Goal: Task Accomplishment & Management: Use online tool/utility

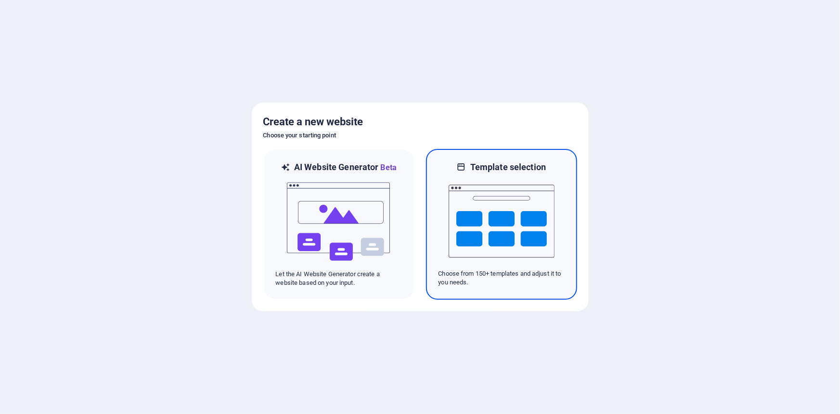
click at [467, 178] on img at bounding box center [502, 221] width 106 height 96
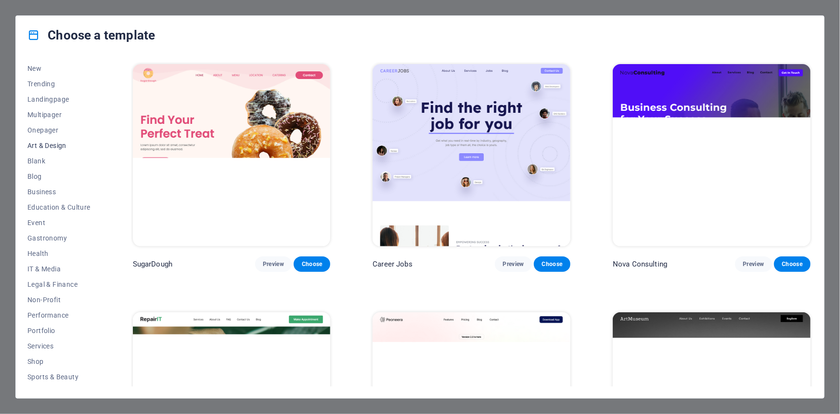
scroll to position [76, 0]
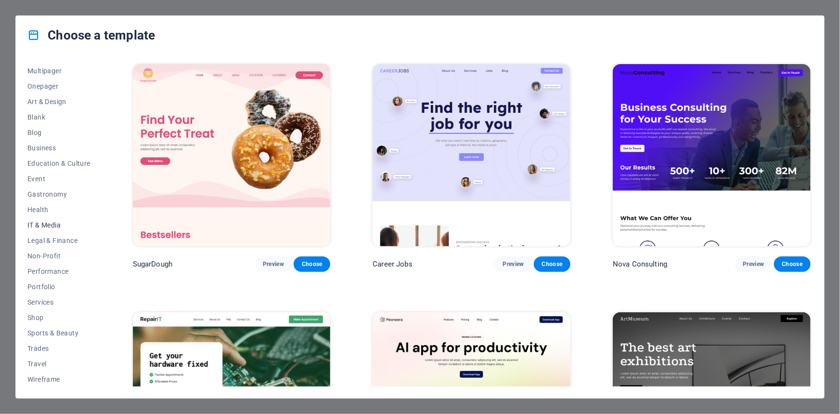
click at [54, 223] on span "IT & Media" at bounding box center [58, 225] width 63 height 8
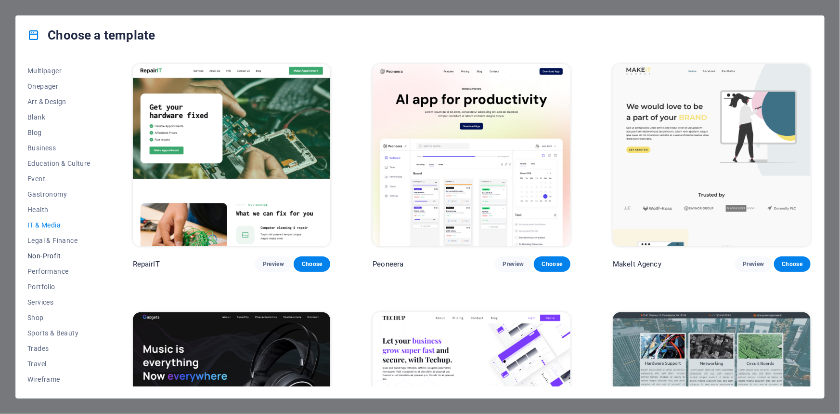
click at [47, 255] on span "Non-Profit" at bounding box center [58, 256] width 63 height 8
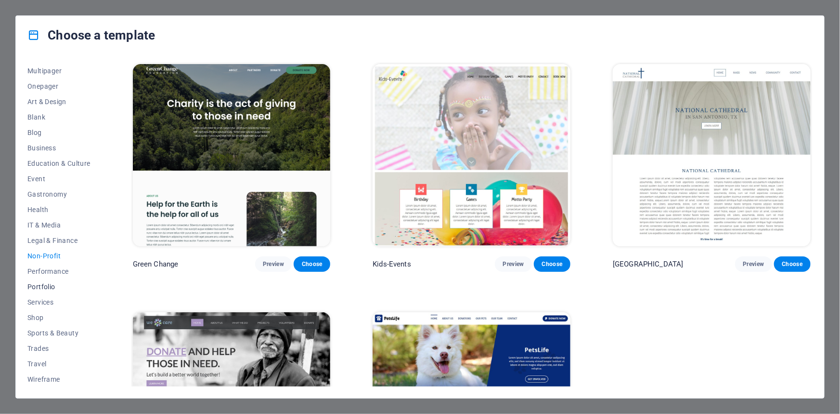
click at [41, 286] on span "Portfolio" at bounding box center [58, 287] width 63 height 8
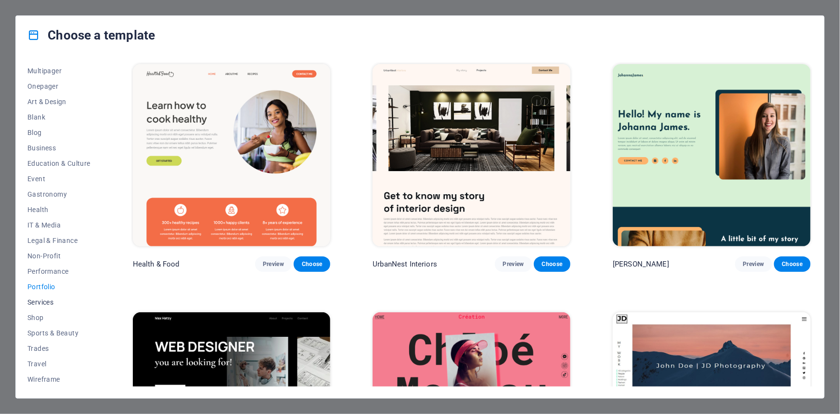
click at [43, 299] on span "Services" at bounding box center [58, 302] width 63 height 8
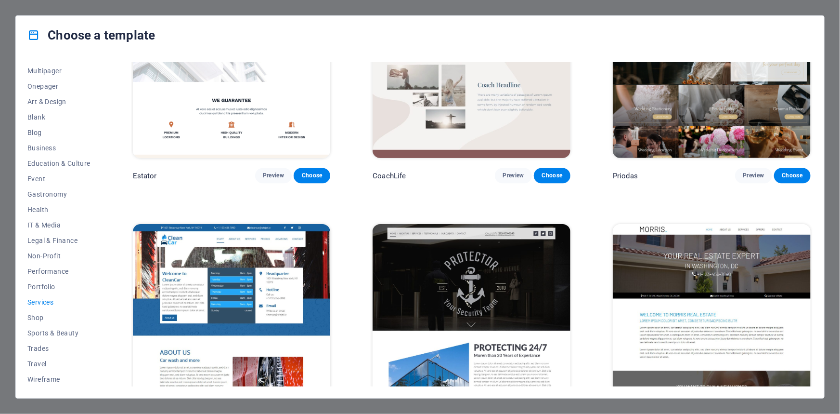
scroll to position [831, 0]
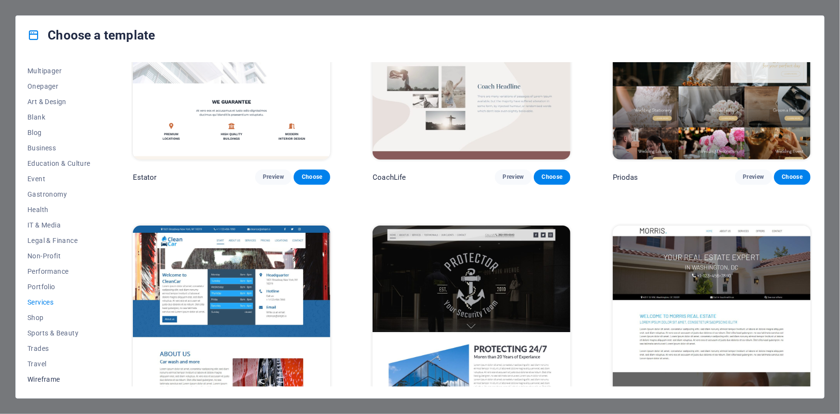
click at [37, 381] on span "Wireframe" at bounding box center [58, 379] width 63 height 8
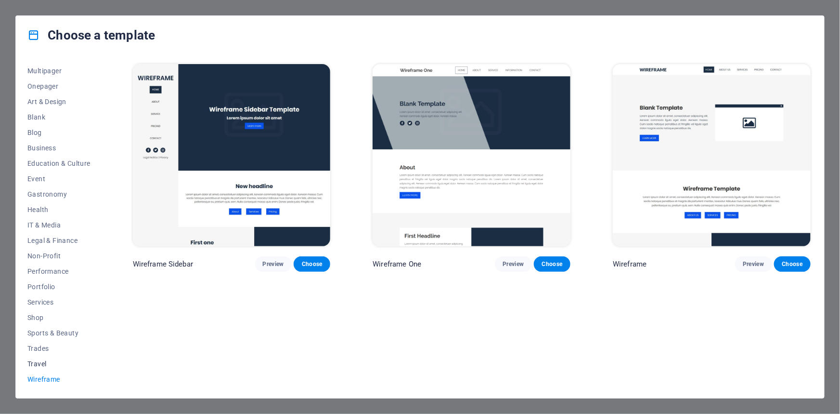
scroll to position [0, 0]
click at [757, 263] on span "Preview" at bounding box center [753, 264] width 21 height 8
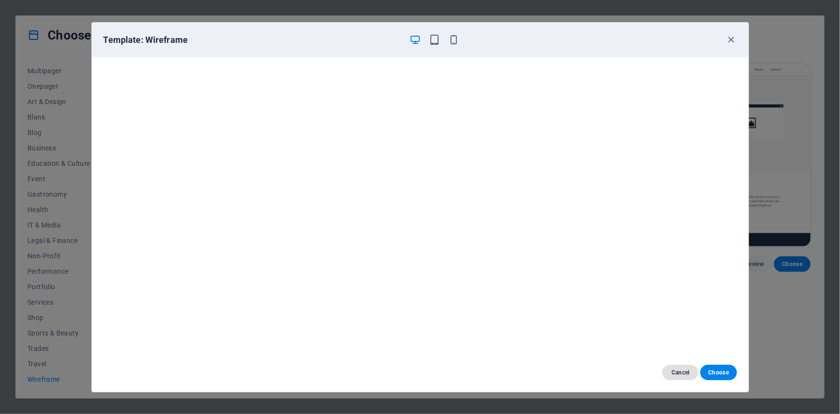
click at [678, 371] on span "Cancel" at bounding box center [680, 372] width 21 height 8
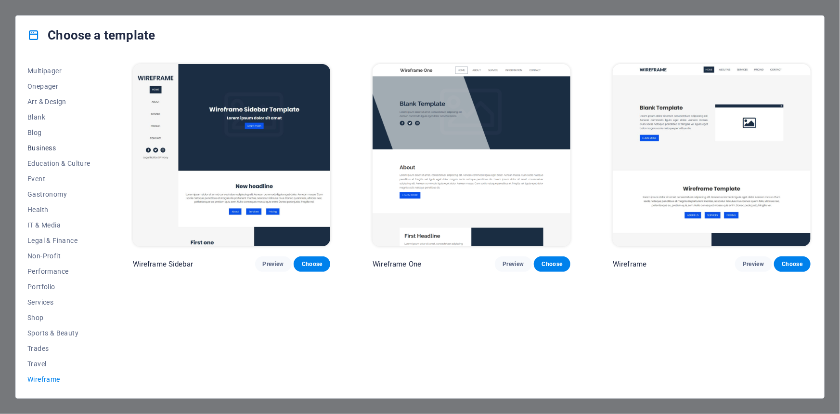
click at [43, 144] on span "Business" at bounding box center [58, 148] width 63 height 8
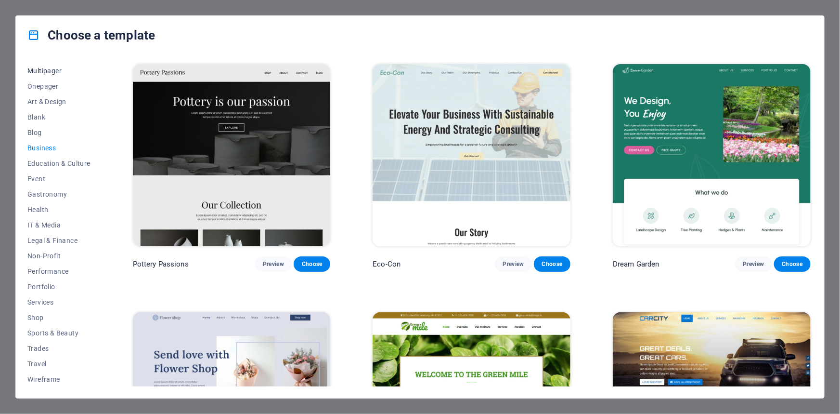
click at [42, 68] on span "Multipager" at bounding box center [58, 71] width 63 height 8
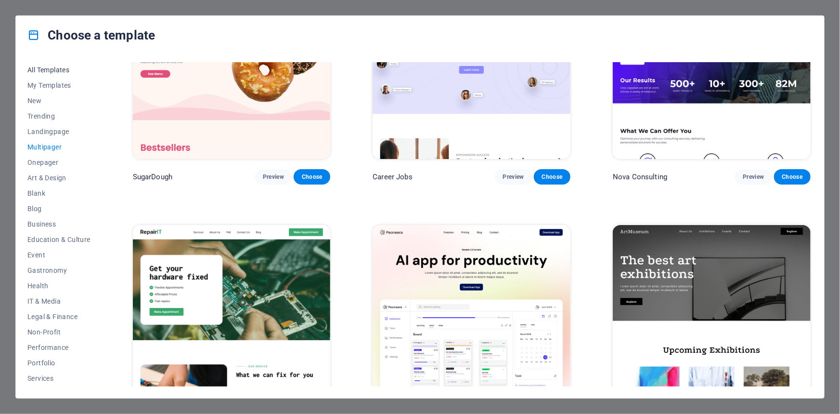
click at [50, 62] on button "All Templates" at bounding box center [58, 69] width 63 height 15
click at [52, 68] on span "All Templates" at bounding box center [58, 70] width 63 height 8
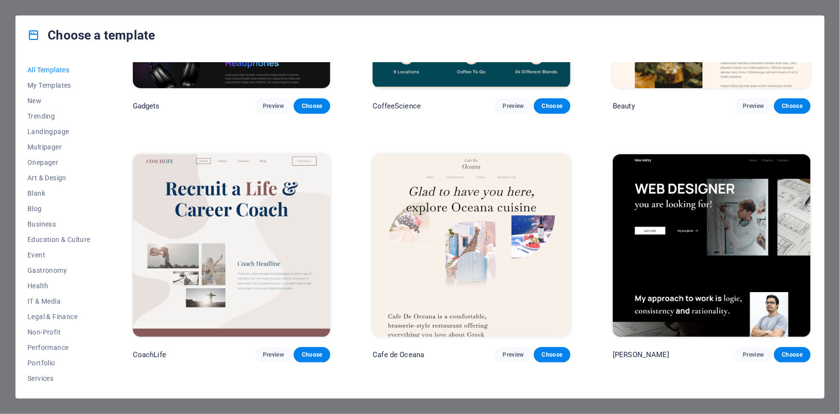
scroll to position [3894, 0]
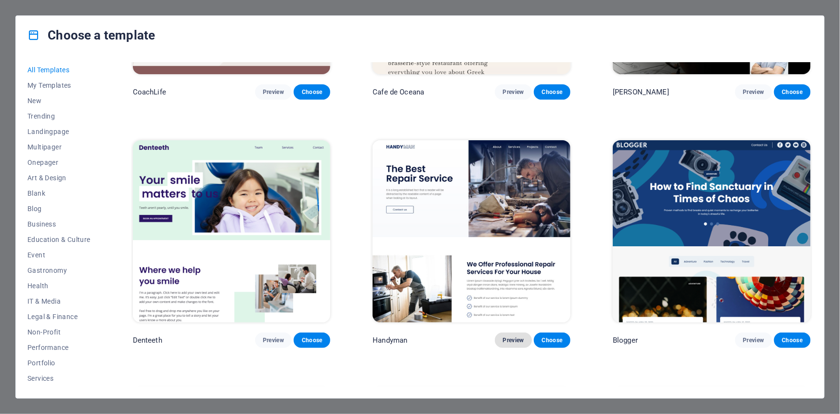
click at [517, 336] on span "Preview" at bounding box center [513, 340] width 21 height 8
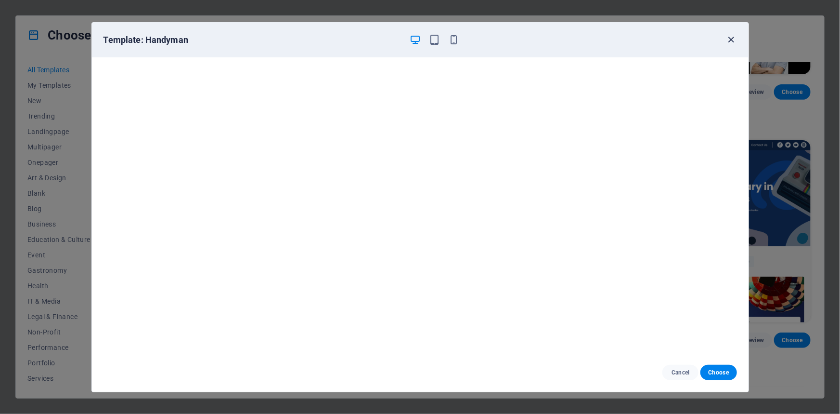
click at [731, 40] on icon "button" at bounding box center [730, 39] width 11 height 11
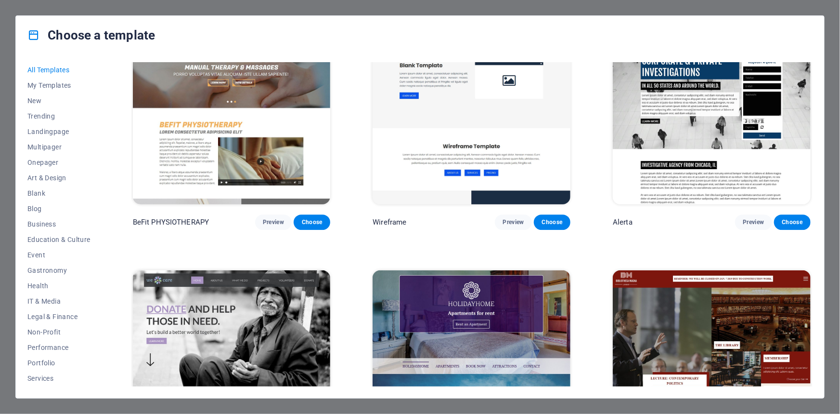
scroll to position [7133, 0]
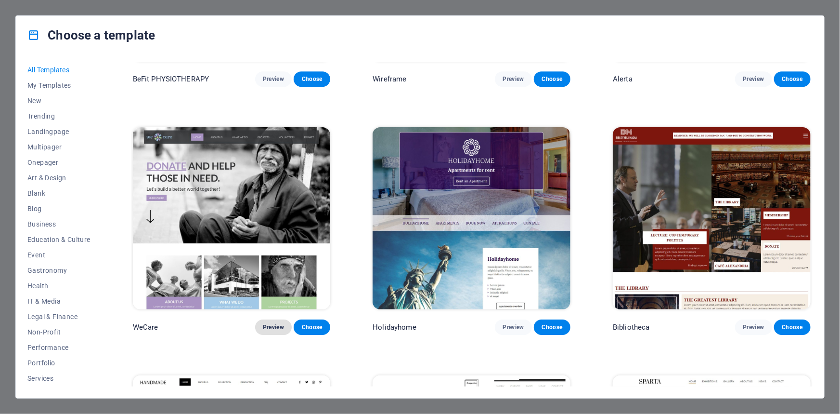
click at [279, 323] on span "Preview" at bounding box center [273, 327] width 21 height 8
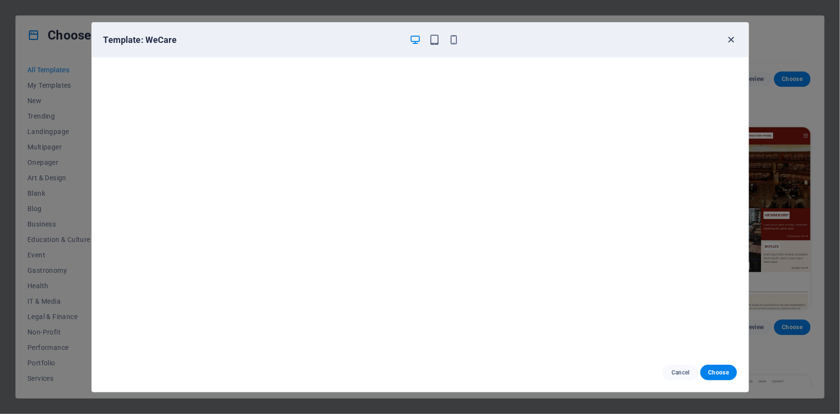
click at [731, 37] on icon "button" at bounding box center [730, 39] width 11 height 11
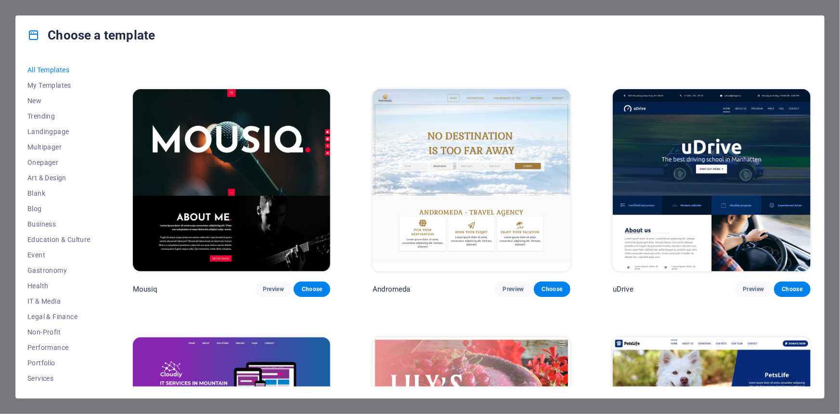
scroll to position [8971, 0]
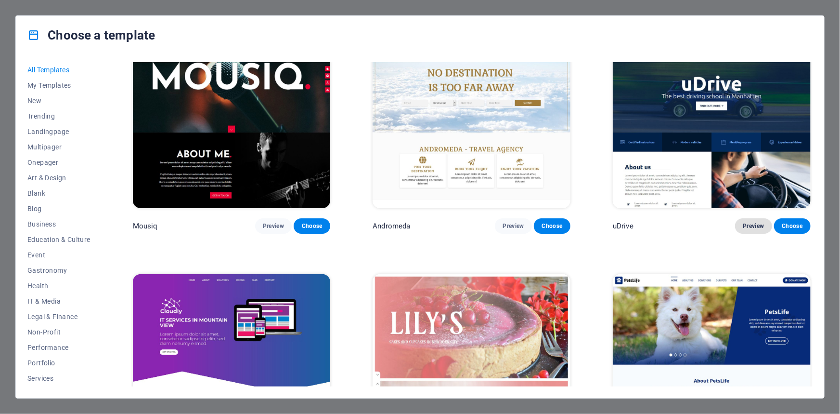
click at [750, 222] on span "Preview" at bounding box center [753, 226] width 21 height 8
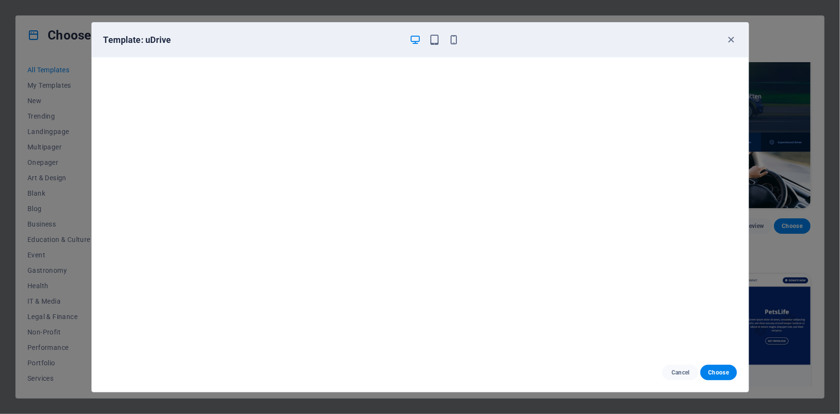
click at [733, 31] on div "Template: uDrive" at bounding box center [420, 40] width 657 height 35
click at [737, 38] on icon "button" at bounding box center [730, 39] width 11 height 11
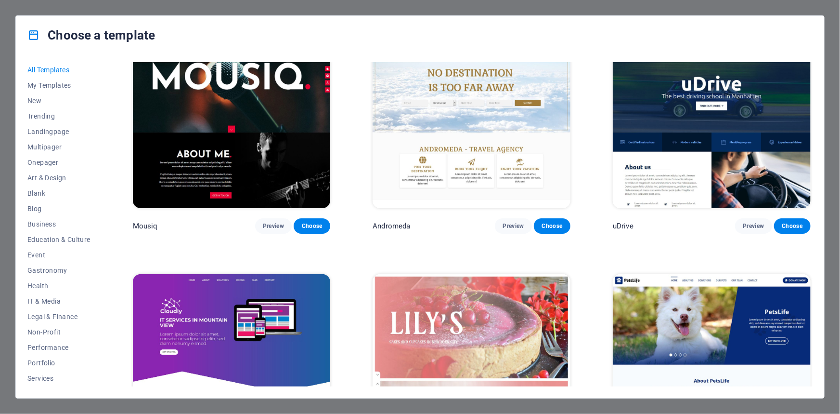
click at [731, 38] on div "Choose a template" at bounding box center [420, 35] width 808 height 39
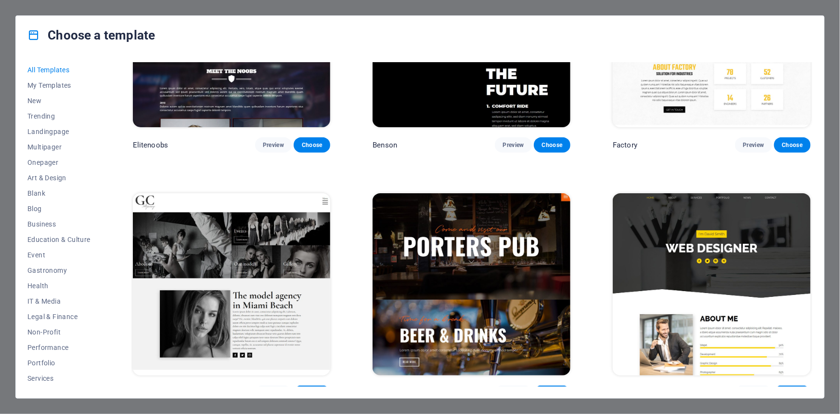
scroll to position [9890, 0]
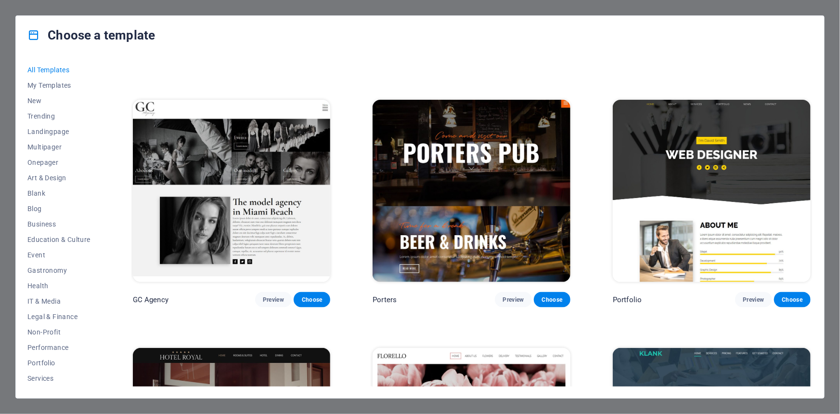
click at [829, 43] on div "Choose a template All Templates My Templates New Trending Landingpage Multipage…" at bounding box center [420, 207] width 840 height 414
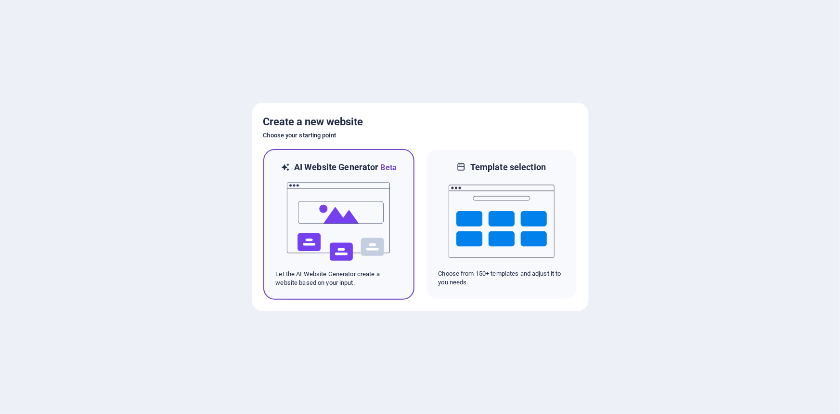
click at [322, 213] on img at bounding box center [339, 221] width 106 height 96
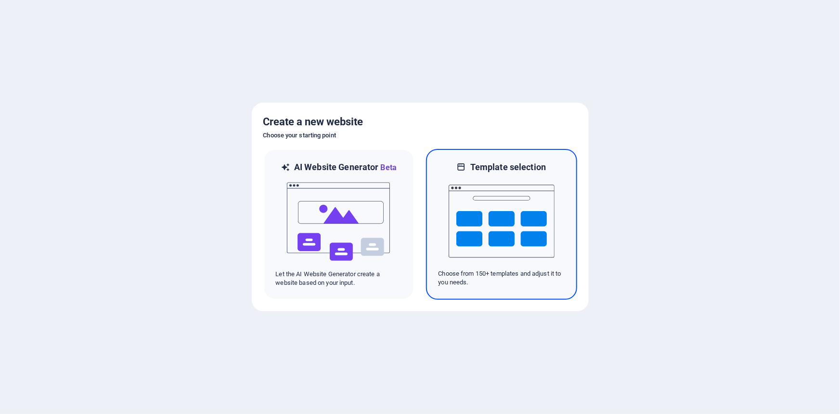
click at [520, 219] on img at bounding box center [502, 221] width 106 height 96
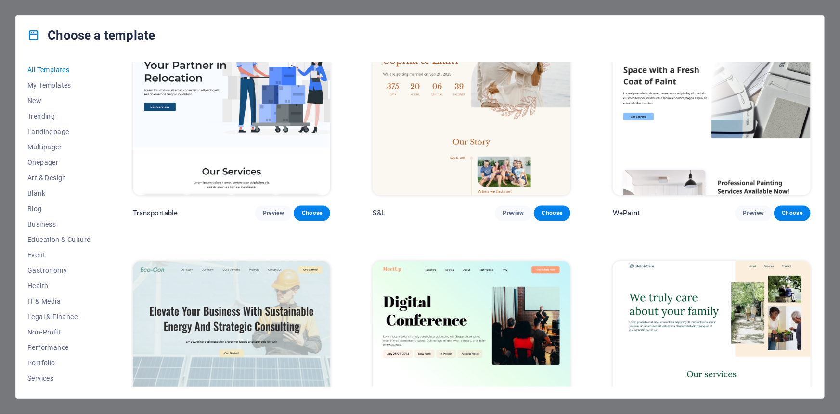
scroll to position [1050, 0]
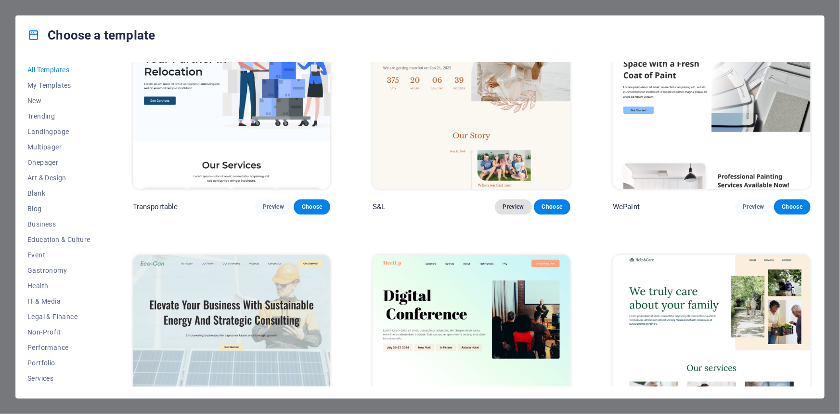
click at [499, 204] on button "Preview" at bounding box center [513, 206] width 37 height 15
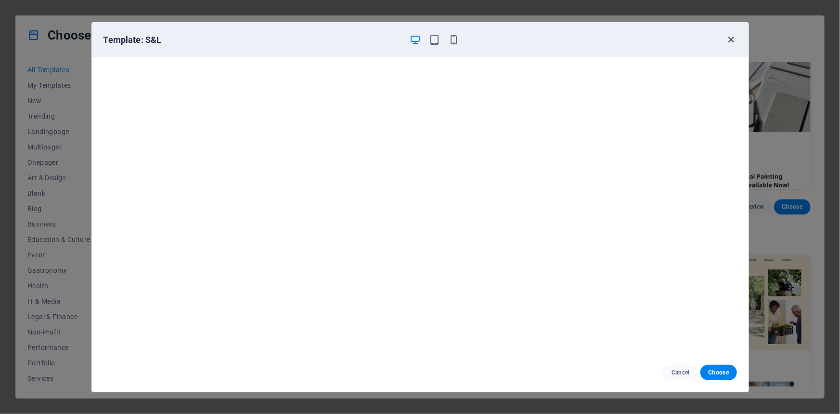
click at [733, 37] on icon "button" at bounding box center [730, 39] width 11 height 11
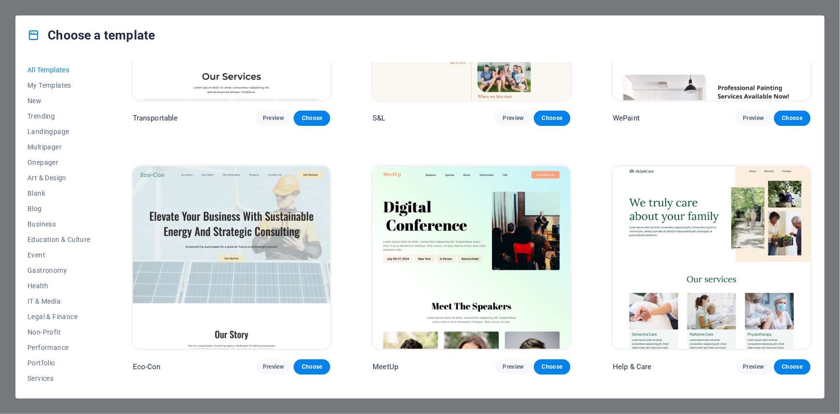
scroll to position [1444, 0]
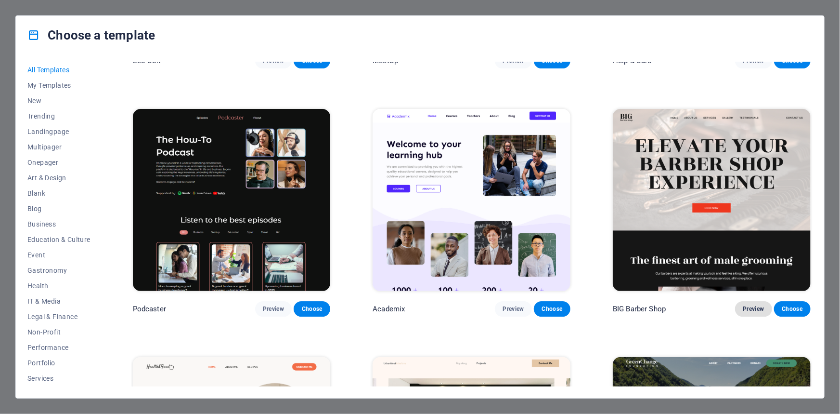
click at [756, 305] on span "Preview" at bounding box center [753, 309] width 21 height 8
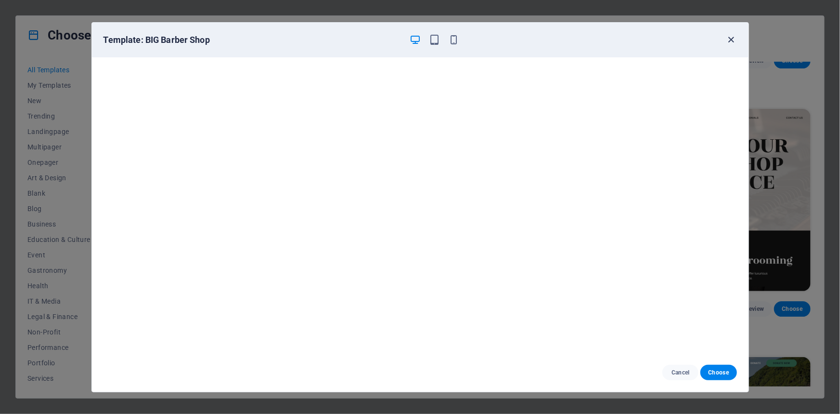
click at [725, 39] on span "button" at bounding box center [731, 39] width 12 height 11
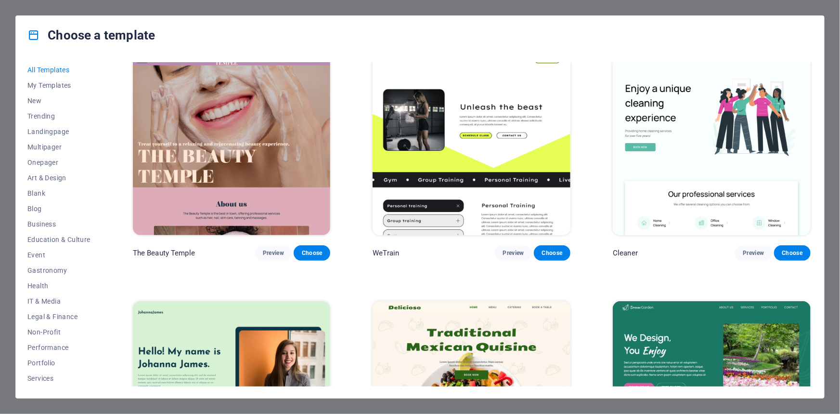
scroll to position [2013, 0]
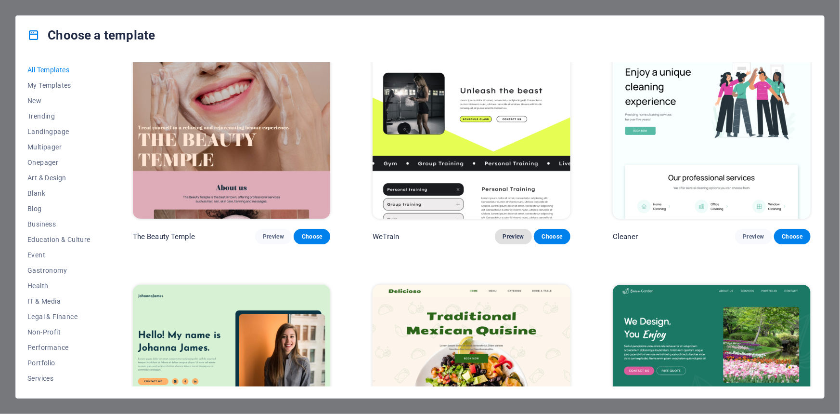
click at [512, 233] on span "Preview" at bounding box center [513, 237] width 21 height 8
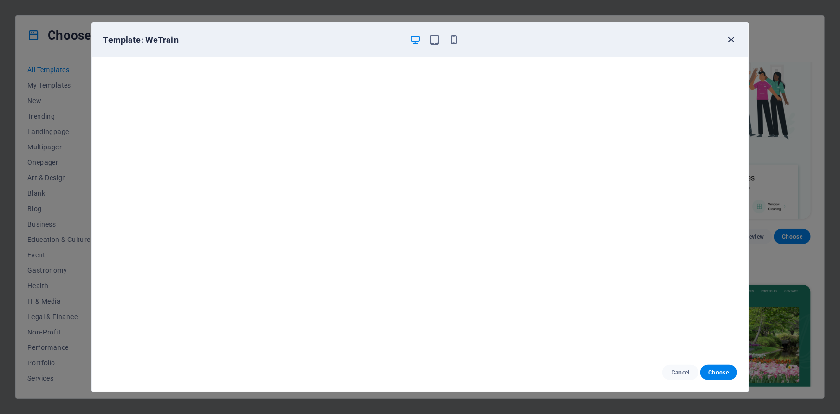
click at [731, 43] on icon "button" at bounding box center [730, 39] width 11 height 11
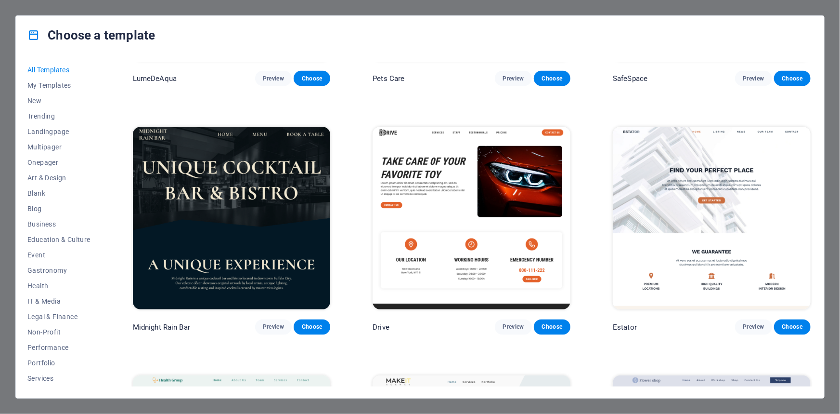
scroll to position [2669, 0]
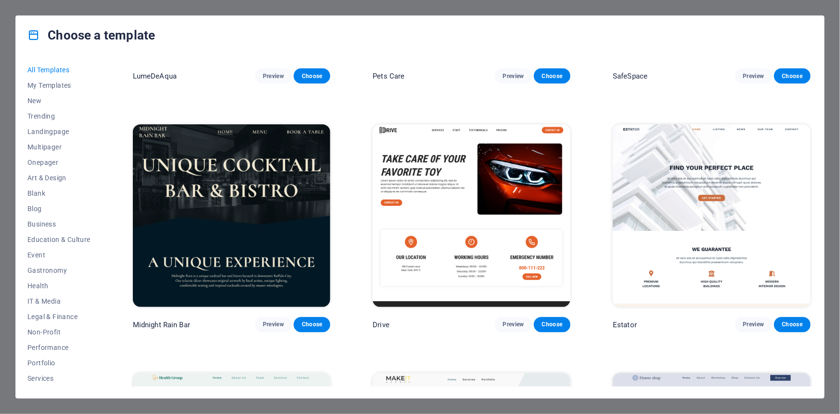
click at [491, 193] on img at bounding box center [472, 215] width 198 height 182
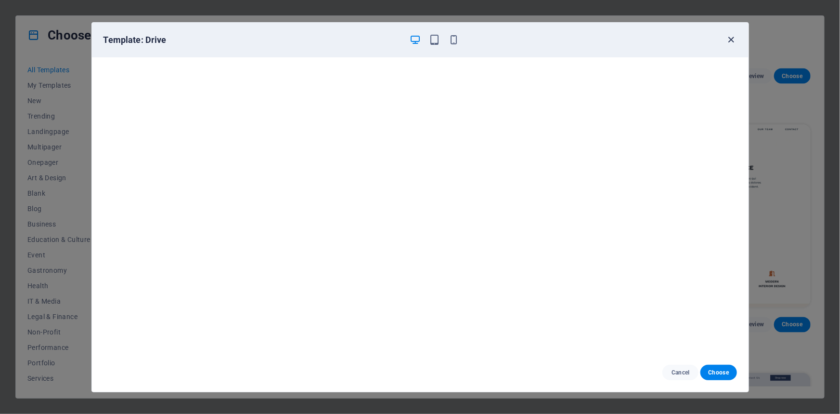
click at [731, 39] on icon "button" at bounding box center [730, 39] width 11 height 11
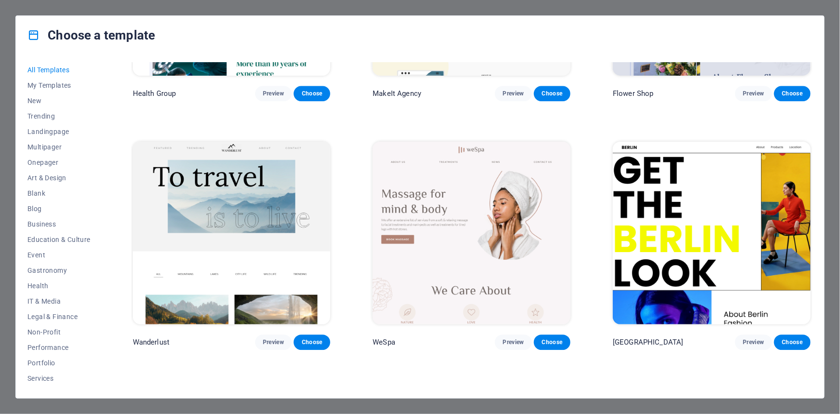
scroll to position [3151, 0]
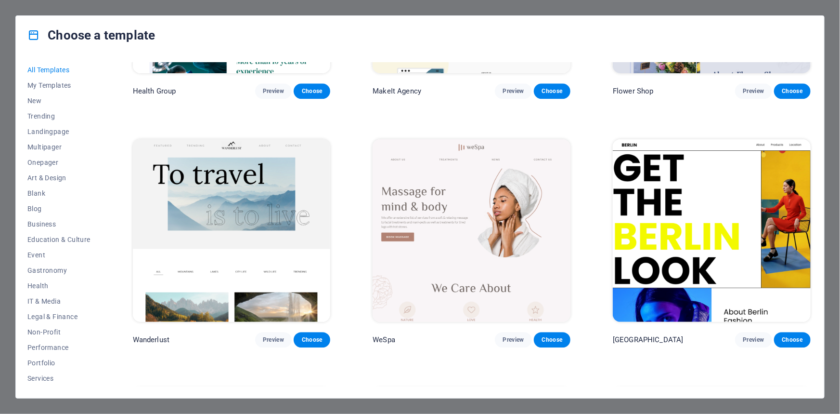
click at [672, 189] on img at bounding box center [712, 230] width 198 height 182
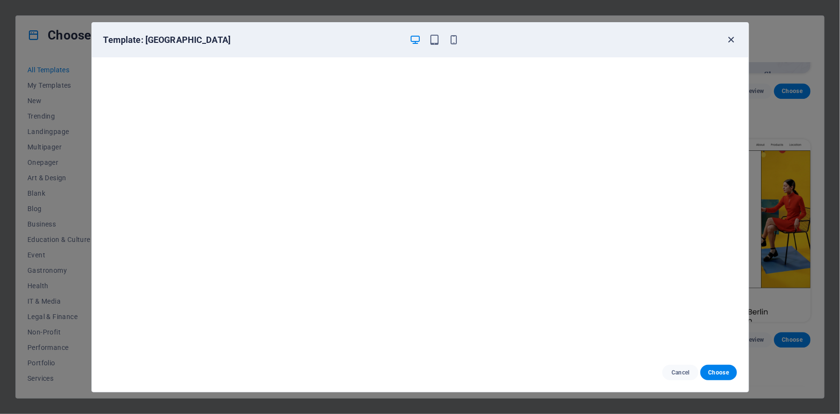
click at [733, 35] on icon "button" at bounding box center [730, 39] width 11 height 11
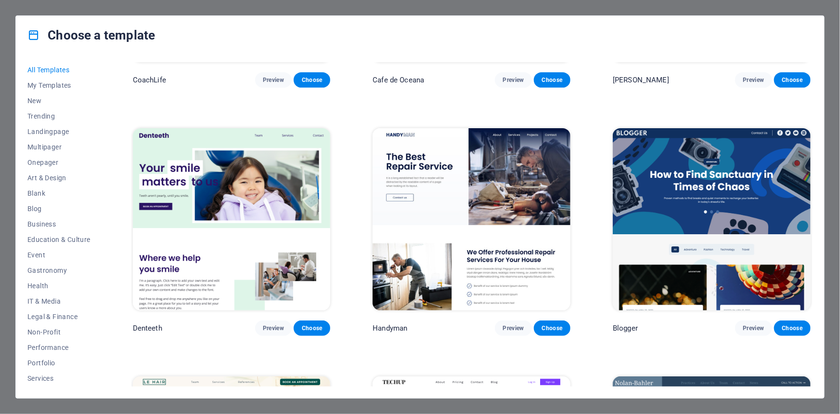
scroll to position [3938, 0]
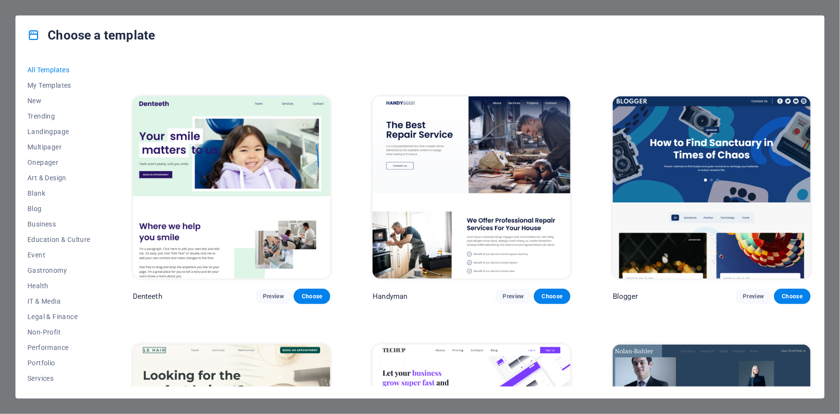
click at [712, 169] on img at bounding box center [712, 187] width 198 height 182
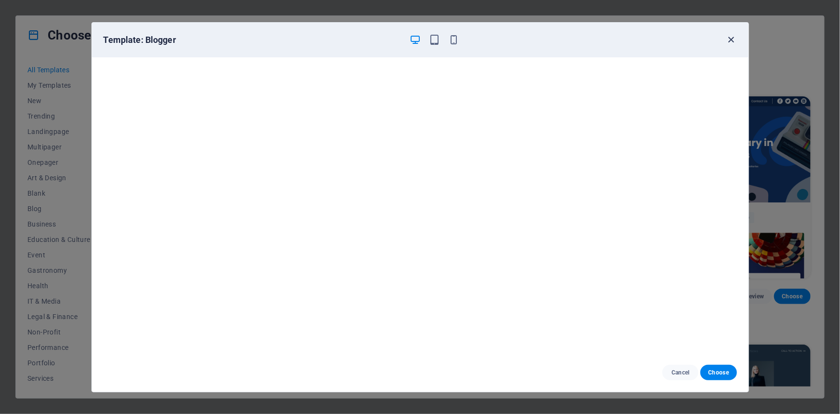
click at [732, 42] on icon "button" at bounding box center [730, 39] width 11 height 11
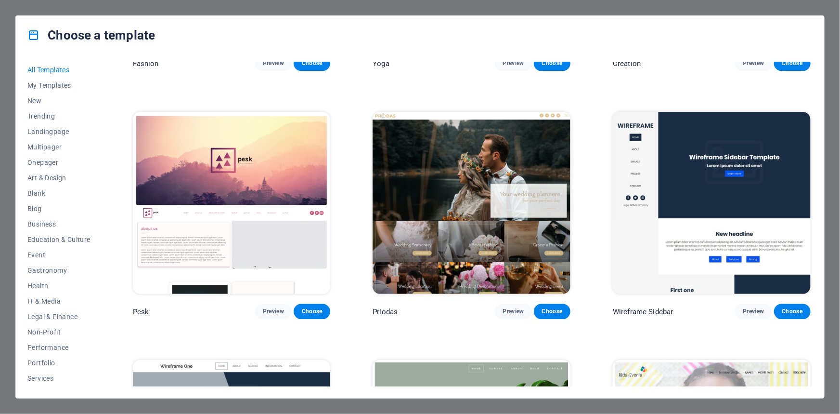
scroll to position [4682, 0]
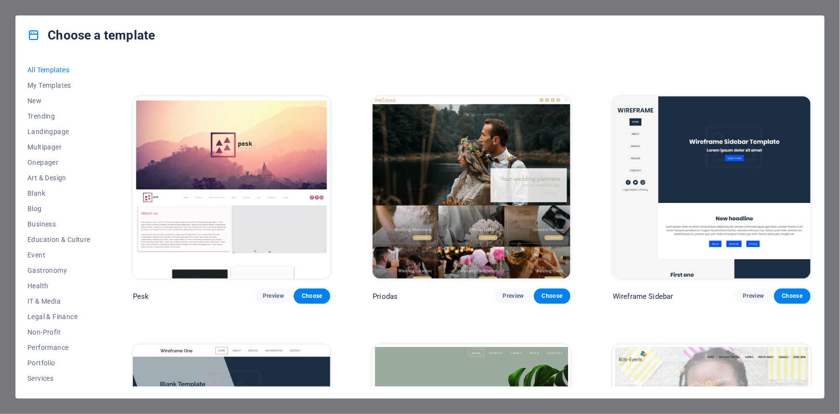
click at [261, 207] on img at bounding box center [232, 187] width 198 height 182
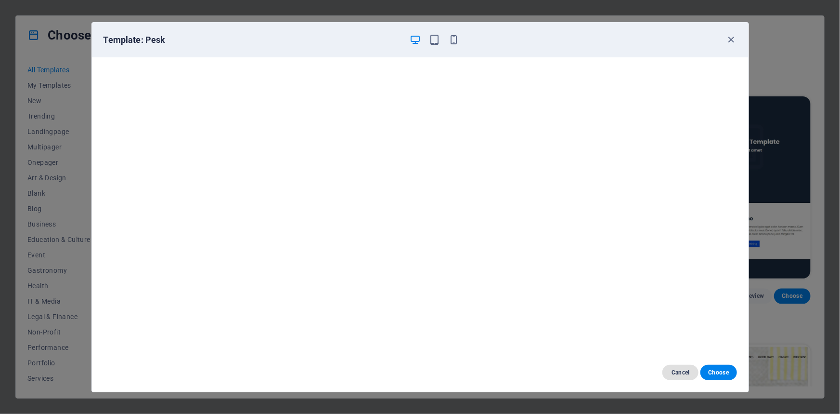
click at [674, 368] on span "Cancel" at bounding box center [680, 372] width 21 height 8
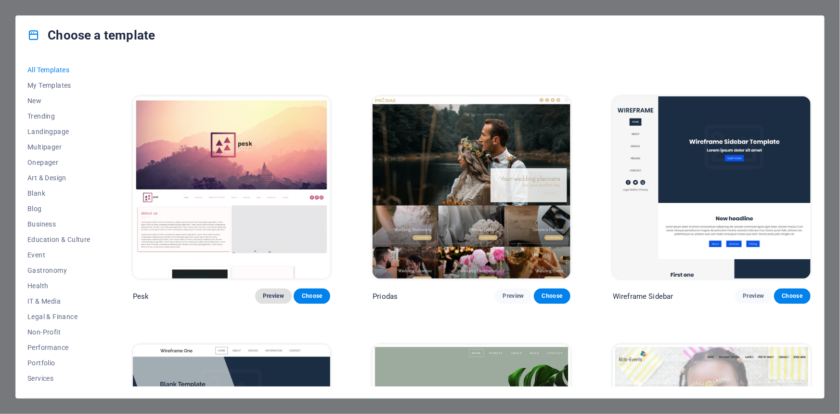
click at [281, 288] on button "Preview" at bounding box center [273, 295] width 37 height 15
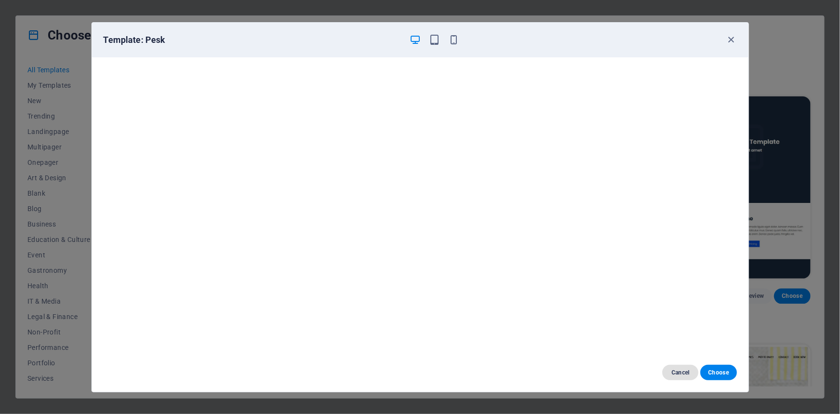
click at [681, 371] on span "Cancel" at bounding box center [680, 372] width 21 height 8
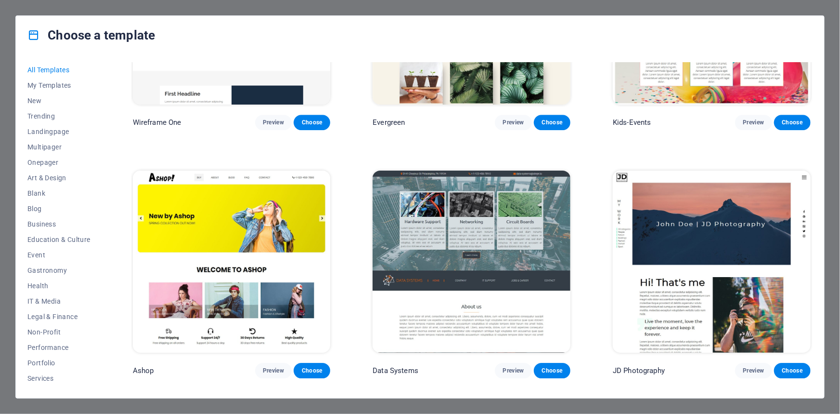
scroll to position [5120, 0]
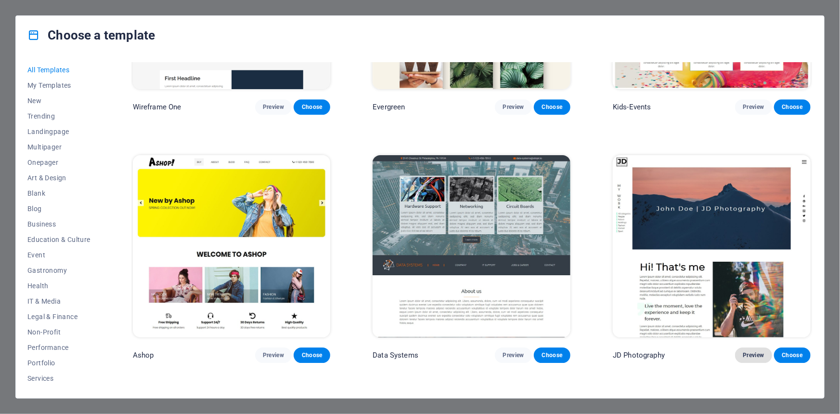
click at [750, 351] on span "Preview" at bounding box center [753, 355] width 21 height 8
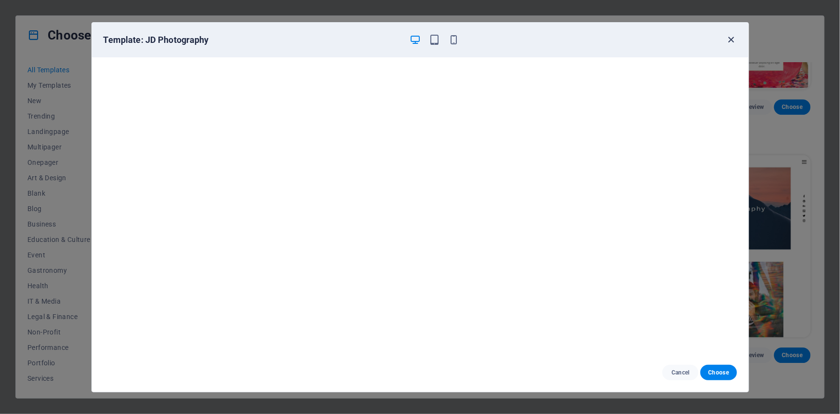
click at [732, 42] on icon "button" at bounding box center [730, 39] width 11 height 11
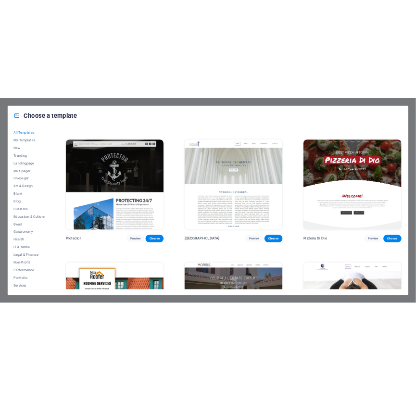
scroll to position [5689, 0]
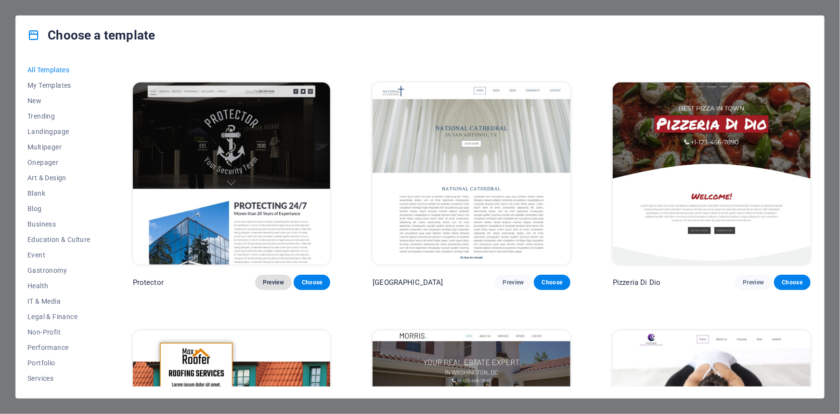
click at [270, 278] on span "Preview" at bounding box center [273, 282] width 21 height 8
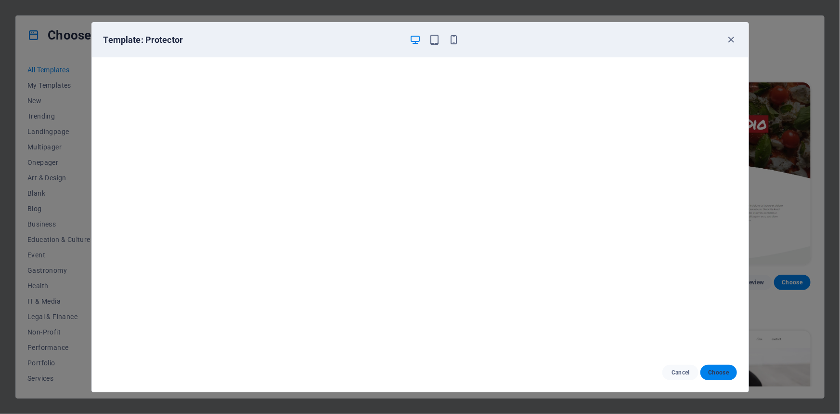
click at [715, 371] on span "Choose" at bounding box center [718, 372] width 21 height 8
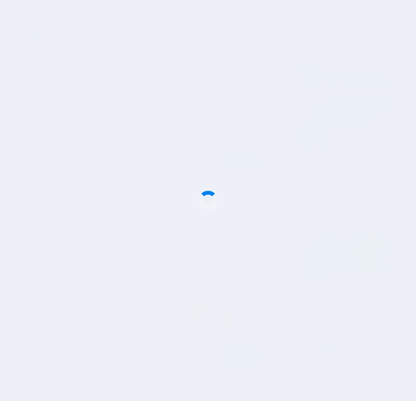
scroll to position [4217, 0]
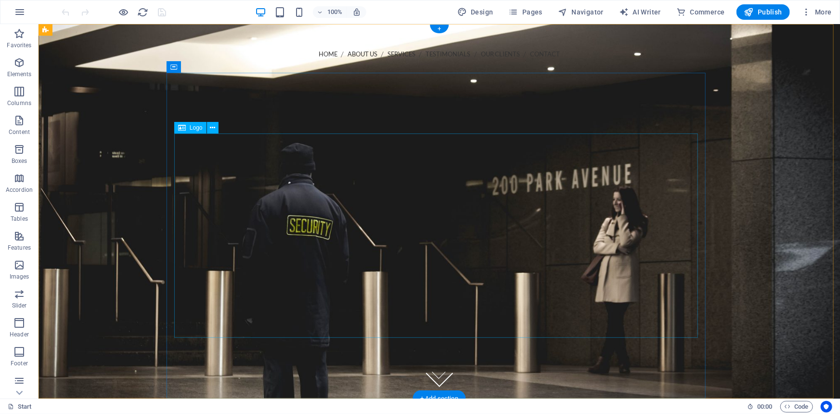
click at [425, 177] on div at bounding box center [439, 279] width 524 height 204
select select "px"
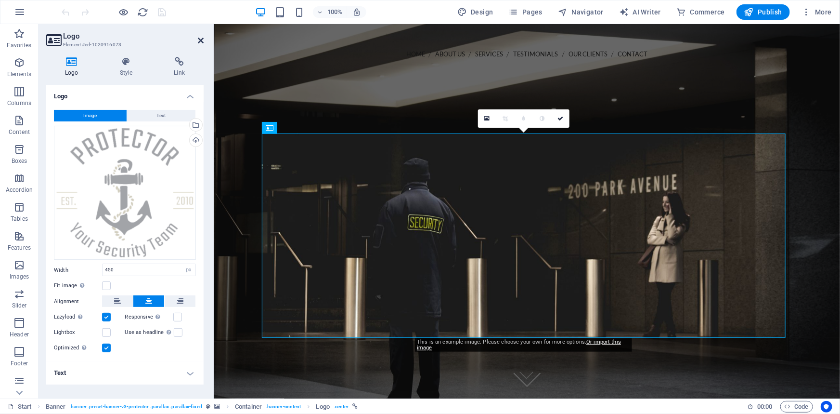
click at [200, 37] on icon at bounding box center [201, 41] width 6 height 8
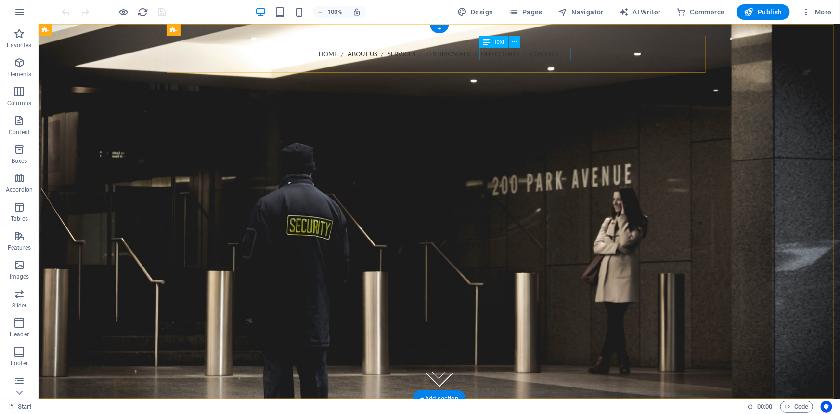
click at [489, 65] on div "Call us 202-555-0143" at bounding box center [439, 71] width 524 height 13
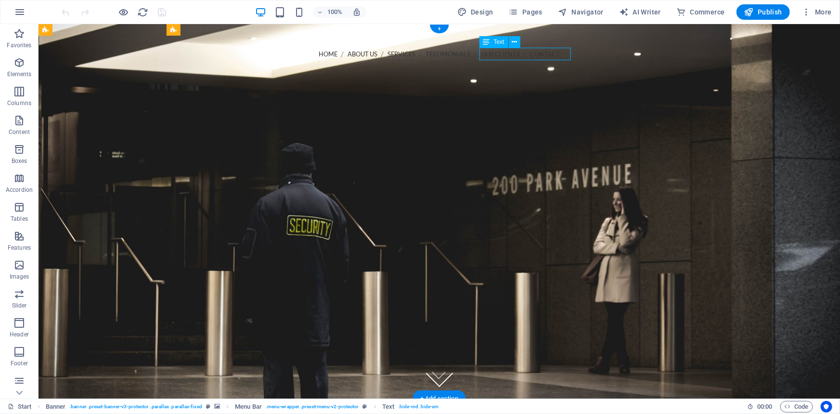
click at [489, 65] on div "Call us 202-555-0143" at bounding box center [439, 71] width 524 height 13
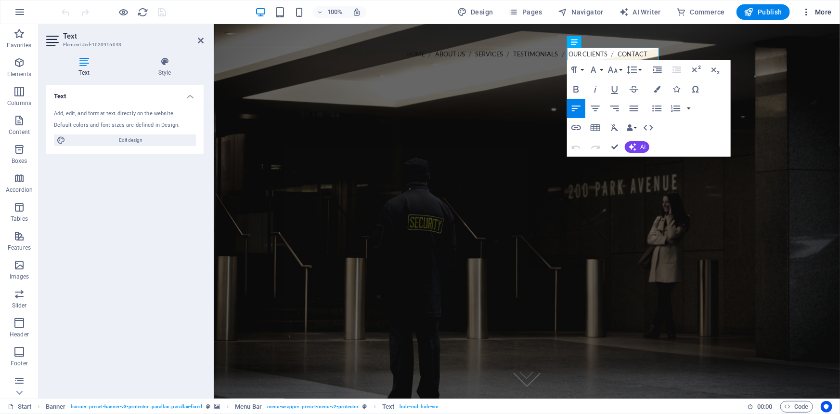
click at [809, 13] on icon "button" at bounding box center [807, 12] width 10 height 10
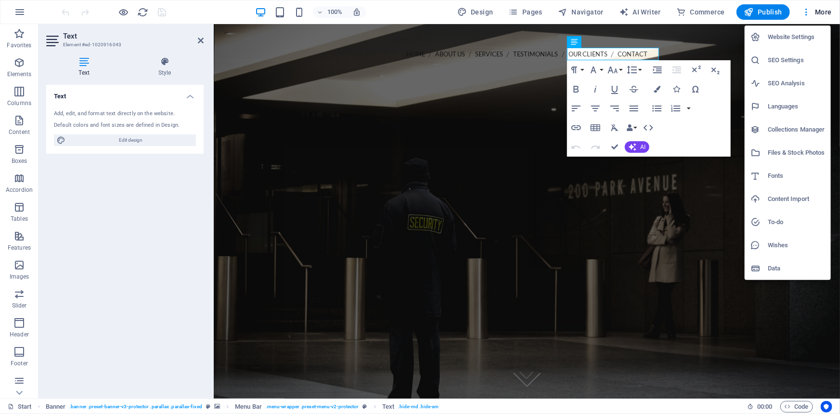
click at [789, 38] on h6 "Website Settings" at bounding box center [796, 37] width 57 height 12
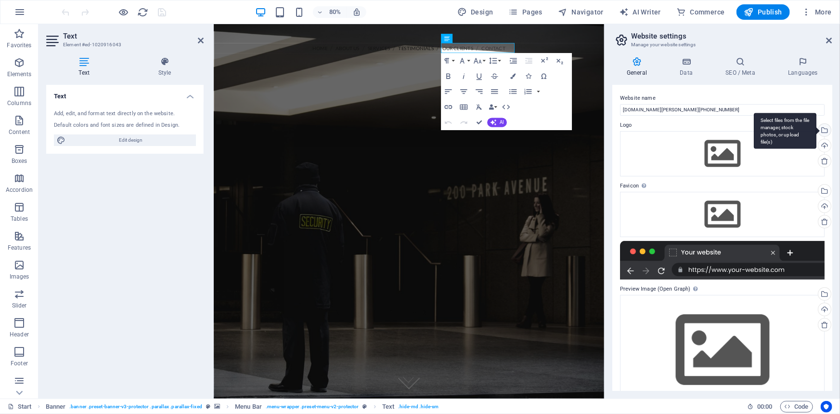
click at [825, 130] on div "Select files from the file manager, stock photos, or upload file(s)" at bounding box center [823, 131] width 14 height 14
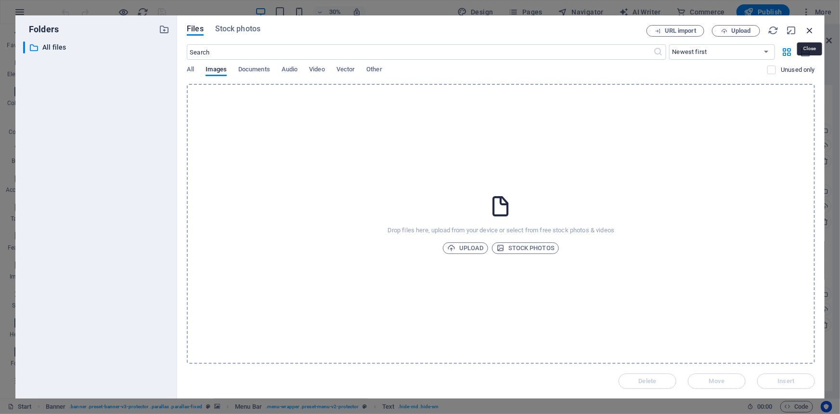
click at [809, 30] on icon "button" at bounding box center [809, 30] width 11 height 11
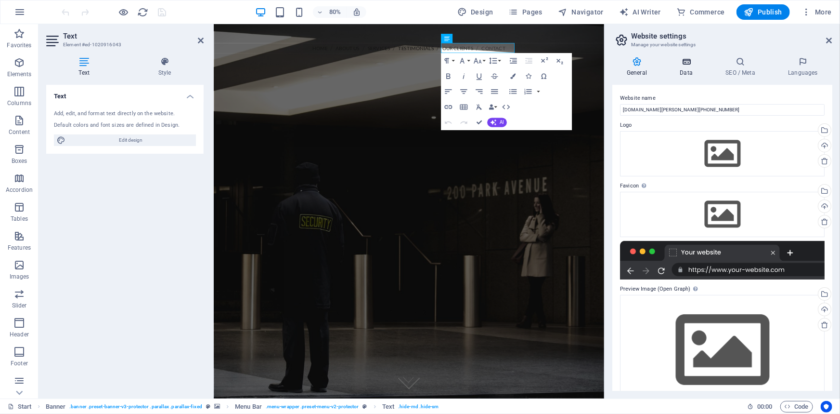
click at [685, 68] on h4 "Data" at bounding box center [688, 67] width 46 height 20
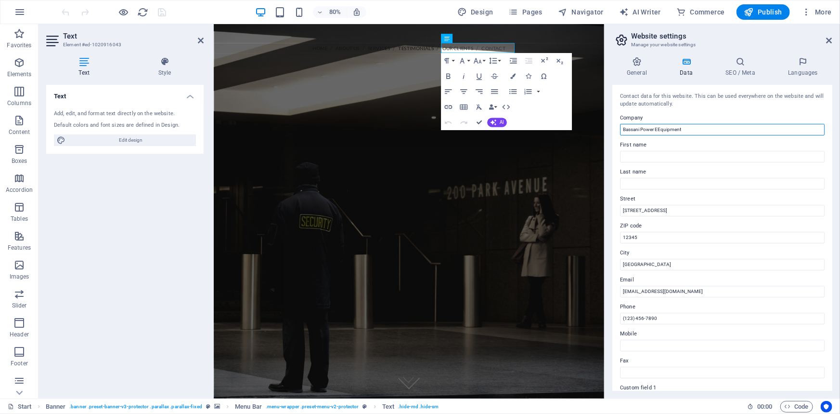
click at [659, 125] on input "Bassani Power EEquipment" at bounding box center [722, 130] width 205 height 12
drag, startPoint x: 706, startPoint y: 130, endPoint x: 529, endPoint y: 120, distance: 177.5
click at [529, 120] on div "Start Favorites Elements Columns Content Boxes Accordion Tables Features Images…" at bounding box center [420, 211] width 840 height 374
type input "Bassani Power Equipment"
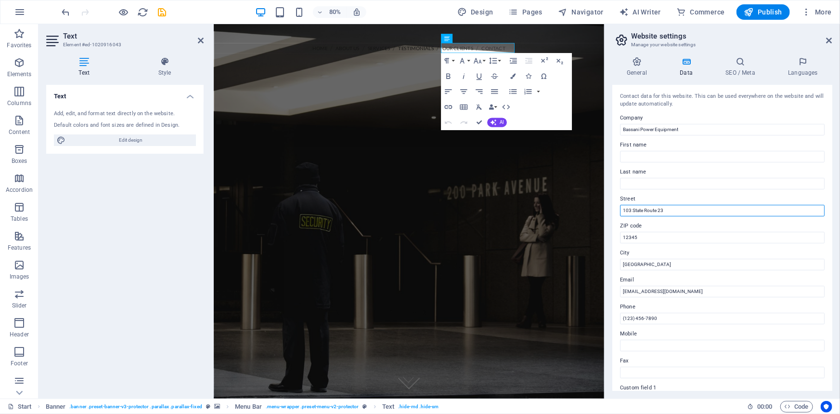
type input "103 State Route 23"
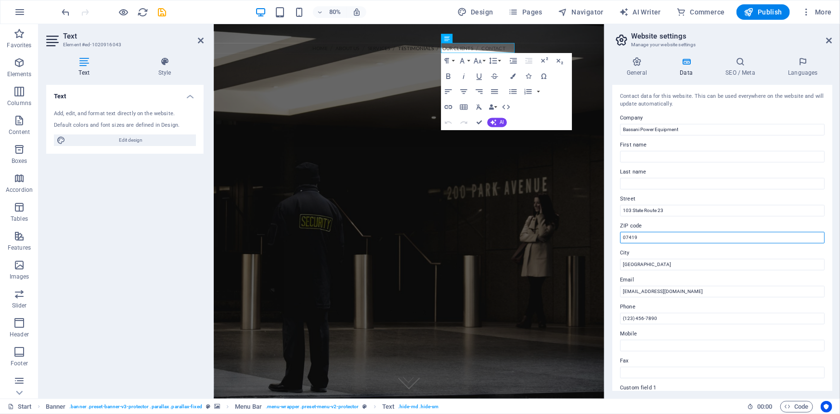
type input "07419"
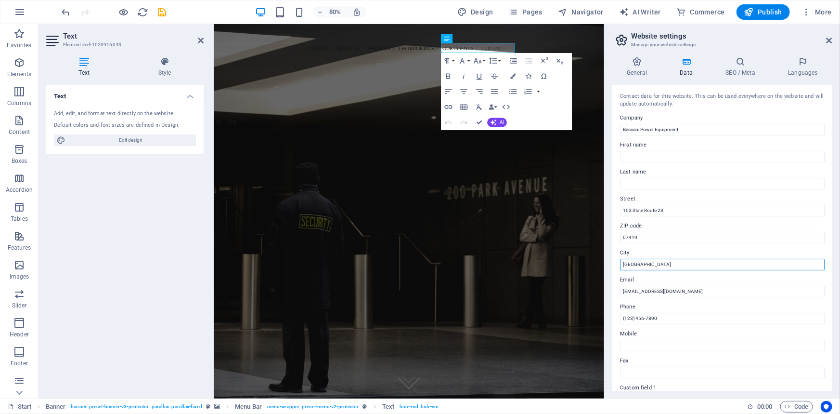
type input "[GEOGRAPHIC_DATA]"
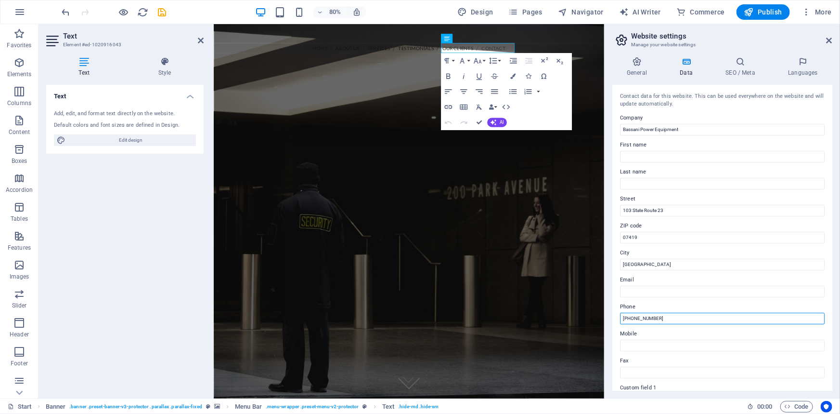
type input "[PHONE_NUMBER]"
click at [829, 40] on icon at bounding box center [830, 41] width 6 height 8
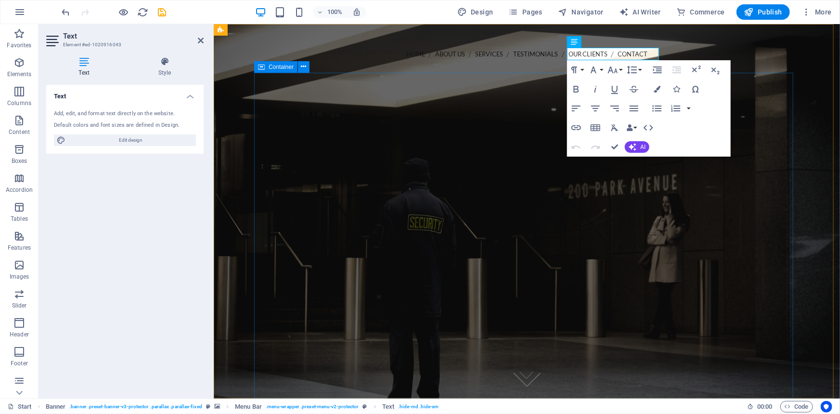
click at [461, 139] on div at bounding box center [526, 279] width 539 height 281
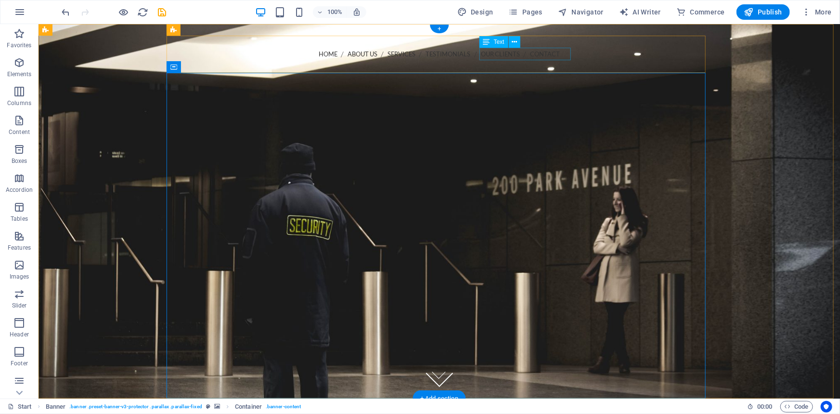
click at [553, 65] on div "Call us 202-555-0143" at bounding box center [439, 71] width 524 height 13
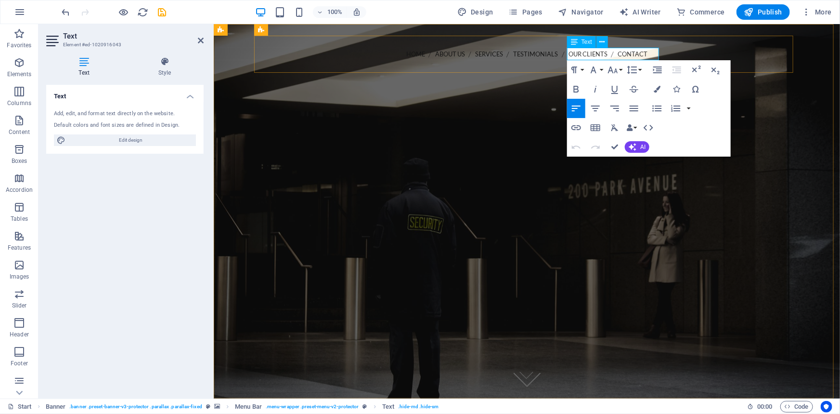
click at [630, 65] on p "Call us 202-555-0143" at bounding box center [527, 71] width 524 height 12
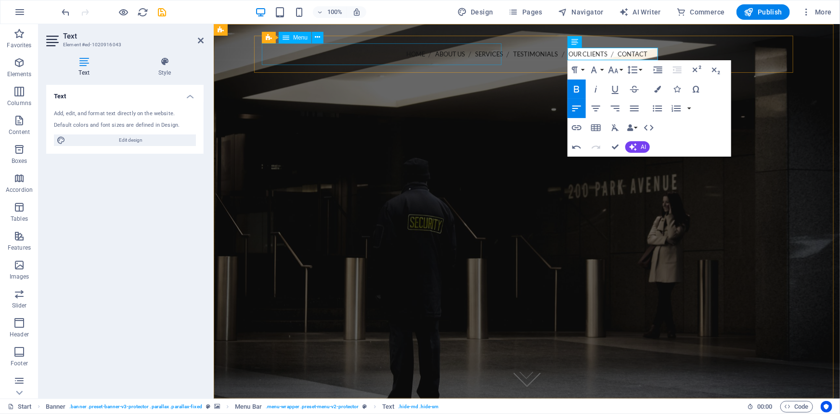
click at [476, 57] on nav "Home About us Services Testimonials Our Clients Contact" at bounding box center [527, 54] width 524 height 22
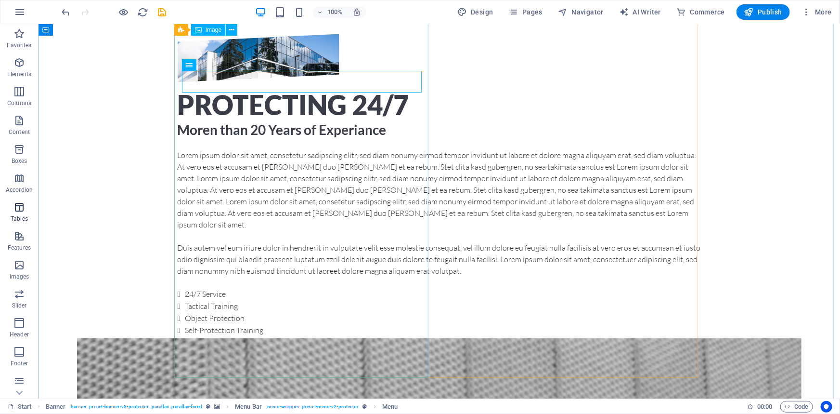
scroll to position [350, 0]
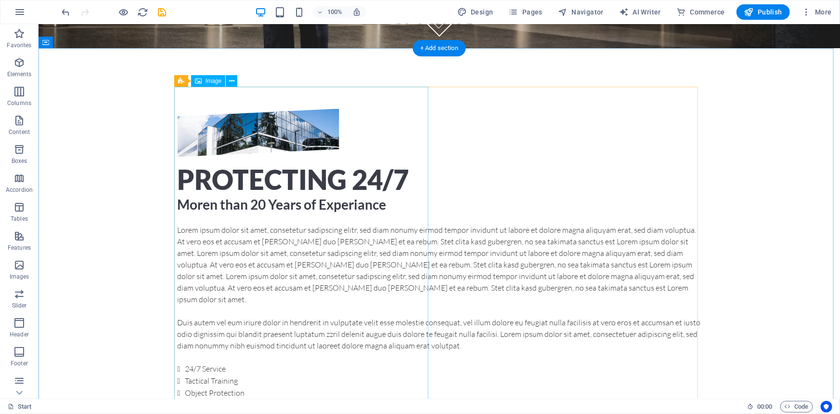
click at [267, 156] on figure at bounding box center [258, 132] width 162 height 48
select select "%"
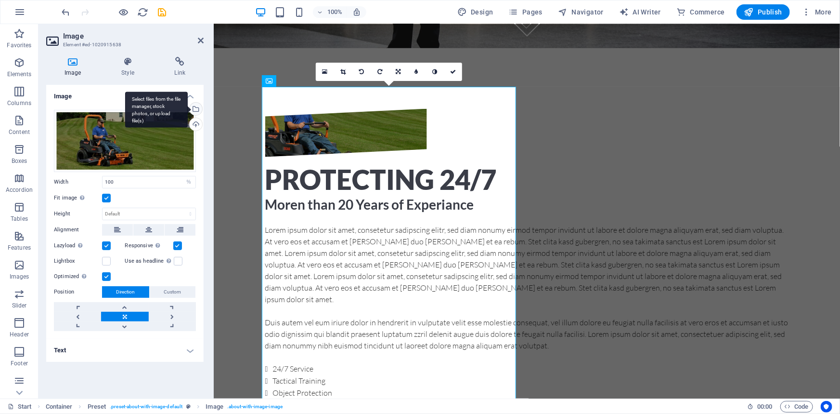
click at [197, 107] on div "Select files from the file manager, stock photos, or upload file(s)" at bounding box center [195, 110] width 14 height 14
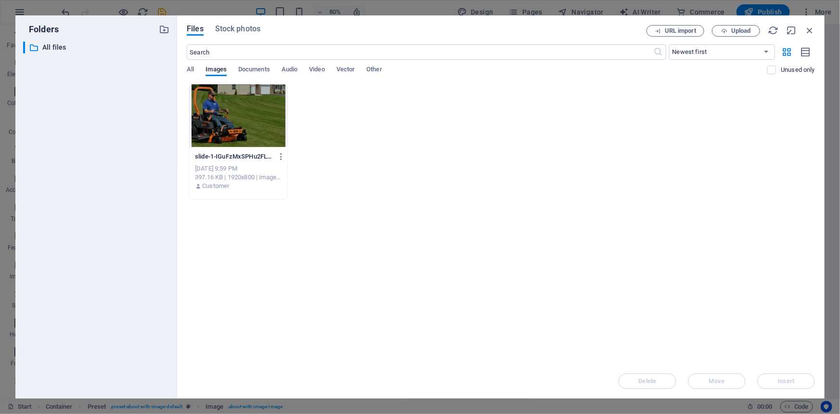
click at [238, 126] on div at bounding box center [238, 115] width 98 height 63
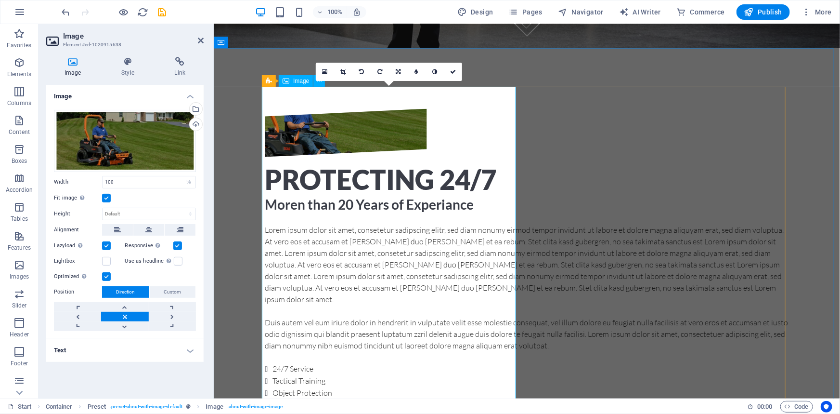
click at [353, 156] on figure at bounding box center [346, 132] width 162 height 48
click at [173, 318] on link at bounding box center [172, 316] width 47 height 10
click at [68, 313] on link at bounding box center [77, 316] width 47 height 10
click at [561, 223] on div "Lorem ipsum dolor sit amet, consetetur sadipscing elitr, sed diam nonumy eirmod…" at bounding box center [527, 334] width 524 height 222
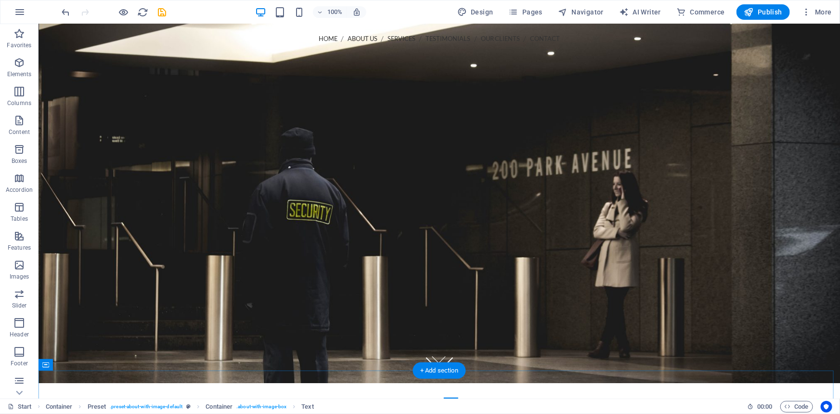
scroll to position [0, 0]
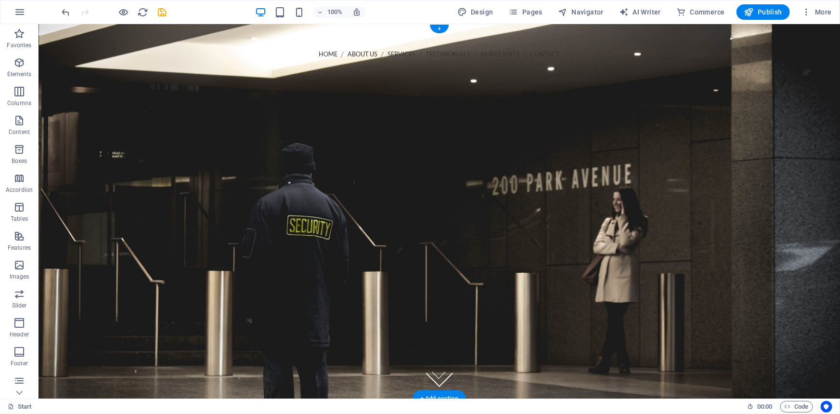
click at [85, 56] on figure at bounding box center [439, 211] width 802 height 374
select select "vh"
select select "header"
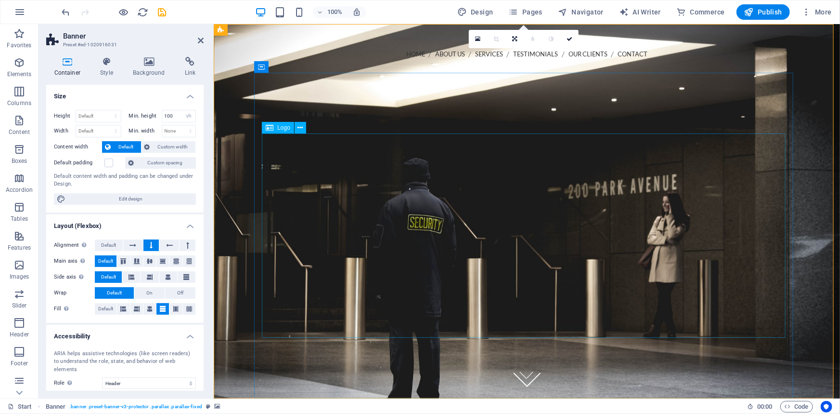
click at [514, 177] on div at bounding box center [527, 279] width 524 height 204
select select "px"
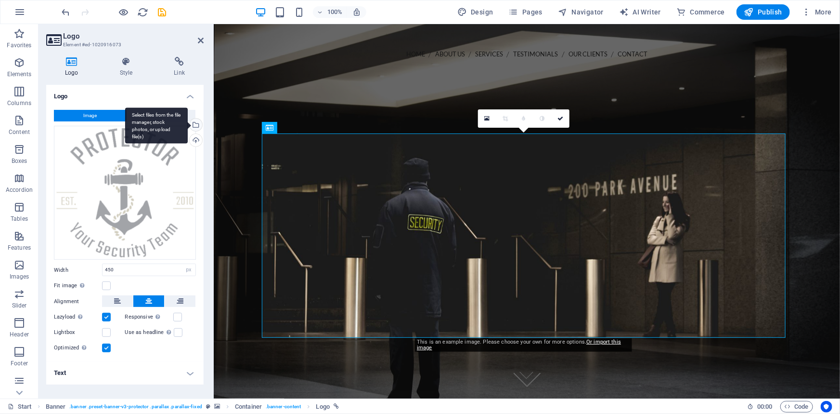
click at [198, 126] on div "Select files from the file manager, stock photos, or upload file(s)" at bounding box center [195, 125] width 14 height 14
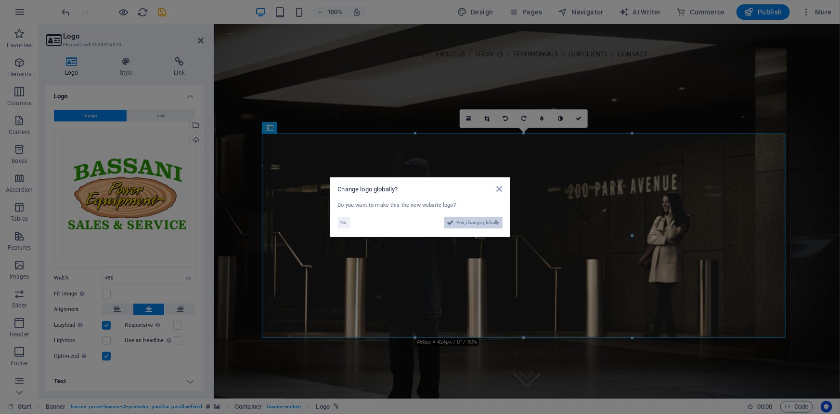
click at [481, 222] on span "Yes, change globally" at bounding box center [478, 223] width 43 height 12
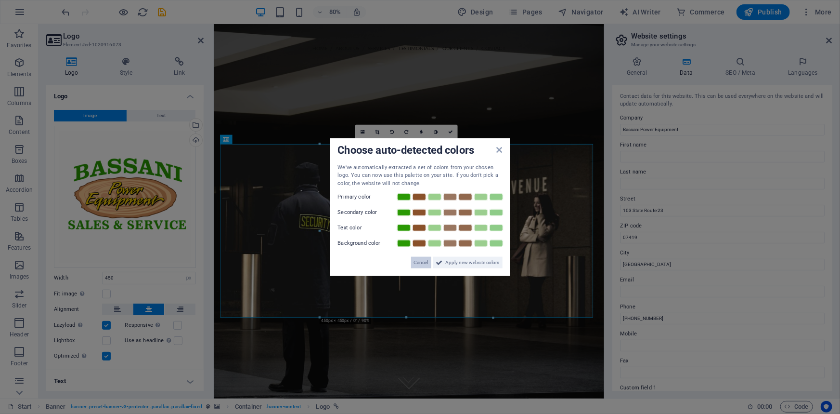
click at [423, 261] on span "Cancel" at bounding box center [421, 263] width 14 height 12
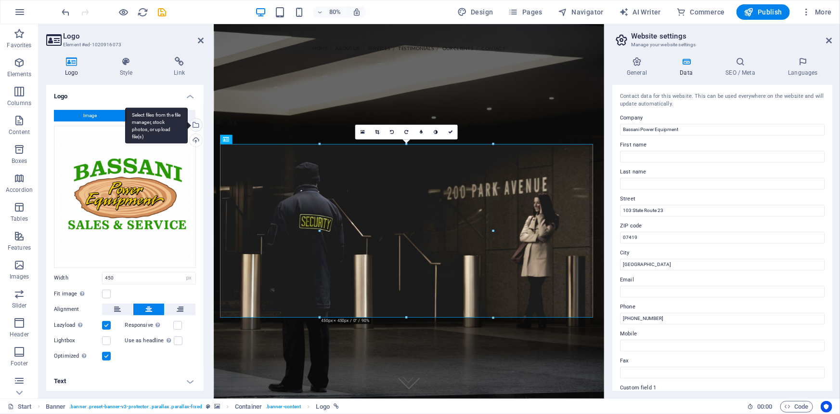
click at [198, 125] on div "Select files from the file manager, stock photos, or upload file(s)" at bounding box center [195, 125] width 14 height 14
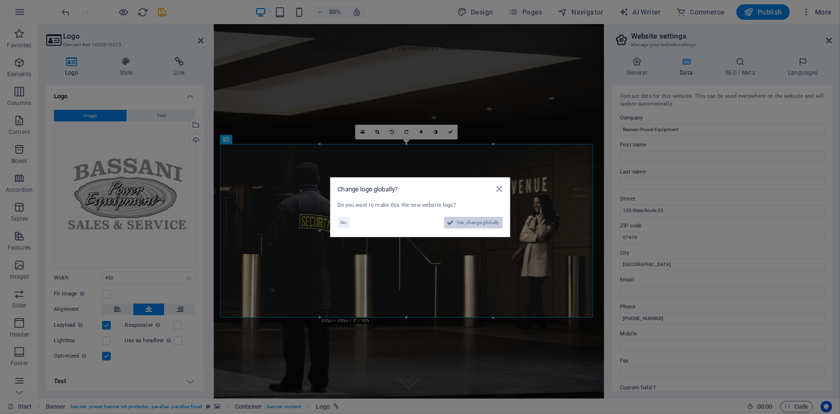
click at [475, 220] on span "Yes, change globally" at bounding box center [478, 223] width 43 height 12
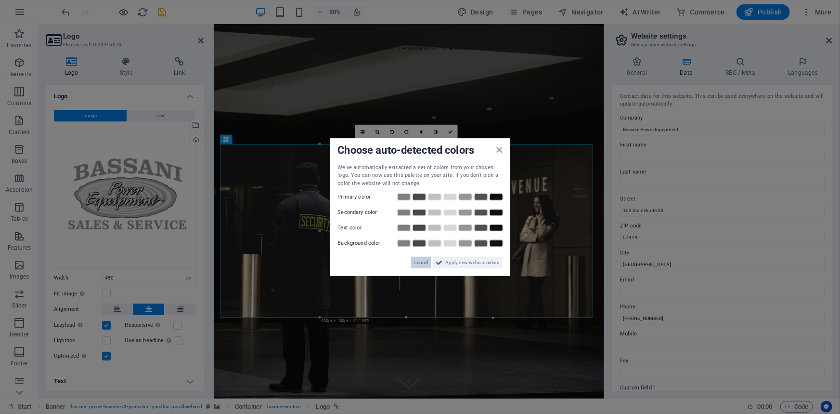
click at [422, 260] on span "Cancel" at bounding box center [421, 263] width 14 height 12
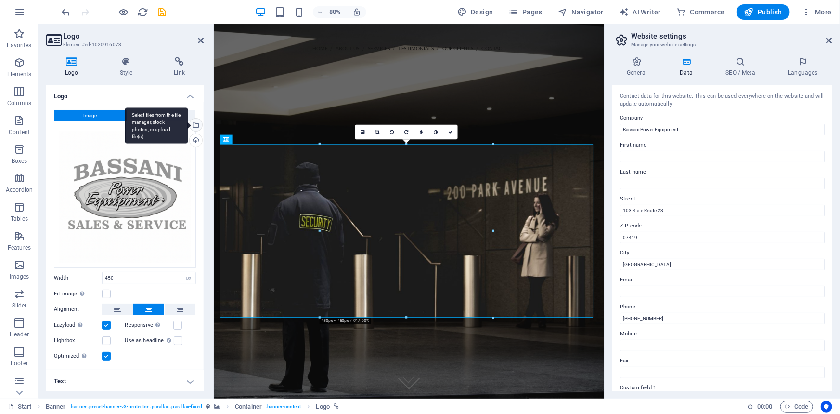
click at [194, 124] on div "Select files from the file manager, stock photos, or upload file(s)" at bounding box center [195, 125] width 14 height 14
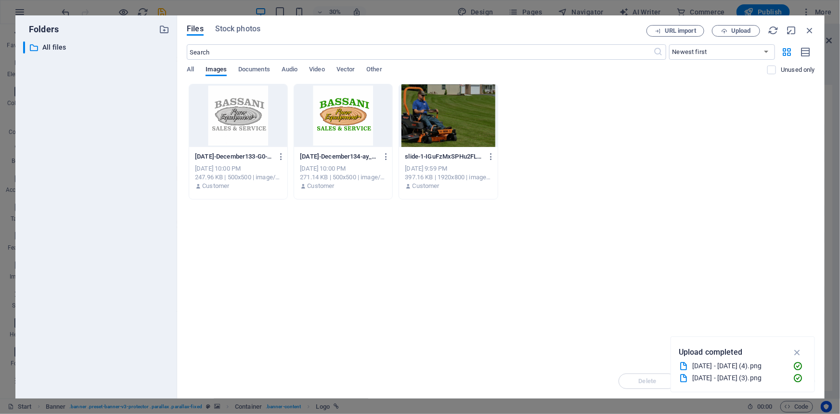
click at [342, 114] on div at bounding box center [343, 115] width 98 height 63
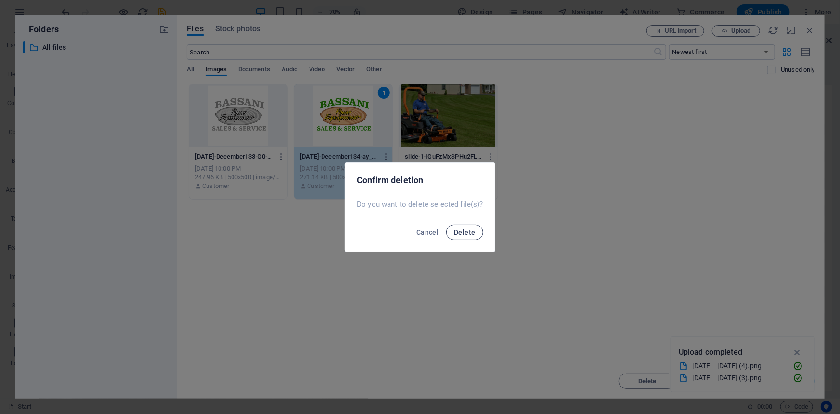
drag, startPoint x: 468, startPoint y: 229, endPoint x: 293, endPoint y: 144, distance: 194.0
click at [467, 229] on span "Delete" at bounding box center [464, 232] width 21 height 8
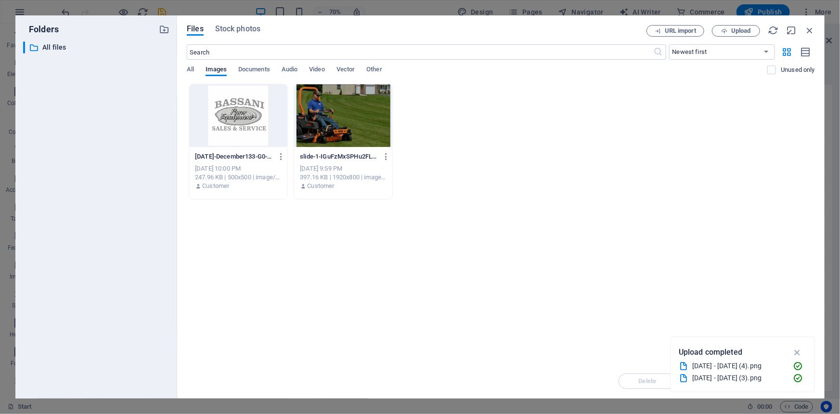
click at [226, 121] on div at bounding box center [238, 115] width 98 height 63
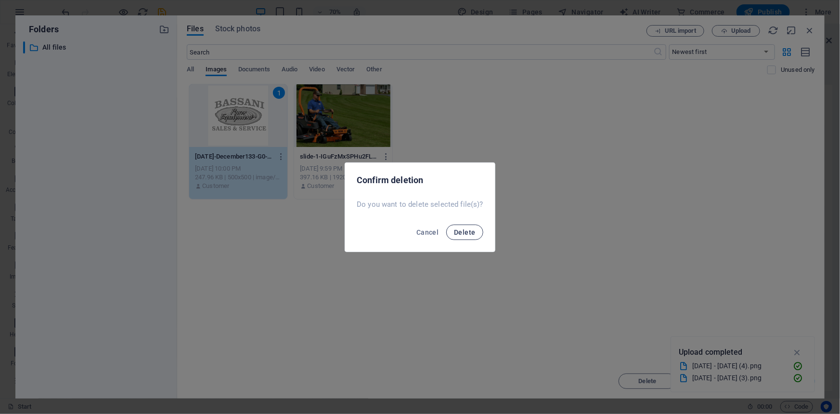
click at [466, 231] on span "Delete" at bounding box center [464, 232] width 21 height 8
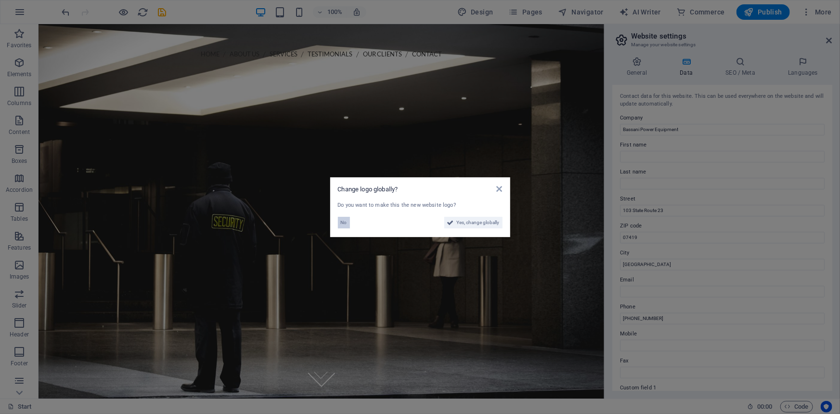
click at [348, 228] on button "No" at bounding box center [344, 223] width 12 height 12
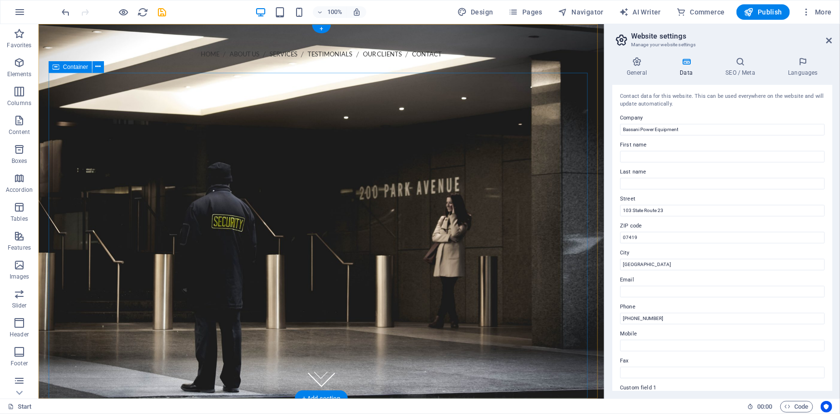
click at [518, 163] on div at bounding box center [321, 177] width 539 height 77
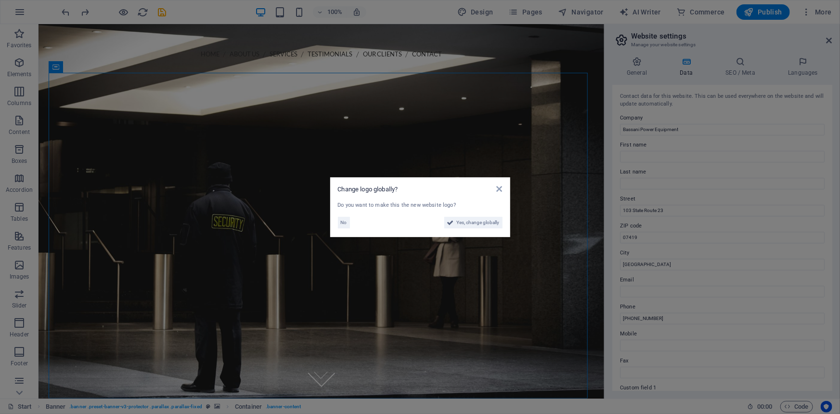
click at [495, 185] on div "Change logo globally?" at bounding box center [420, 189] width 165 height 9
click at [499, 189] on icon at bounding box center [499, 189] width 6 height 8
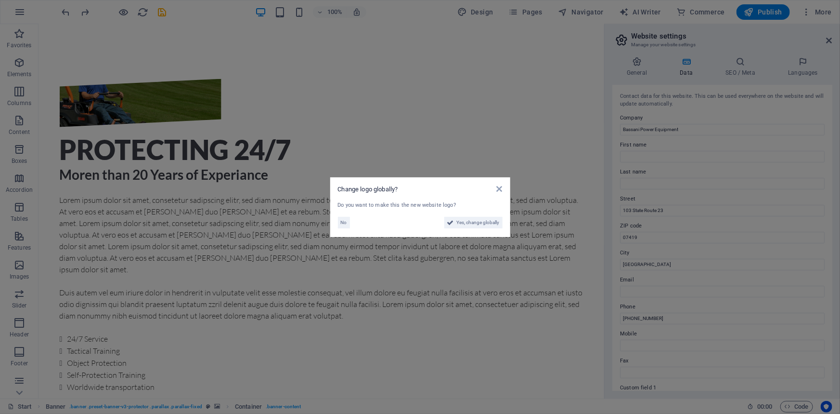
scroll to position [417, 0]
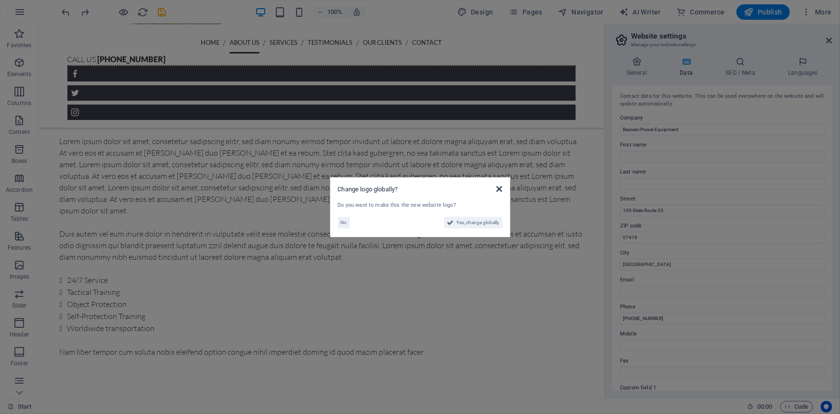
click at [499, 187] on icon at bounding box center [499, 189] width 6 height 8
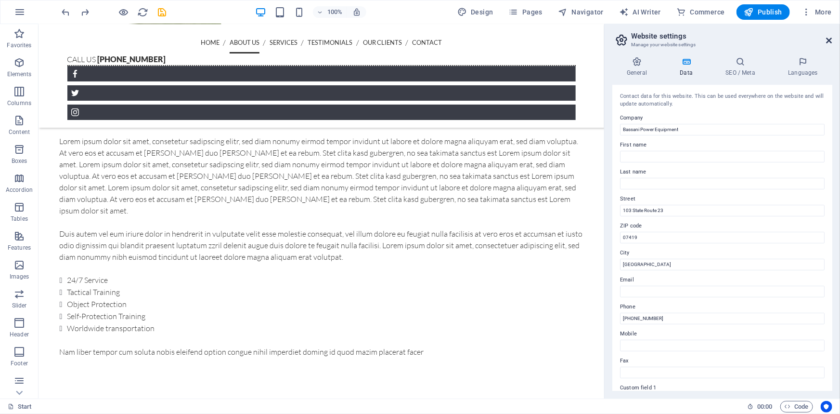
click at [828, 39] on icon at bounding box center [830, 41] width 6 height 8
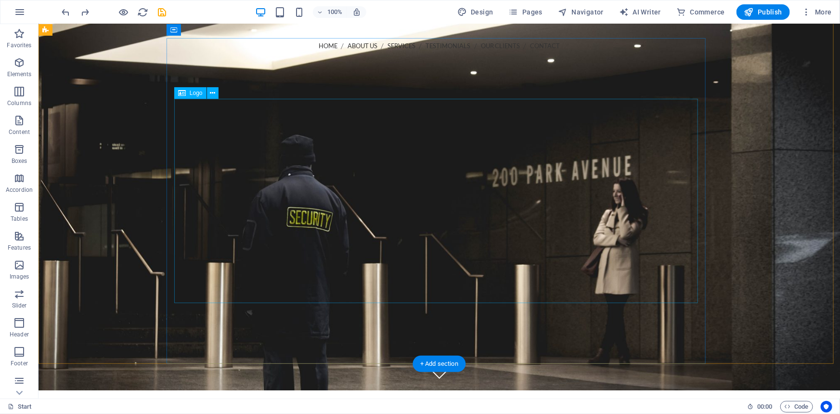
scroll to position [0, 0]
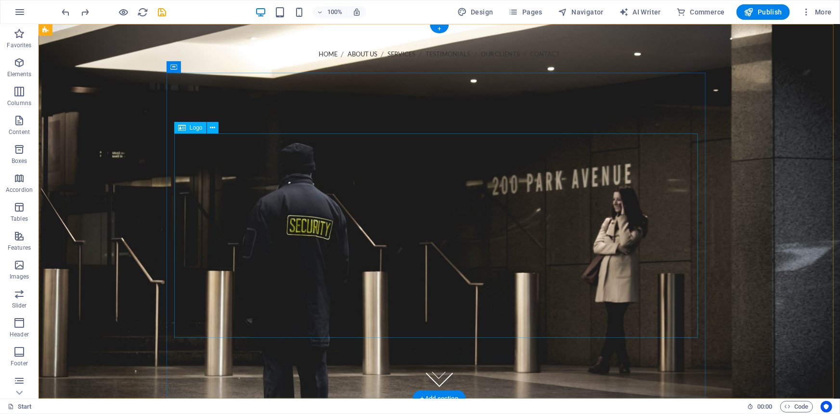
click at [343, 213] on div at bounding box center [439, 279] width 524 height 204
select select "px"
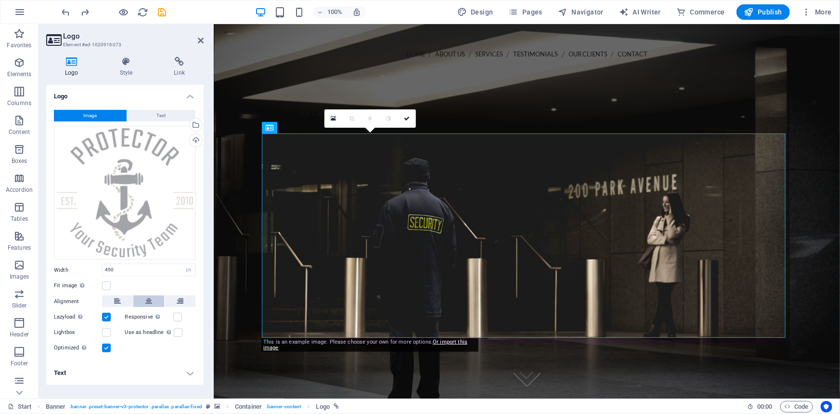
click at [155, 301] on button at bounding box center [148, 301] width 31 height 12
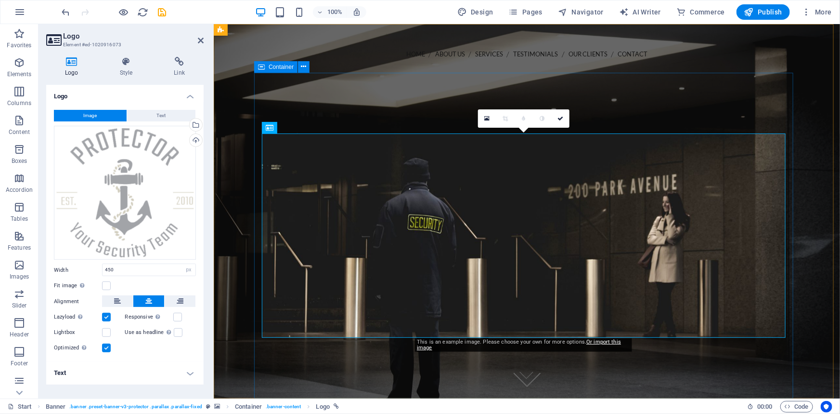
click at [393, 139] on div at bounding box center [526, 279] width 539 height 281
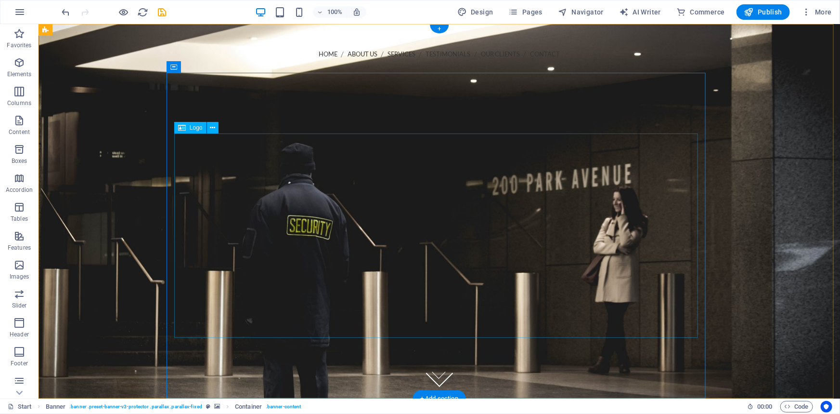
click at [470, 183] on div at bounding box center [439, 279] width 524 height 204
select select "px"
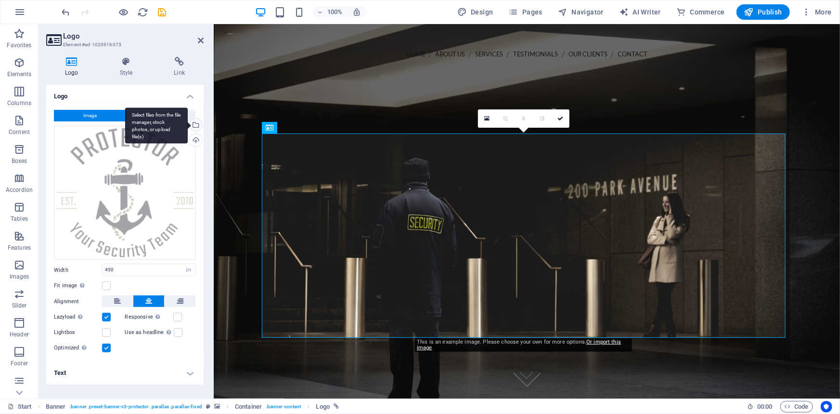
click at [197, 125] on div "Select files from the file manager, stock photos, or upload file(s)" at bounding box center [195, 125] width 14 height 14
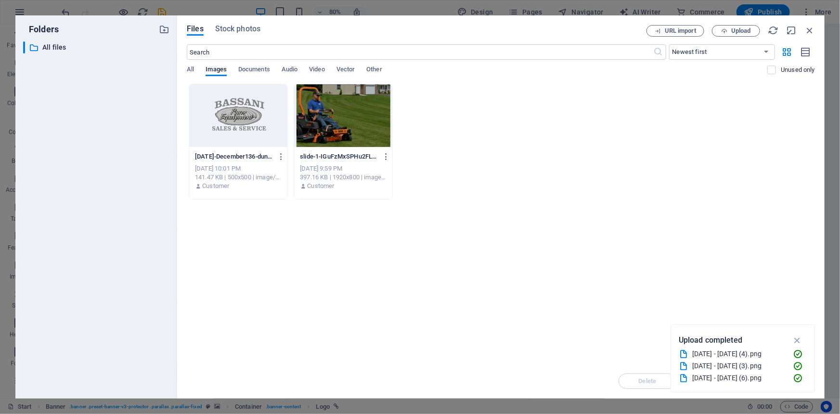
click at [233, 128] on div at bounding box center [238, 115] width 98 height 63
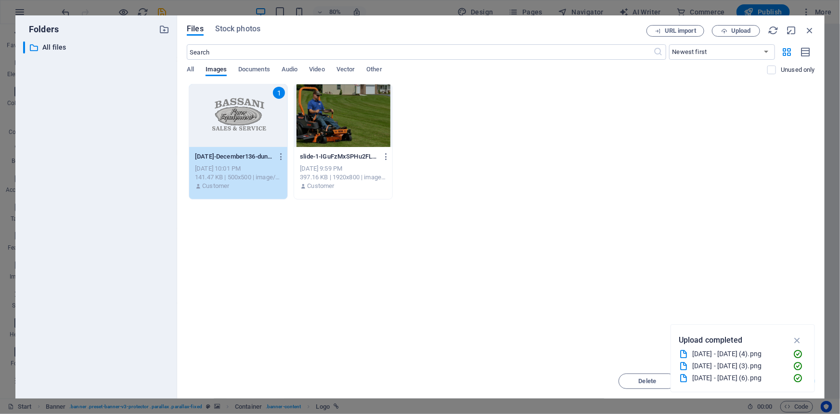
click at [233, 128] on div "1" at bounding box center [238, 115] width 98 height 63
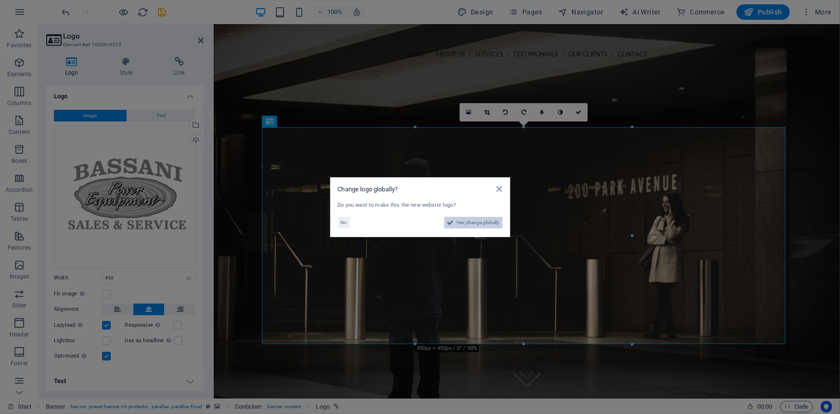
click at [485, 223] on span "Yes, change globally" at bounding box center [478, 223] width 43 height 12
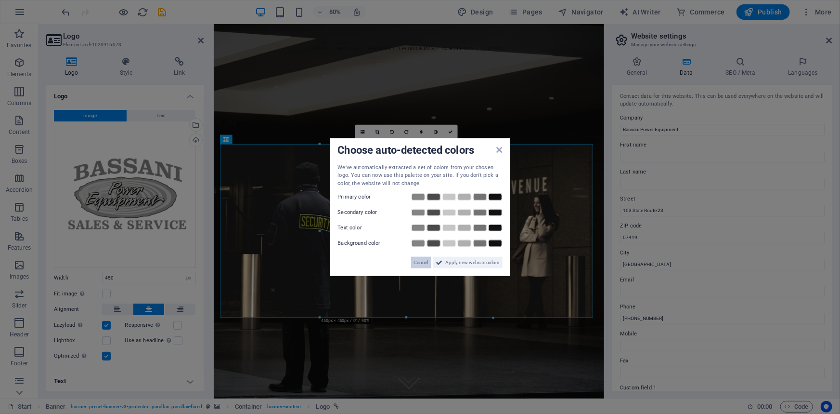
click at [417, 260] on span "Cancel" at bounding box center [421, 263] width 14 height 12
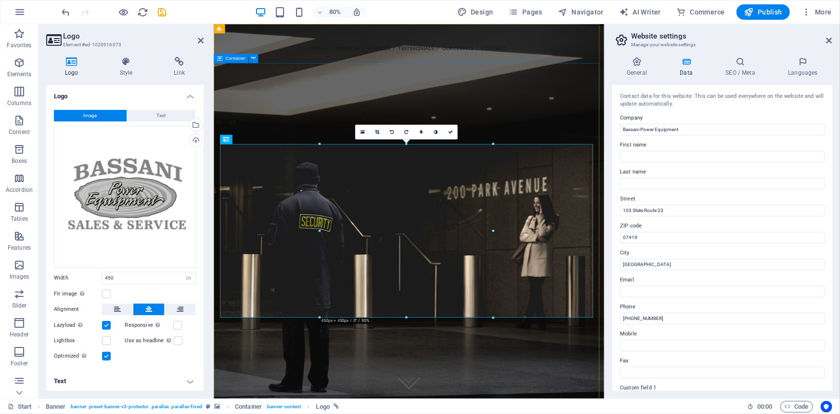
click at [569, 139] on div at bounding box center [457, 286] width 488 height 294
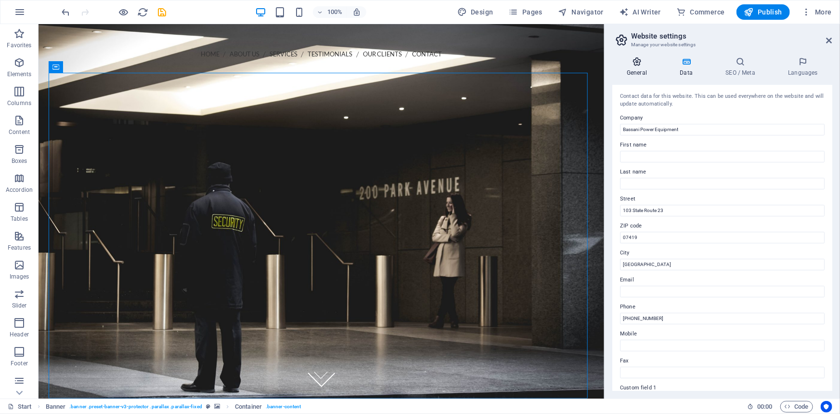
click at [634, 74] on h4 "General" at bounding box center [638, 67] width 53 height 20
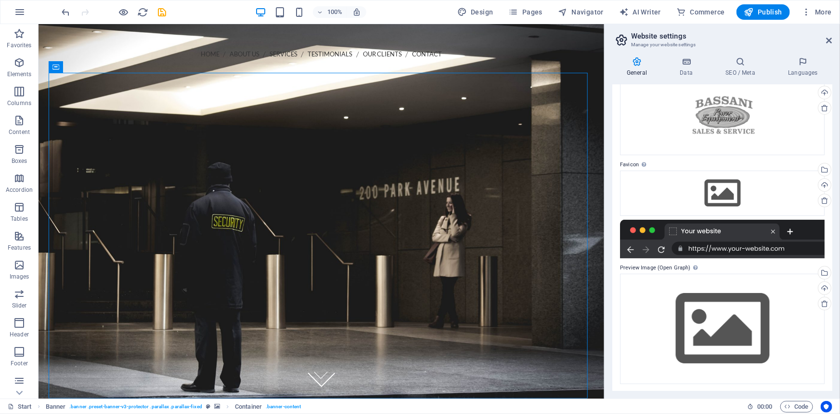
scroll to position [54, 0]
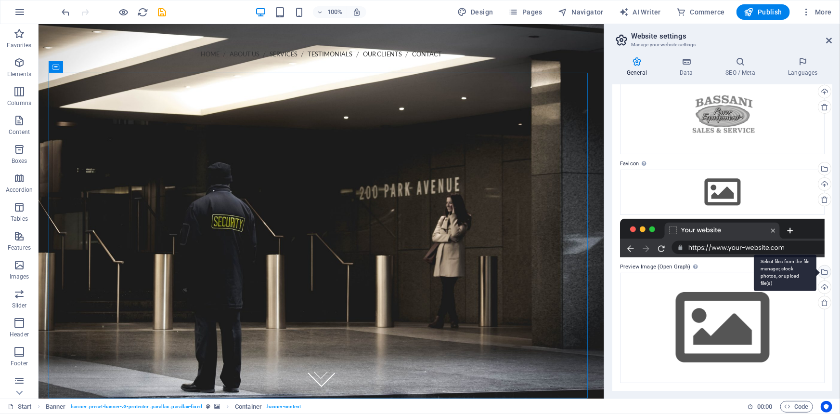
click at [826, 273] on div "Select files from the file manager, stock photos, or upload file(s)" at bounding box center [823, 272] width 14 height 14
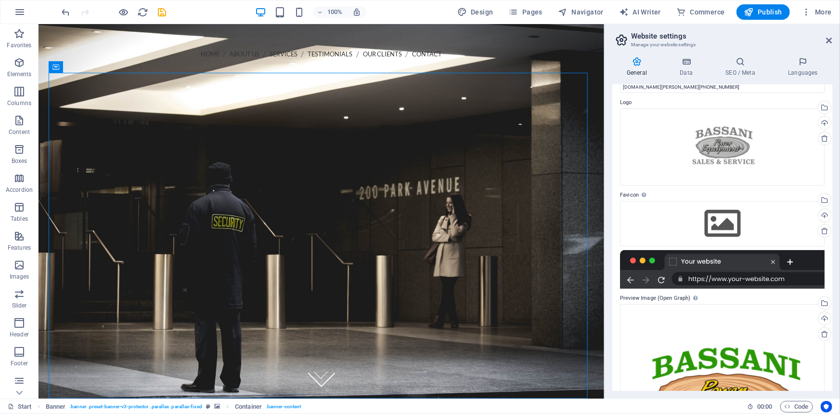
scroll to position [10, 0]
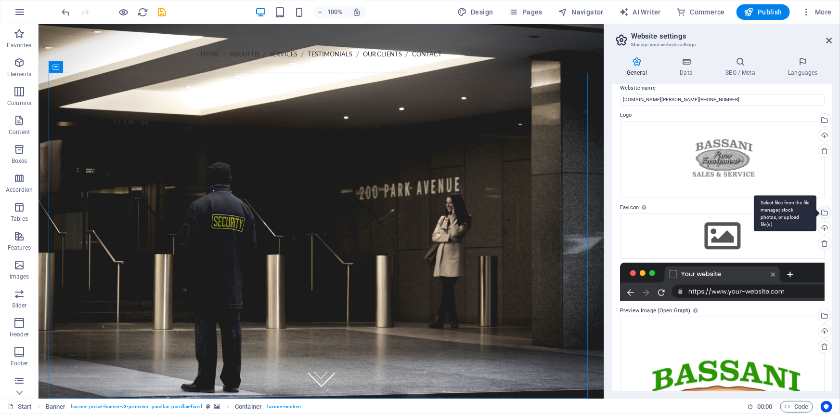
click at [822, 209] on div "Select files from the file manager, stock photos, or upload file(s)" at bounding box center [823, 213] width 14 height 14
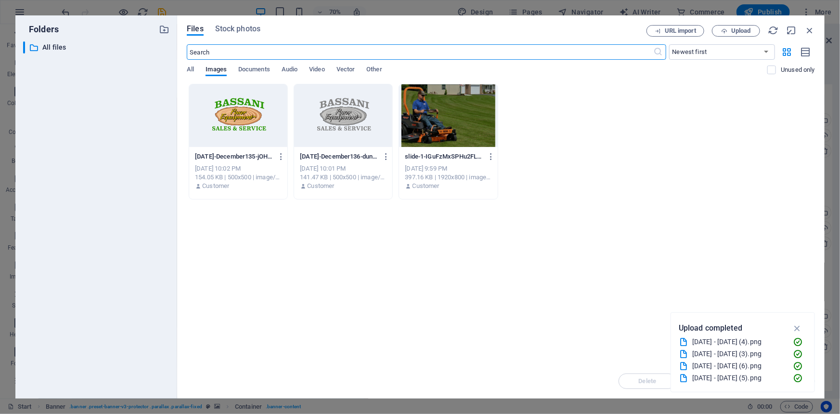
click at [220, 117] on div at bounding box center [238, 115] width 98 height 63
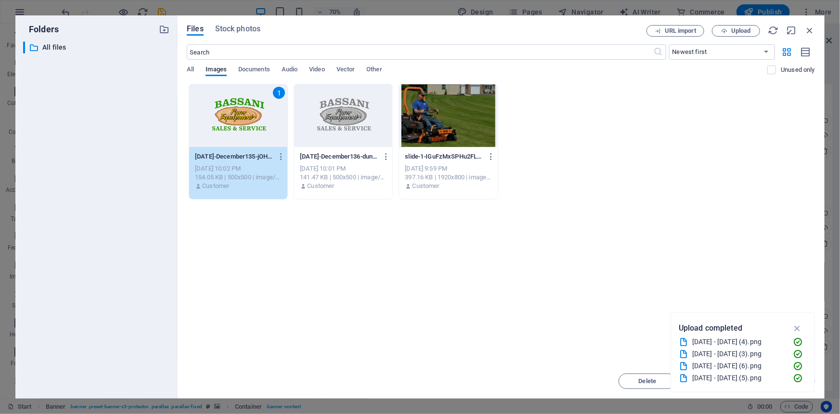
click at [220, 117] on div "1" at bounding box center [238, 115] width 98 height 63
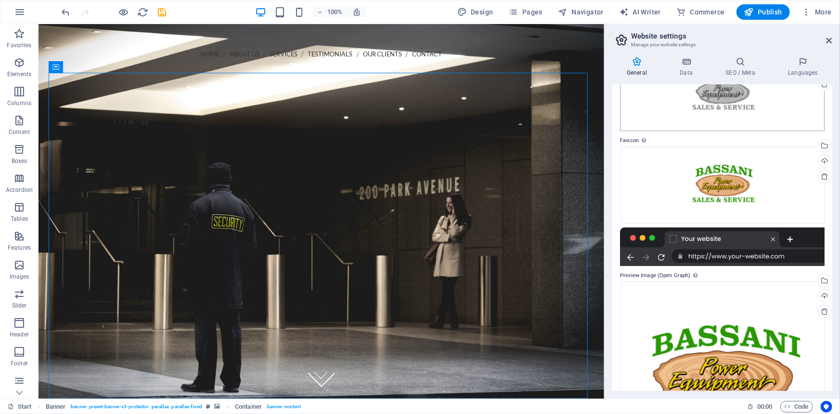
scroll to position [168, 0]
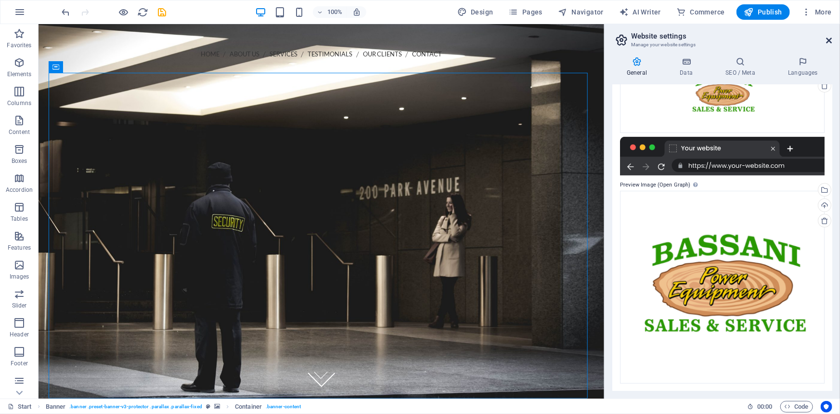
click at [829, 42] on icon at bounding box center [830, 41] width 6 height 8
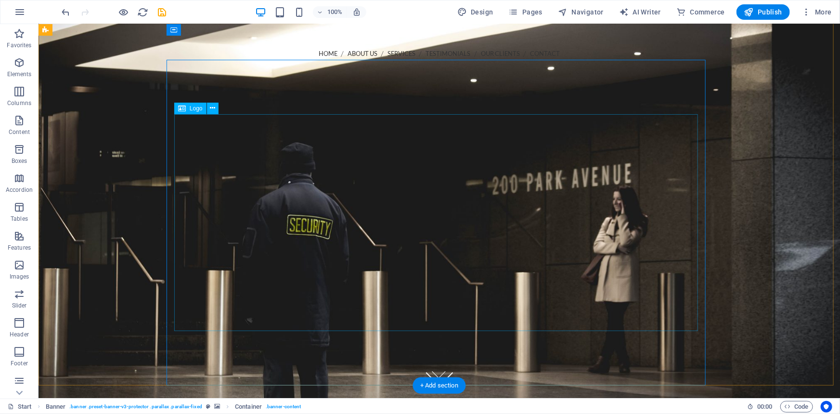
scroll to position [0, 0]
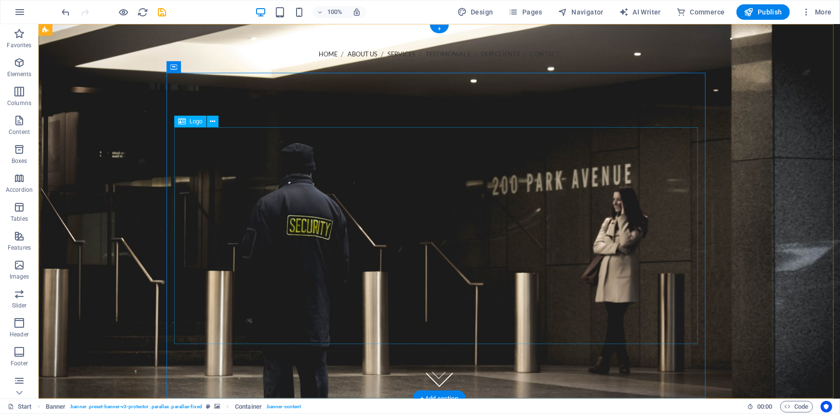
click at [441, 233] on div at bounding box center [439, 285] width 524 height 217
select select "px"
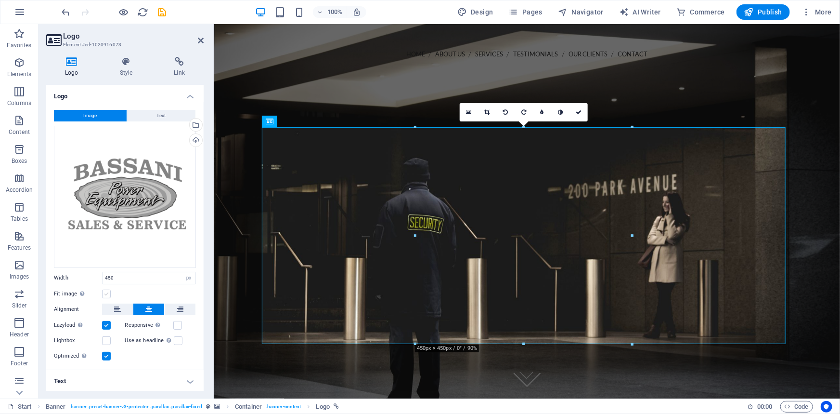
click at [106, 291] on label at bounding box center [106, 293] width 9 height 9
click at [0, 0] on input "Fit image Automatically fit image to a fixed width and height" at bounding box center [0, 0] width 0 height 0
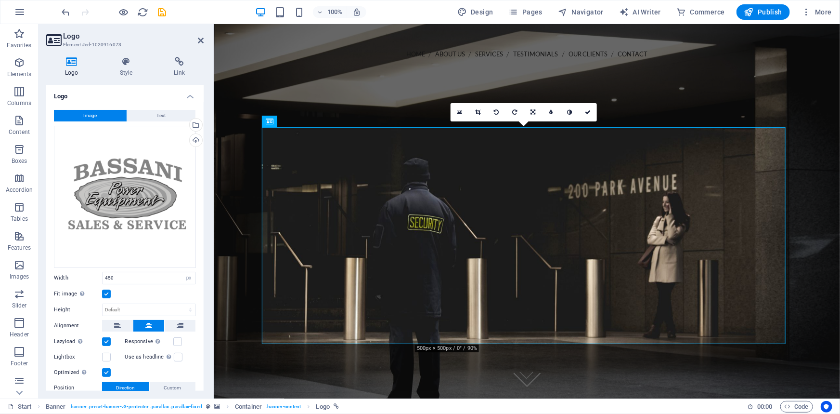
click at [106, 291] on label at bounding box center [106, 293] width 9 height 9
click at [0, 0] on input "Fit image Automatically fit image to a fixed width and height" at bounding box center [0, 0] width 0 height 0
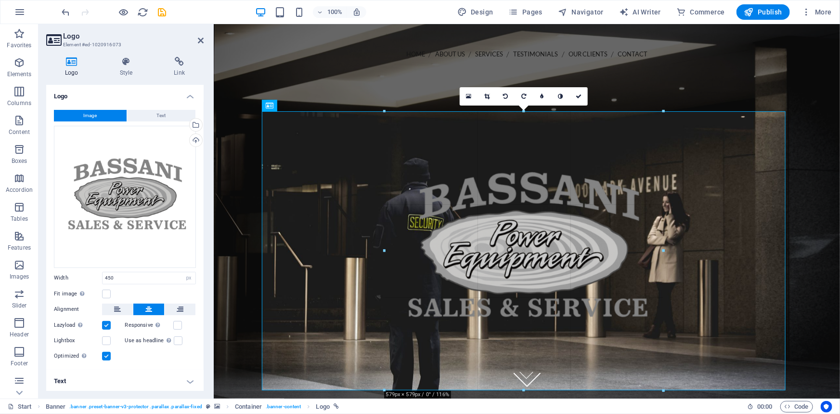
drag, startPoint x: 416, startPoint y: 129, endPoint x: 351, endPoint y: 83, distance: 79.2
type input "579"
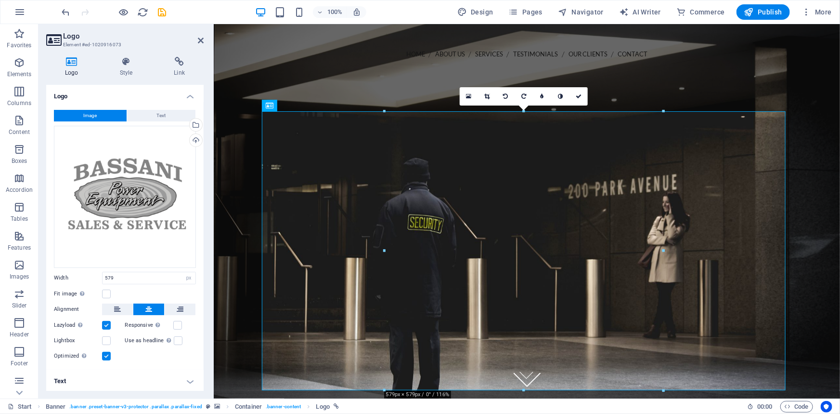
click at [805, 140] on figure at bounding box center [526, 211] width 626 height 374
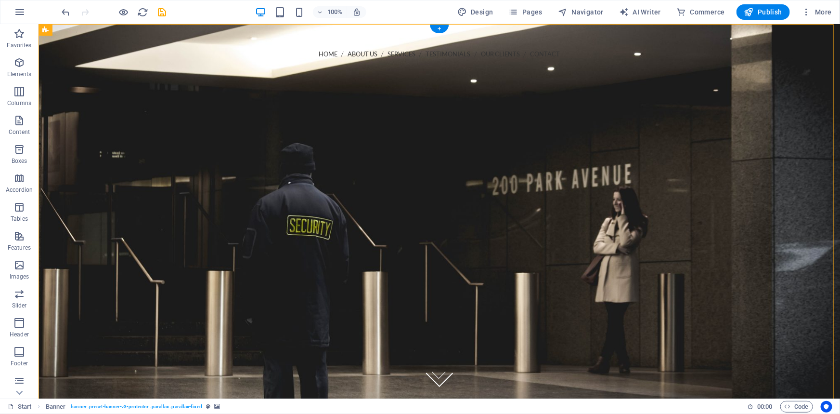
click at [64, 64] on figure at bounding box center [439, 211] width 802 height 374
select select "vh"
select select "header"
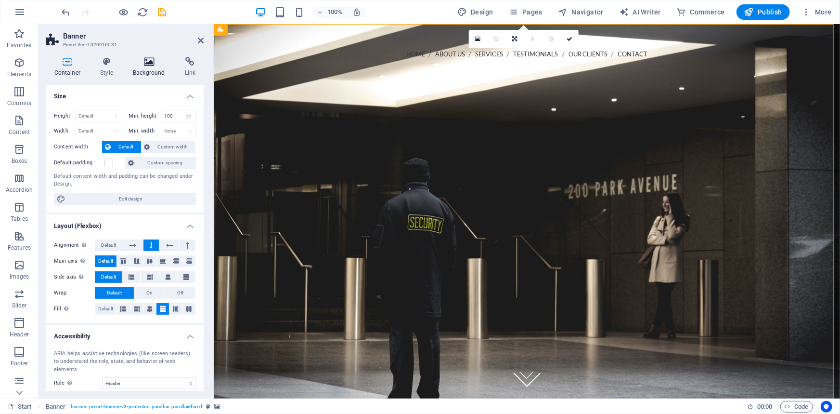
click at [154, 64] on icon at bounding box center [149, 62] width 48 height 10
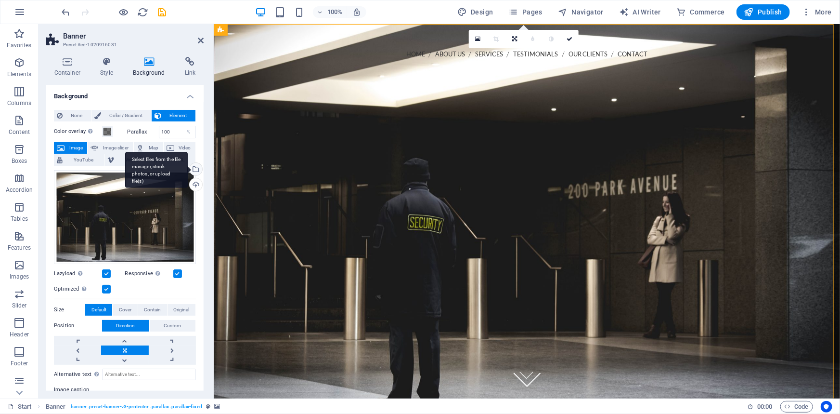
click at [194, 167] on div "Select files from the file manager, stock photos, or upload file(s)" at bounding box center [195, 170] width 14 height 14
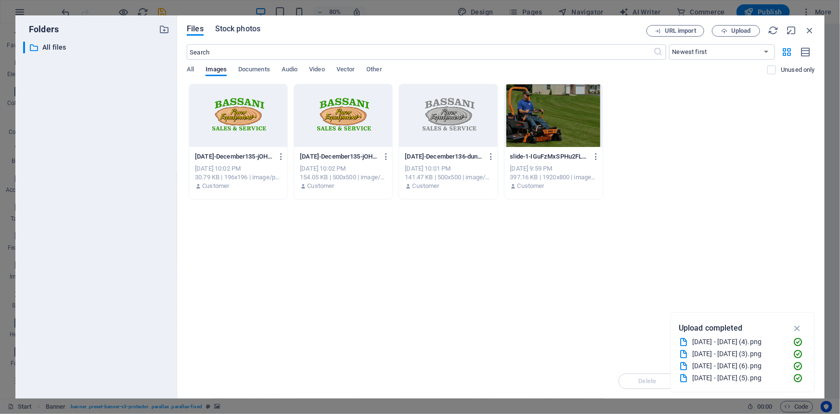
click at [230, 31] on span "Stock photos" at bounding box center [237, 29] width 45 height 12
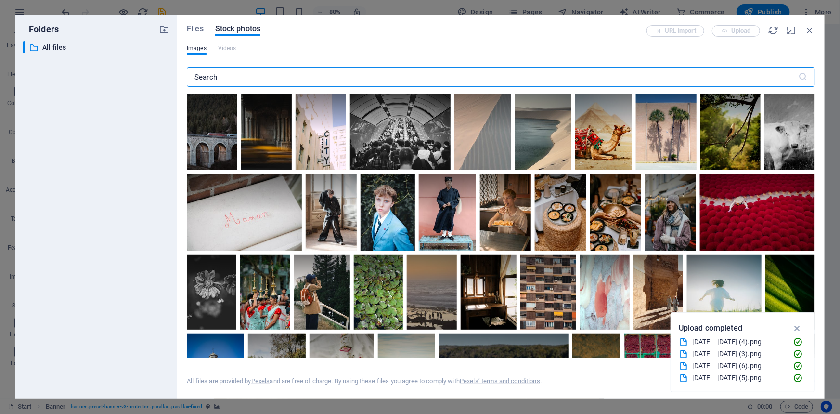
click at [229, 85] on input "text" at bounding box center [493, 76] width 612 height 19
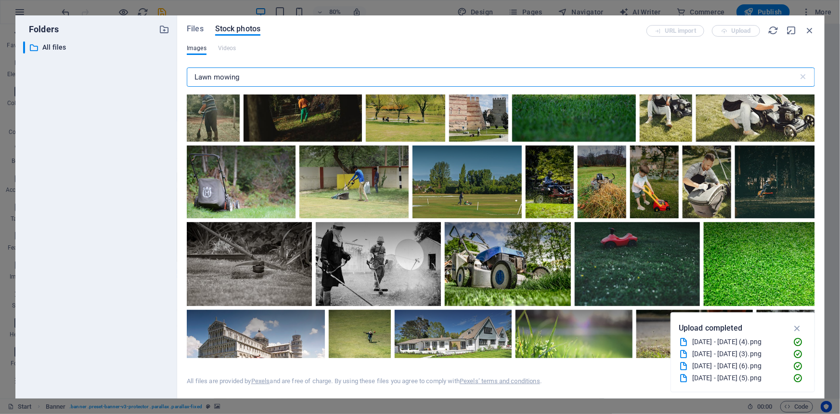
scroll to position [700, 0]
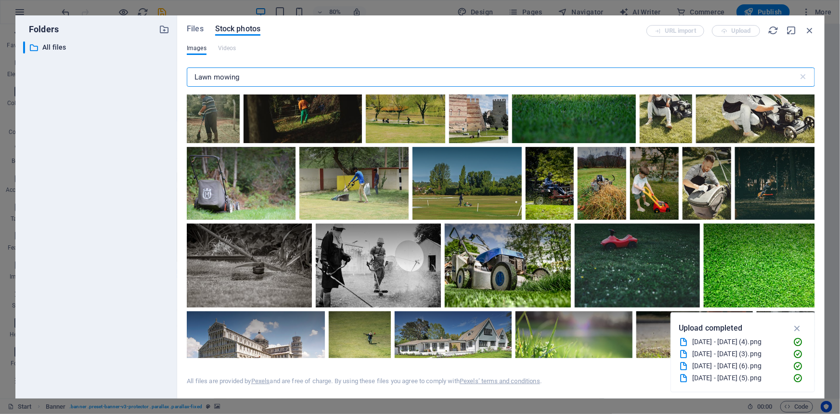
drag, startPoint x: 266, startPoint y: 76, endPoint x: 155, endPoint y: 75, distance: 111.2
click at [155, 75] on div "Folders ​ All files All files Files Stock photos URL import Upload Images Video…" at bounding box center [419, 206] width 809 height 383
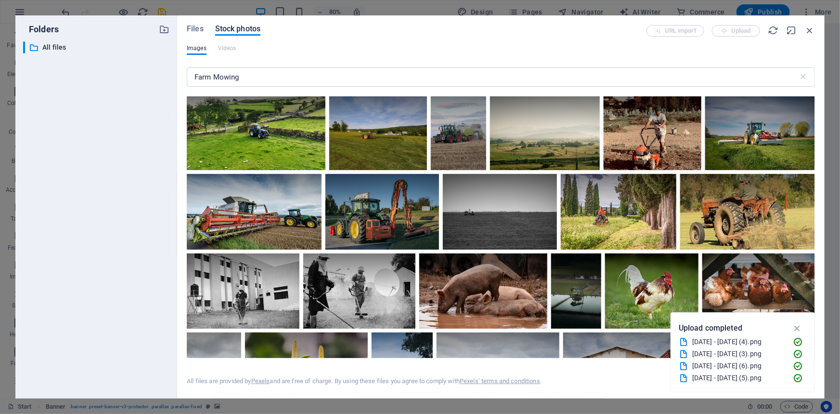
scroll to position [744, 0]
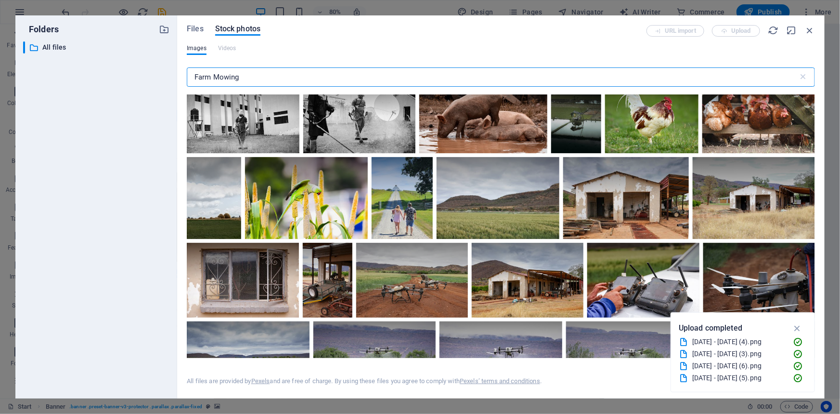
drag, startPoint x: 259, startPoint y: 80, endPoint x: 120, endPoint y: 79, distance: 139.1
click at [120, 79] on div "Folders ​ All files All files Files Stock photos URL import Upload Images Video…" at bounding box center [419, 206] width 809 height 383
type input "Grass Cutting"
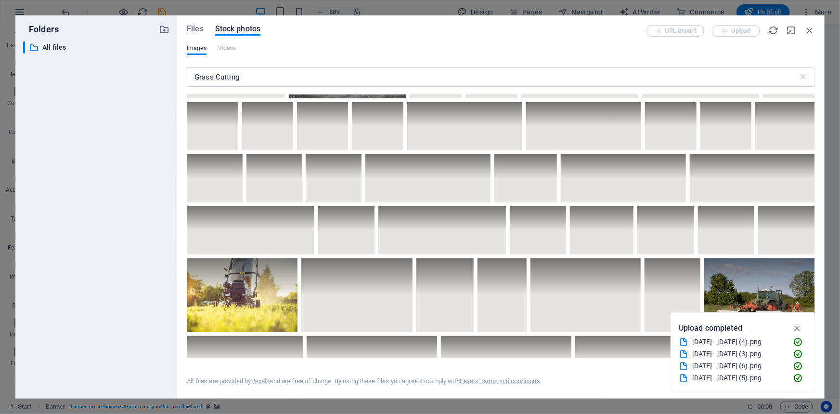
scroll to position [1926, 0]
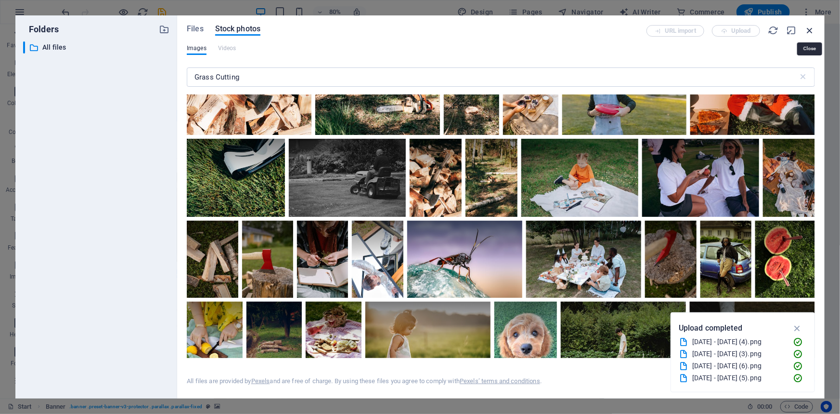
drag, startPoint x: 812, startPoint y: 28, endPoint x: 317, endPoint y: 110, distance: 501.1
click at [812, 28] on icon "button" at bounding box center [809, 30] width 11 height 11
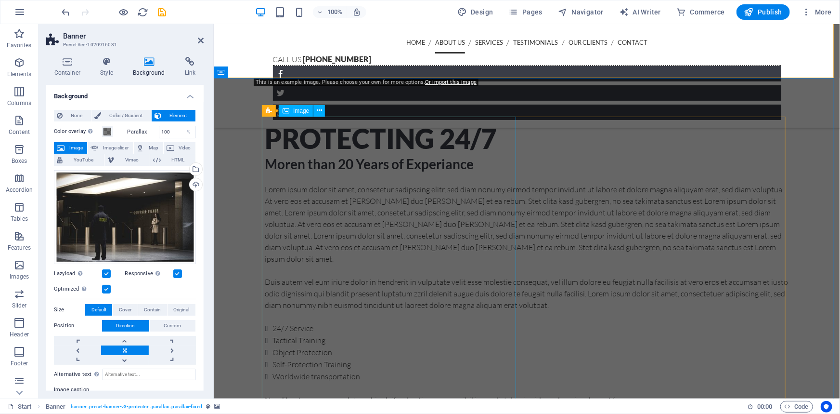
scroll to position [481, 0]
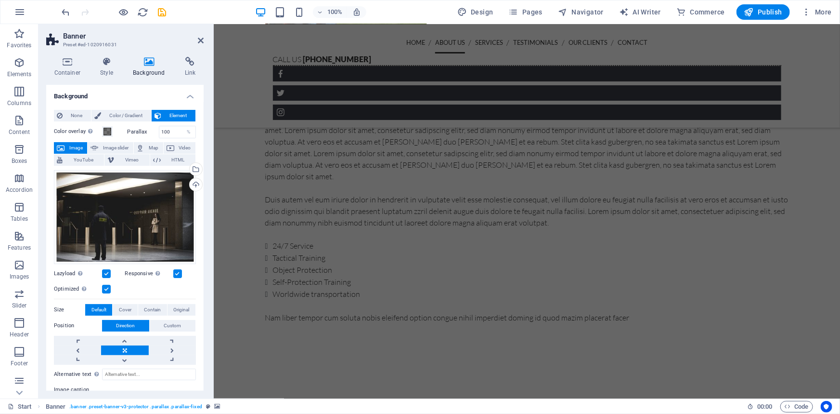
click at [196, 41] on header "Banner Preset #ed-1020916031" at bounding box center [124, 36] width 157 height 25
click at [202, 41] on icon at bounding box center [201, 41] width 6 height 8
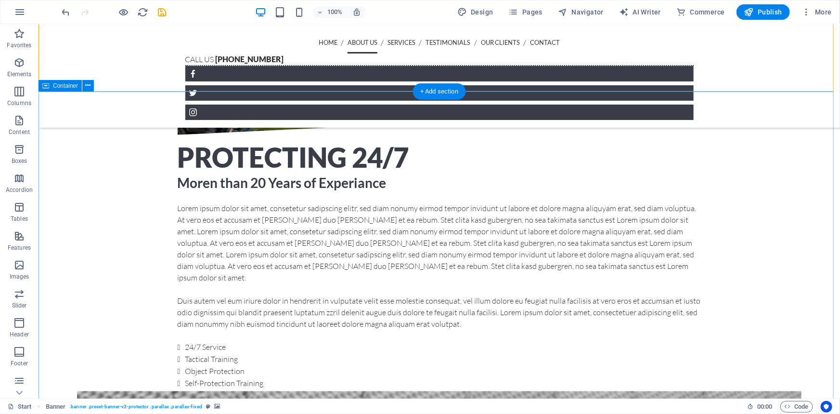
scroll to position [496, 0]
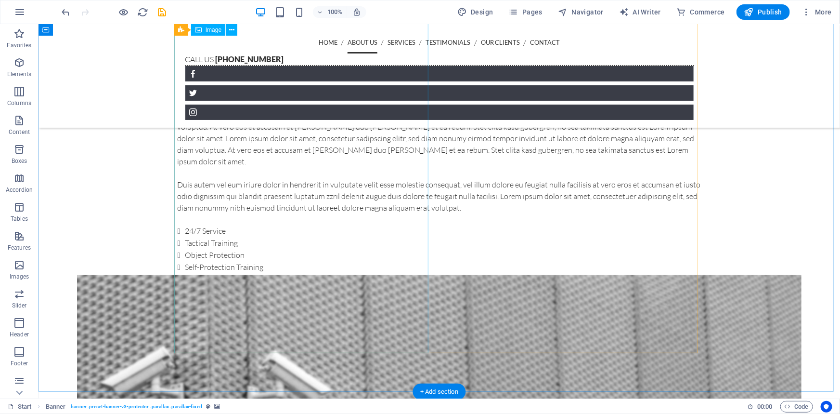
select select "%"
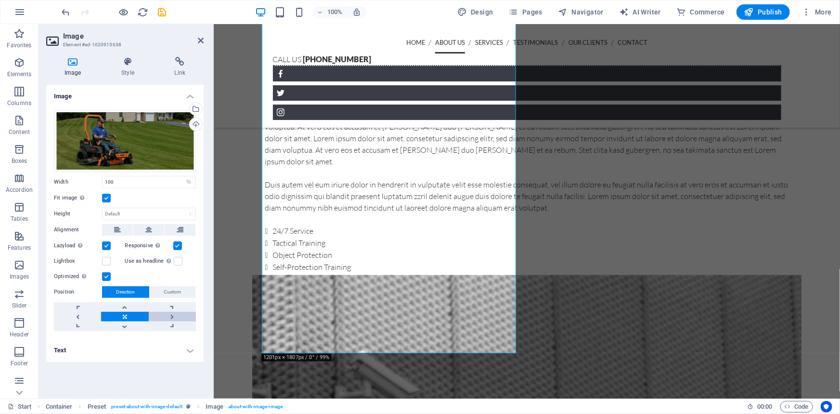
click at [169, 316] on link at bounding box center [172, 316] width 47 height 10
click at [82, 315] on link at bounding box center [77, 316] width 47 height 10
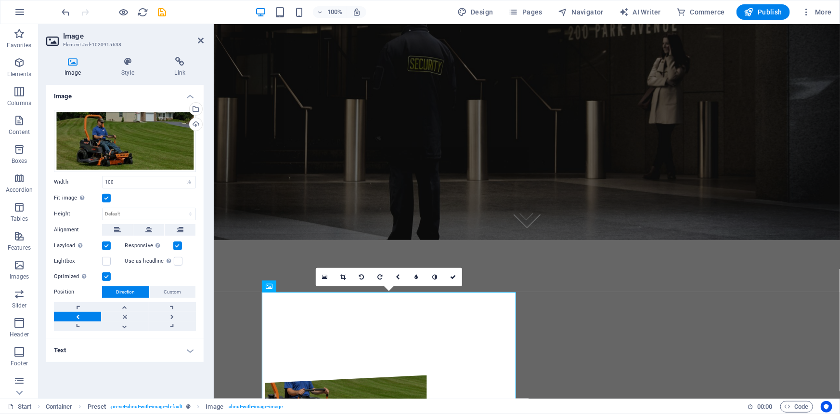
scroll to position [175, 0]
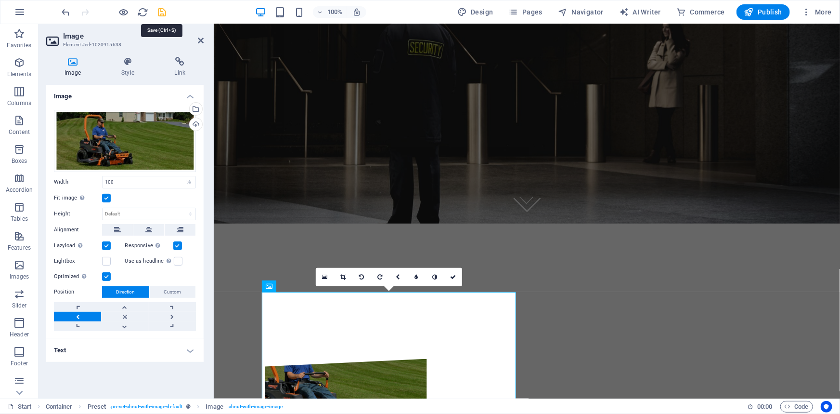
click at [159, 13] on icon "save" at bounding box center [162, 12] width 11 height 11
checkbox input "false"
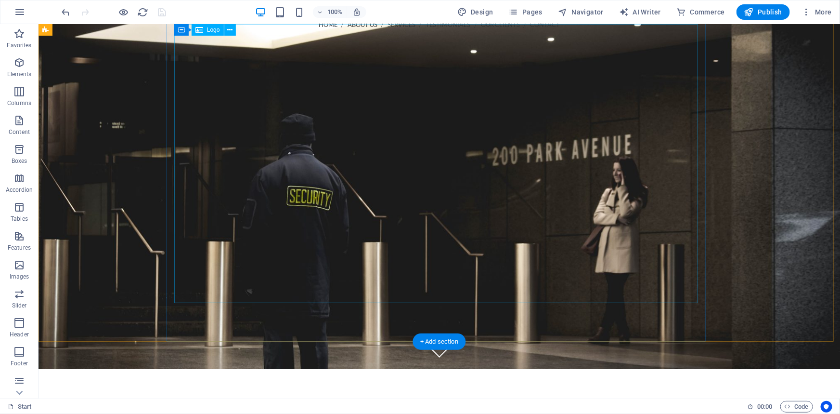
scroll to position [0, 0]
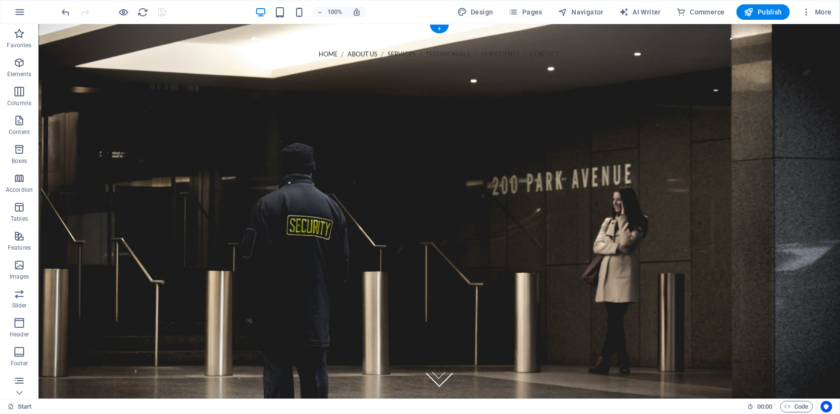
click at [96, 67] on figure at bounding box center [439, 211] width 802 height 374
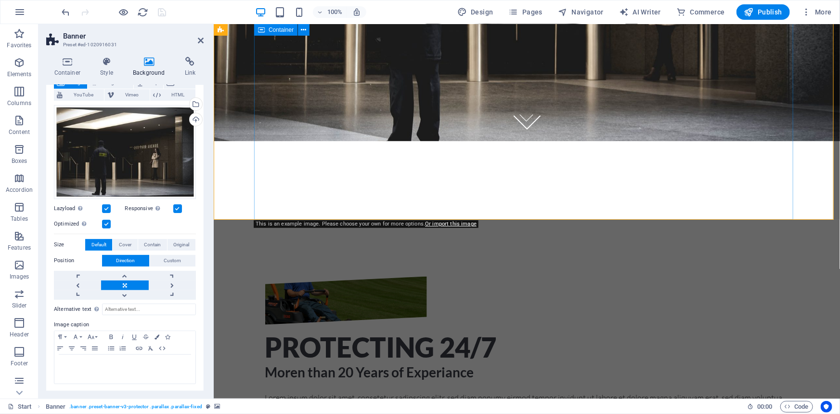
scroll to position [350, 0]
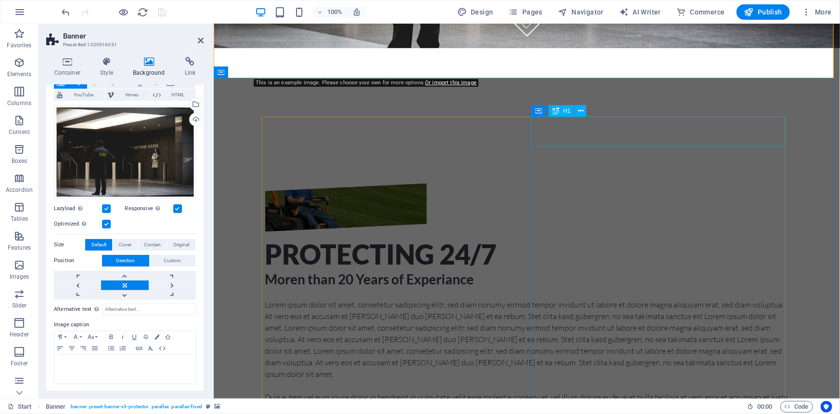
click at [699, 239] on div "Protecting 24/7" at bounding box center [527, 254] width 524 height 30
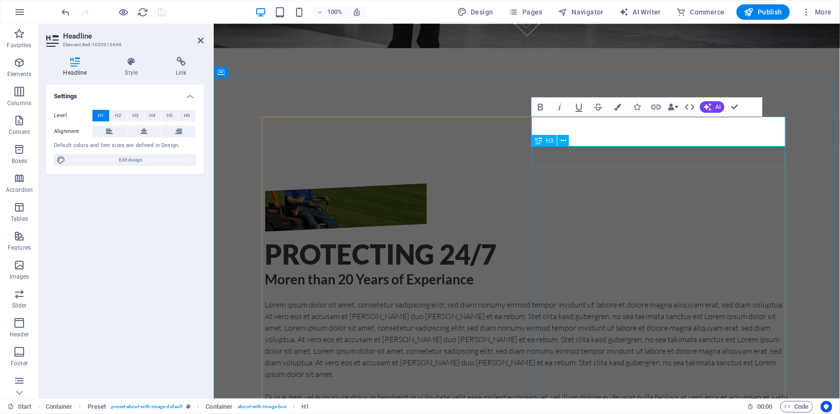
click at [687, 268] on div "Moren than 20 Years of Experiance" at bounding box center [527, 278] width 524 height 20
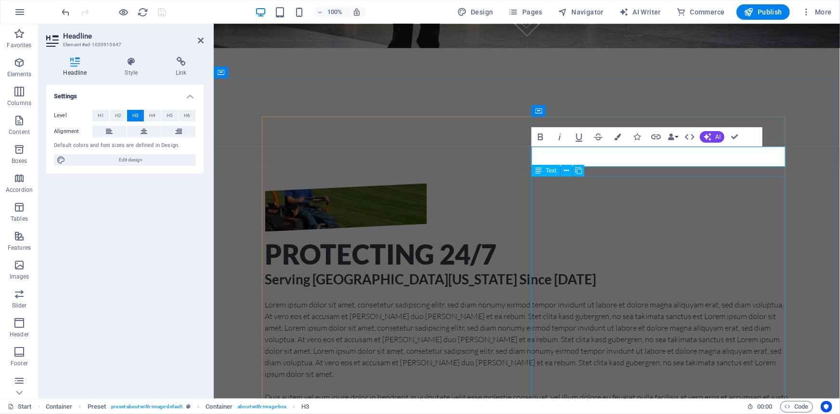
click at [669, 298] on div "Lorem ipsum dolor sit amet, consetetur sadipscing elitr, sed diam nonumy eirmod…" at bounding box center [527, 409] width 524 height 222
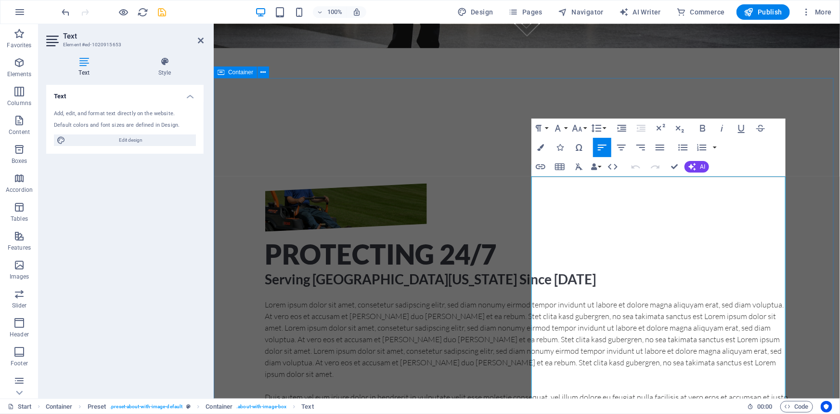
click at [812, 144] on div "Protecting 24/7 Serving Northern New Jersey Since 1986 Lorem ipsum dolor sit am…" at bounding box center [526, 351] width 626 height 414
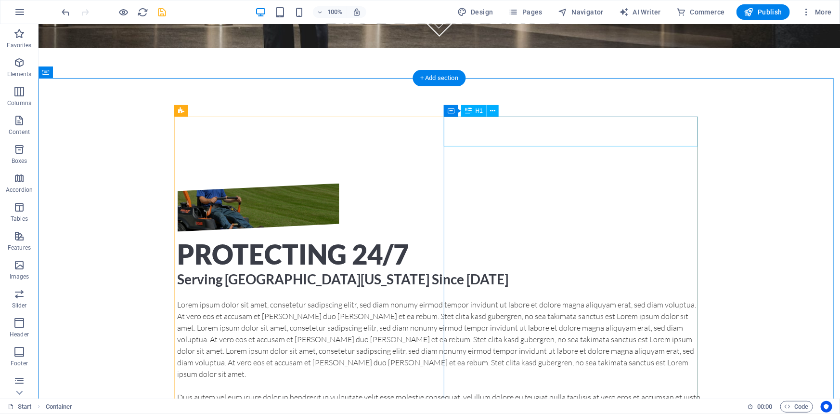
click at [499, 239] on div "Protecting 24/7" at bounding box center [439, 254] width 524 height 30
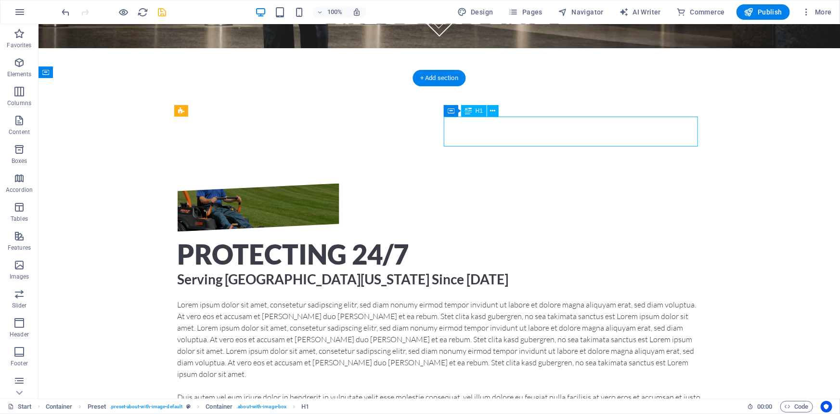
click at [499, 239] on div "Protecting 24/7" at bounding box center [439, 254] width 524 height 30
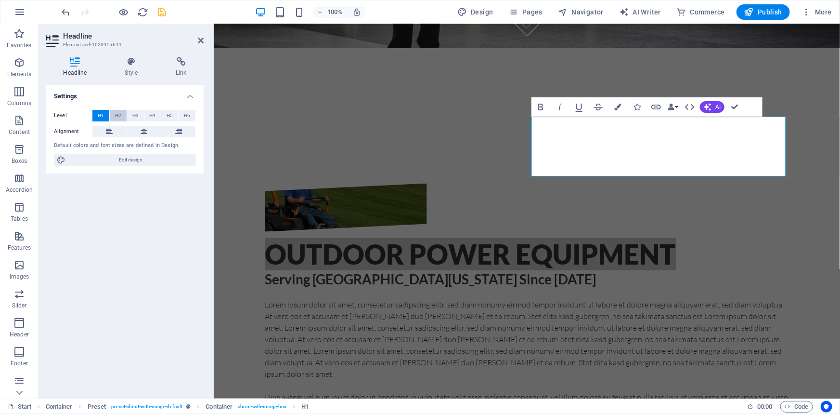
click at [115, 112] on span "H2" at bounding box center [118, 116] width 6 height 12
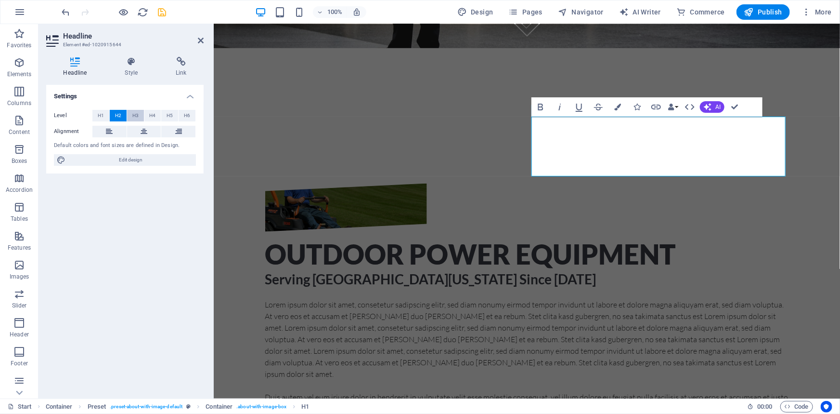
click at [134, 114] on span "H3" at bounding box center [135, 116] width 6 height 12
drag, startPoint x: 145, startPoint y: 115, endPoint x: 153, endPoint y: 116, distance: 8.3
click at [145, 115] on button "H4" at bounding box center [152, 116] width 17 height 12
click at [164, 116] on button "H5" at bounding box center [169, 116] width 17 height 12
click at [103, 115] on span "H1" at bounding box center [101, 116] width 6 height 12
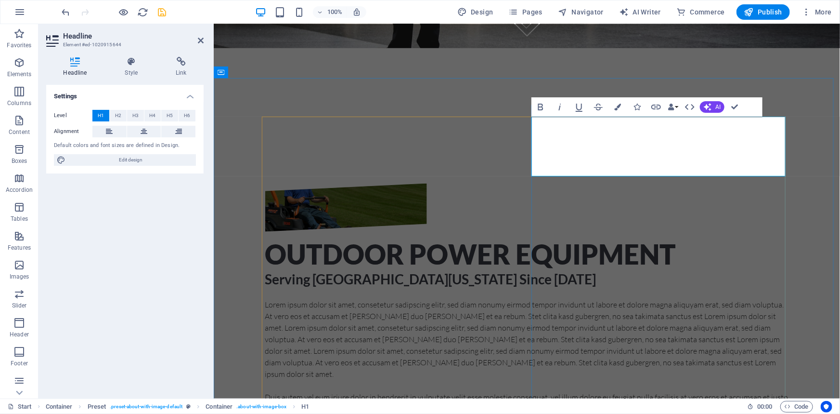
click at [717, 239] on h1 "Outdoor Power Equipment" at bounding box center [527, 254] width 524 height 30
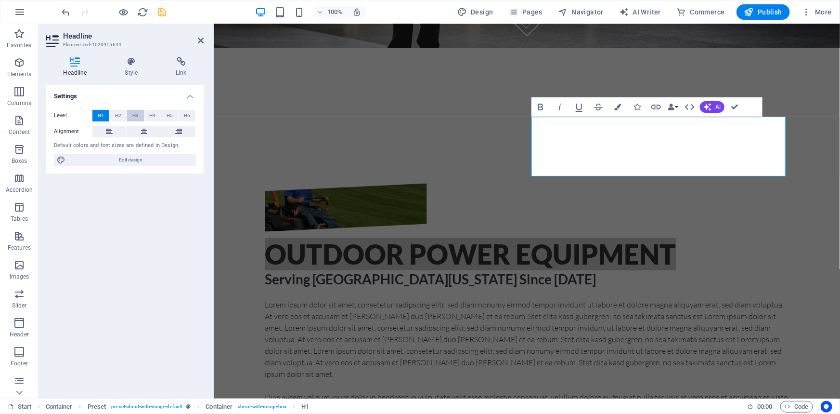
click at [134, 114] on span "H3" at bounding box center [135, 116] width 6 height 12
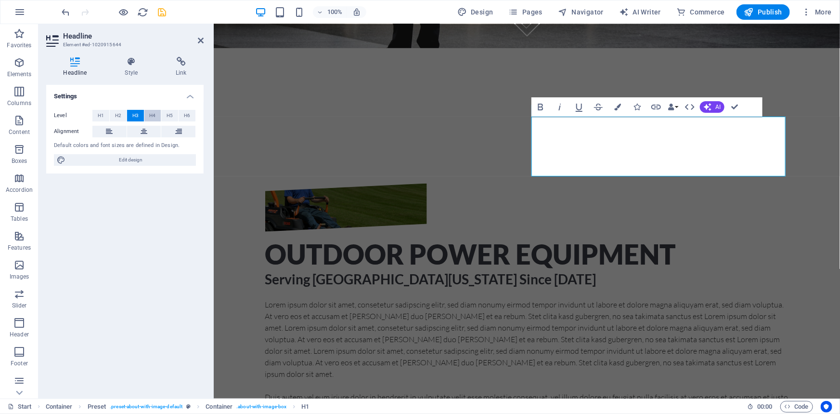
click at [155, 112] on span "H4" at bounding box center [152, 116] width 6 height 12
click at [187, 112] on span "H6" at bounding box center [187, 116] width 6 height 12
click at [171, 113] on span "H5" at bounding box center [170, 116] width 6 height 12
click at [91, 115] on label "Level" at bounding box center [73, 116] width 39 height 12
click at [672, 298] on div "Lorem ipsum dolor sit amet, consetetur sadipscing elitr, sed diam nonumy eirmod…" at bounding box center [527, 409] width 524 height 222
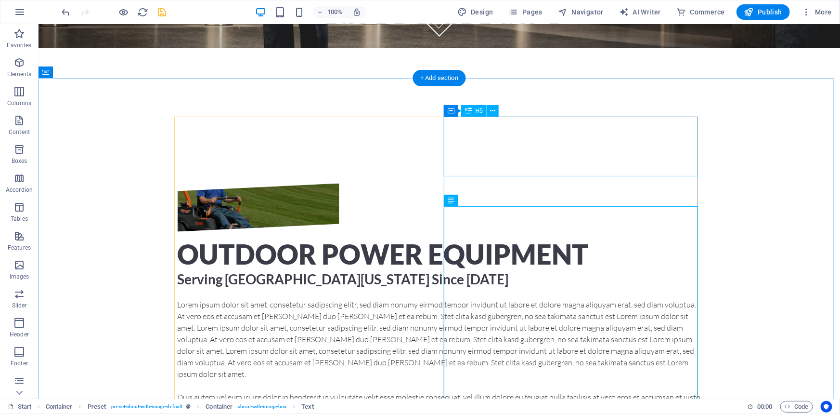
click at [654, 239] on div "Outdoor Power Equipment" at bounding box center [439, 254] width 524 height 30
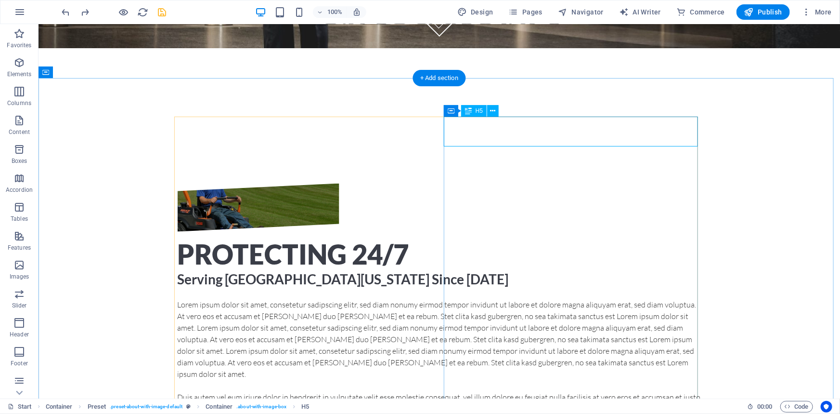
click at [519, 239] on div "Protecting 24/7" at bounding box center [439, 254] width 524 height 30
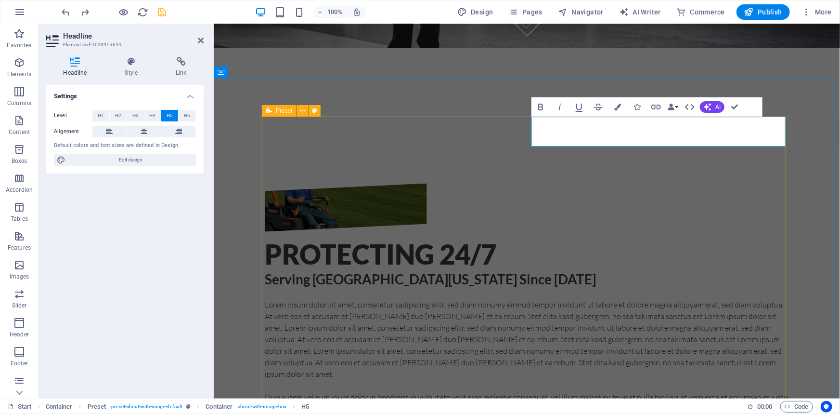
click at [519, 183] on div "Protecting 24/7 Serving Northern New Jersey Since 1986 Lorem ipsum dolor sit am…" at bounding box center [527, 351] width 524 height 337
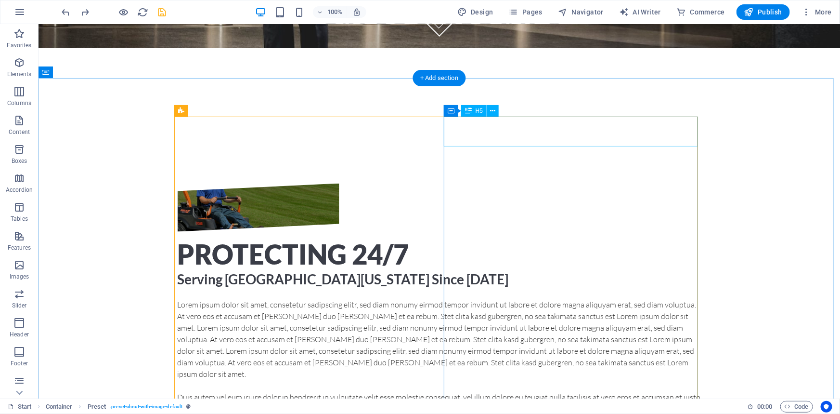
click at [626, 239] on div "Protecting 24/7" at bounding box center [439, 254] width 524 height 30
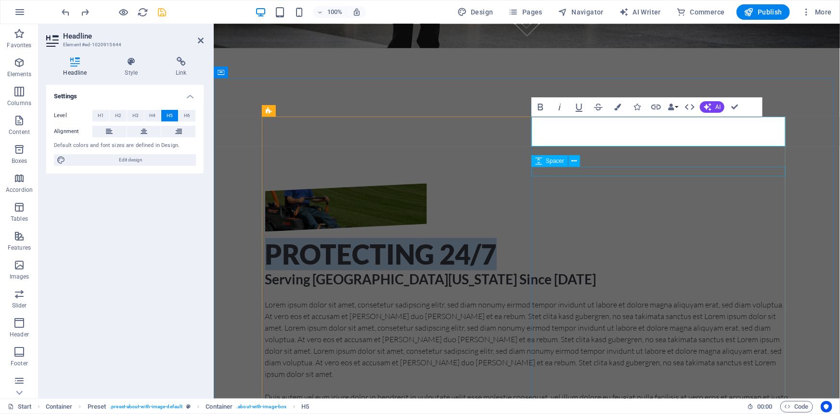
click at [603, 288] on div at bounding box center [527, 293] width 524 height 10
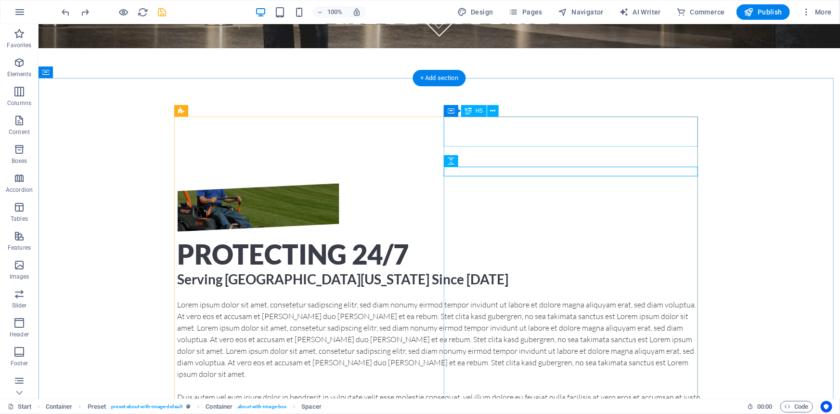
click at [587, 239] on div "Protecting 24/7" at bounding box center [439, 254] width 524 height 30
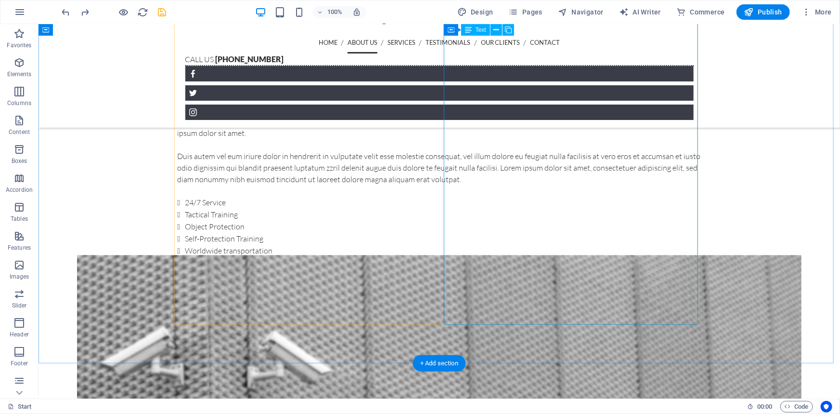
click at [608, 182] on div "Lorem ipsum dolor sit amet, consetetur sadipscing elitr, sed diam nonumy eirmod…" at bounding box center [439, 168] width 524 height 222
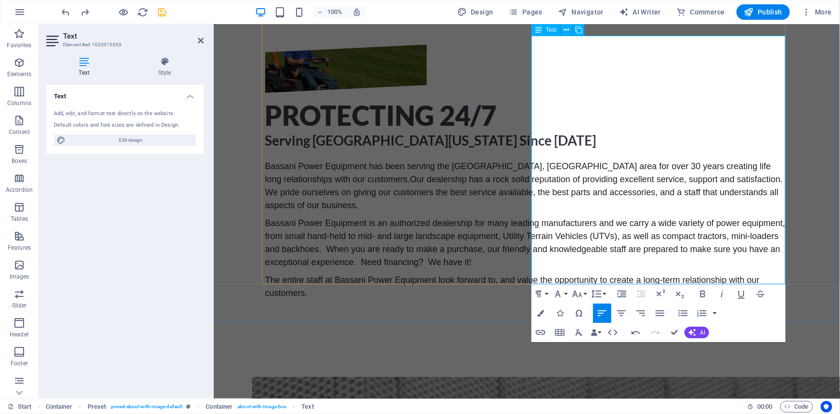
scroll to position [491, 0]
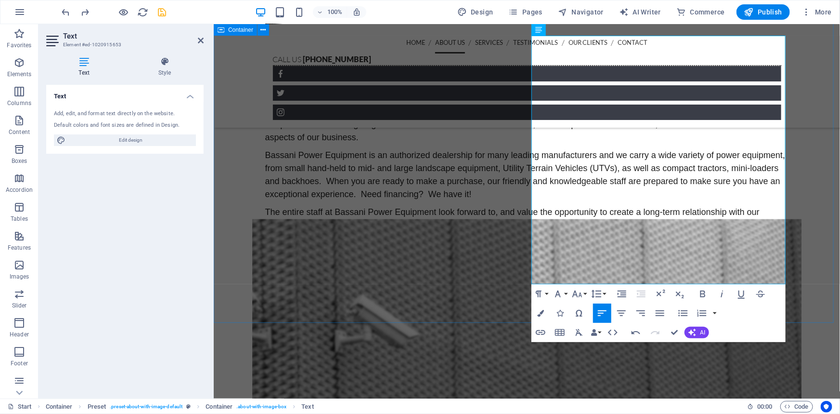
click at [821, 205] on div "Protecting 24/7 Serving Northern New Jersey Since 1986 Bassani Power Equipment …" at bounding box center [526, 103] width 626 height 332
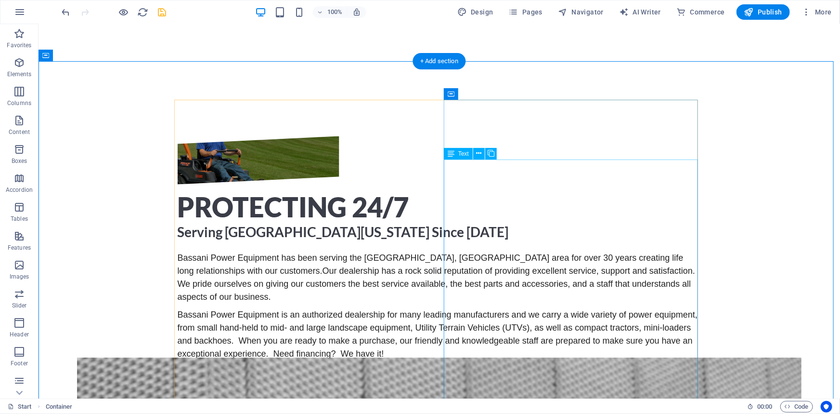
scroll to position [403, 0]
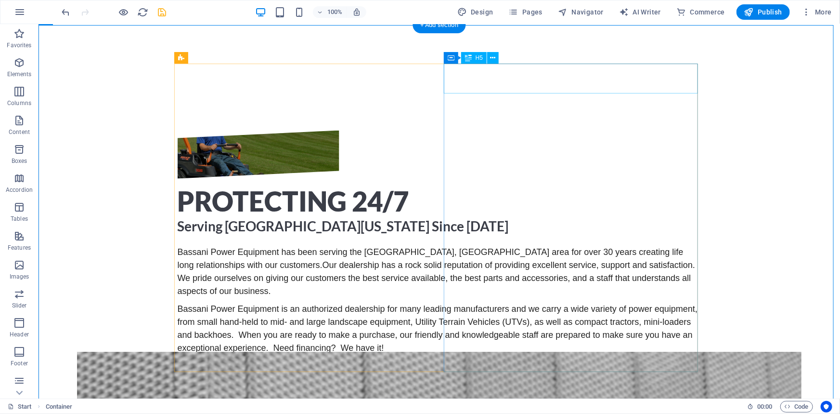
click at [506, 186] on div "Protecting 24/7" at bounding box center [439, 201] width 524 height 30
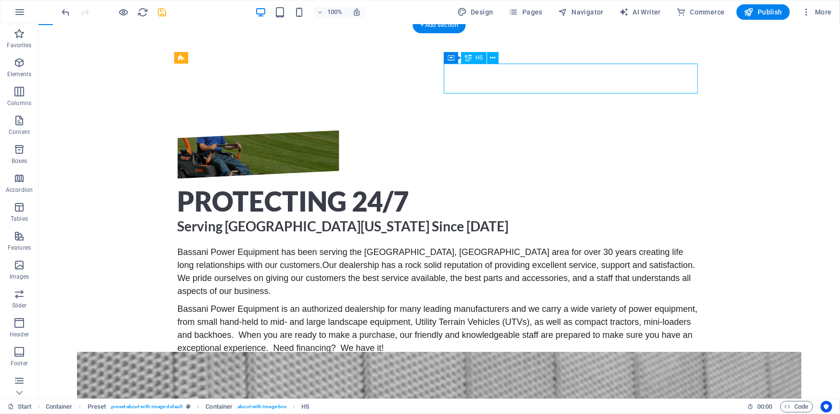
click at [506, 186] on div "Protecting 24/7" at bounding box center [439, 201] width 524 height 30
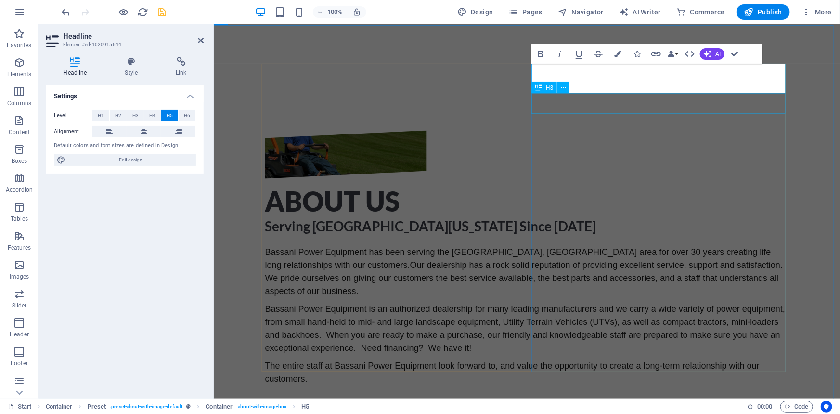
click at [615, 215] on div "Serving [GEOGRAPHIC_DATA][US_STATE] Since [DATE]" at bounding box center [527, 225] width 524 height 20
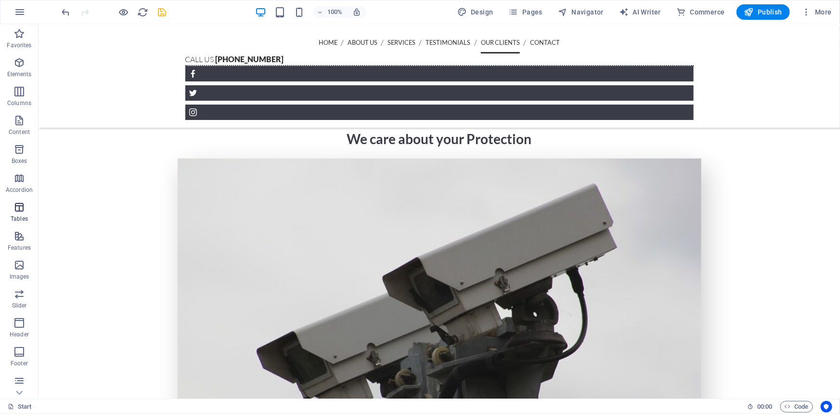
scroll to position [2109, 0]
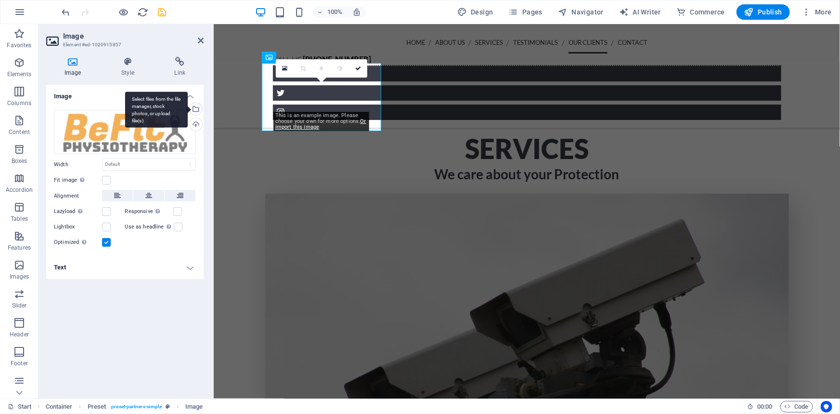
click at [201, 108] on div "Select files from the file manager, stock photos, or upload file(s)" at bounding box center [195, 110] width 14 height 14
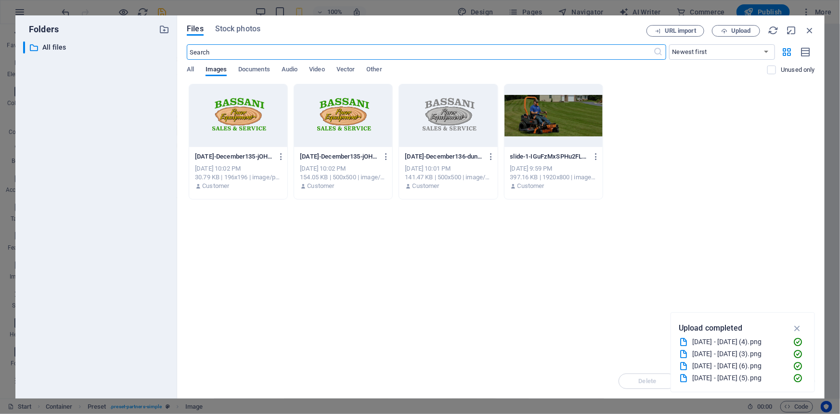
scroll to position [2054, 0]
click at [801, 330] on icon "button" at bounding box center [797, 328] width 11 height 11
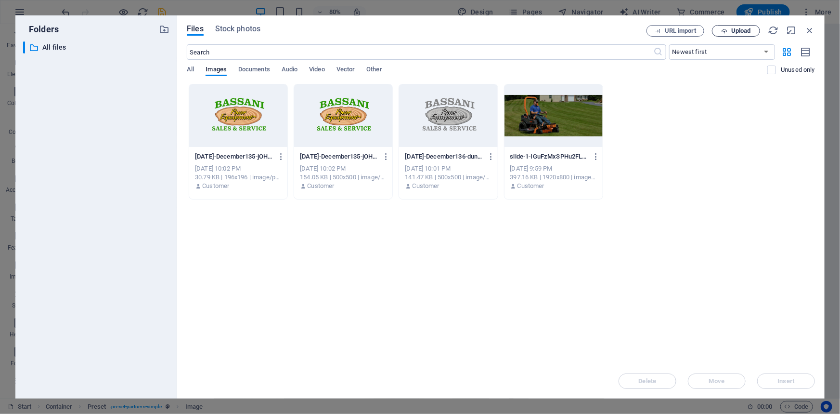
click at [736, 29] on span "Upload" at bounding box center [741, 31] width 20 height 6
click at [664, 224] on div "Drop files here to upload them instantly August23rd-December135-jOHlWc5BuntpWNs…" at bounding box center [501, 224] width 628 height 280
click at [811, 28] on icon "button" at bounding box center [809, 30] width 11 height 11
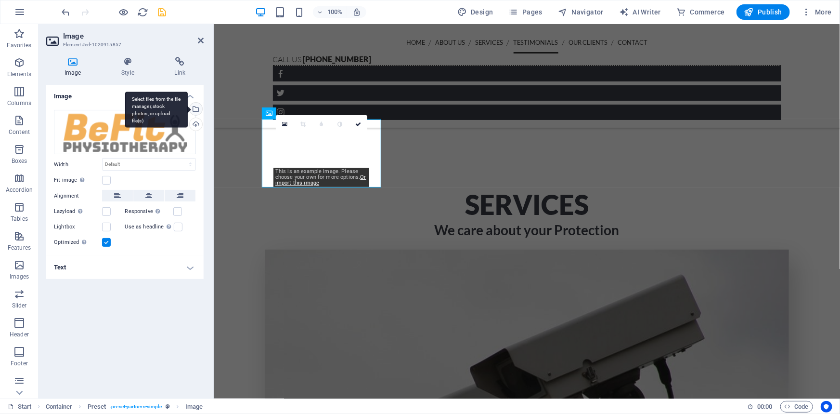
click at [198, 107] on div "Select files from the file manager, stock photos, or upload file(s)" at bounding box center [195, 110] width 14 height 14
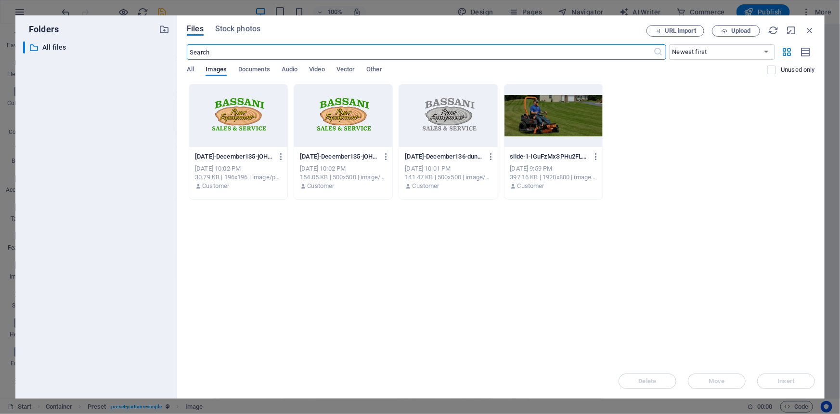
scroll to position [2162, 0]
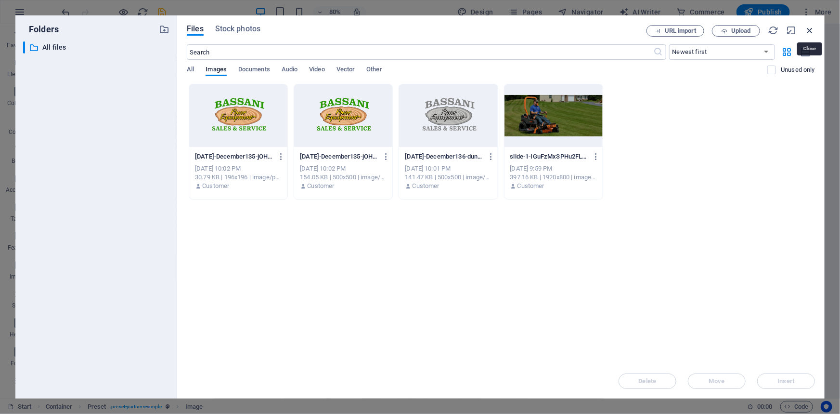
click at [811, 28] on icon "button" at bounding box center [809, 30] width 11 height 11
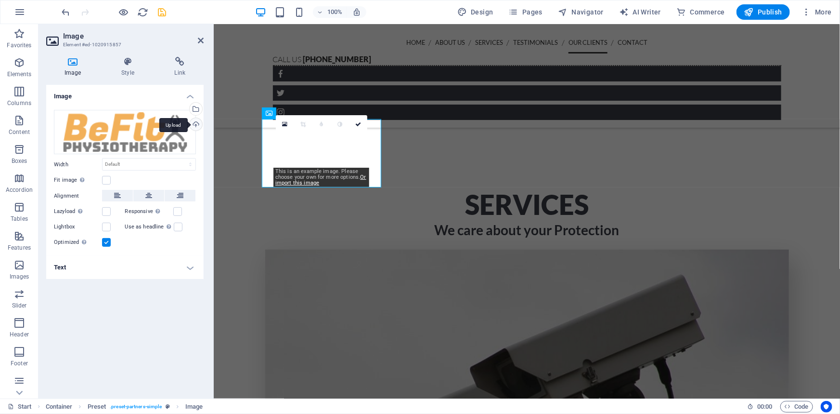
click at [196, 125] on div "Upload" at bounding box center [195, 125] width 14 height 14
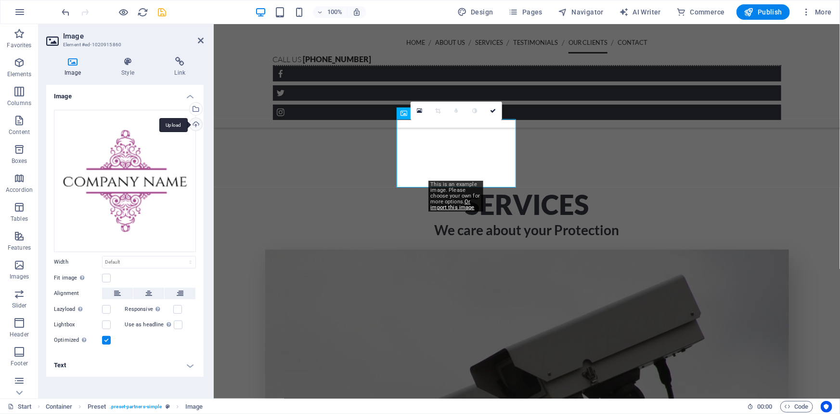
click at [197, 127] on div "Upload" at bounding box center [195, 125] width 14 height 14
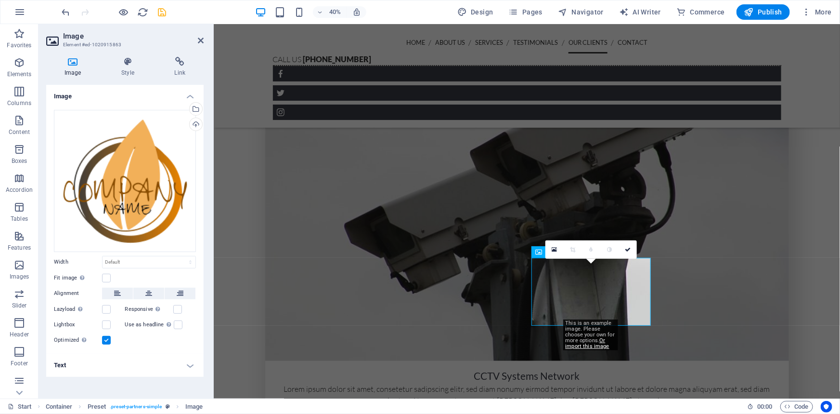
scroll to position [1915, 0]
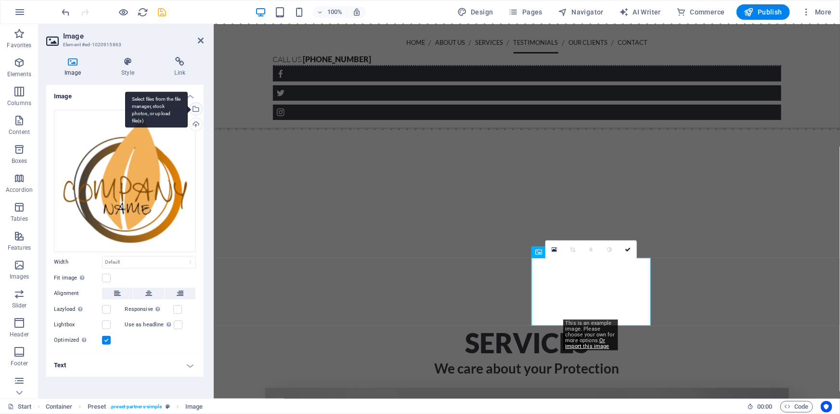
click at [197, 109] on div "Select files from the file manager, stock photos, or upload file(s)" at bounding box center [195, 110] width 14 height 14
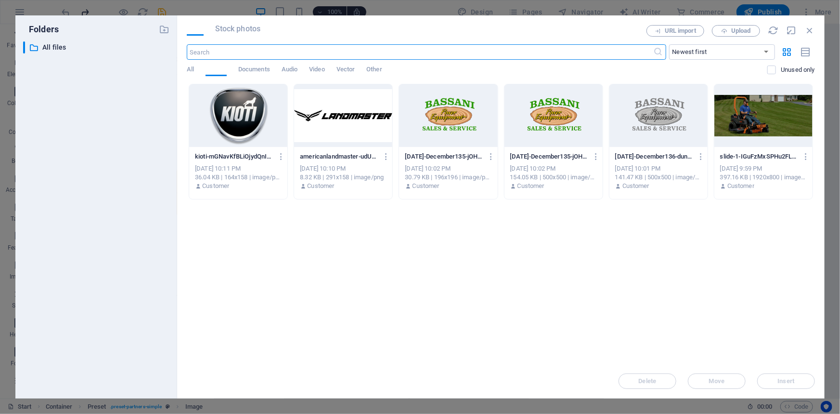
scroll to position [2025, 0]
click at [813, 30] on icon "button" at bounding box center [809, 30] width 11 height 11
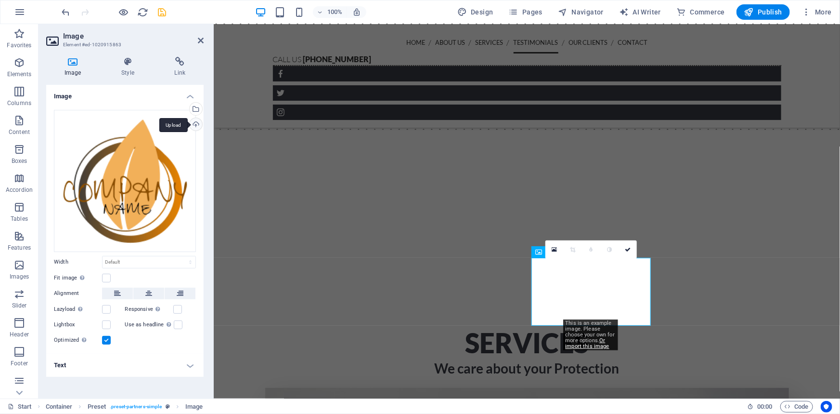
click at [194, 123] on div "Upload" at bounding box center [195, 125] width 14 height 14
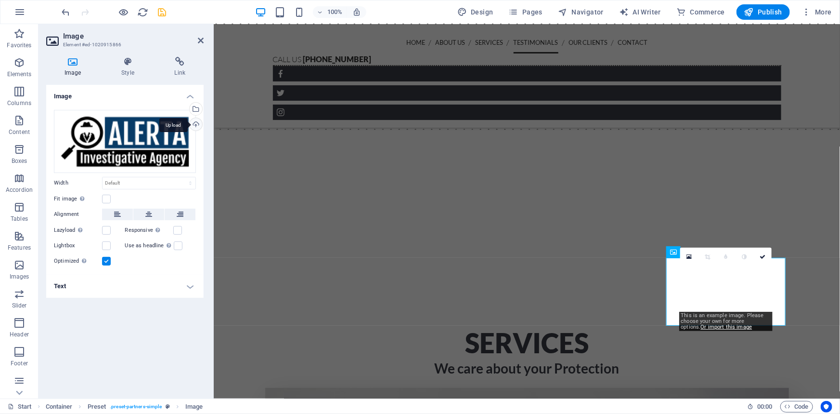
click at [195, 128] on div "Upload" at bounding box center [195, 125] width 14 height 14
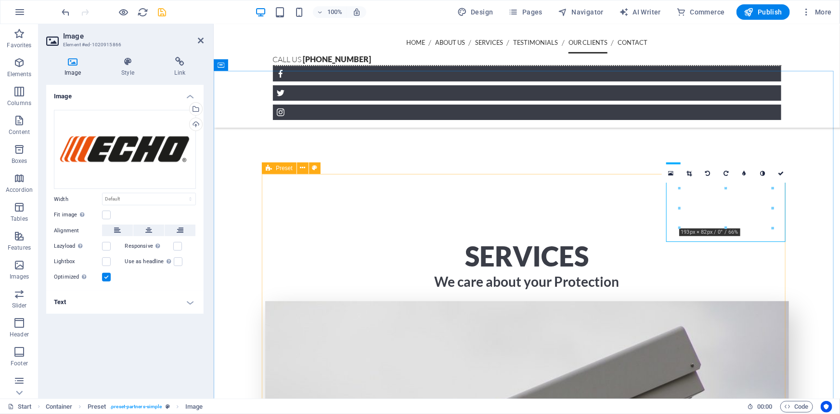
scroll to position [2003, 0]
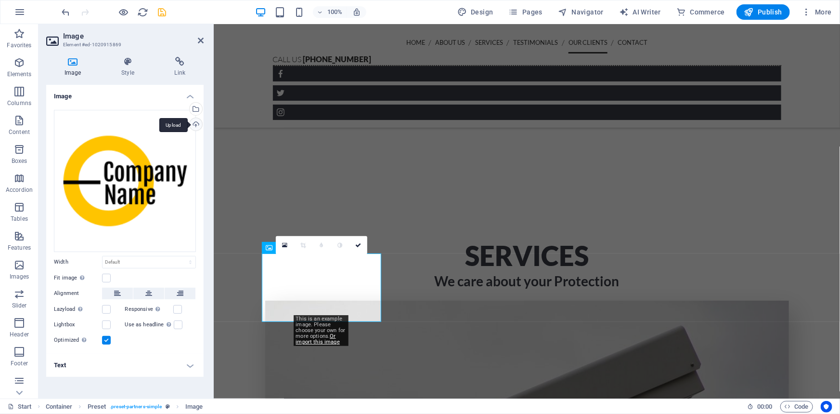
click at [197, 120] on div "Upload" at bounding box center [195, 125] width 14 height 14
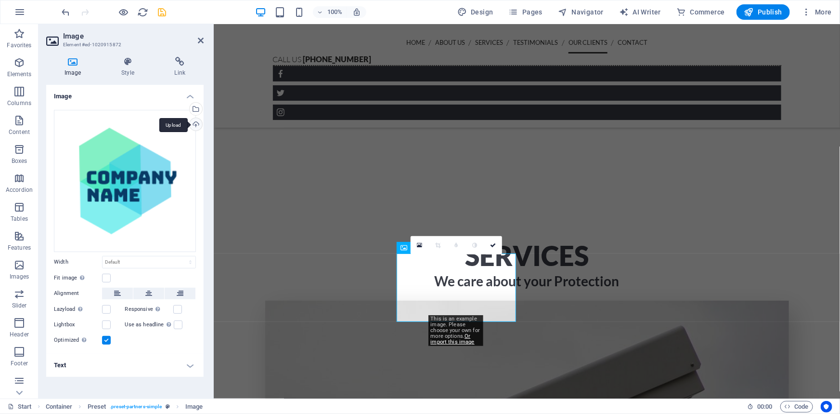
click at [194, 123] on div "Upload" at bounding box center [195, 125] width 14 height 14
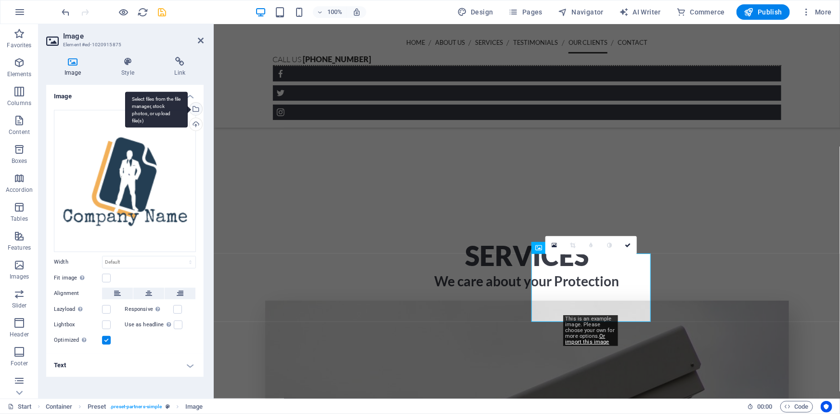
click at [188, 109] on div "Select files from the file manager, stock photos, or upload file(s)" at bounding box center [156, 109] width 63 height 36
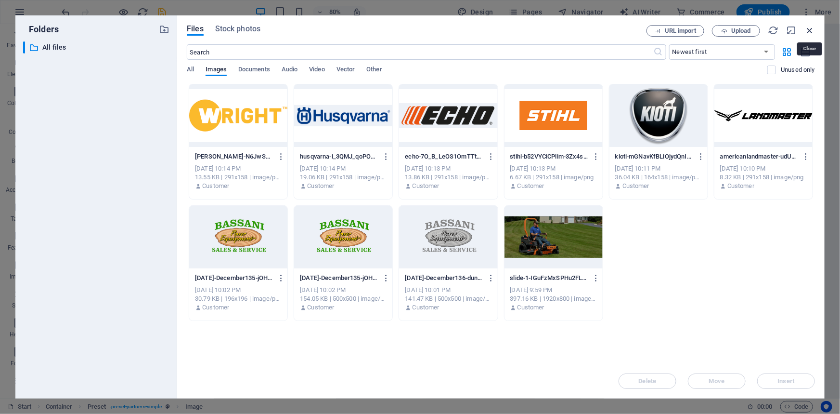
click at [807, 32] on icon "button" at bounding box center [809, 30] width 11 height 11
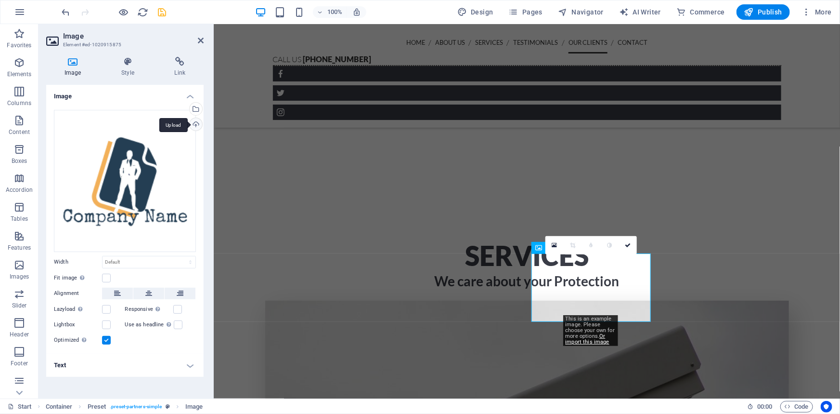
click at [194, 125] on div "Upload" at bounding box center [195, 125] width 14 height 14
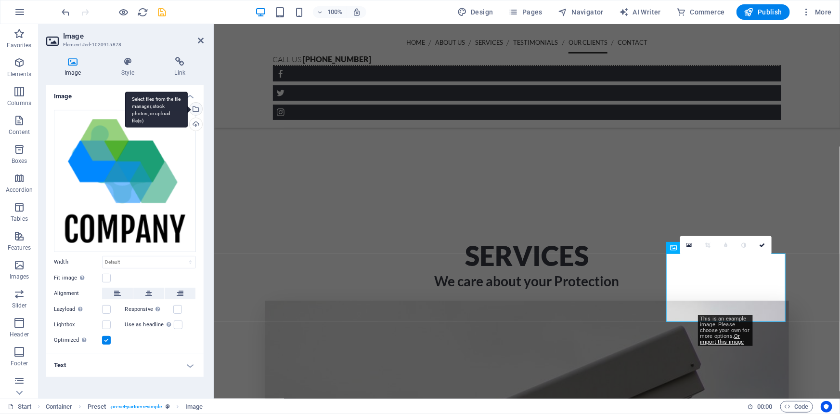
click at [196, 110] on div "Select files from the file manager, stock photos, or upload file(s)" at bounding box center [195, 110] width 14 height 14
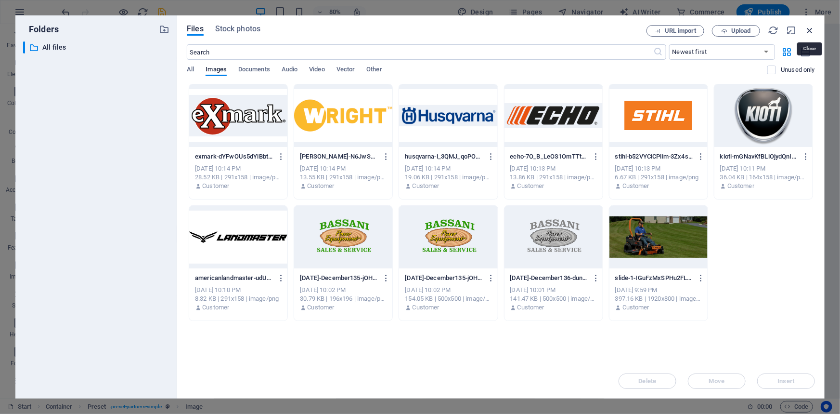
click at [806, 33] on icon "button" at bounding box center [809, 30] width 11 height 11
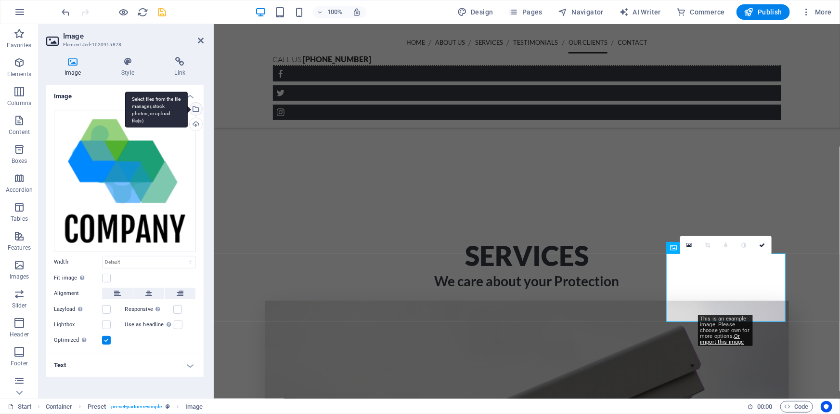
click at [196, 111] on div "Select files from the file manager, stock photos, or upload file(s)" at bounding box center [195, 110] width 14 height 14
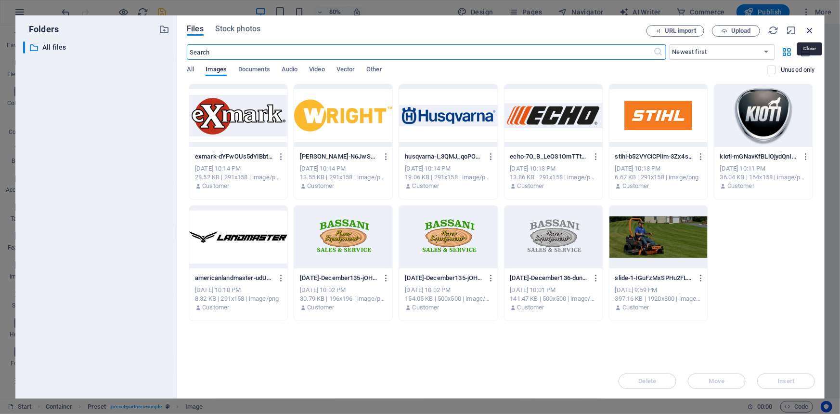
click at [814, 29] on icon "button" at bounding box center [809, 30] width 11 height 11
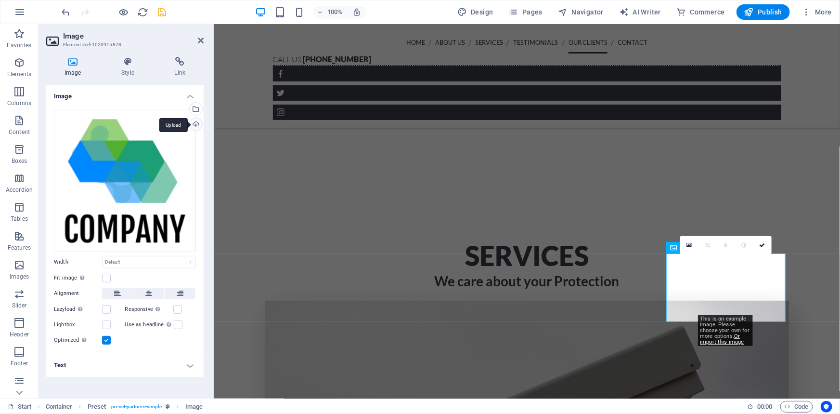
click at [193, 121] on div "Upload" at bounding box center [195, 125] width 14 height 14
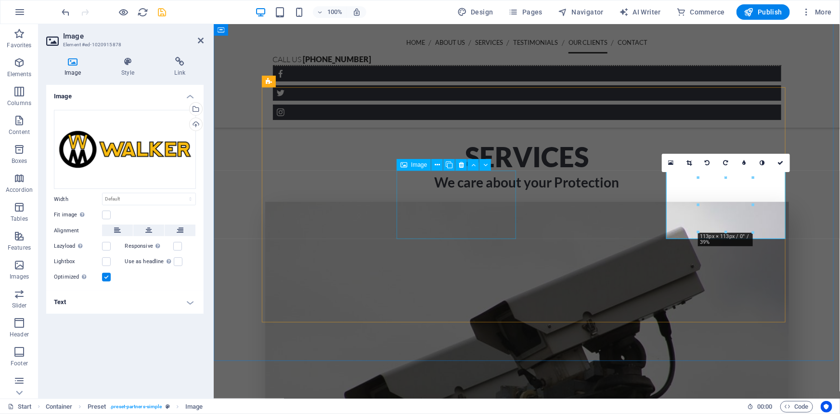
scroll to position [2134, 0]
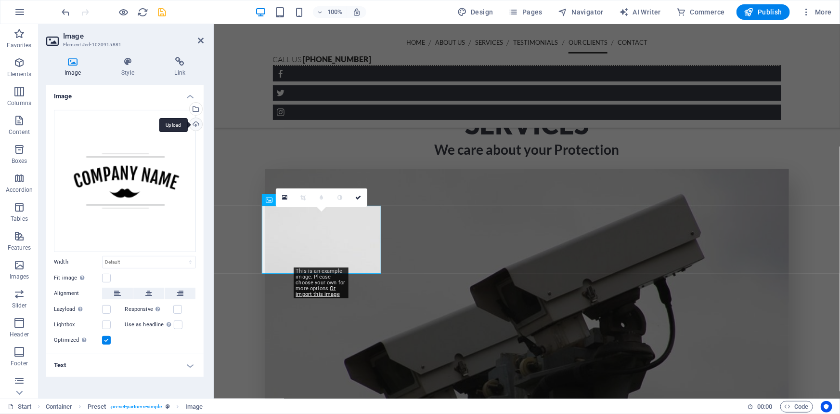
click at [194, 123] on div "Upload" at bounding box center [195, 125] width 14 height 14
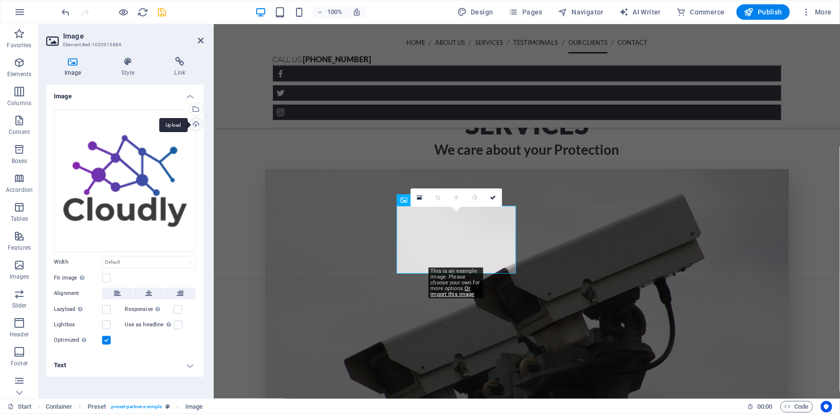
click at [199, 124] on div "Upload" at bounding box center [195, 125] width 14 height 14
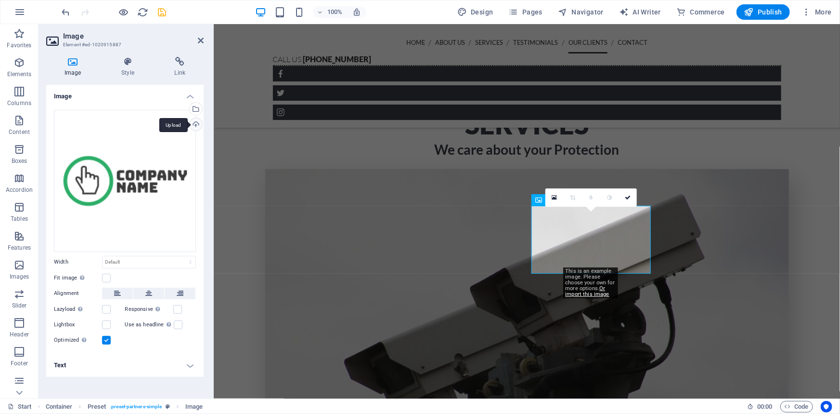
drag, startPoint x: 20, startPoint y: 168, endPoint x: 194, endPoint y: 124, distance: 179.1
click at [194, 124] on div "Upload" at bounding box center [195, 125] width 14 height 14
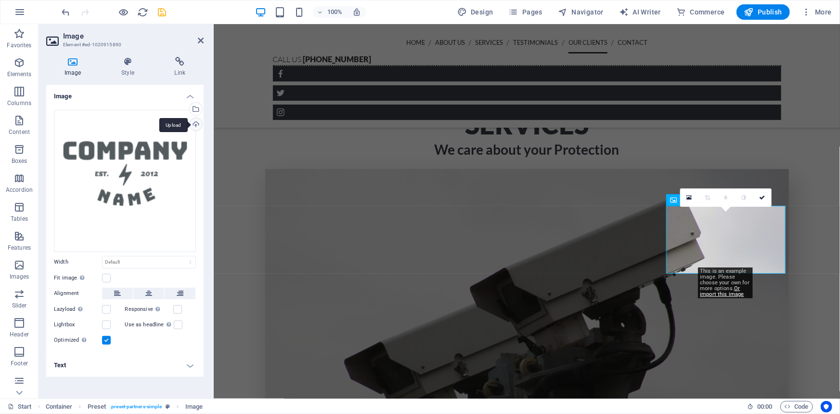
click at [196, 126] on div "Upload" at bounding box center [195, 125] width 14 height 14
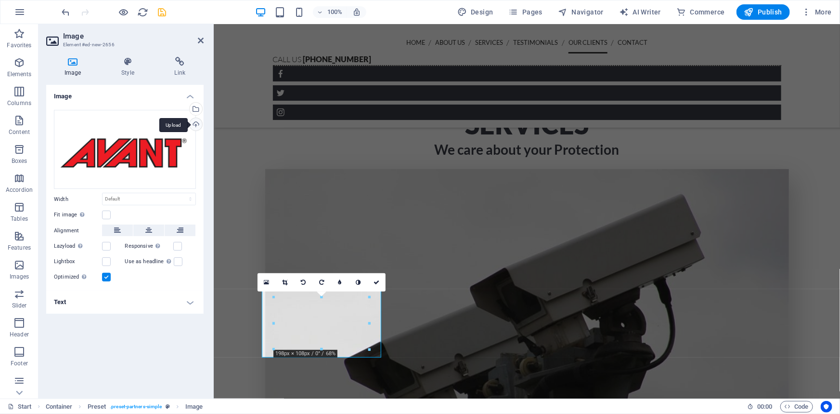
click at [196, 125] on div "Upload" at bounding box center [195, 125] width 14 height 14
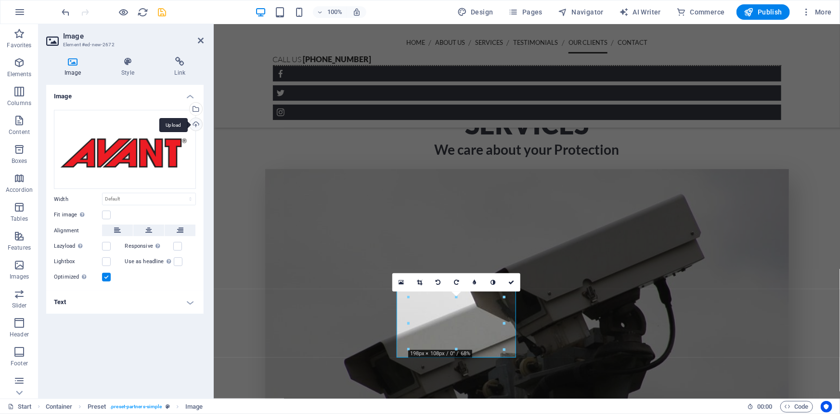
click at [195, 125] on div "Upload" at bounding box center [195, 125] width 14 height 14
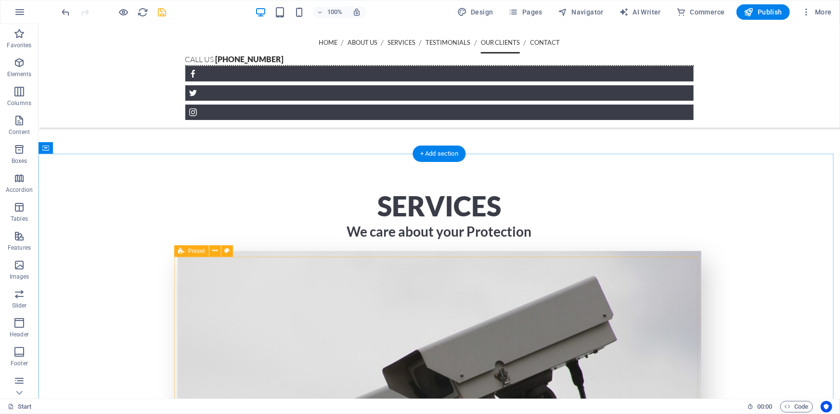
scroll to position [1915, 0]
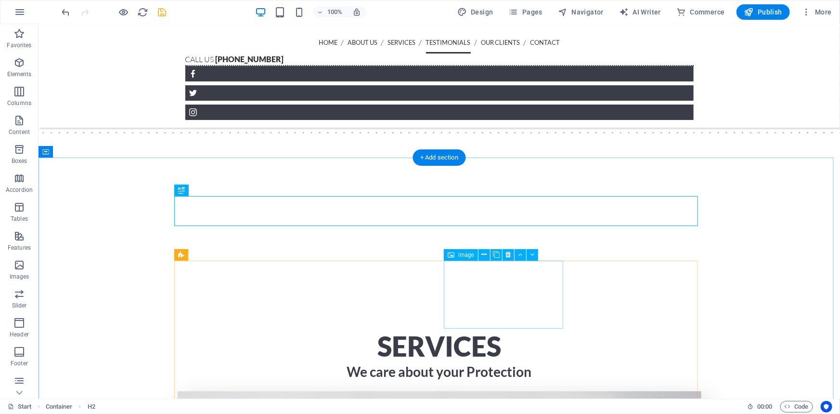
scroll to position [1824, 0]
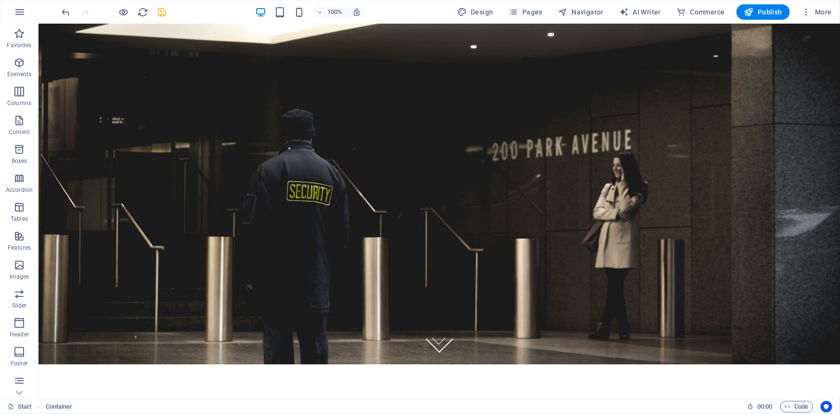
scroll to position [0, 0]
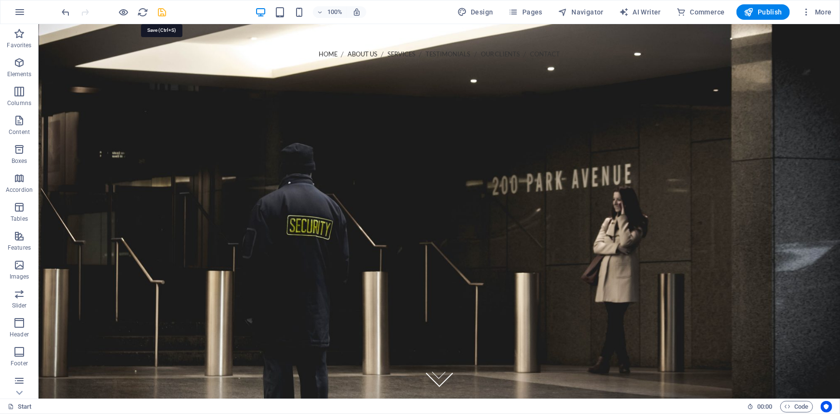
click at [162, 14] on icon "save" at bounding box center [162, 12] width 11 height 11
checkbox input "false"
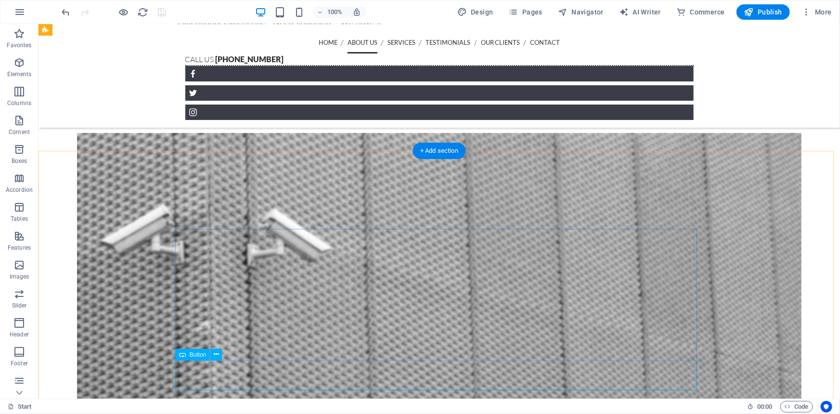
scroll to position [656, 0]
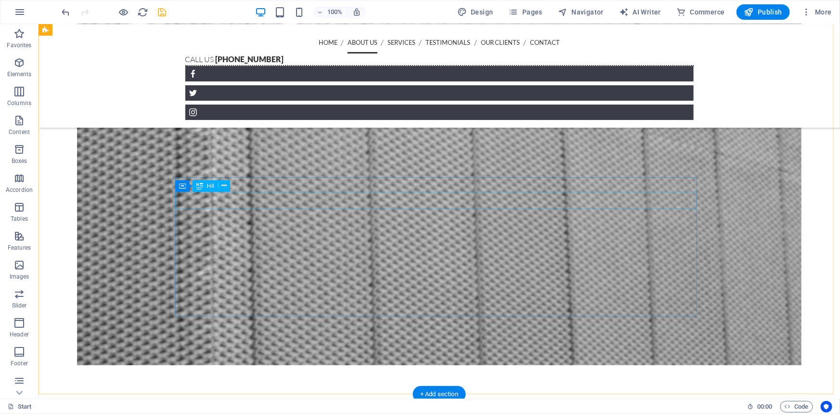
scroll to position [788, 0]
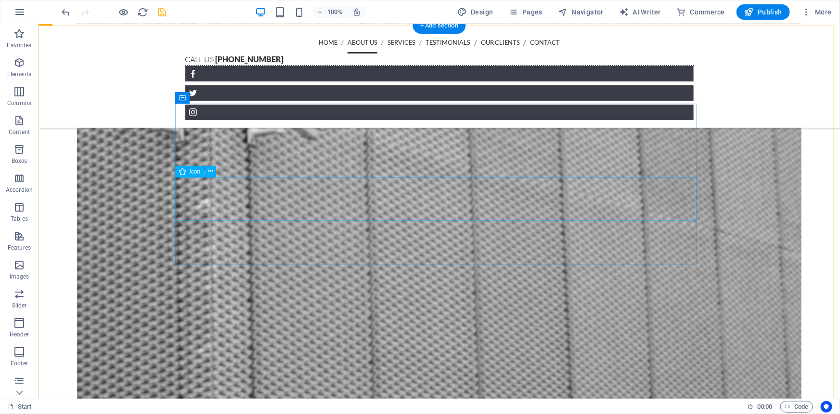
select select "xMidYMid"
select select "px"
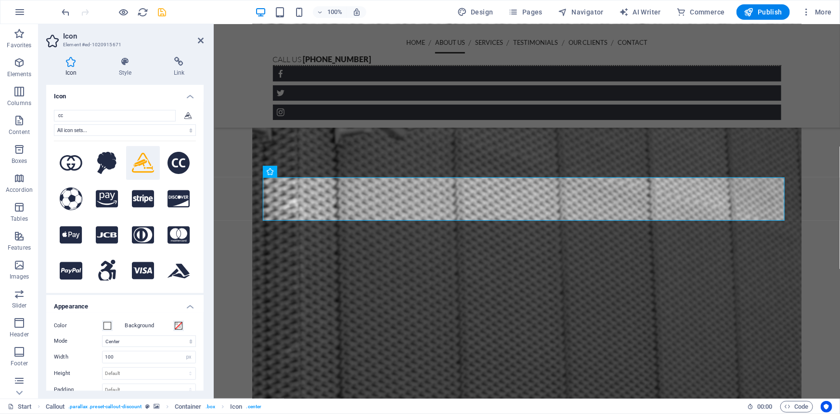
click at [114, 116] on input "cc" at bounding box center [115, 116] width 122 height 12
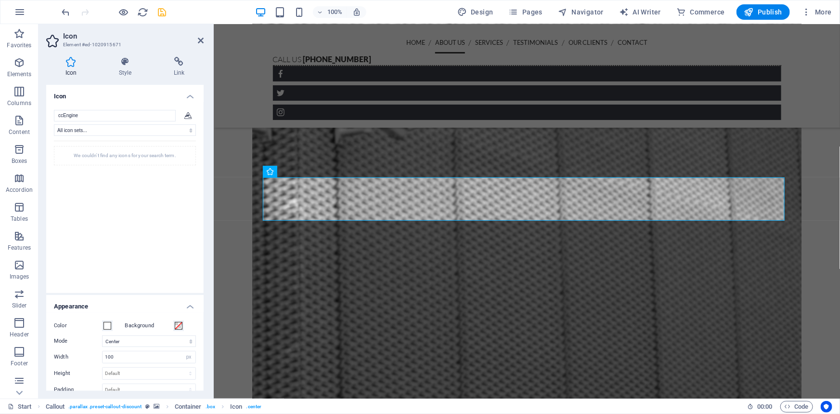
drag, startPoint x: 114, startPoint y: 116, endPoint x: -94, endPoint y: 96, distance: 209.0
click at [0, 96] on html "Bassani Power EEquipment Start Favorites Elements Columns Content Boxes Accordi…" at bounding box center [420, 207] width 840 height 414
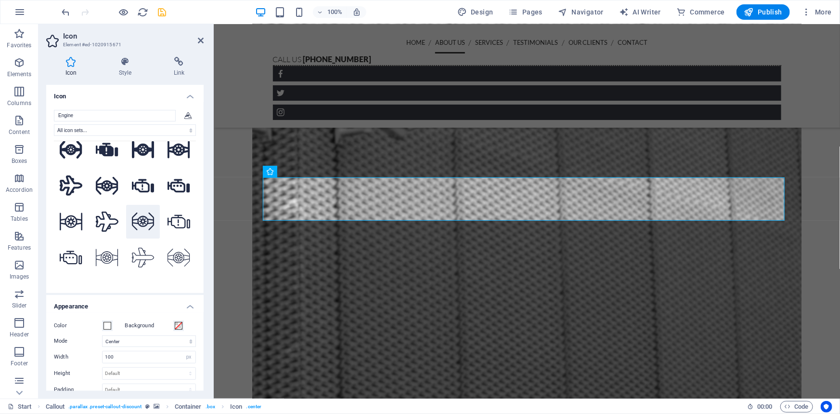
scroll to position [87, 0]
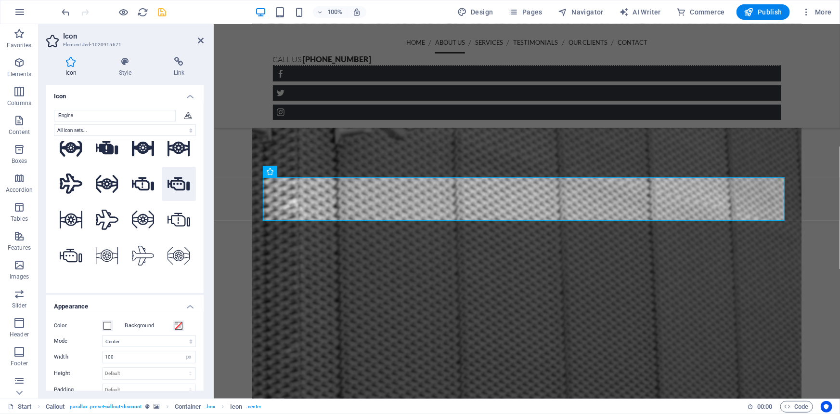
type input "Engine"
click at [177, 183] on icon at bounding box center [179, 184] width 23 height 18
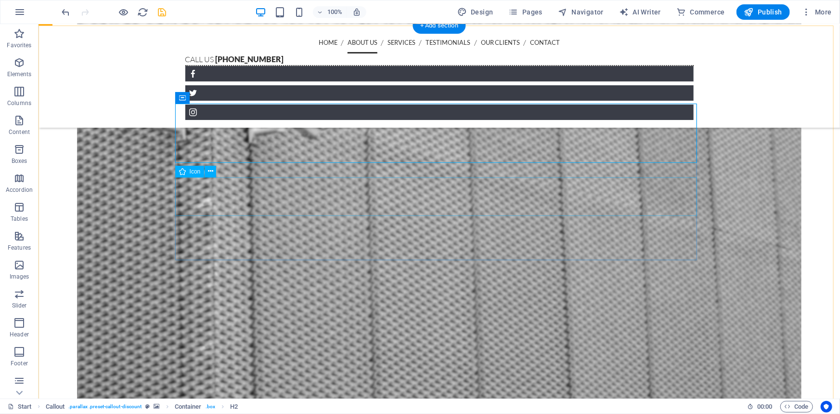
select select "xMidYMid"
select select "px"
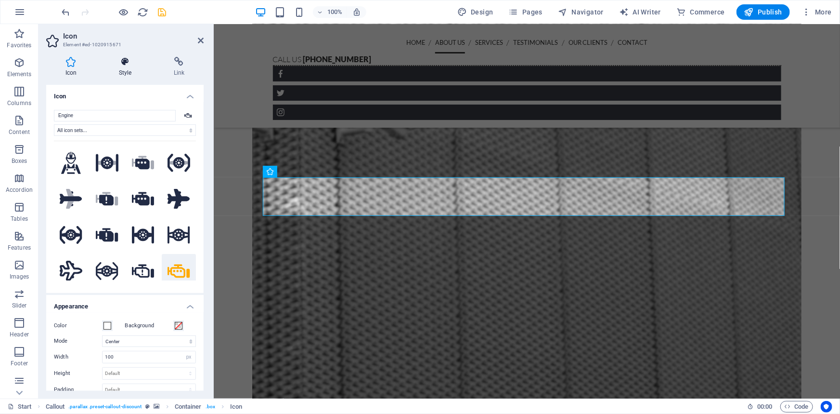
click at [120, 60] on icon at bounding box center [125, 62] width 51 height 10
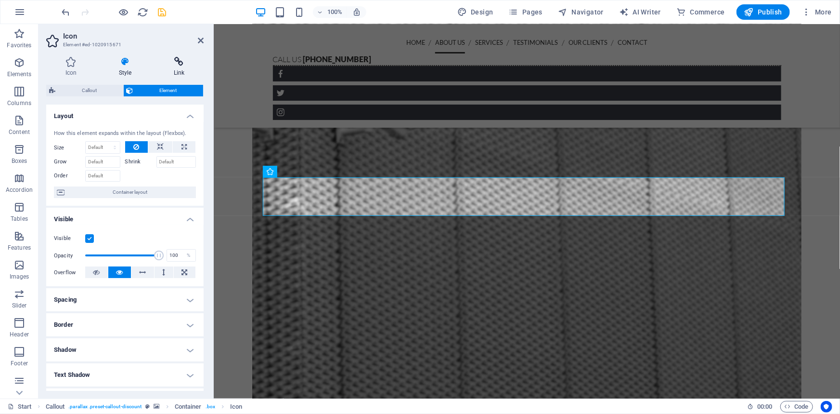
click at [169, 60] on icon at bounding box center [179, 62] width 49 height 10
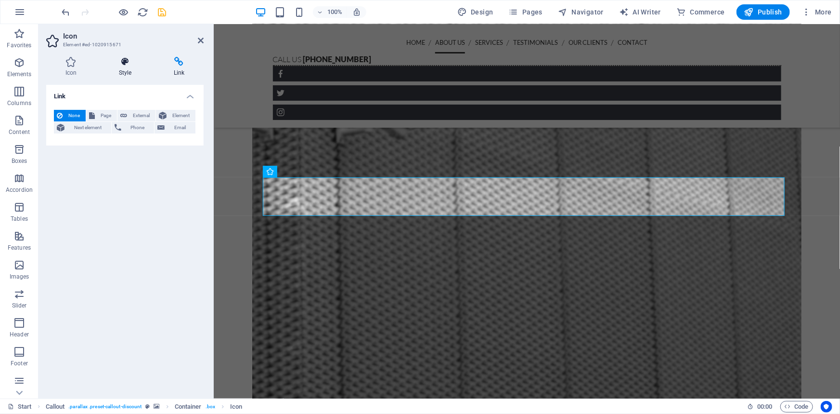
click at [123, 62] on icon at bounding box center [125, 62] width 51 height 10
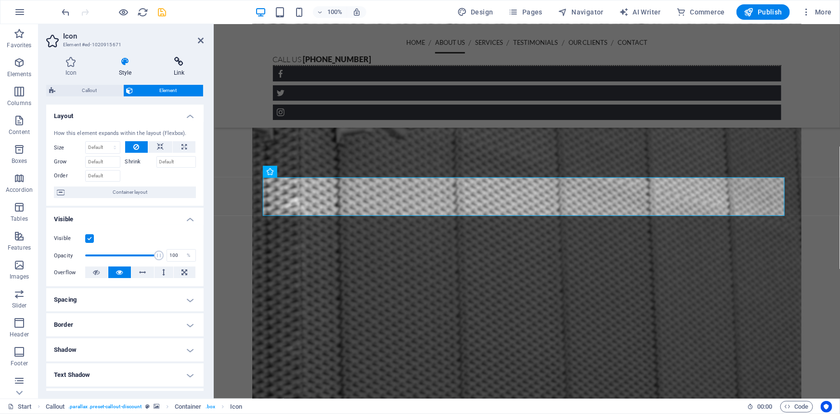
click at [177, 61] on icon at bounding box center [179, 62] width 49 height 10
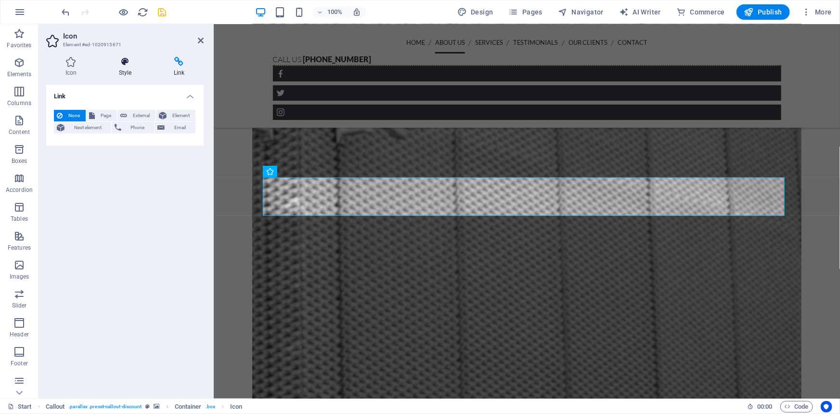
click at [132, 72] on h4 "Style" at bounding box center [127, 67] width 55 height 20
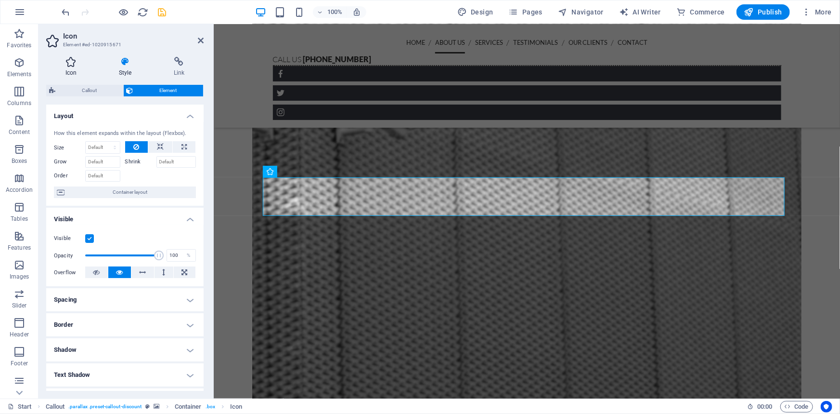
click at [73, 67] on h4 "Icon" at bounding box center [72, 67] width 53 height 20
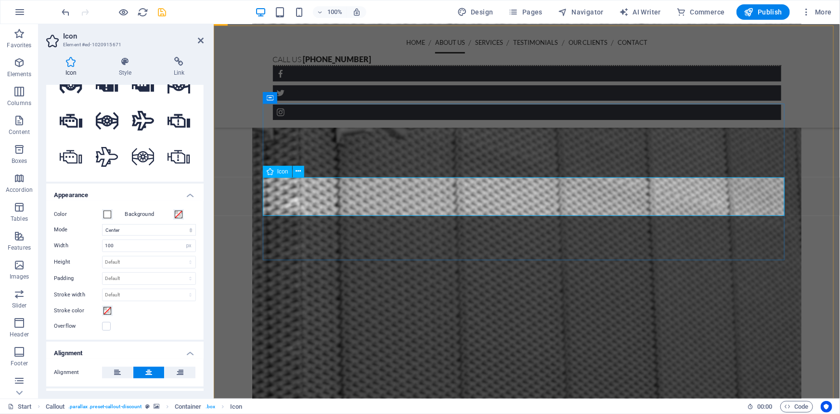
scroll to position [656, 0]
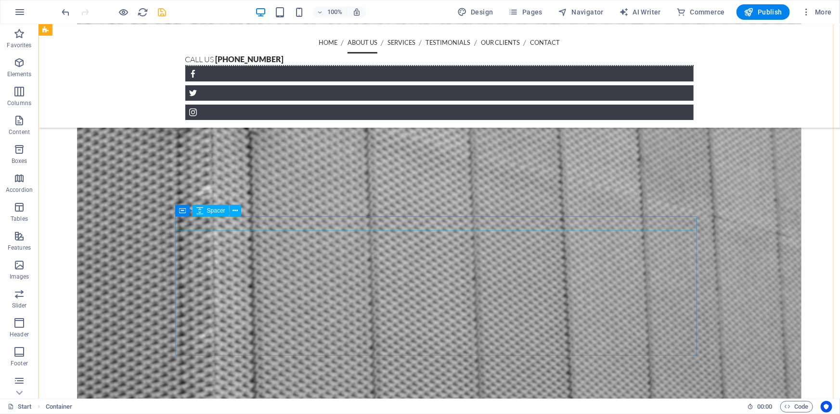
scroll to position [831, 0]
click at [21, 34] on icon "button" at bounding box center [19, 34] width 12 height 12
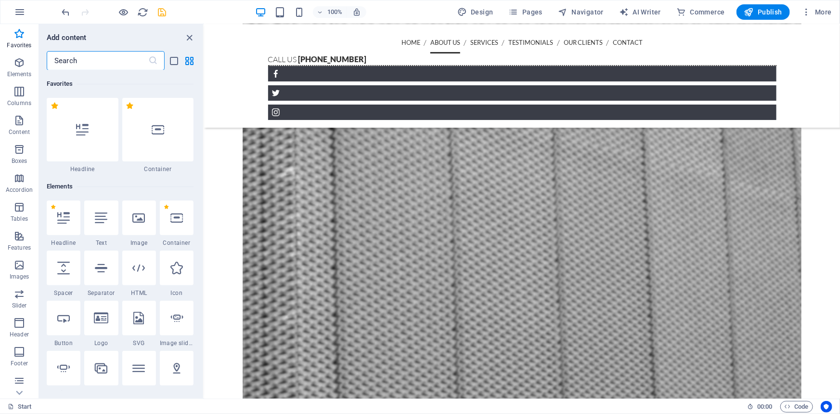
click at [88, 62] on input "text" at bounding box center [98, 60] width 102 height 19
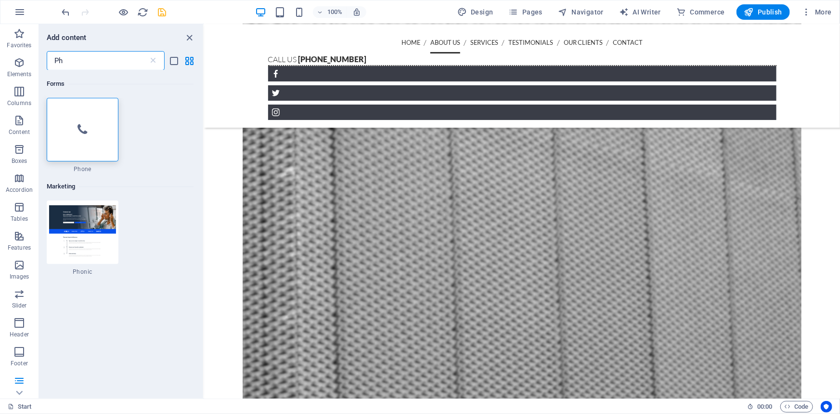
type input "P"
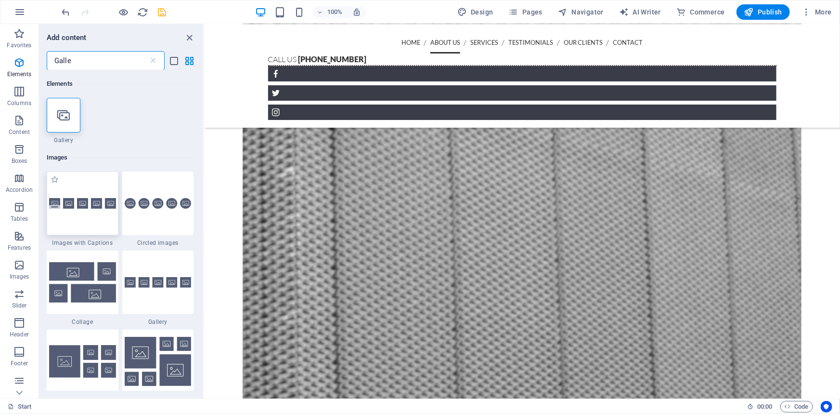
type input "Galle"
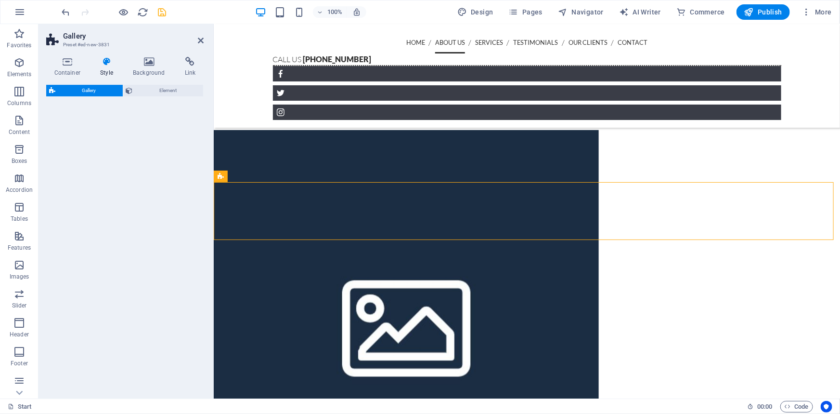
select select "rem"
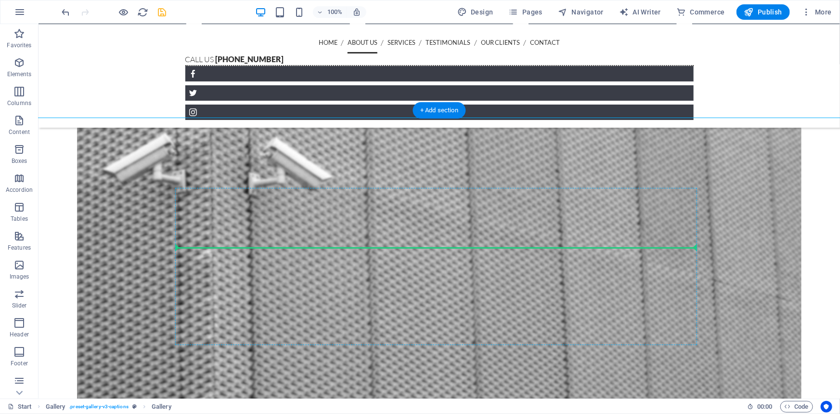
scroll to position [850, 0]
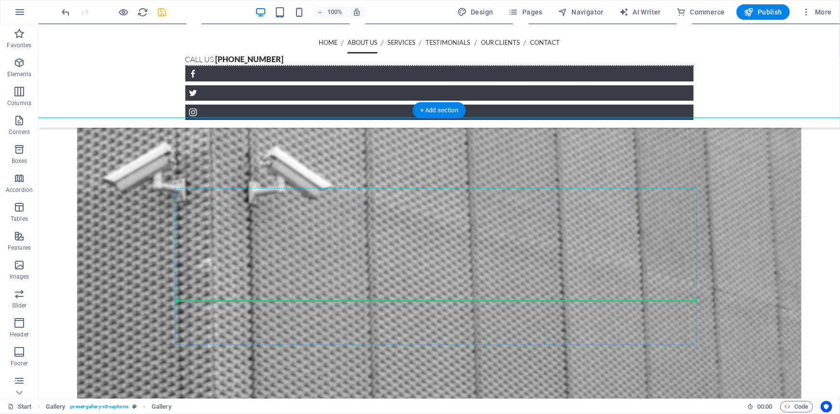
drag, startPoint x: 322, startPoint y: 186, endPoint x: 429, endPoint y: 299, distance: 156.3
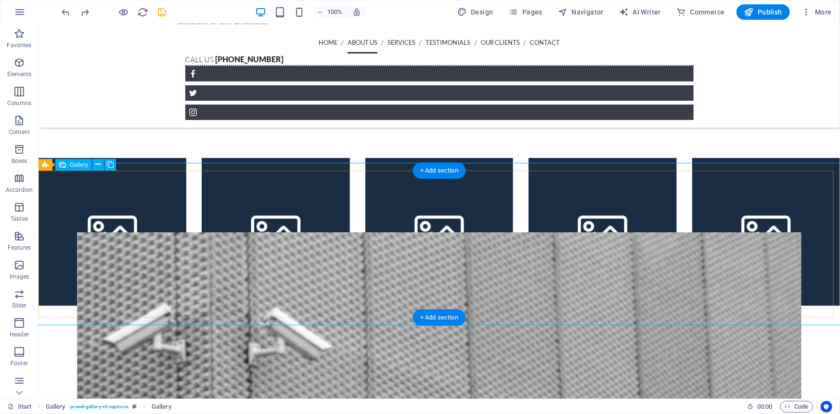
scroll to position [675, 0]
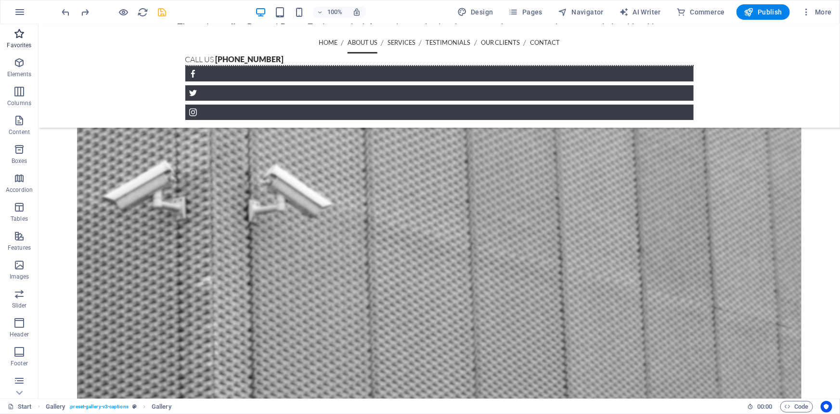
click at [11, 33] on span "Favorites" at bounding box center [19, 39] width 39 height 23
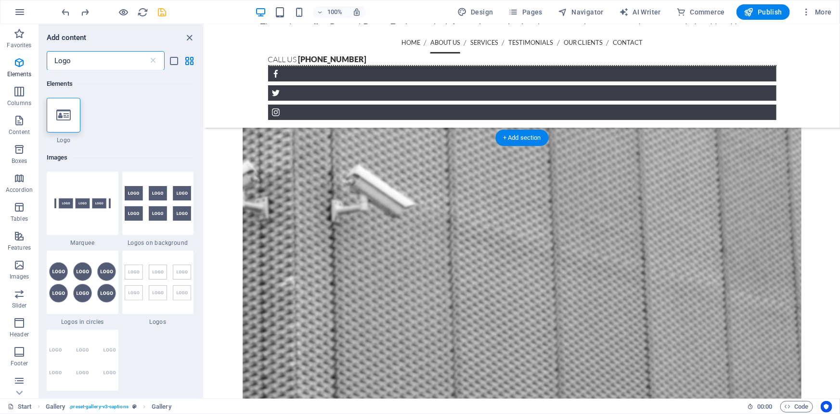
type input "Logo"
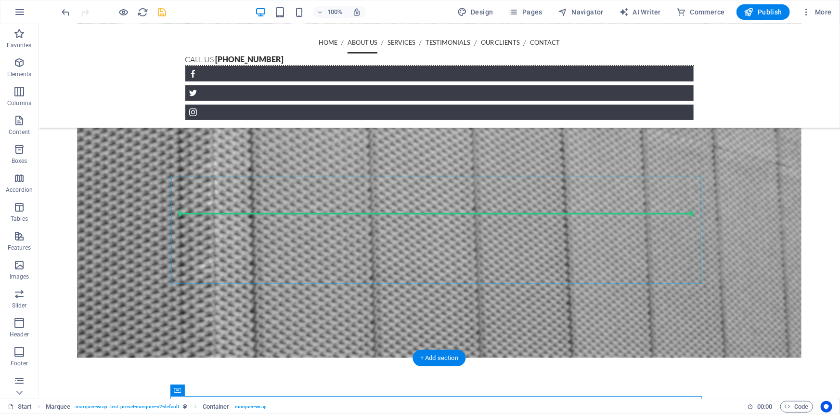
scroll to position [907, 0]
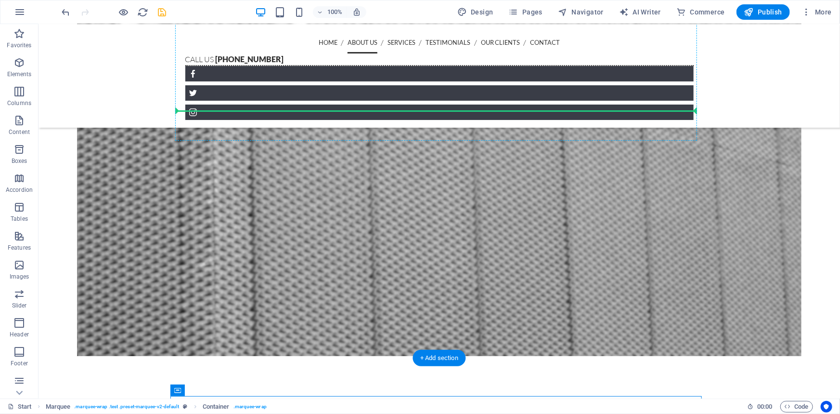
drag, startPoint x: 249, startPoint y: 392, endPoint x: 420, endPoint y: 109, distance: 330.2
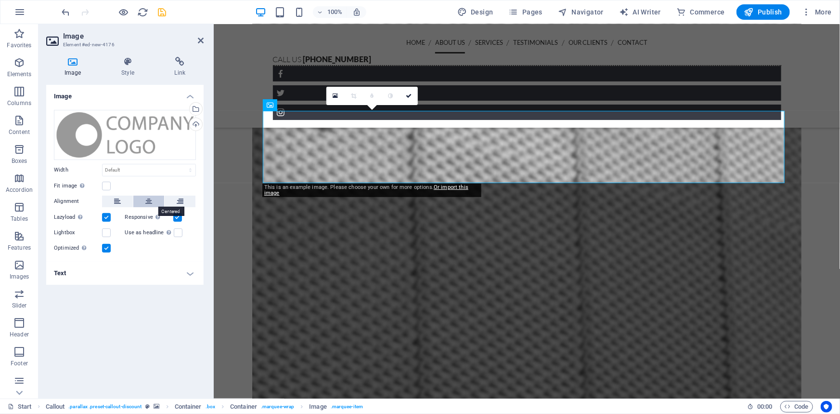
click at [146, 202] on icon at bounding box center [148, 201] width 7 height 12
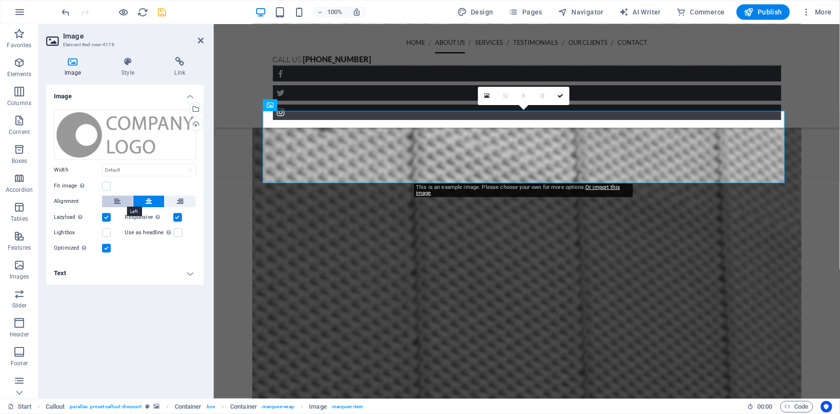
click at [112, 202] on button at bounding box center [117, 201] width 31 height 12
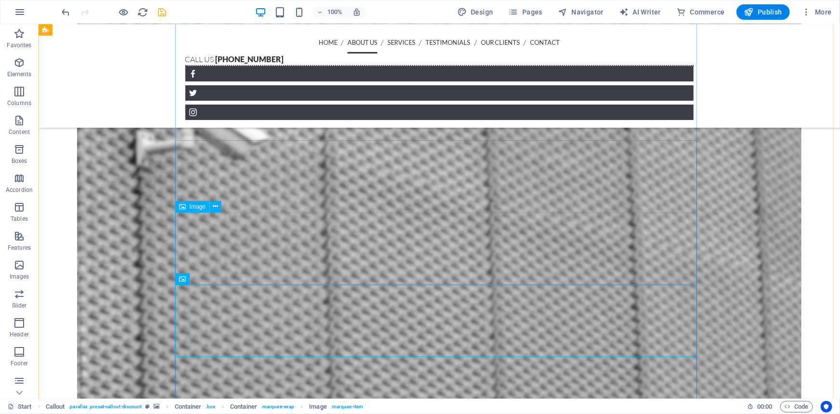
scroll to position [776, 0]
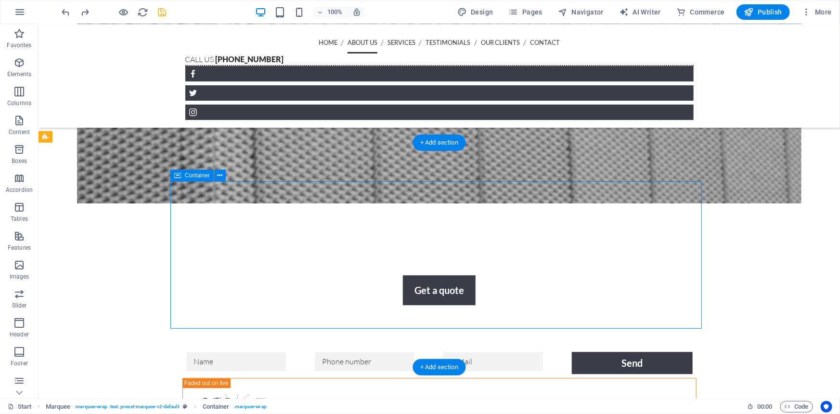
scroll to position [947, 0]
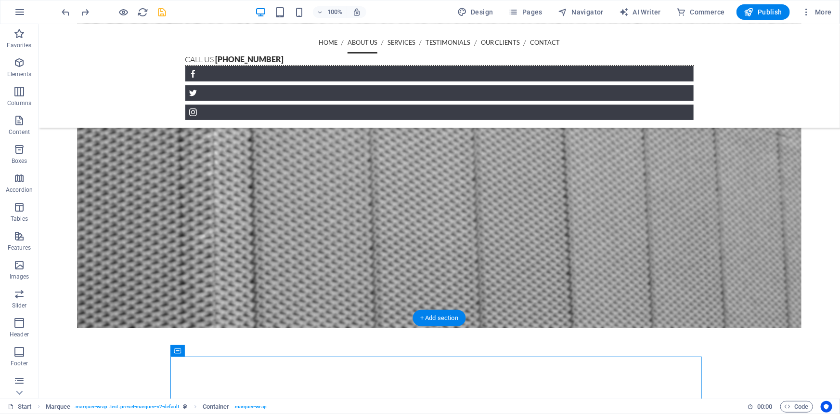
click at [450, 250] on figure at bounding box center [439, 113] width 724 height 428
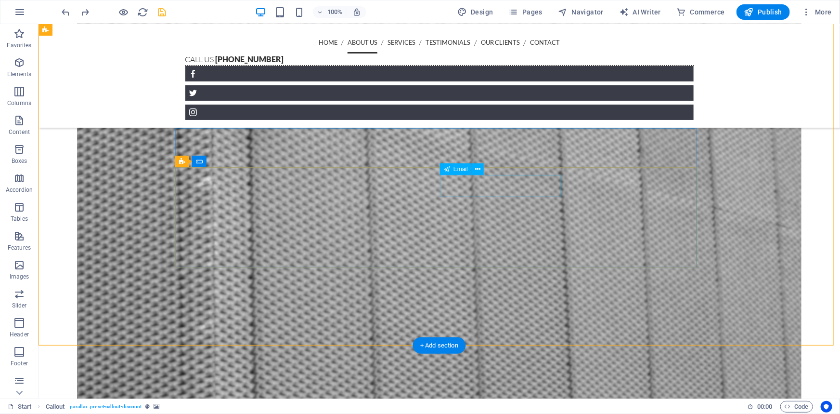
scroll to position [815, 0]
click at [11, 31] on span "Favorites" at bounding box center [19, 39] width 39 height 23
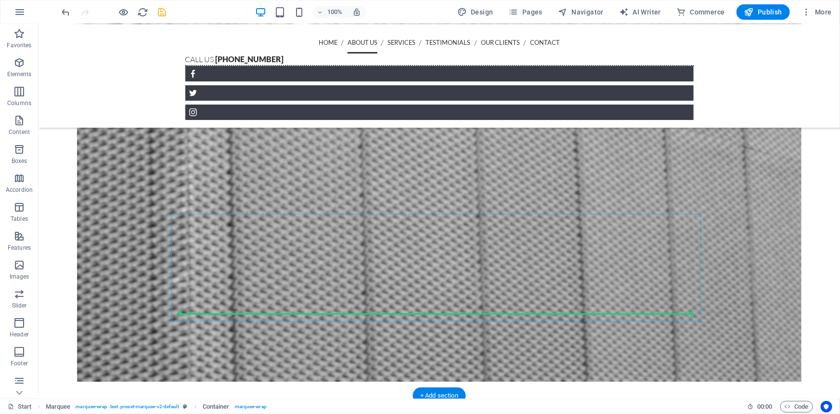
scroll to position [937, 0]
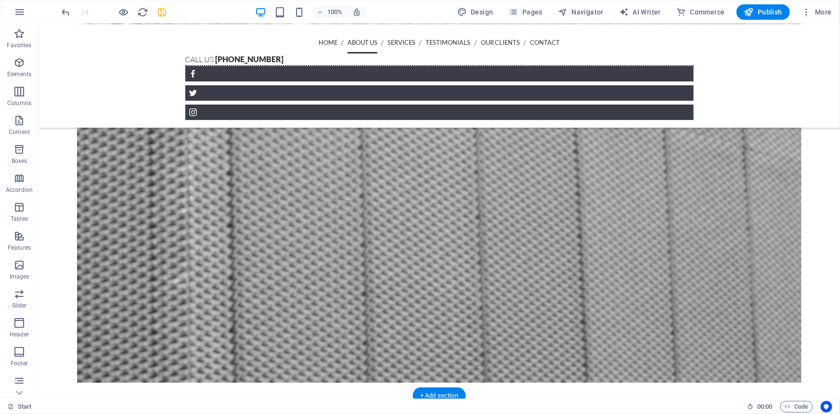
drag, startPoint x: 472, startPoint y: 381, endPoint x: 446, endPoint y: 115, distance: 267.9
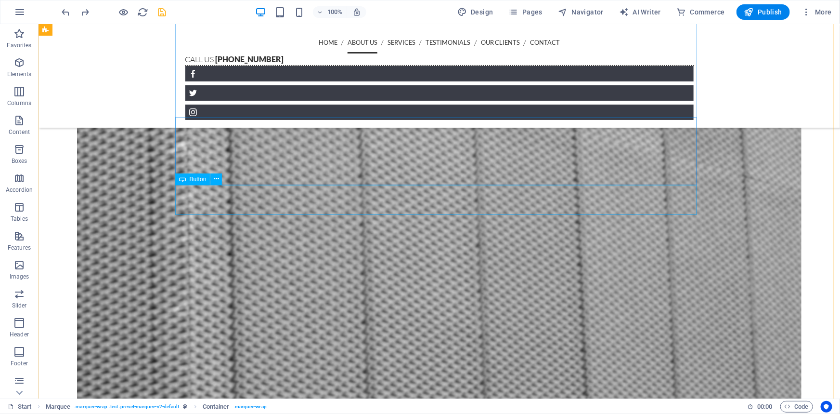
scroll to position [893, 0]
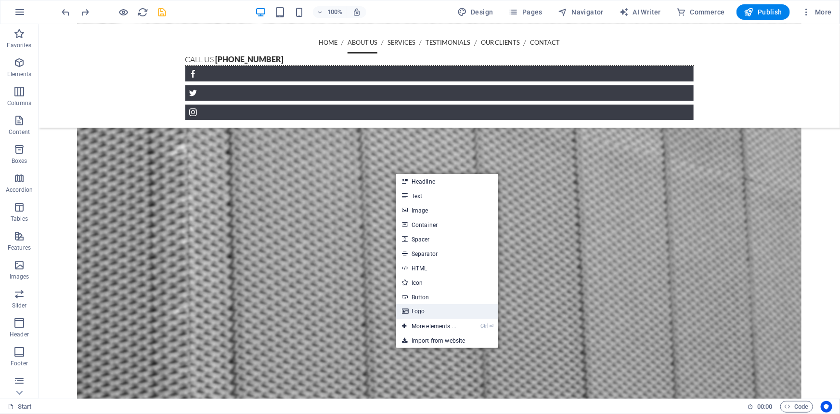
click at [430, 307] on link "Logo" at bounding box center [447, 311] width 102 height 14
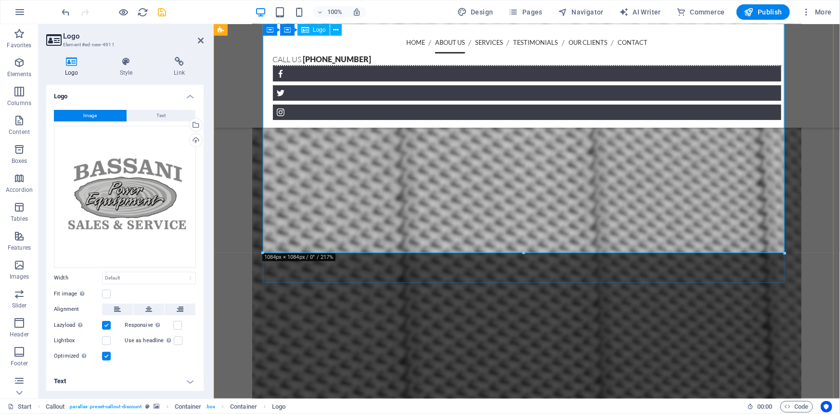
scroll to position [1287, 0]
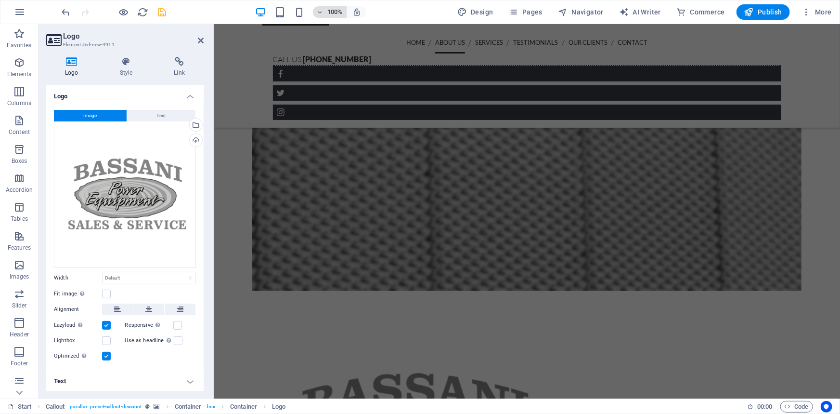
drag, startPoint x: 785, startPoint y: 251, endPoint x: 336, endPoint y: 15, distance: 507.3
type input "596"
select select "px"
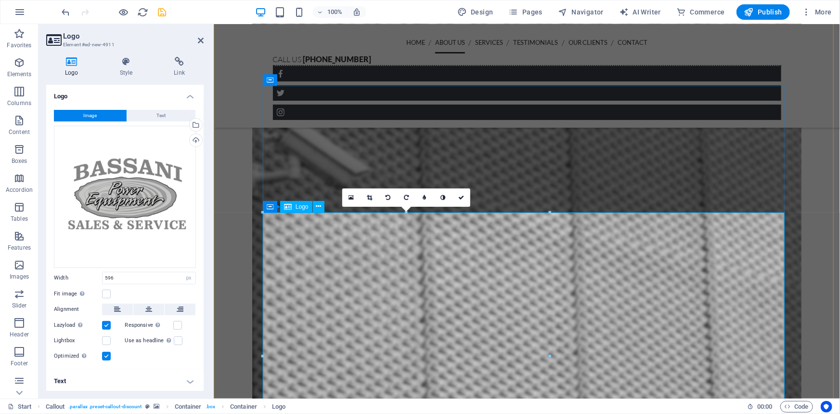
scroll to position [945, 0]
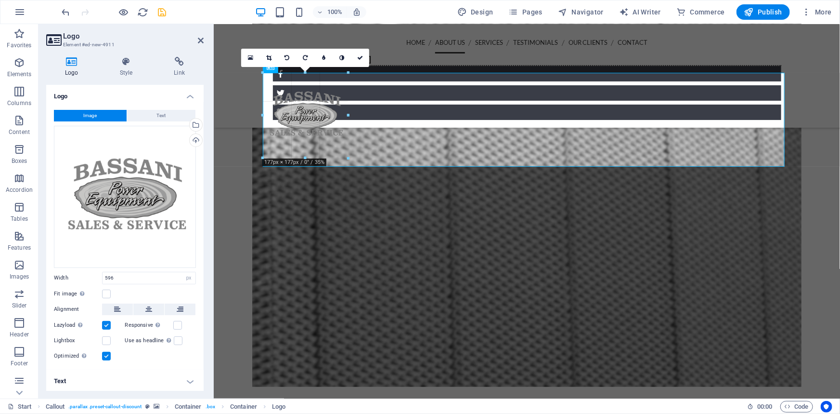
drag, startPoint x: 547, startPoint y: 359, endPoint x: 359, endPoint y: 153, distance: 278.7
type input "170"
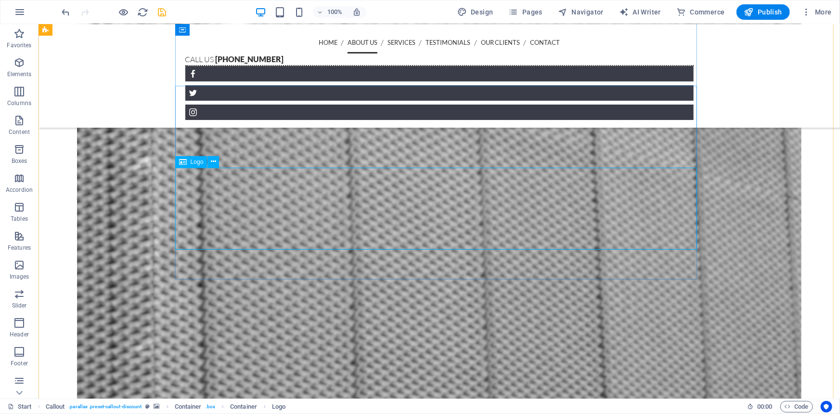
scroll to position [857, 0]
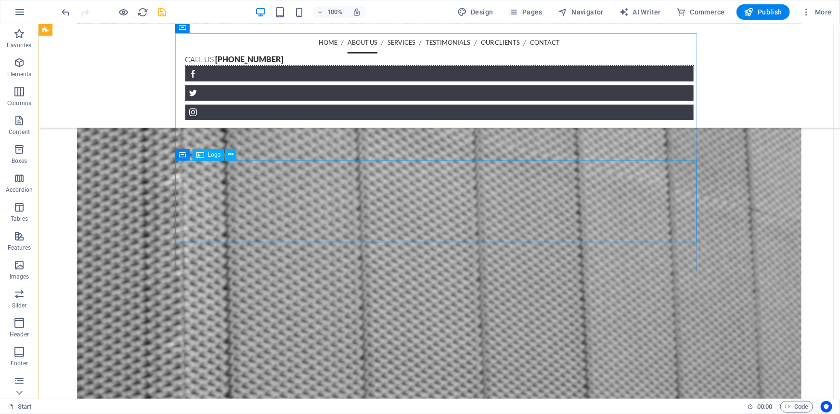
select select "px"
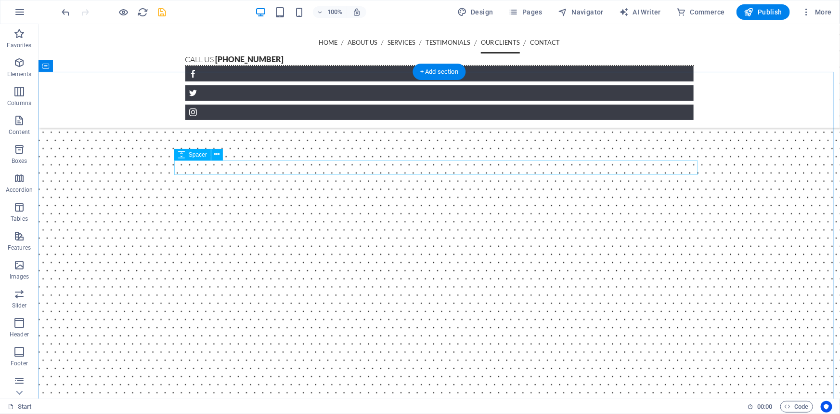
scroll to position [2258, 0]
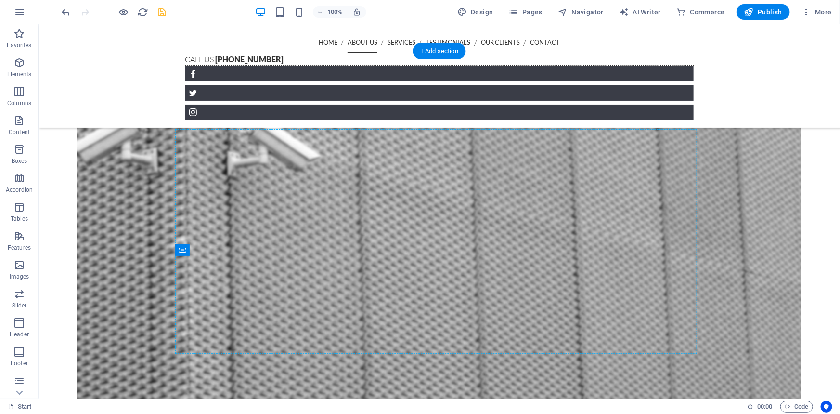
scroll to position [773, 0]
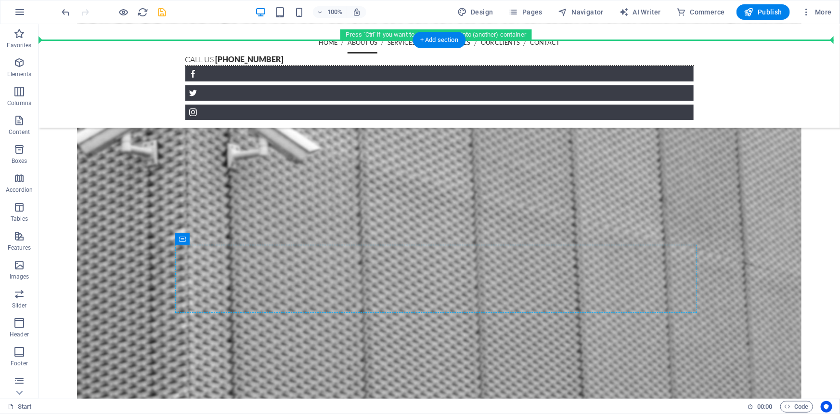
drag, startPoint x: 490, startPoint y: 339, endPoint x: 367, endPoint y: 286, distance: 133.9
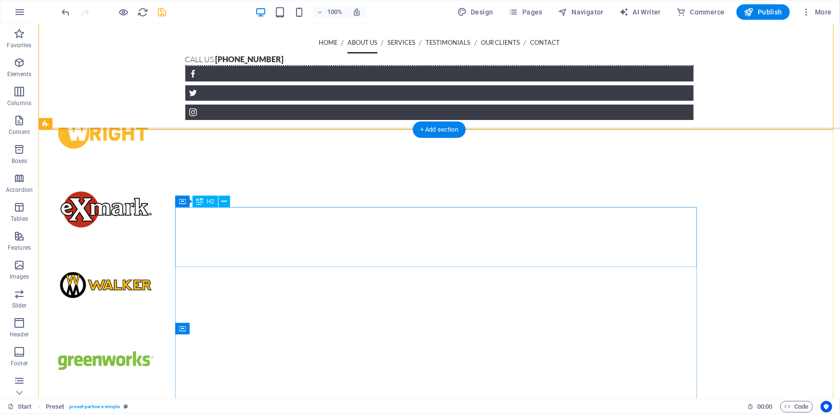
scroll to position [905, 0]
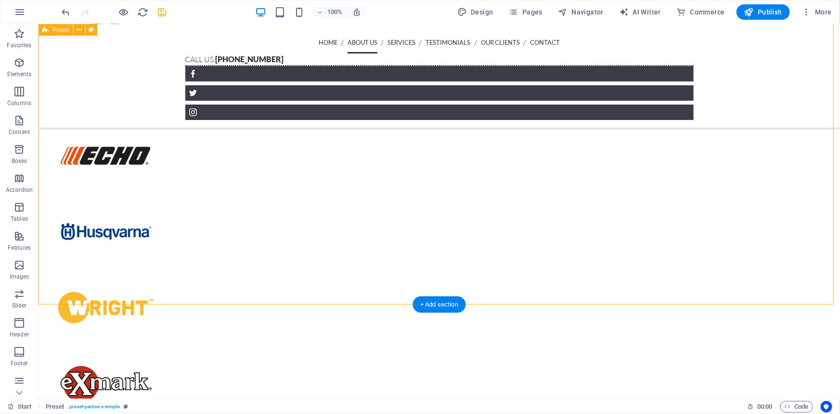
click at [457, 208] on div at bounding box center [439, 421] width 802 height 1131
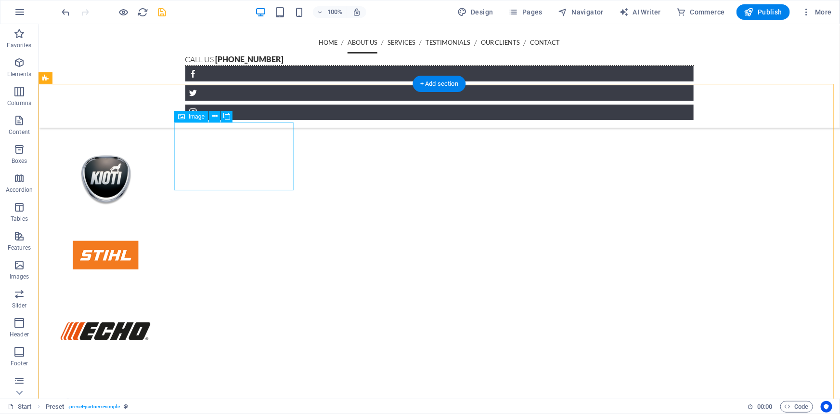
click at [165, 138] on figure at bounding box center [105, 103] width 119 height 68
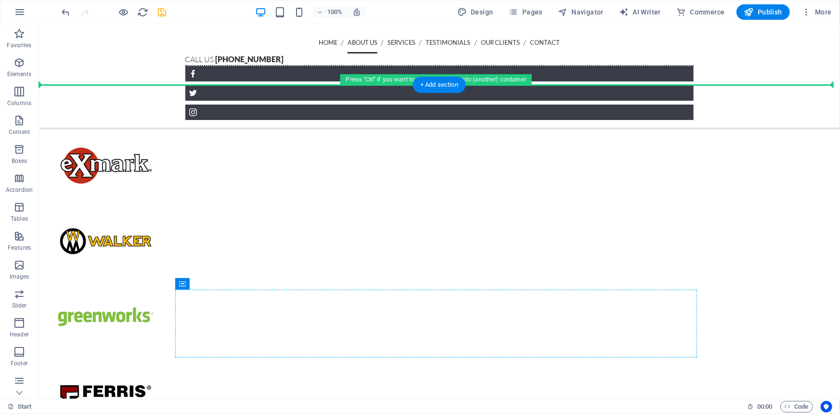
scroll to position [1124, 0]
drag, startPoint x: 241, startPoint y: 180, endPoint x: 455, endPoint y: 325, distance: 258.6
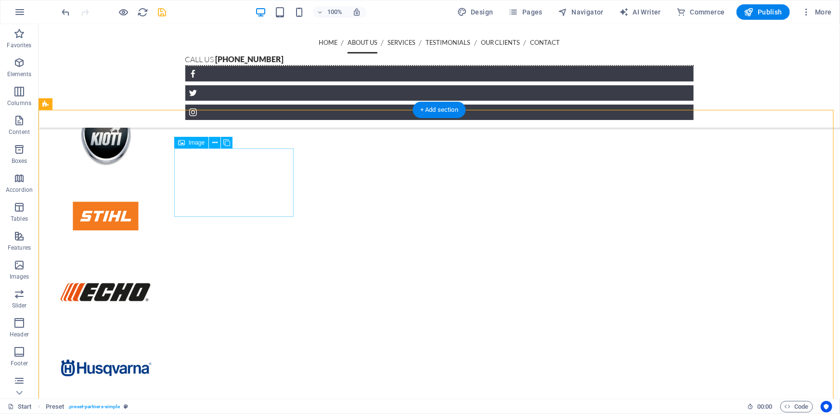
scroll to position [862, 0]
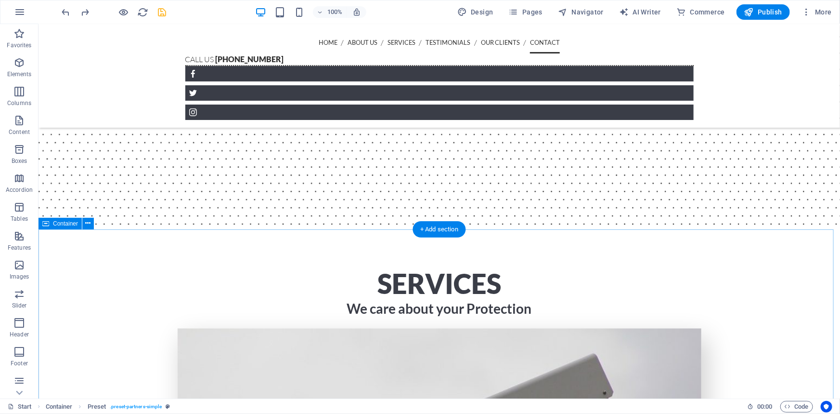
scroll to position [2727, 0]
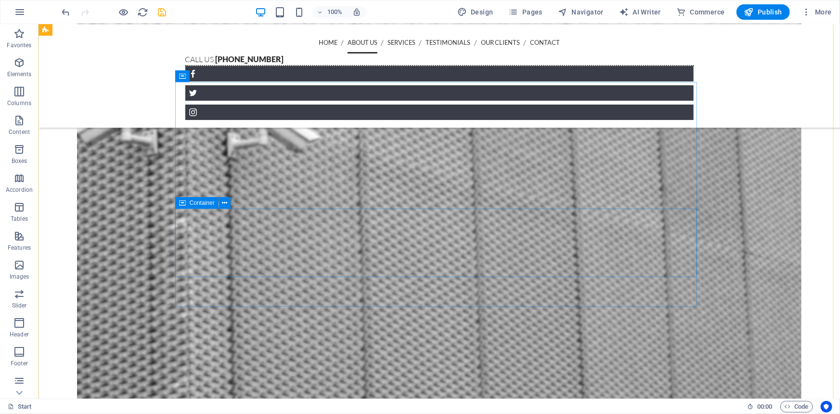
scroll to position [758, 0]
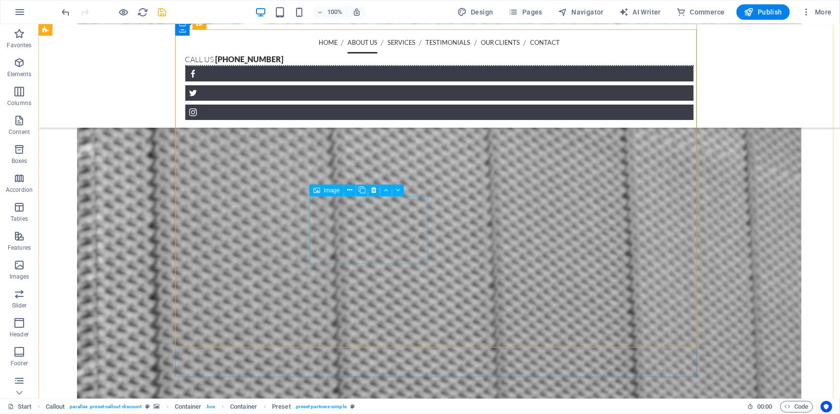
scroll to position [1064, 0]
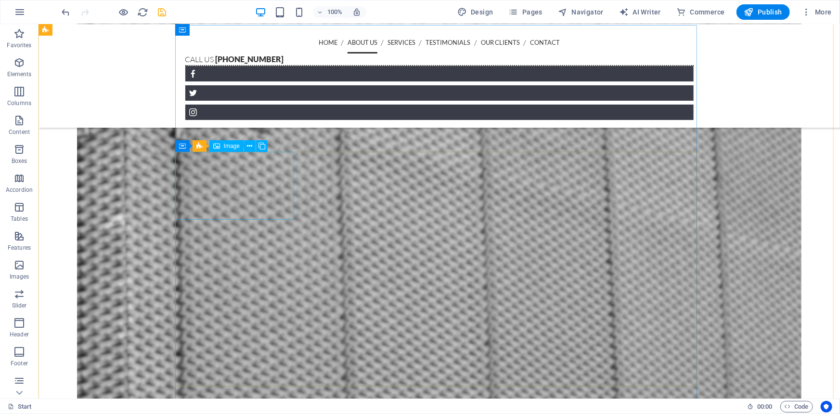
scroll to position [845, 0]
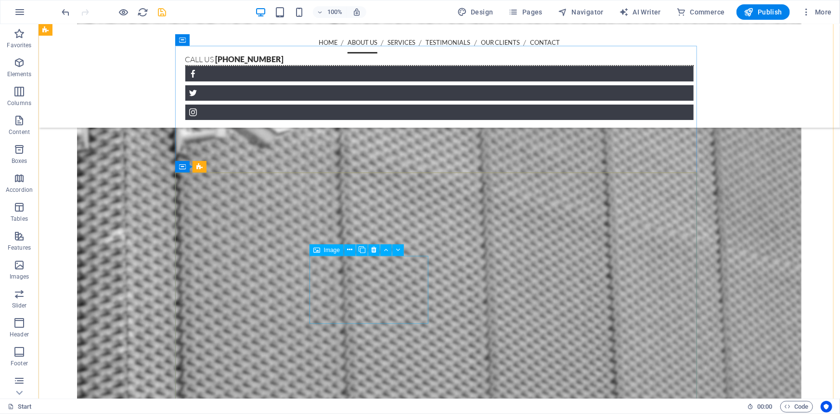
click at [375, 251] on icon at bounding box center [374, 250] width 5 height 10
click at [373, 250] on icon at bounding box center [374, 250] width 5 height 10
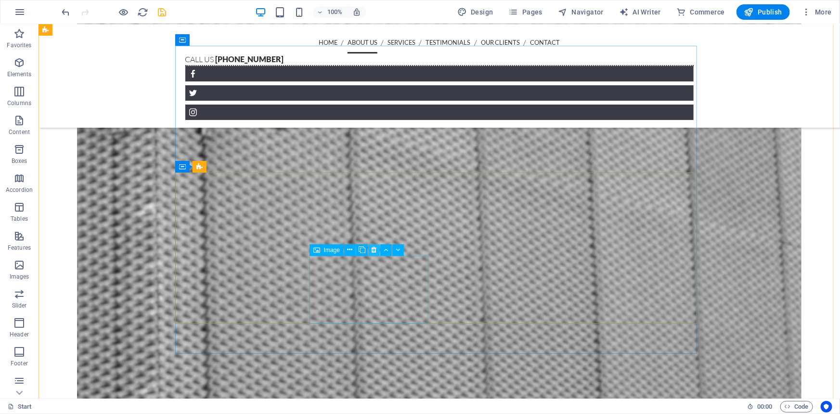
click at [374, 252] on icon at bounding box center [374, 250] width 5 height 10
click at [374, 253] on icon at bounding box center [374, 250] width 5 height 10
click at [373, 254] on icon at bounding box center [374, 250] width 5 height 10
drag, startPoint x: 41, startPoint y: 247, endPoint x: 264, endPoint y: 300, distance: 229.7
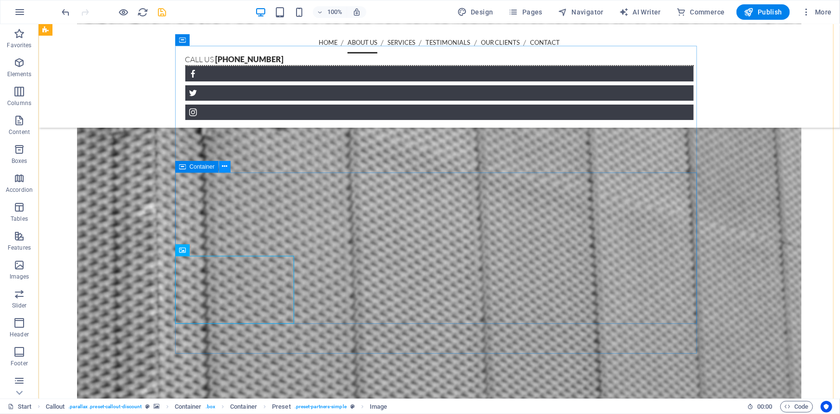
click at [219, 164] on button at bounding box center [225, 167] width 12 height 12
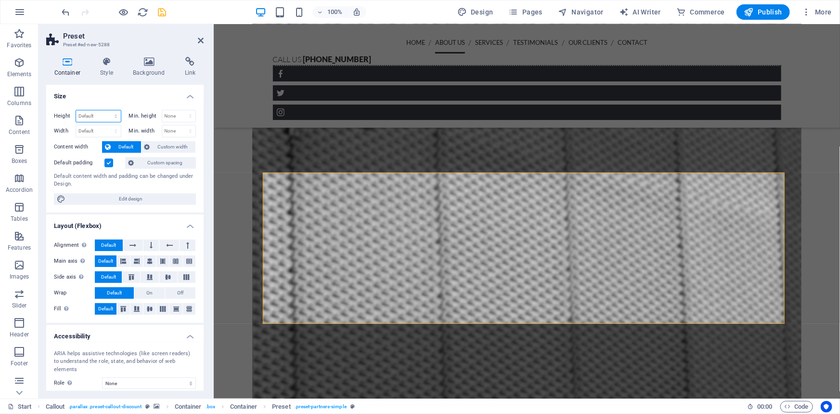
click at [97, 113] on select "Default px rem % vh vw" at bounding box center [98, 116] width 45 height 12
select select "px"
click at [106, 110] on select "Default px rem % vh vw" at bounding box center [98, 116] width 45 height 12
type input "346"
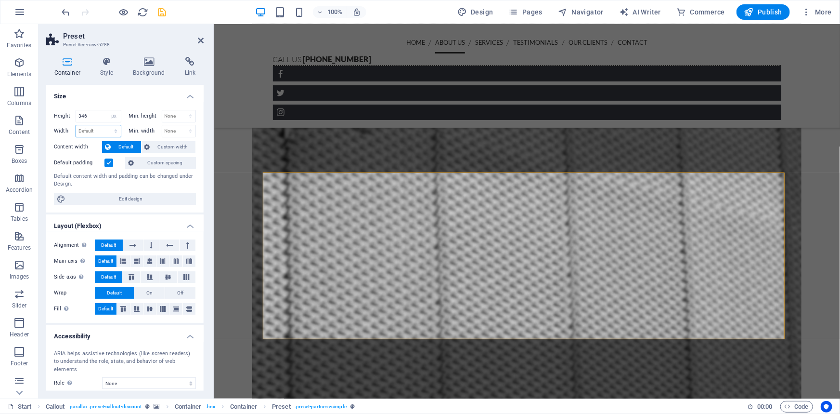
click at [113, 130] on select "Default px rem % em vh vw" at bounding box center [98, 131] width 45 height 12
select select "px"
click at [106, 125] on select "Default px rem % em vh vw" at bounding box center [98, 131] width 45 height 12
type input "1084"
click at [98, 114] on input "346" at bounding box center [98, 116] width 45 height 12
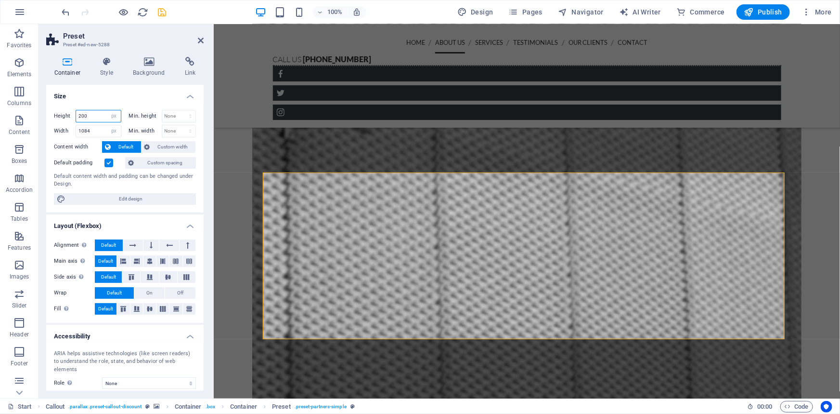
type input "200"
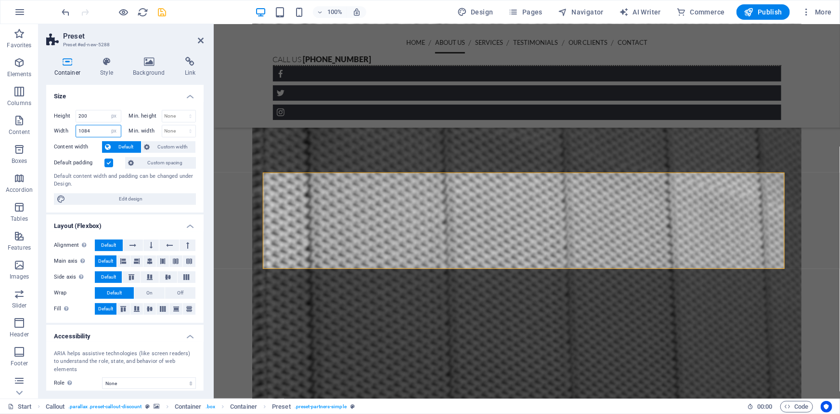
drag, startPoint x: 96, startPoint y: 128, endPoint x: 72, endPoint y: 129, distance: 24.1
click at [72, 129] on div "Width 1084 Default px rem % em vh vw" at bounding box center [87, 131] width 67 height 13
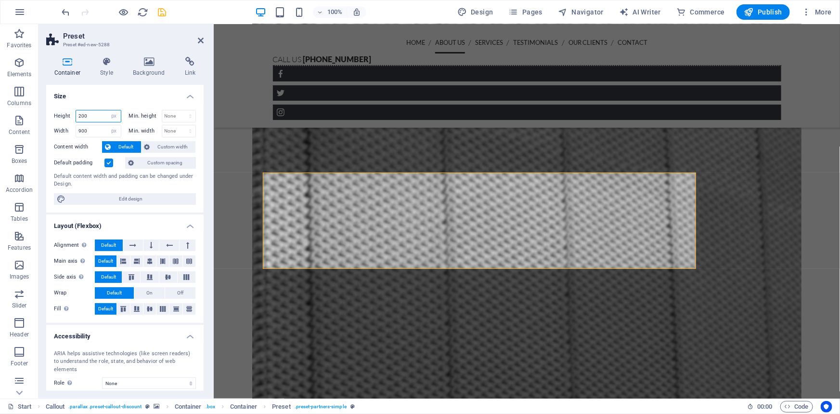
drag, startPoint x: 92, startPoint y: 116, endPoint x: 71, endPoint y: 116, distance: 21.2
click at [71, 116] on div "Height 200 Default px rem % vh vw" at bounding box center [87, 116] width 67 height 13
drag, startPoint x: 90, startPoint y: 128, endPoint x: 63, endPoint y: 125, distance: 27.1
click at [63, 125] on div "Width 900 Default px rem % em vh vw" at bounding box center [87, 131] width 67 height 13
type input "750"
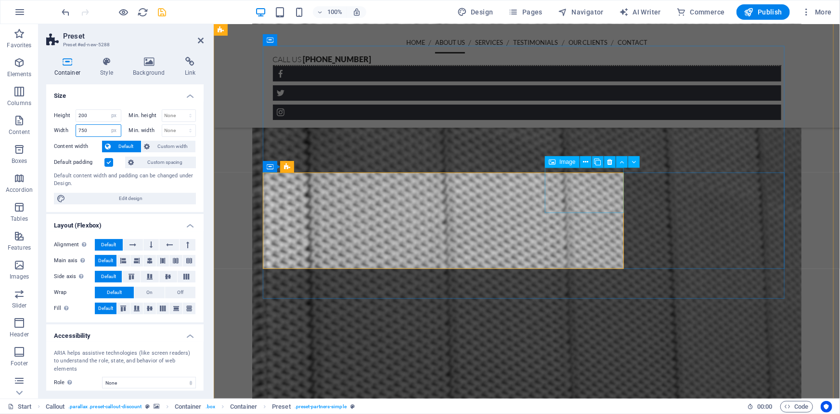
scroll to position [0, 0]
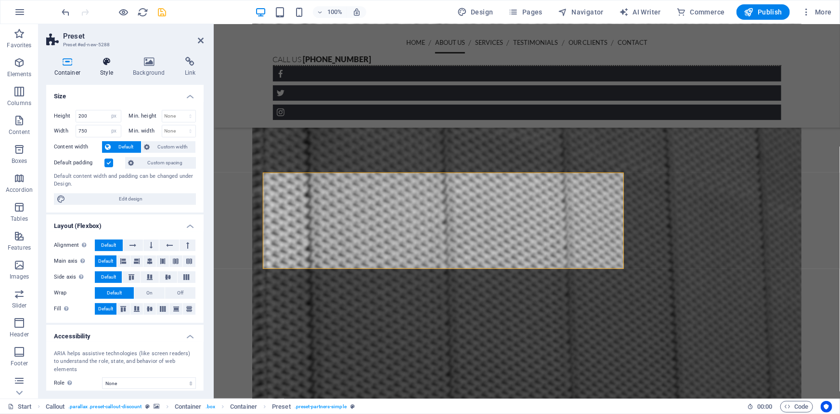
click at [103, 61] on icon at bounding box center [106, 62] width 29 height 10
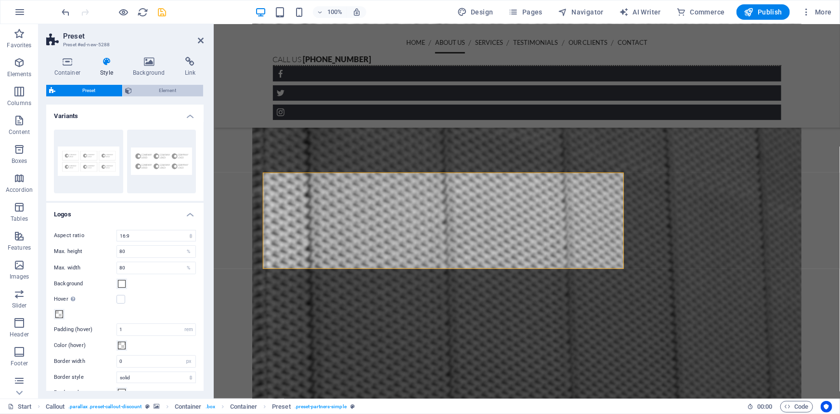
click at [153, 93] on span "Element" at bounding box center [167, 91] width 65 height 12
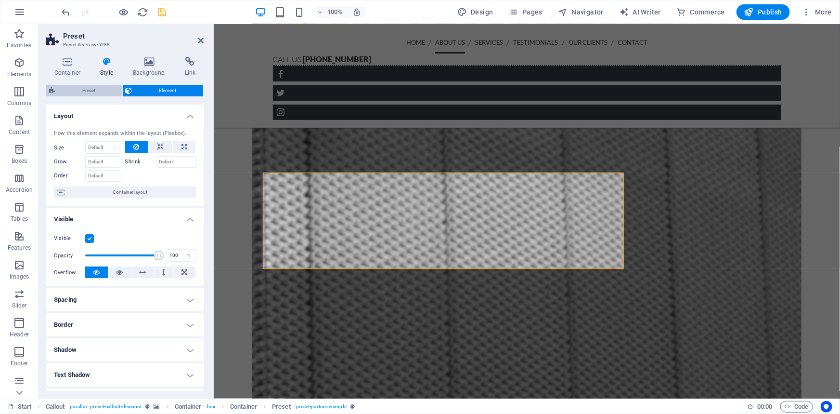
click at [81, 91] on span "Preset" at bounding box center [88, 91] width 61 height 12
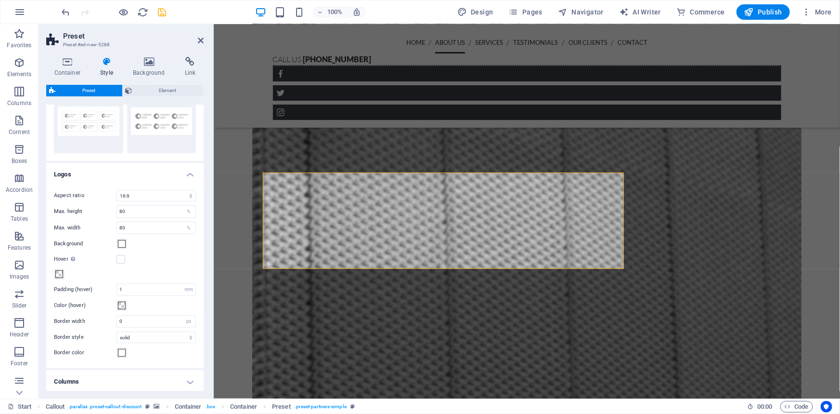
scroll to position [80, 0]
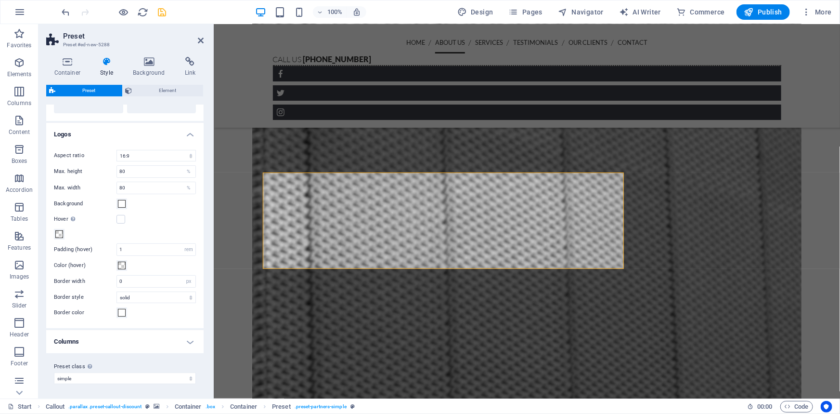
click at [101, 342] on h4 "Columns" at bounding box center [124, 341] width 157 height 23
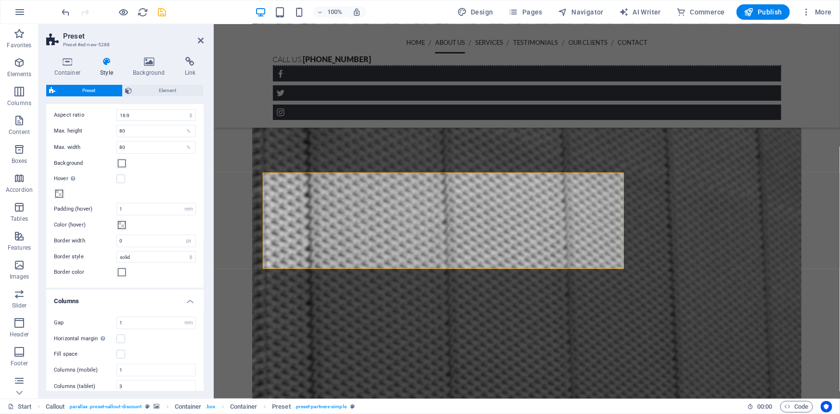
scroll to position [185, 0]
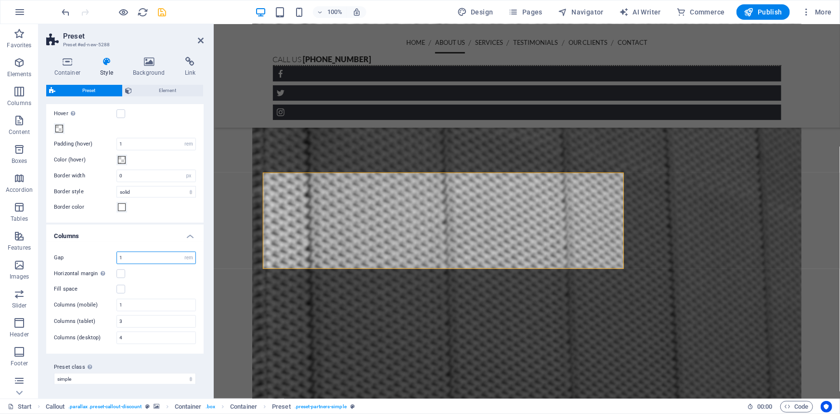
drag, startPoint x: 143, startPoint y: 254, endPoint x: 83, endPoint y: 249, distance: 60.3
click at [83, 249] on div "Gap 1 rem px vw Horizontal margin Only if the containers "Content width" is not…" at bounding box center [124, 298] width 161 height 112
drag, startPoint x: 139, startPoint y: 331, endPoint x: 113, endPoint y: 331, distance: 26.5
click at [113, 331] on div "Columns (desktop) 4" at bounding box center [125, 337] width 142 height 13
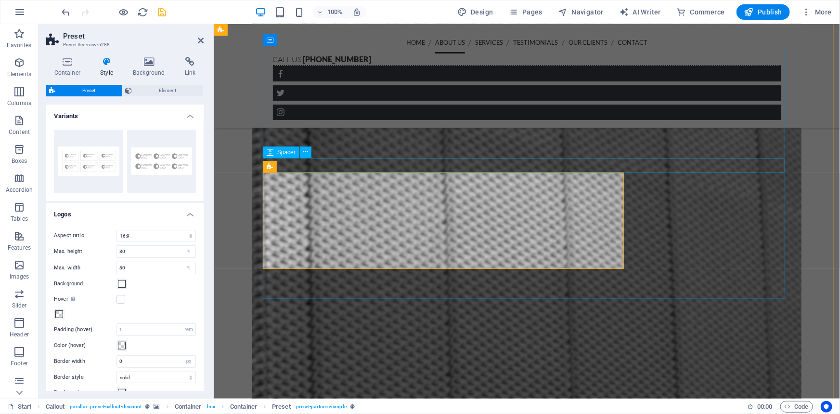
type input "4"
click at [801, 211] on figure at bounding box center [526, 218] width 549 height 496
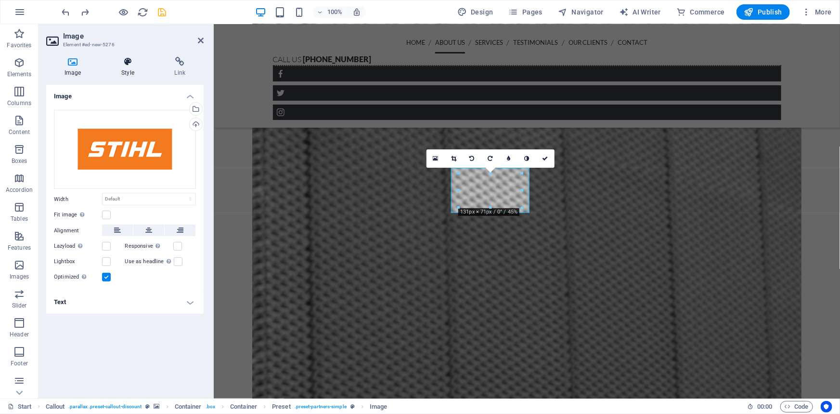
click at [131, 72] on h4 "Style" at bounding box center [129, 67] width 53 height 20
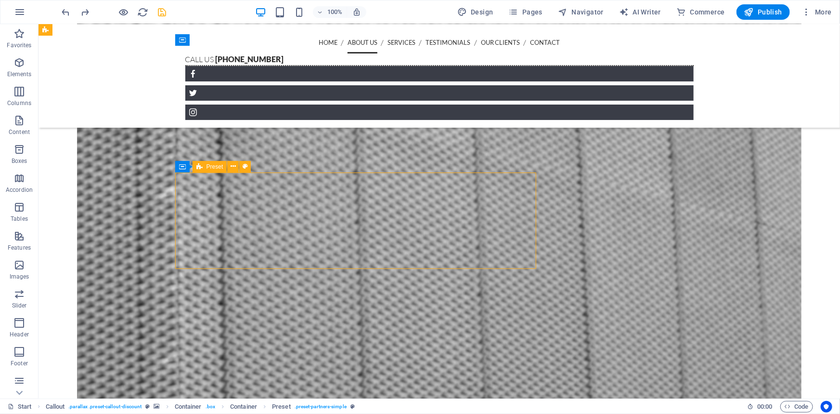
select select "px"
select select "16/9"
select select "rem"
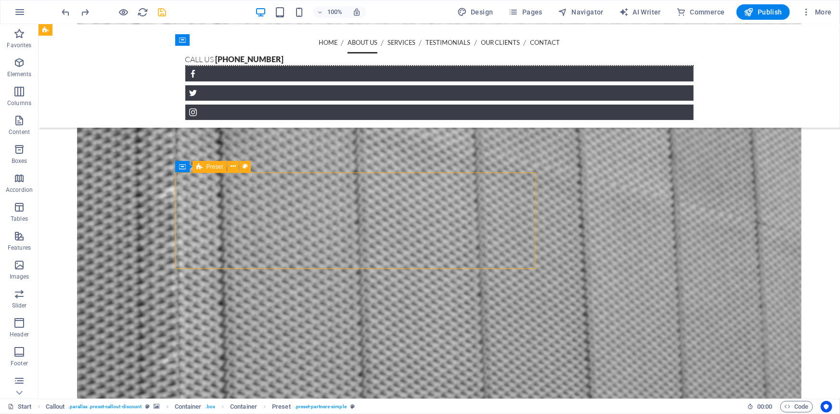
select select "px"
select select "rem"
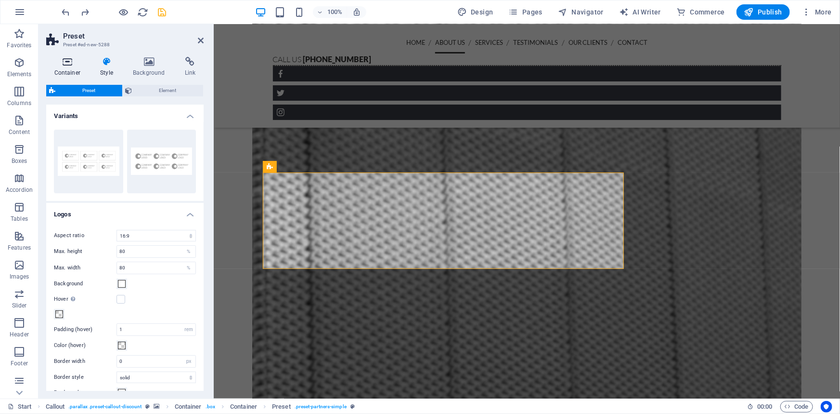
click at [75, 68] on h4 "Container" at bounding box center [69, 67] width 46 height 20
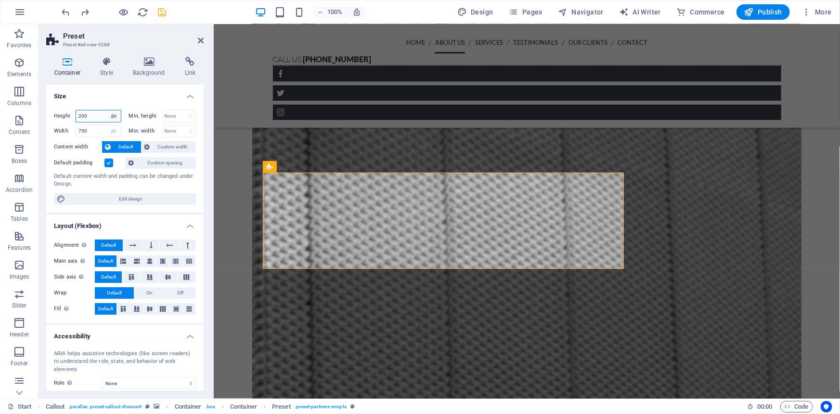
click at [112, 114] on select "Default px rem % vh vw" at bounding box center [113, 116] width 13 height 12
select select "default"
click at [107, 110] on select "Default px rem % vh vw" at bounding box center [113, 116] width 13 height 12
select select "DISABLED_OPTION_VALUE"
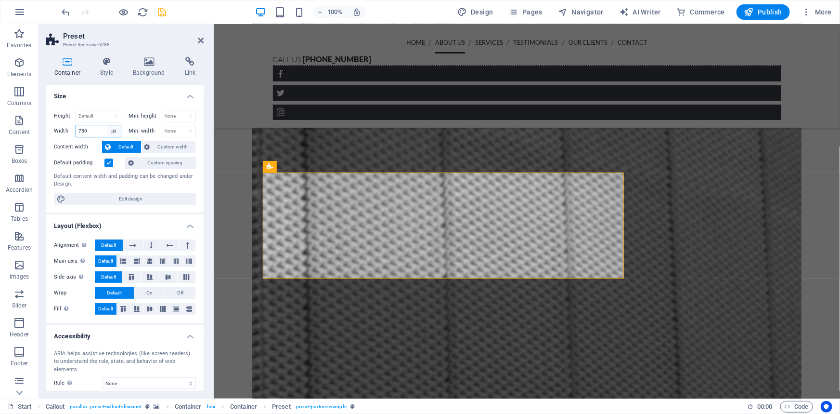
click at [114, 127] on select "Default px rem % em vh vw" at bounding box center [113, 131] width 13 height 12
select select "default"
click at [107, 125] on select "Default px rem % em vh vw" at bounding box center [113, 131] width 13 height 12
select select "DISABLED_OPTION_VALUE"
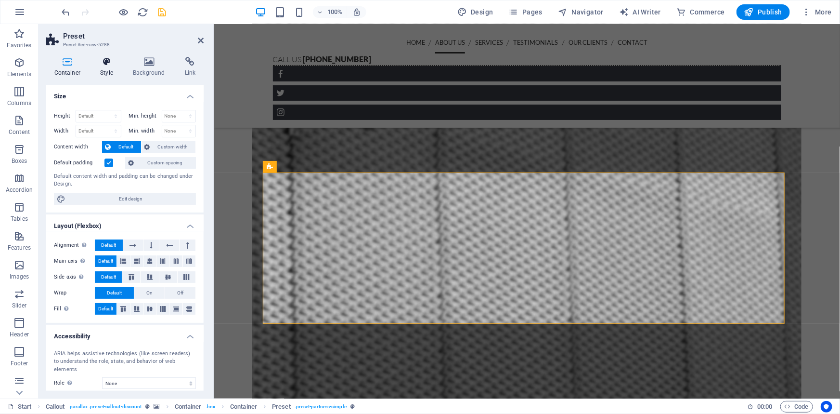
click at [111, 65] on icon at bounding box center [106, 62] width 29 height 10
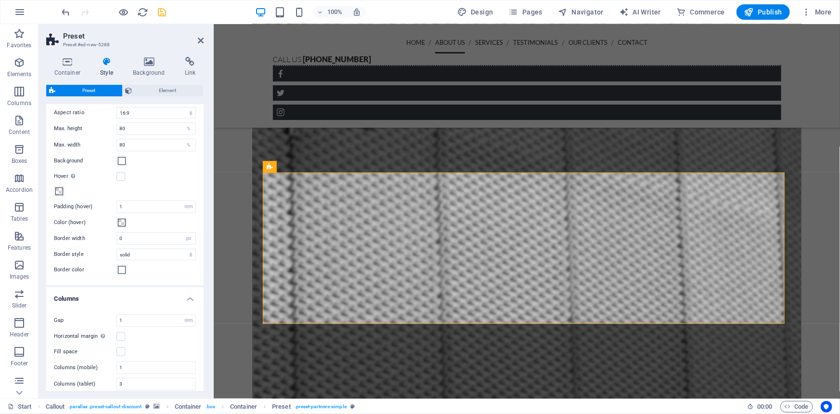
scroll to position [185, 0]
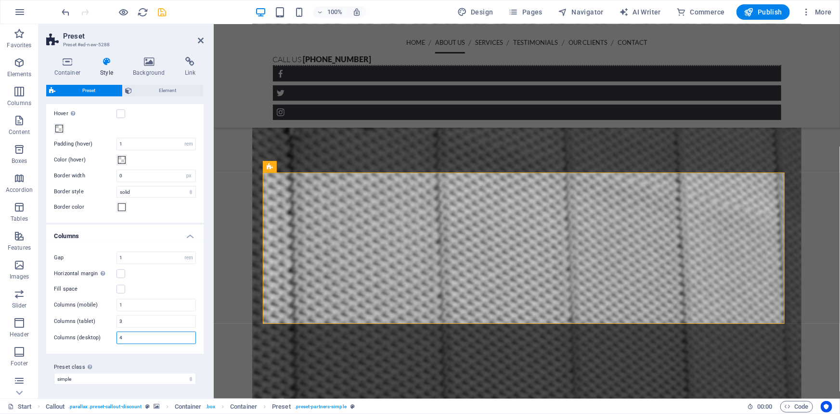
drag, startPoint x: 131, startPoint y: 335, endPoint x: 90, endPoint y: 333, distance: 41.0
click at [90, 333] on div "Columns (desktop) 4" at bounding box center [125, 337] width 142 height 13
type input "5"
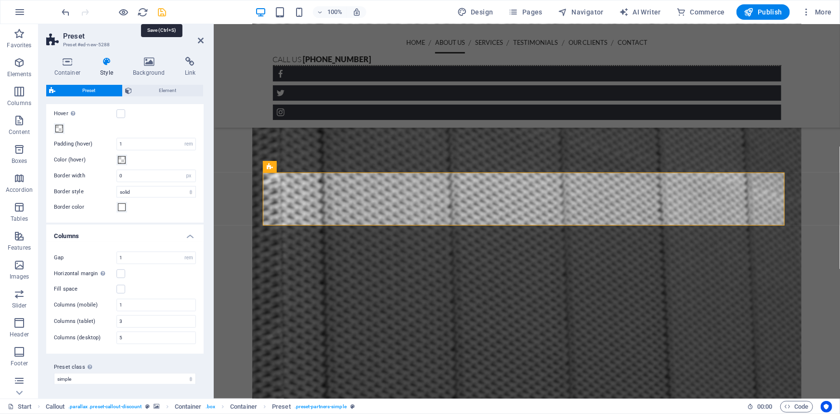
click at [159, 15] on icon "save" at bounding box center [162, 12] width 11 height 11
checkbox input "false"
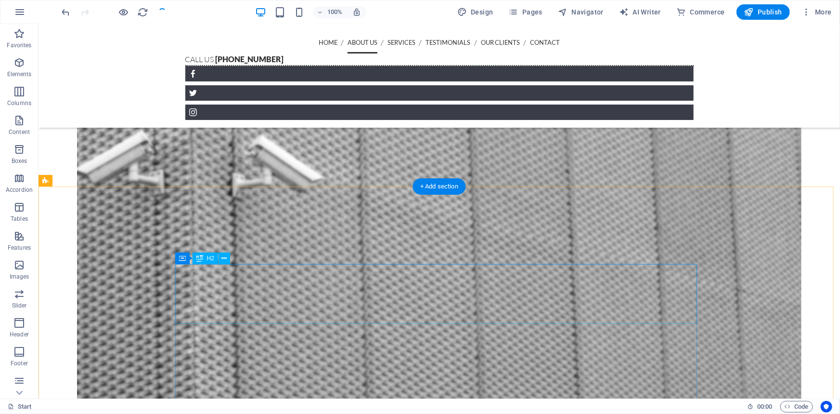
scroll to position [845, 0]
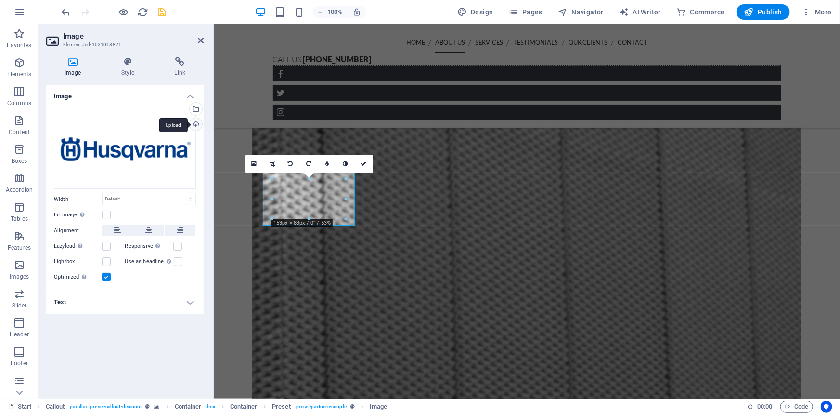
click at [196, 126] on div "Upload" at bounding box center [195, 125] width 14 height 14
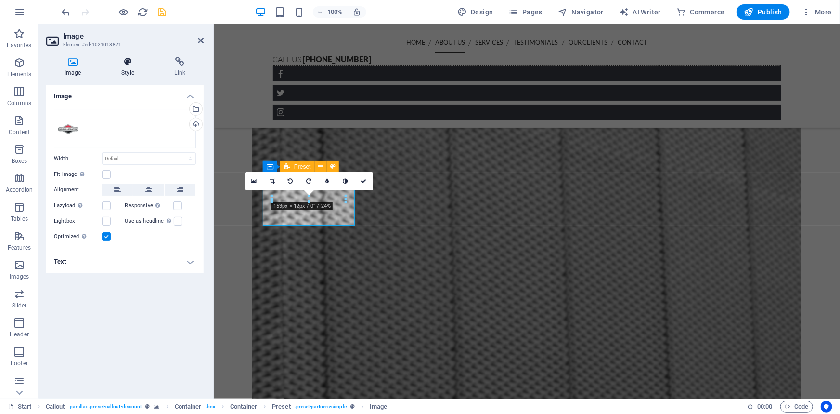
click at [128, 68] on h4 "Style" at bounding box center [129, 67] width 53 height 20
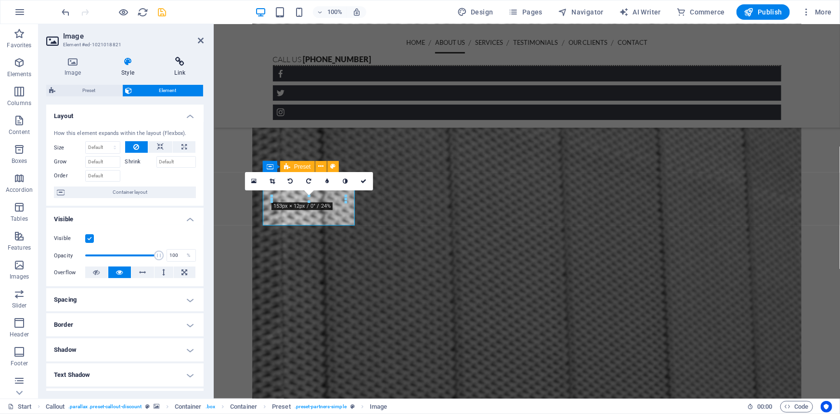
click at [178, 63] on icon at bounding box center [179, 62] width 47 height 10
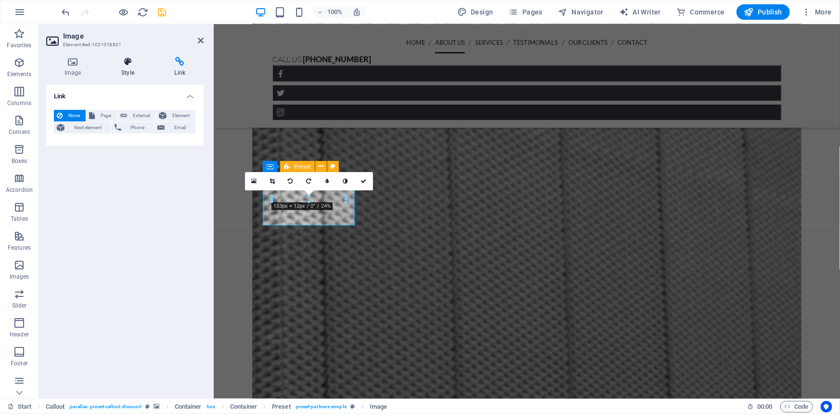
click at [125, 59] on icon at bounding box center [127, 62] width 49 height 10
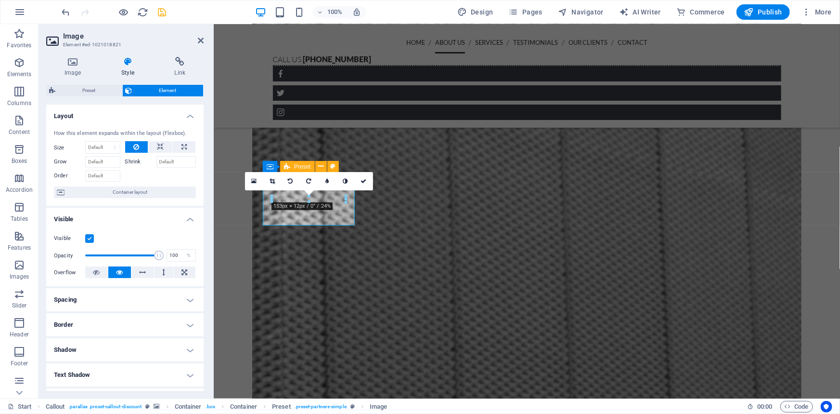
click at [79, 97] on div "Preset Element Layout How this element expands within the layout (Flexbox). Siz…" at bounding box center [124, 238] width 157 height 306
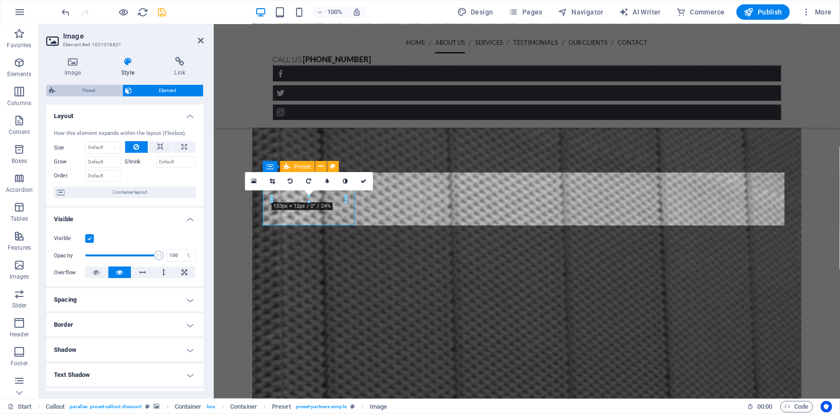
click at [81, 91] on span "Preset" at bounding box center [88, 91] width 61 height 12
select select "16/9"
select select "rem"
select select "px"
select select "rem"
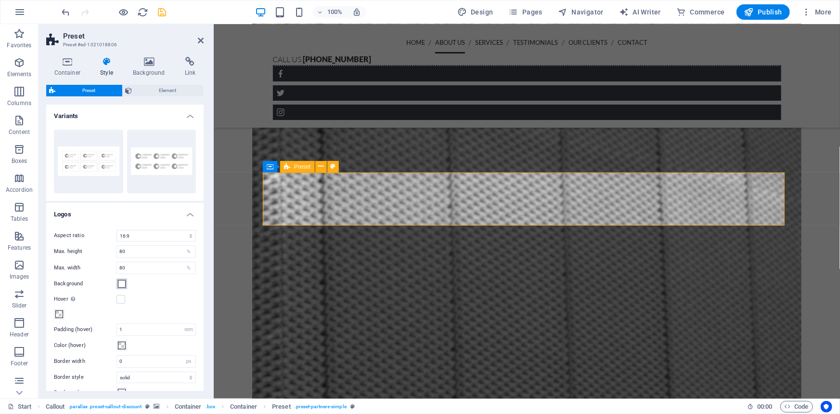
click at [125, 284] on span at bounding box center [122, 284] width 8 height 8
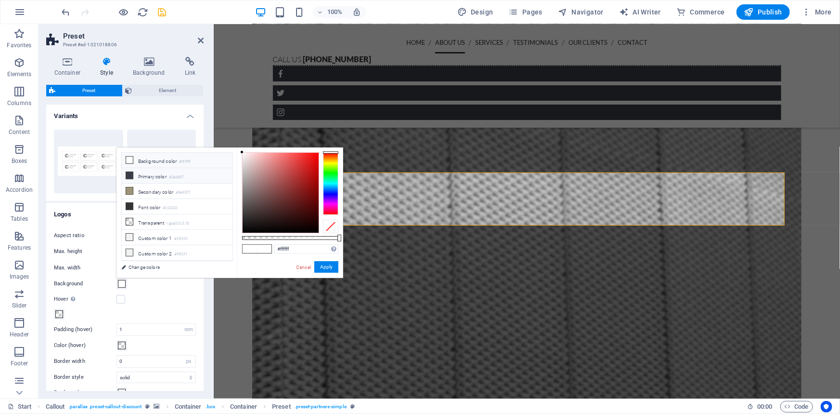
click at [149, 174] on li "Primary color #3a3d47" at bounding box center [177, 175] width 111 height 15
type input "#3a3d47"
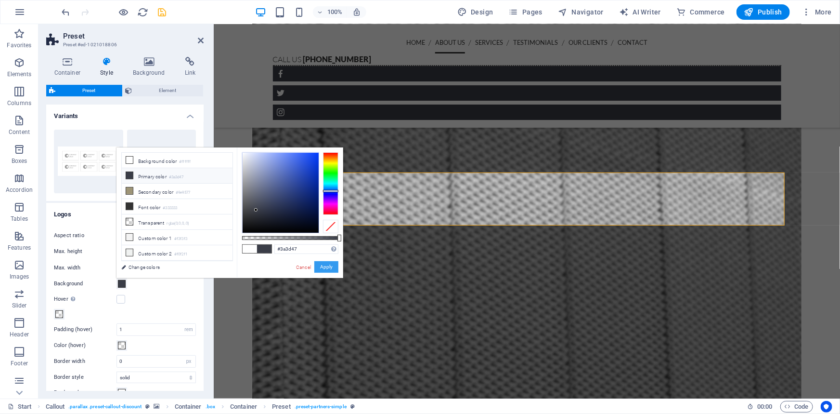
click at [332, 267] on button "Apply" at bounding box center [326, 267] width 24 height 12
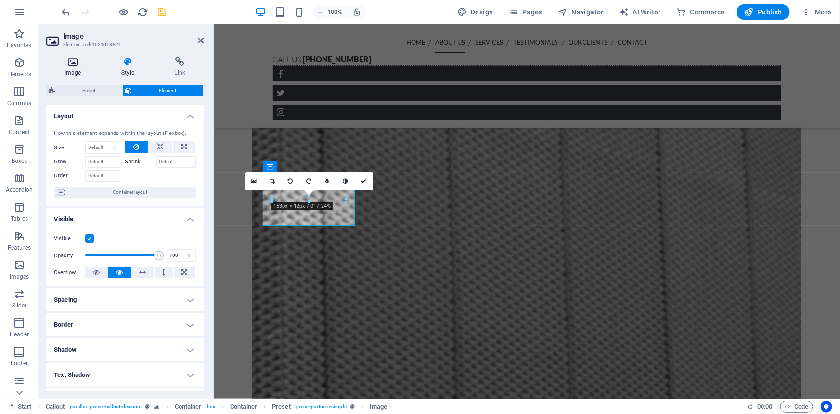
click at [66, 64] on icon at bounding box center [72, 62] width 53 height 10
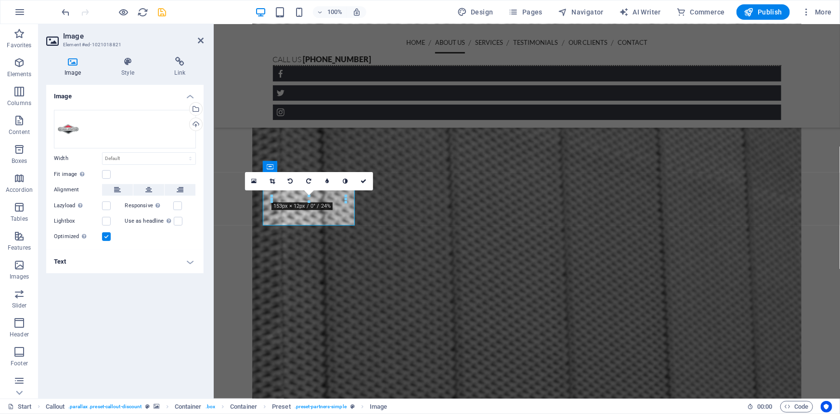
click at [143, 183] on div "Drag files here, click to choose files or select files from Files or our free s…" at bounding box center [124, 176] width 157 height 148
click at [145, 185] on icon at bounding box center [148, 190] width 7 height 12
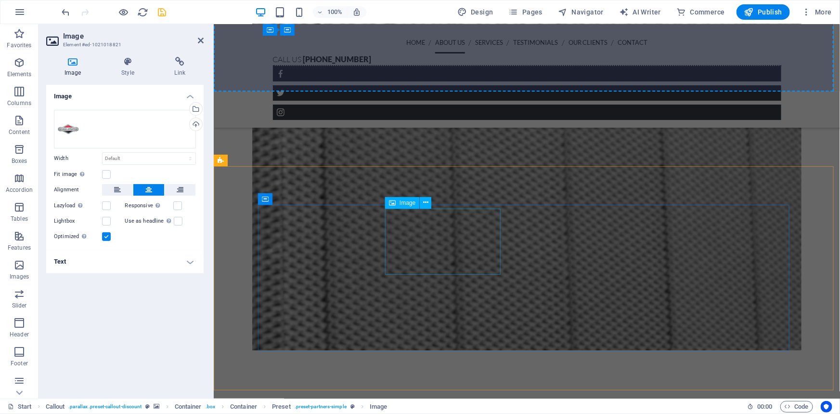
scroll to position [977, 0]
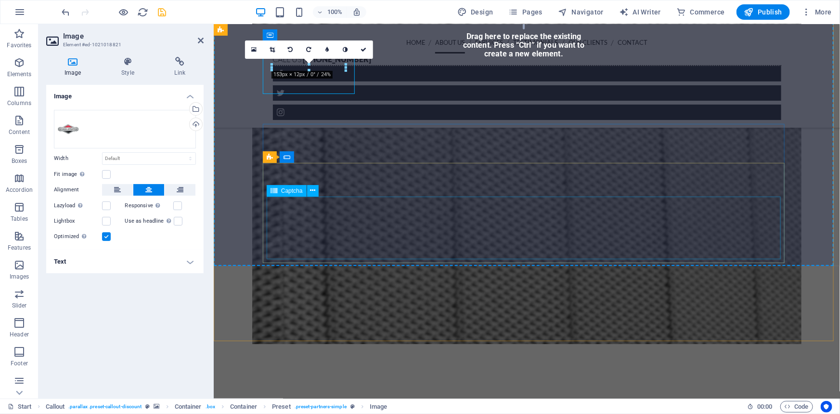
click at [438, 314] on figure at bounding box center [526, 110] width 549 height 465
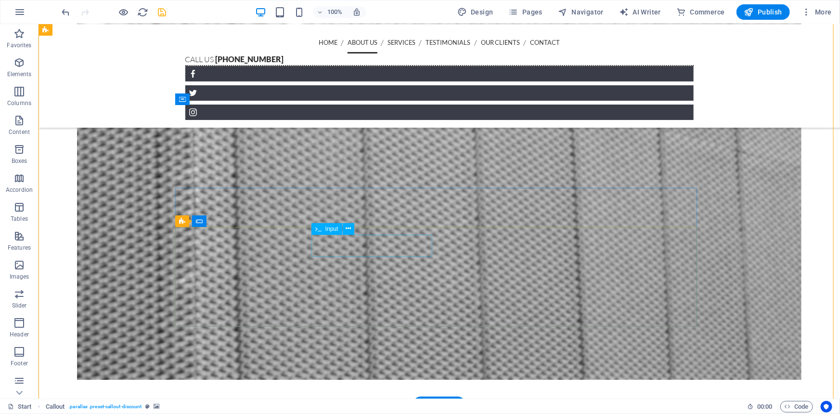
scroll to position [802, 0]
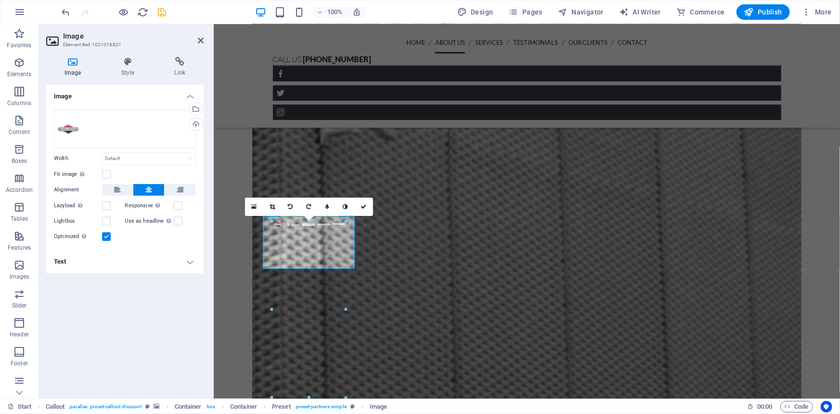
drag, startPoint x: 347, startPoint y: 244, endPoint x: 263, endPoint y: 222, distance: 86.4
drag, startPoint x: 346, startPoint y: 243, endPoint x: 154, endPoint y: 223, distance: 193.6
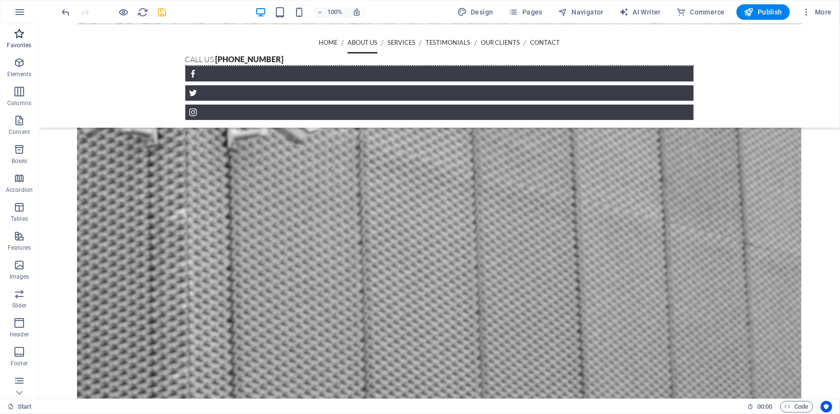
click at [15, 35] on icon "button" at bounding box center [19, 34] width 12 height 12
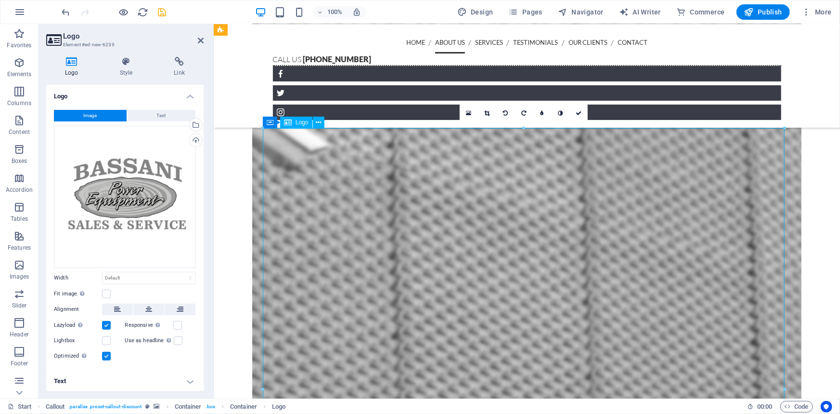
scroll to position [933, 0]
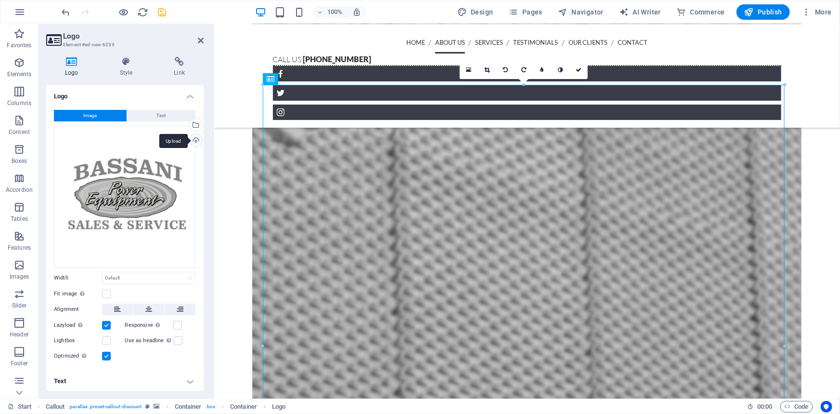
click at [196, 142] on div "Upload" at bounding box center [195, 141] width 14 height 14
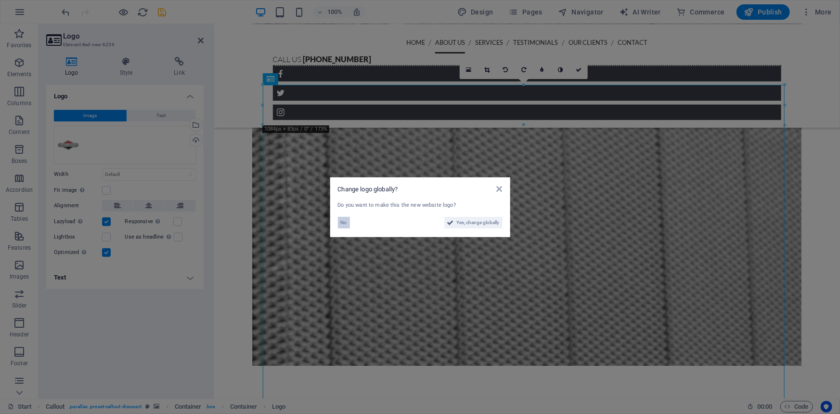
click at [342, 220] on span "No" at bounding box center [344, 223] width 6 height 12
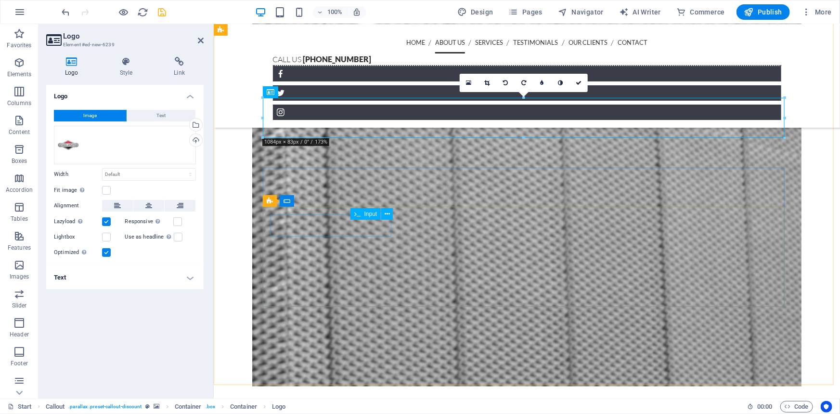
scroll to position [845, 0]
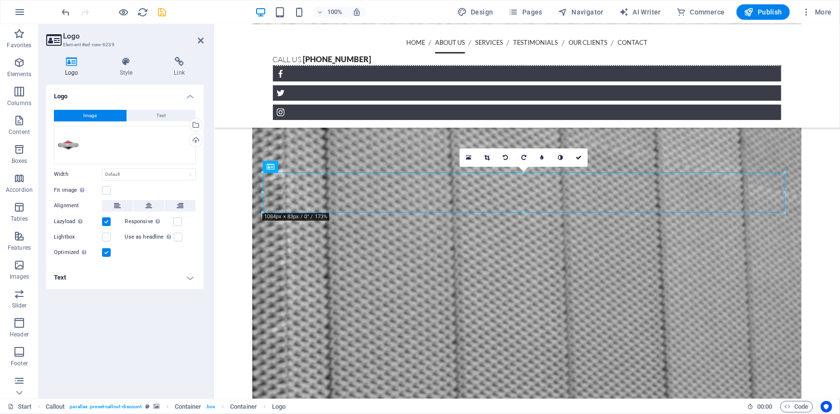
click at [801, 150] on figure at bounding box center [526, 198] width 549 height 456
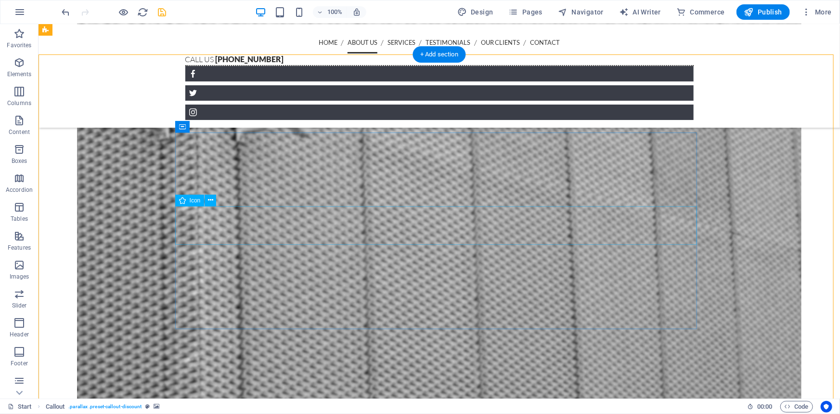
scroll to position [758, 0]
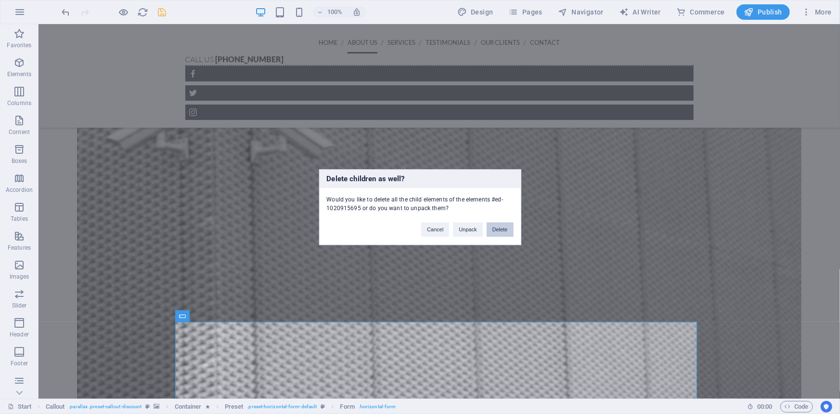
click at [507, 225] on button "Delete" at bounding box center [500, 229] width 27 height 14
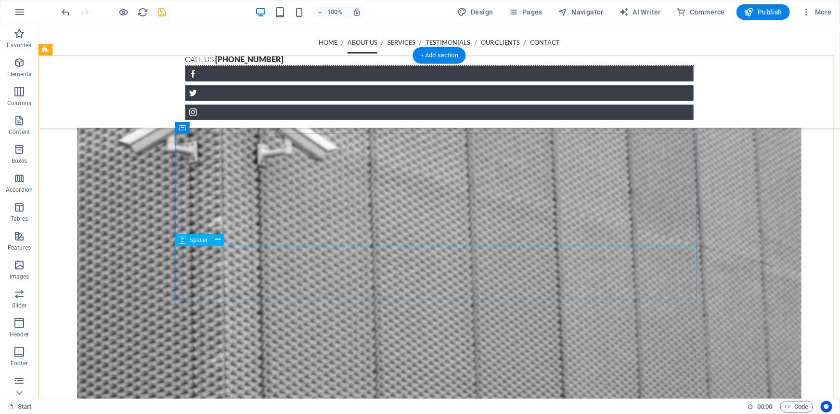
scroll to position [889, 0]
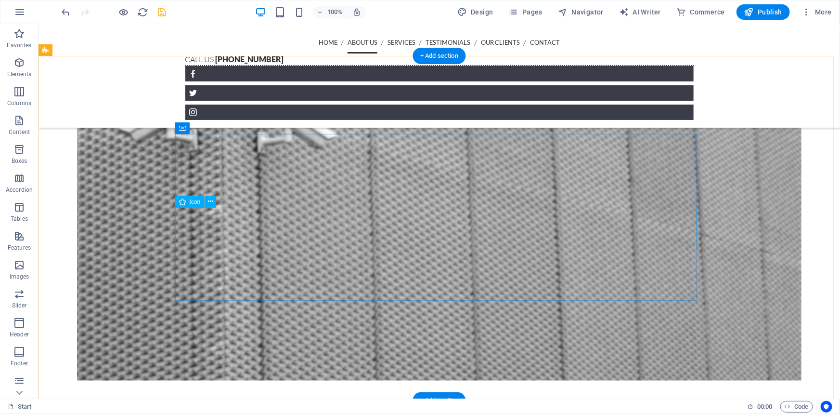
scroll to position [802, 0]
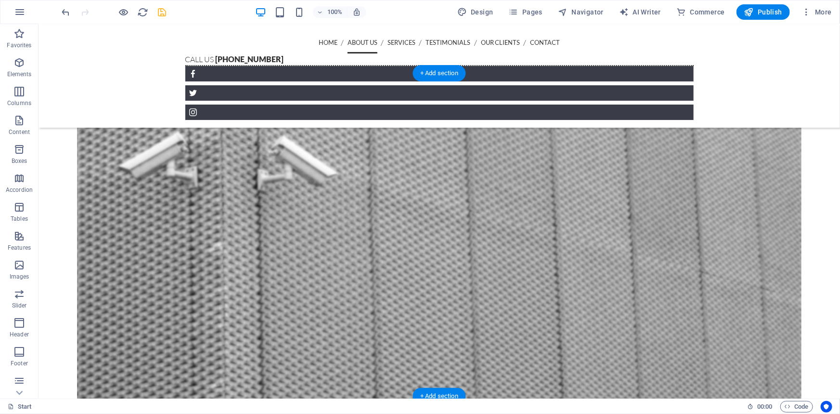
scroll to position [670, 0]
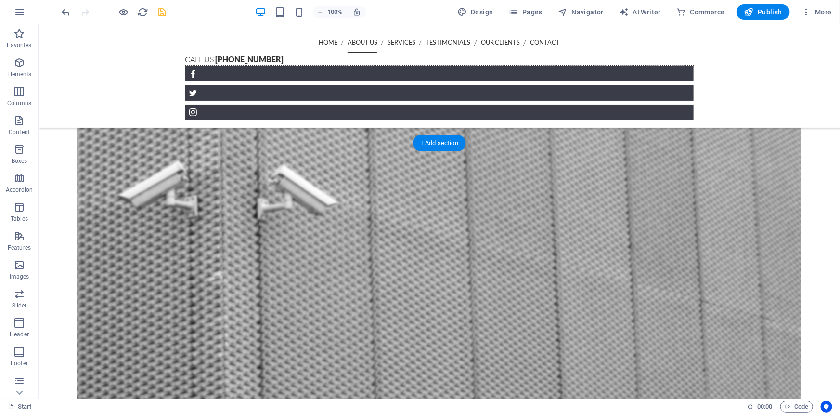
click at [97, 173] on figure at bounding box center [439, 262] width 724 height 338
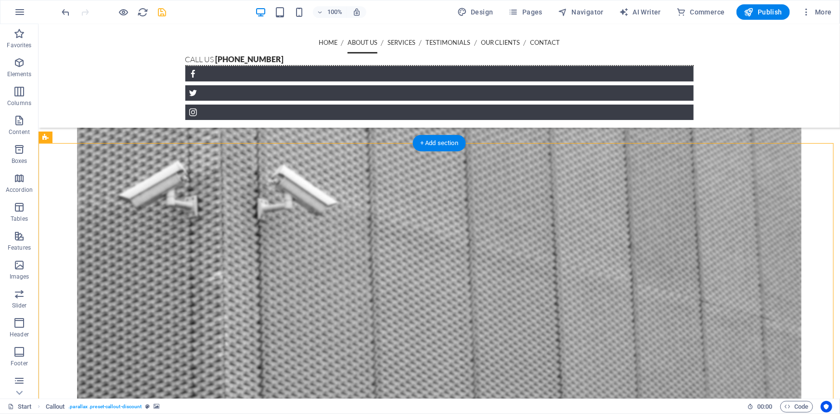
click at [97, 173] on figure at bounding box center [439, 262] width 724 height 338
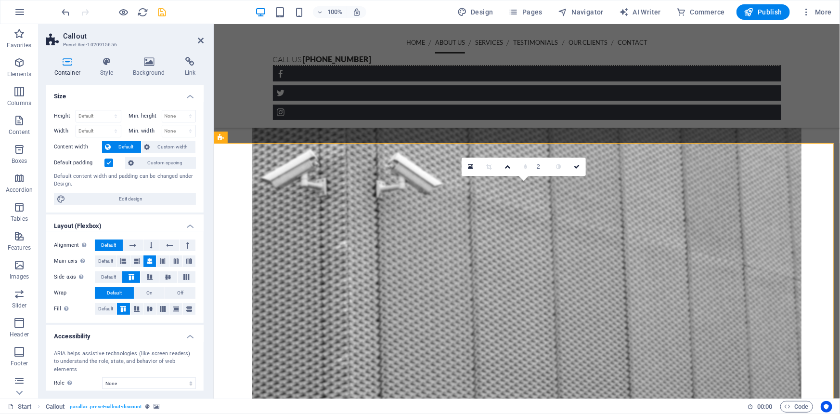
click at [148, 54] on div "Container Style Background Link Size Height Default px rem % vh vw Min. height …" at bounding box center [125, 223] width 173 height 349
click at [150, 58] on icon at bounding box center [149, 62] width 48 height 10
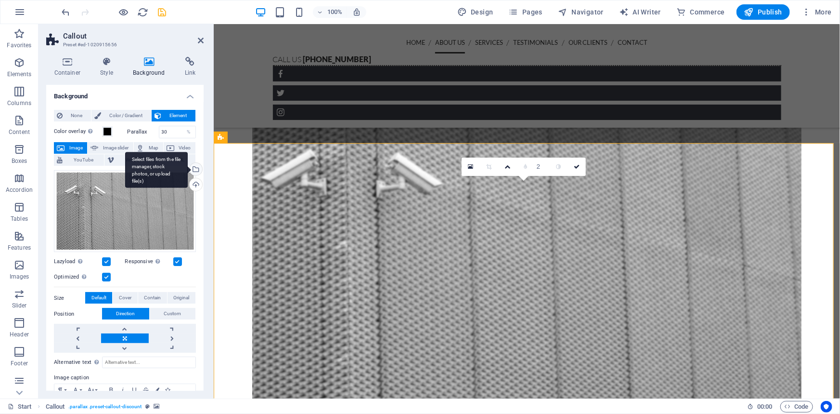
click at [193, 169] on div "Select files from the file manager, stock photos, or upload file(s)" at bounding box center [195, 170] width 14 height 14
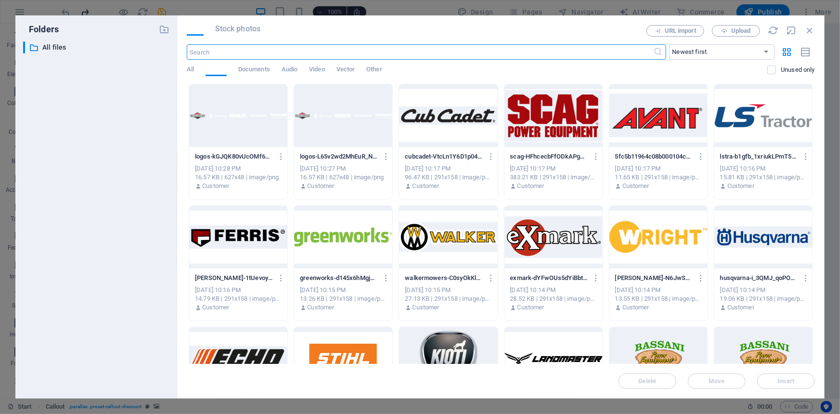
scroll to position [734, 0]
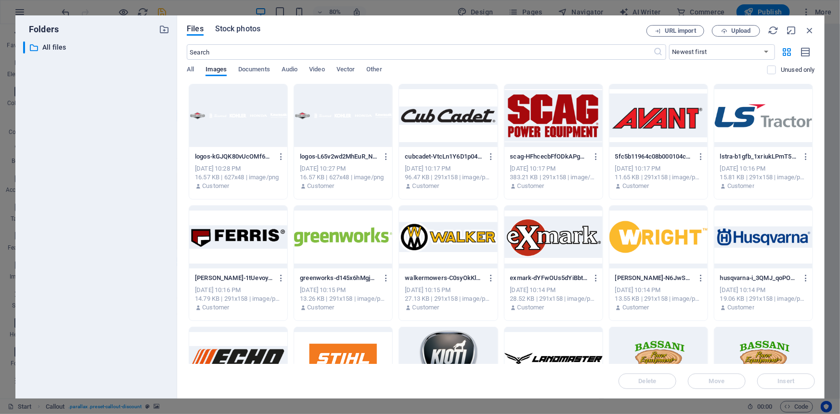
click at [251, 26] on span "Stock photos" at bounding box center [237, 29] width 45 height 12
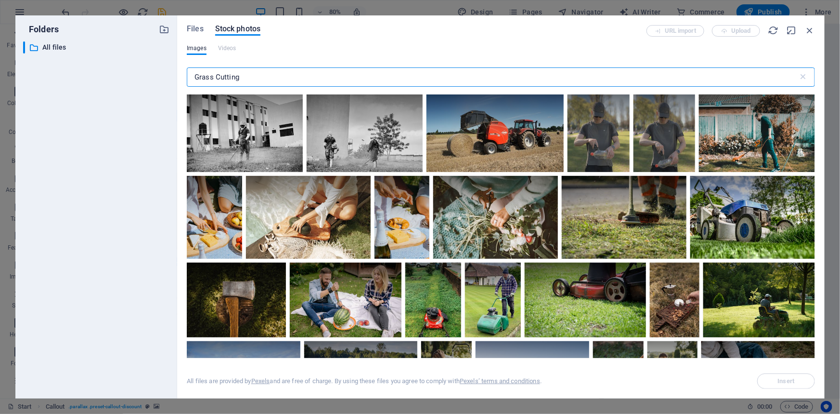
drag, startPoint x: 252, startPoint y: 76, endPoint x: 170, endPoint y: 71, distance: 82.0
click at [170, 71] on div "Folders ​ All files All files Files Stock photos URL import Upload Images Video…" at bounding box center [419, 206] width 809 height 383
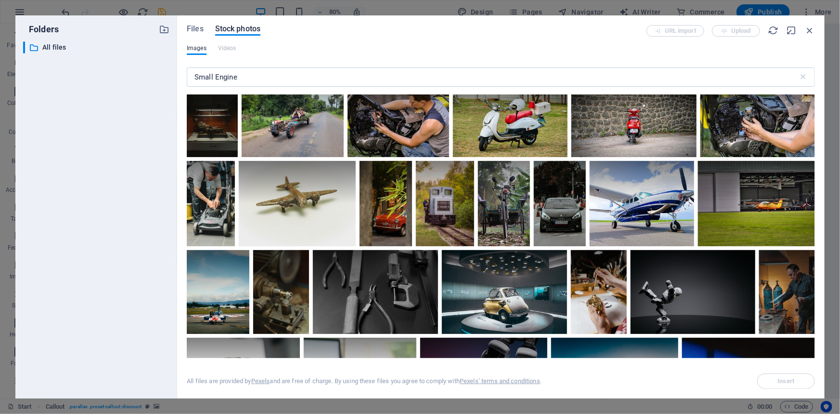
scroll to position [0, 0]
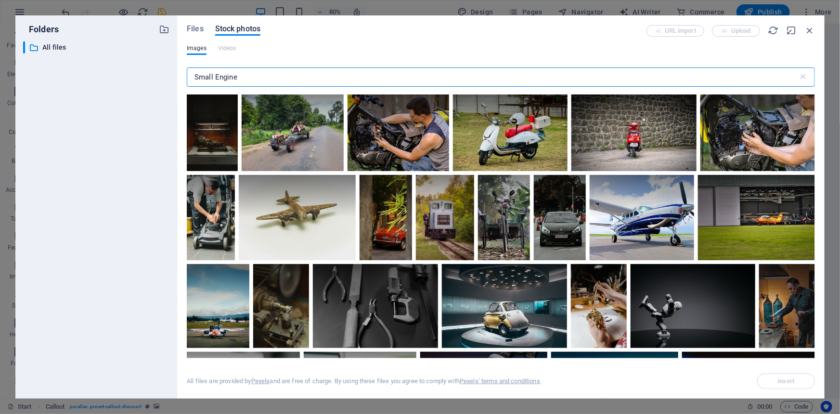
drag, startPoint x: 253, startPoint y: 78, endPoint x: 177, endPoint y: 78, distance: 76.1
click at [177, 78] on div "Files Stock photos URL import Upload Images Videos Small Engine ​ All files are…" at bounding box center [500, 206] width 647 height 383
type input "Small Engine Repair"
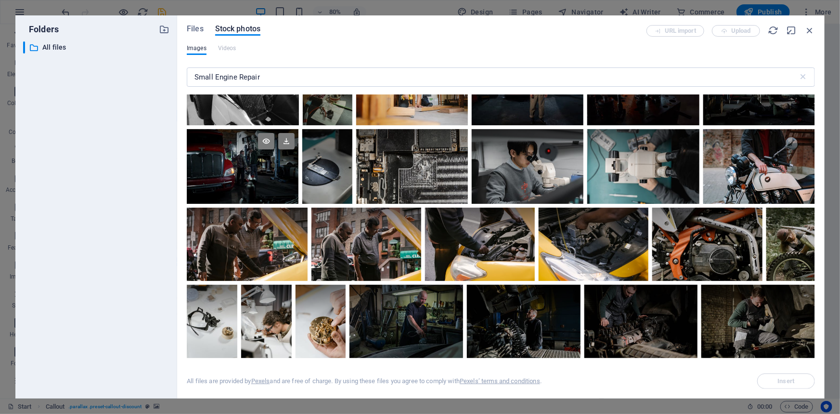
scroll to position [1663, 0]
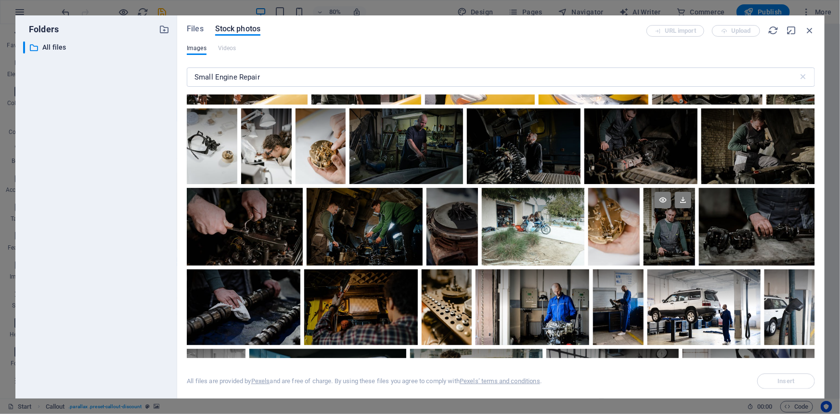
scroll to position [1707, 0]
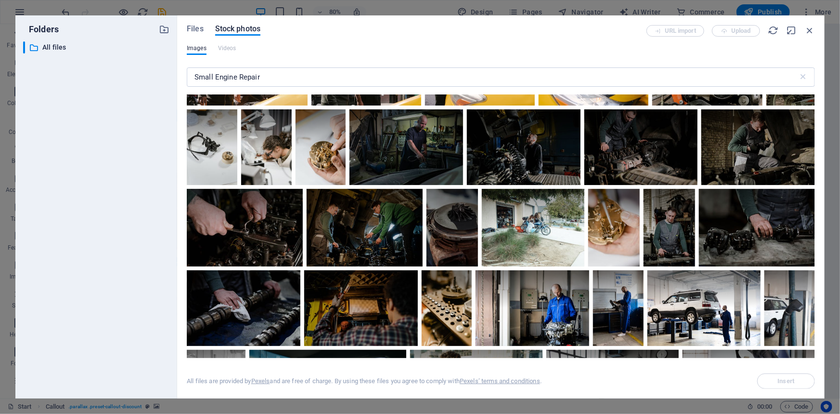
click at [652, 105] on div at bounding box center [707, 68] width 110 height 73
click at [652, 105] on div at bounding box center [707, 87] width 110 height 37
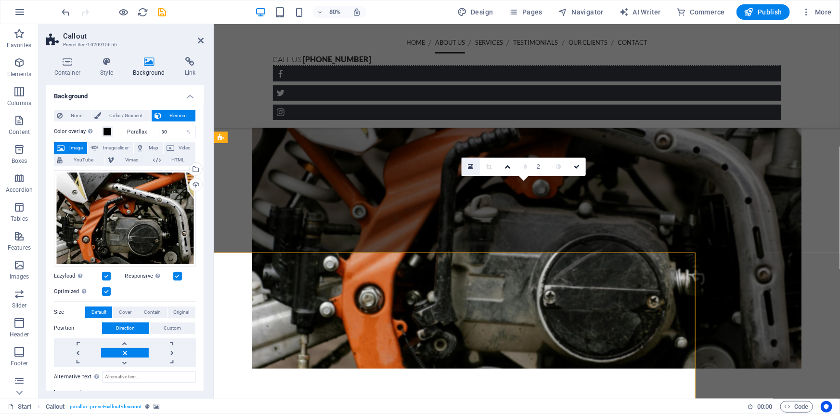
scroll to position [670, 0]
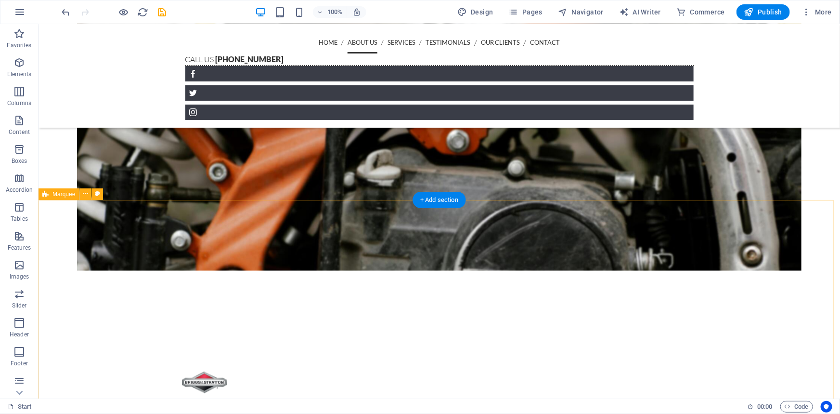
scroll to position [1050, 0]
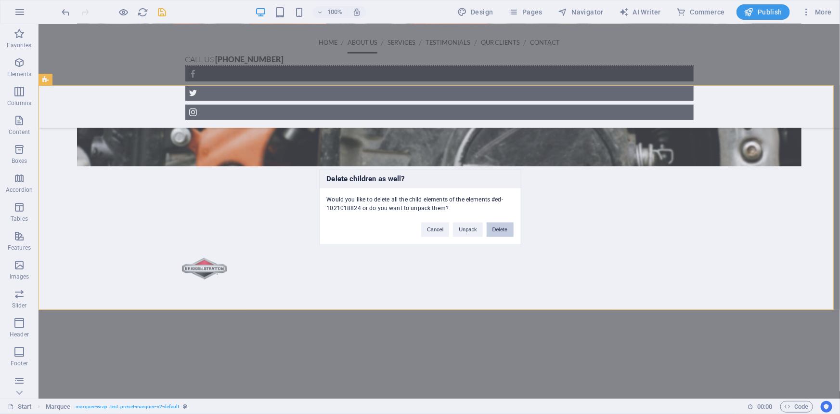
click at [501, 230] on button "Delete" at bounding box center [500, 229] width 27 height 14
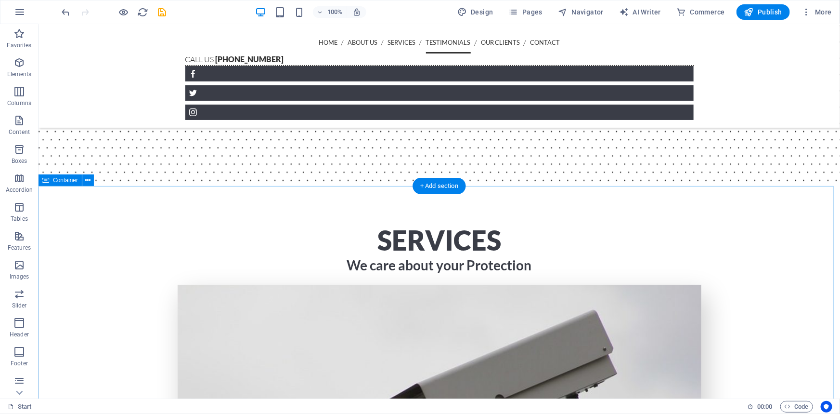
scroll to position [1750, 0]
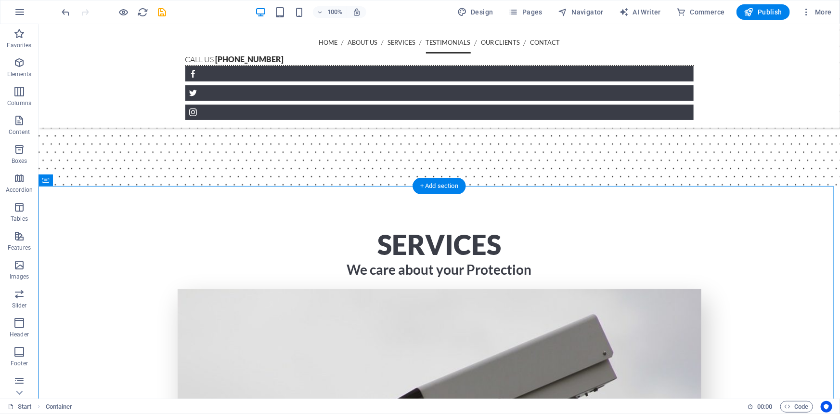
drag, startPoint x: 95, startPoint y: 234, endPoint x: 105, endPoint y: 255, distance: 22.8
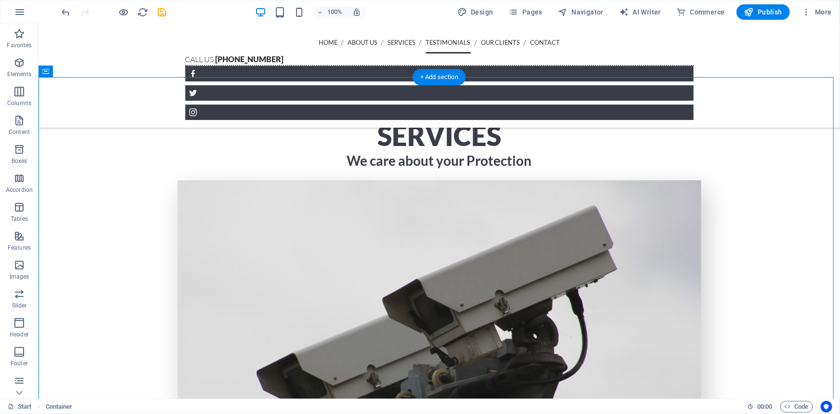
scroll to position [1926, 0]
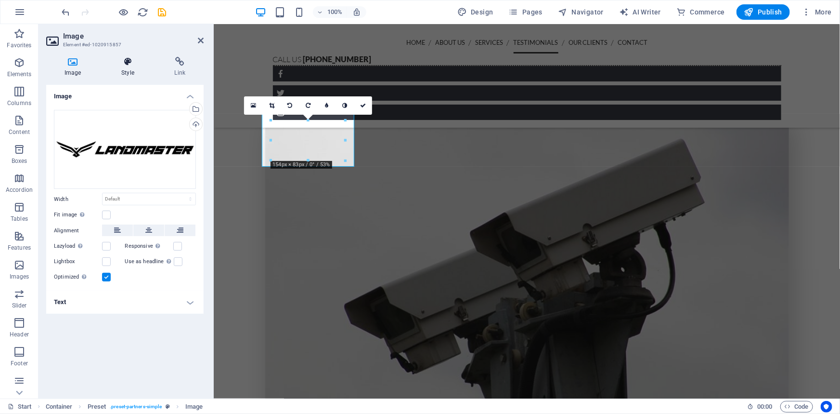
click at [137, 65] on icon at bounding box center [127, 62] width 49 height 10
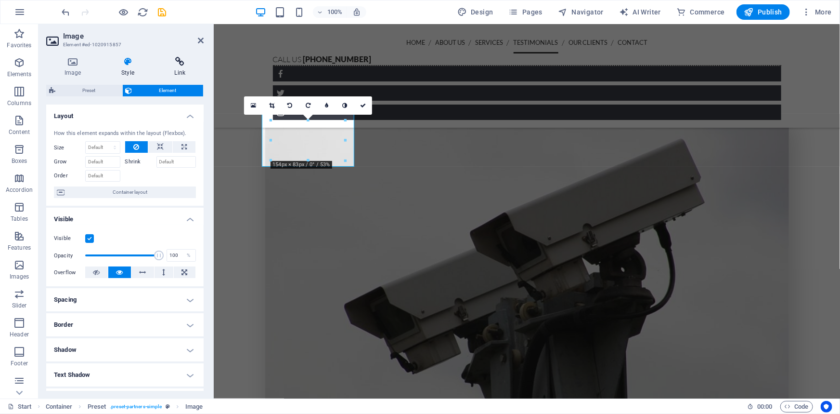
click at [174, 64] on icon at bounding box center [179, 62] width 47 height 10
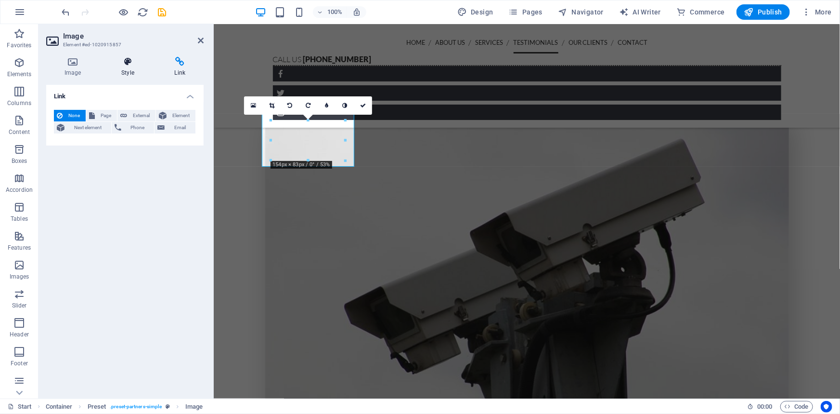
click at [126, 61] on icon at bounding box center [127, 62] width 49 height 10
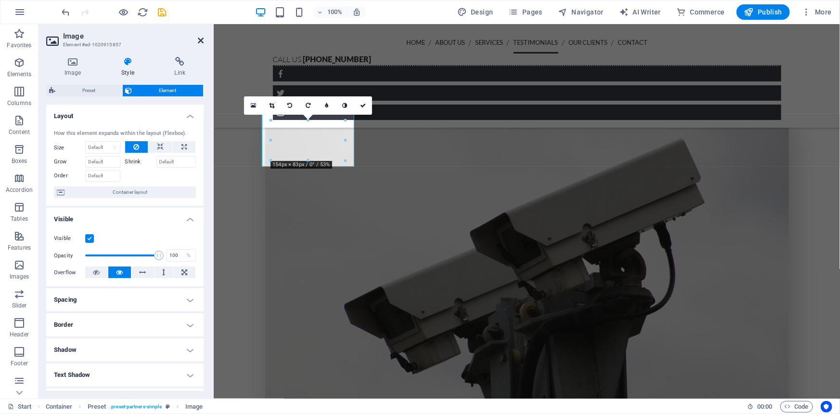
click at [200, 43] on icon at bounding box center [201, 41] width 6 height 8
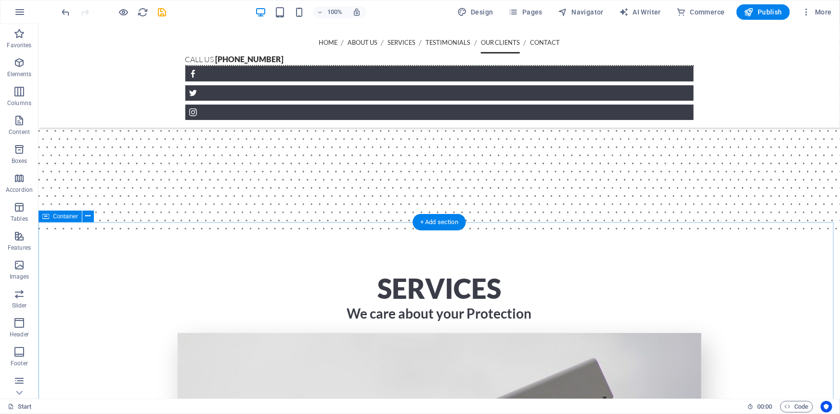
scroll to position [1969, 0]
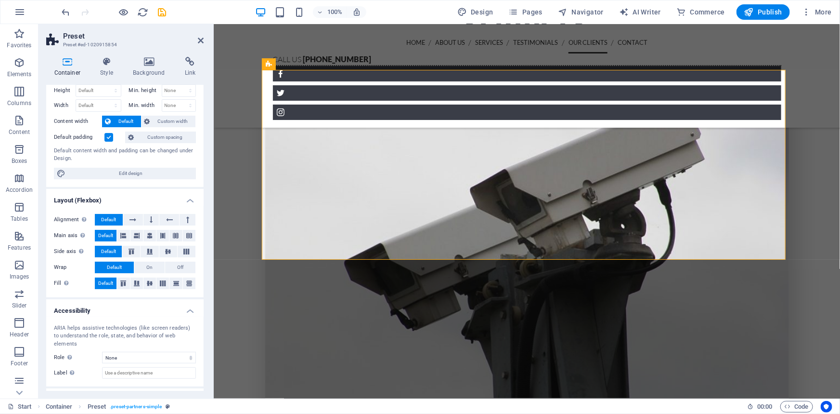
scroll to position [0, 0]
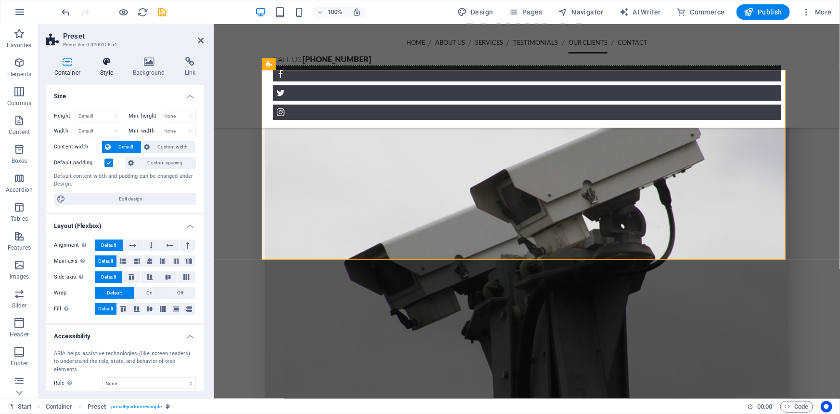
click at [109, 63] on icon at bounding box center [106, 62] width 29 height 10
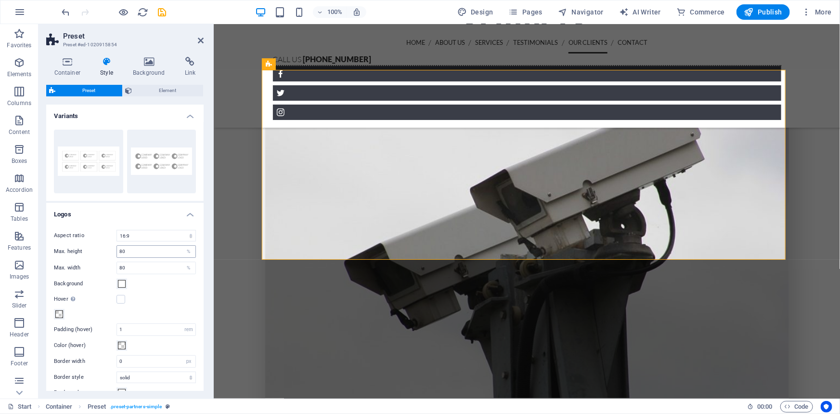
scroll to position [80, 0]
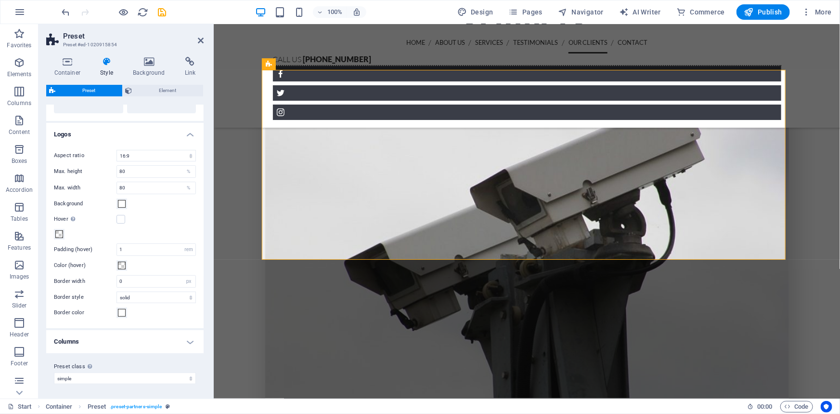
click at [120, 196] on div "Aspect ratio 1:2 1:1 2:1 4:3 16:9 16:10 Max. height 80 % Max. width 80 % Backgr…" at bounding box center [124, 234] width 161 height 188
click at [126, 208] on div "Background" at bounding box center [125, 204] width 142 height 12
click at [121, 201] on span at bounding box center [122, 204] width 8 height 8
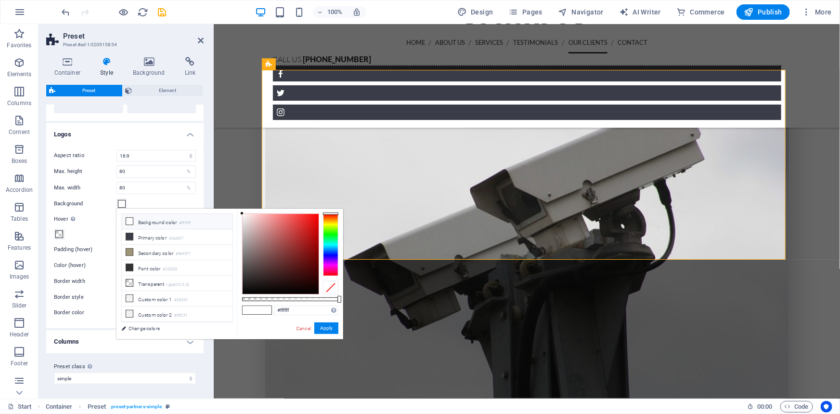
click at [155, 222] on li "Background color #ffffff" at bounding box center [177, 221] width 111 height 15
click at [313, 323] on div "Cancel Apply" at bounding box center [316, 328] width 43 height 12
click at [330, 328] on button "Apply" at bounding box center [326, 328] width 24 height 12
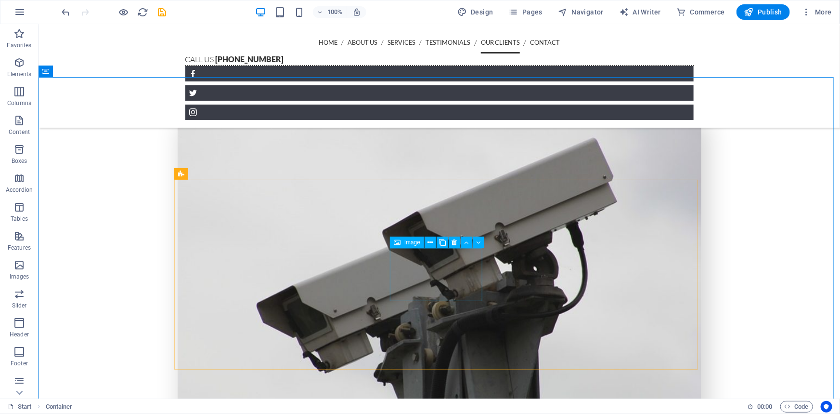
scroll to position [1969, 0]
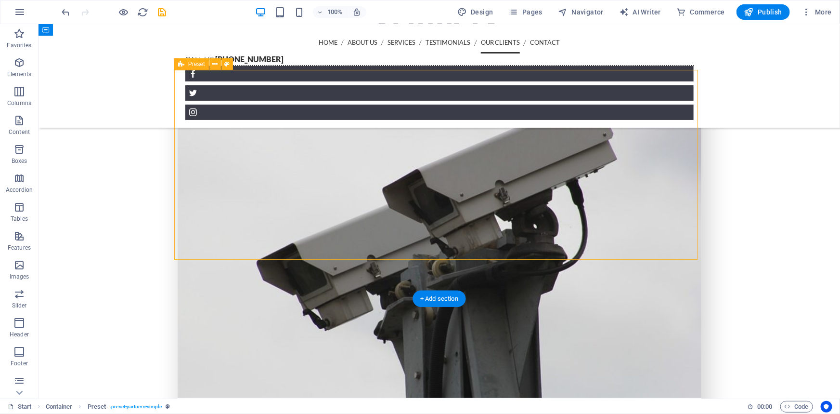
select select "16/9"
select select "rem"
select select "px"
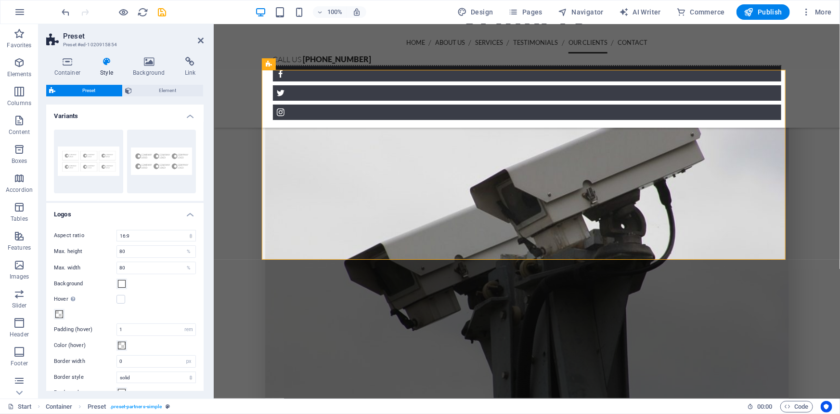
click at [105, 61] on icon at bounding box center [106, 62] width 29 height 10
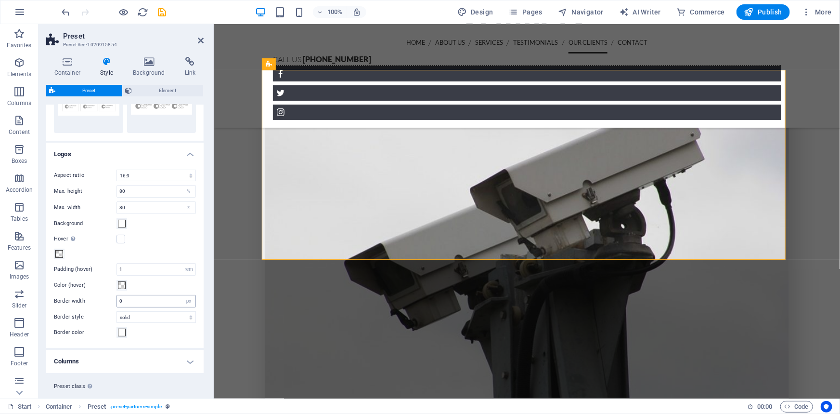
scroll to position [80, 0]
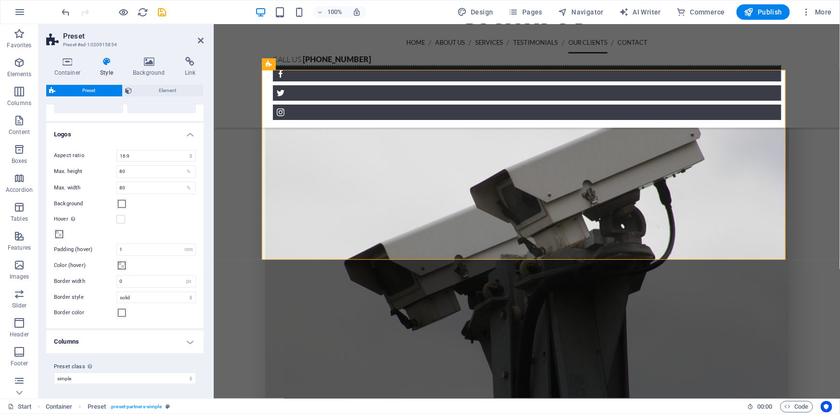
click at [118, 342] on h4 "Columns" at bounding box center [124, 341] width 157 height 23
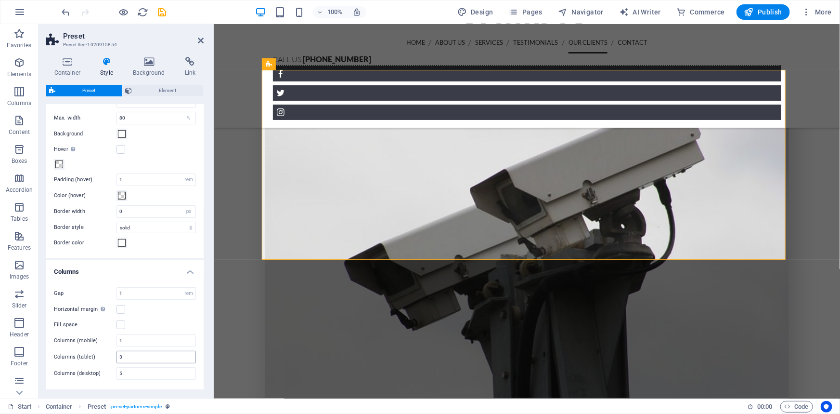
scroll to position [185, 0]
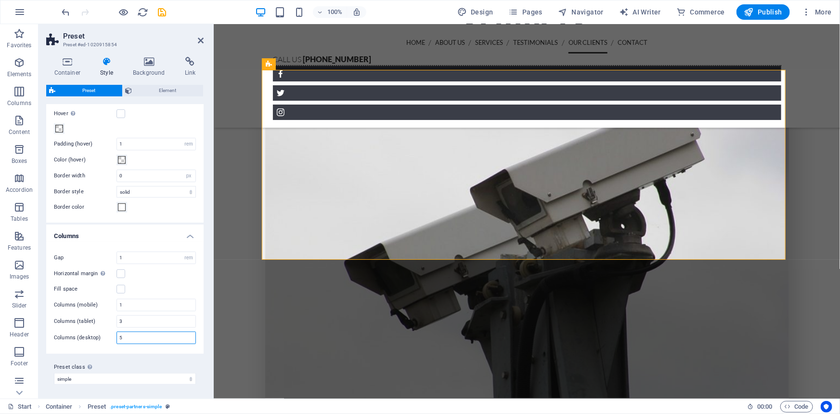
drag, startPoint x: 135, startPoint y: 335, endPoint x: 103, endPoint y: 330, distance: 32.5
click at [103, 331] on div "Columns (desktop) 5" at bounding box center [125, 337] width 142 height 13
type input "4"
click at [122, 235] on h4 "Columns" at bounding box center [124, 232] width 157 height 17
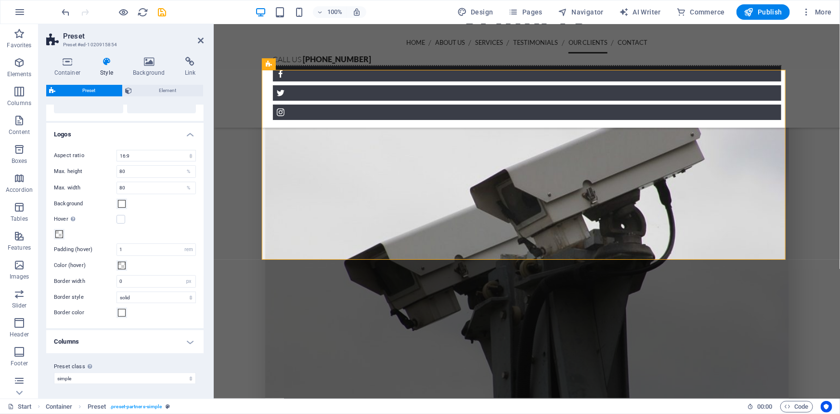
click at [137, 345] on h4 "Columns" at bounding box center [124, 341] width 157 height 23
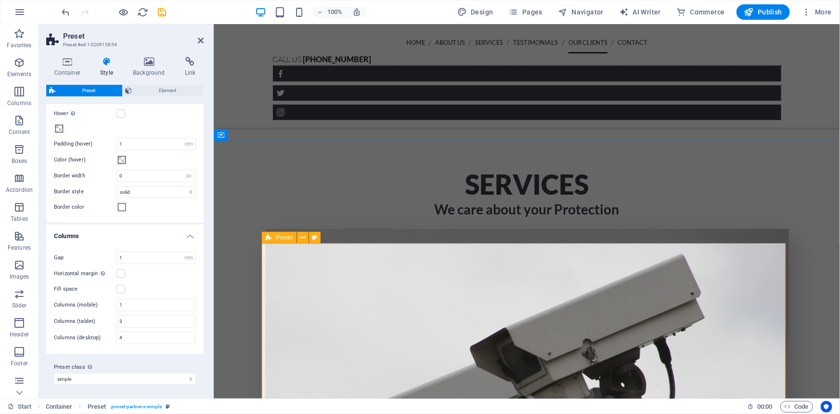
scroll to position [1794, 0]
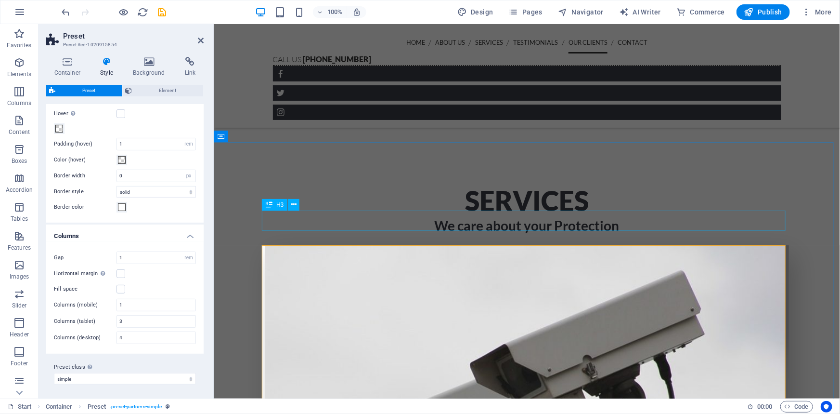
click at [0, 0] on div "H2" at bounding box center [0, 0] width 0 height 0
click at [201, 40] on icon at bounding box center [201, 41] width 6 height 8
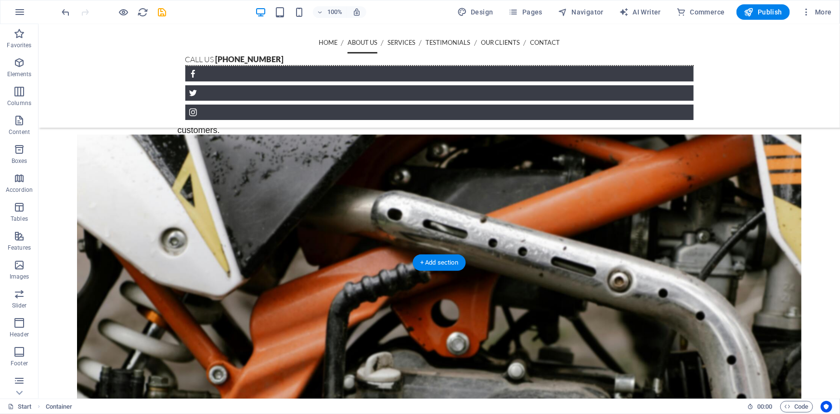
scroll to position [525, 0]
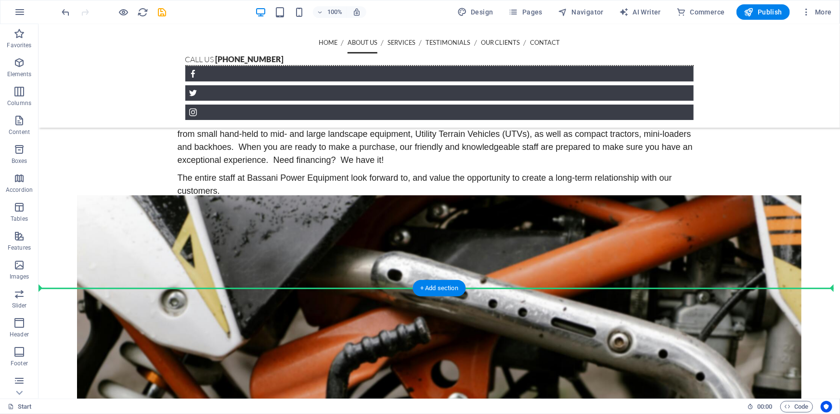
drag, startPoint x: 88, startPoint y: 177, endPoint x: 98, endPoint y: 276, distance: 99.2
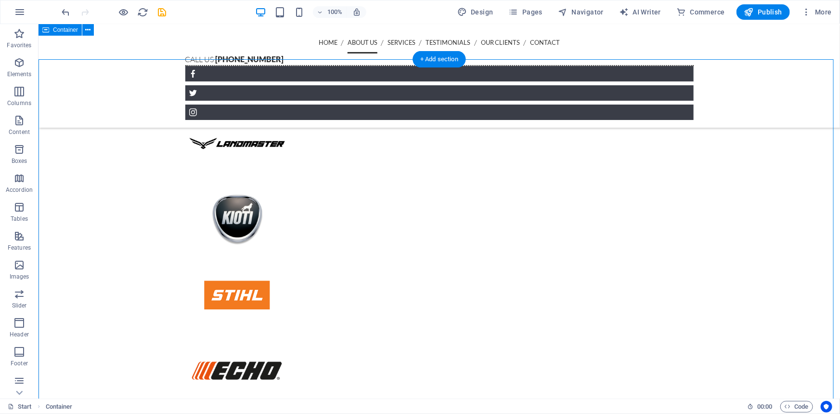
scroll to position [700, 0]
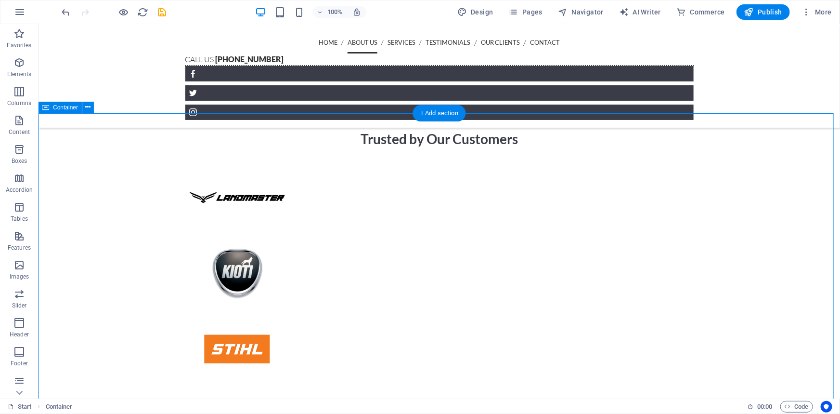
drag, startPoint x: 77, startPoint y: 248, endPoint x: 96, endPoint y: 118, distance: 131.0
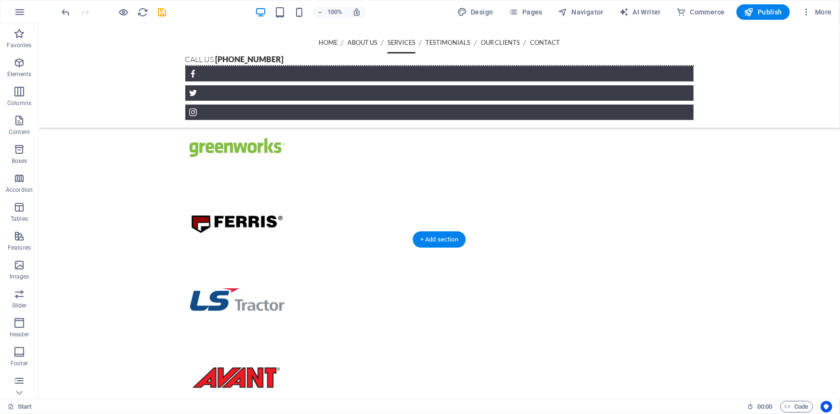
drag, startPoint x: 95, startPoint y: 133, endPoint x: 78, endPoint y: 286, distance: 154.5
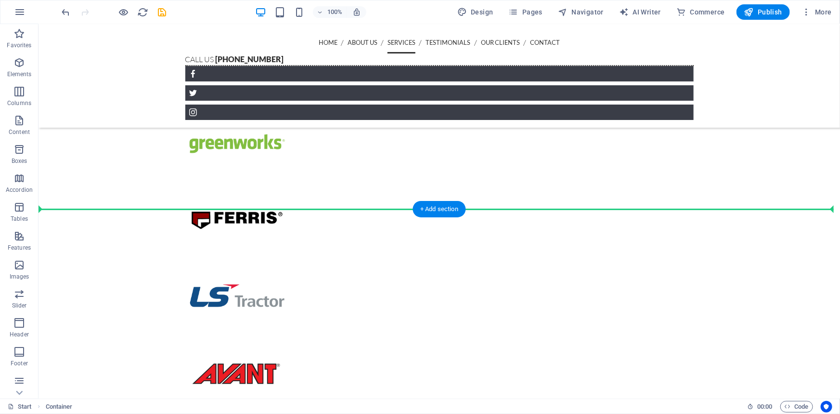
scroll to position [1392, 0]
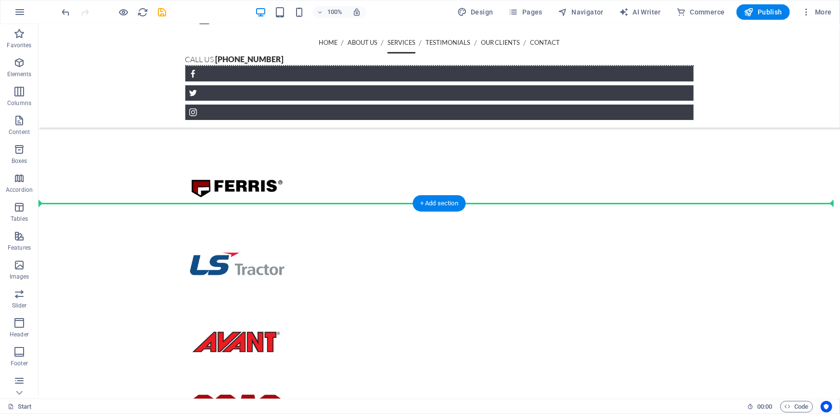
drag, startPoint x: 84, startPoint y: 99, endPoint x: 86, endPoint y: 213, distance: 114.6
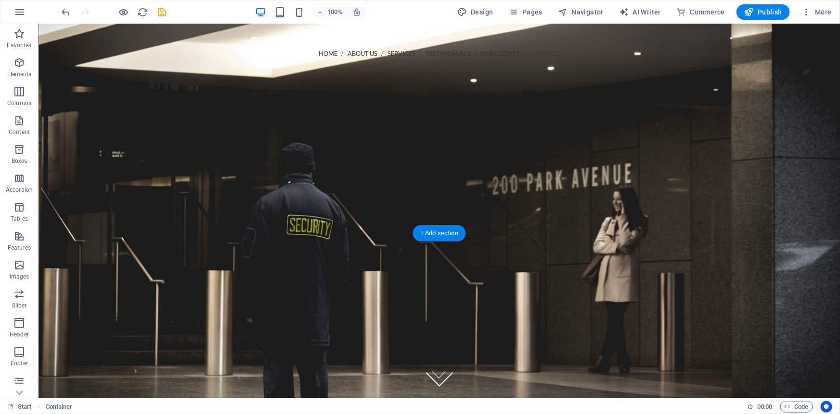
scroll to position [0, 0]
click at [88, 70] on figure at bounding box center [439, 211] width 802 height 374
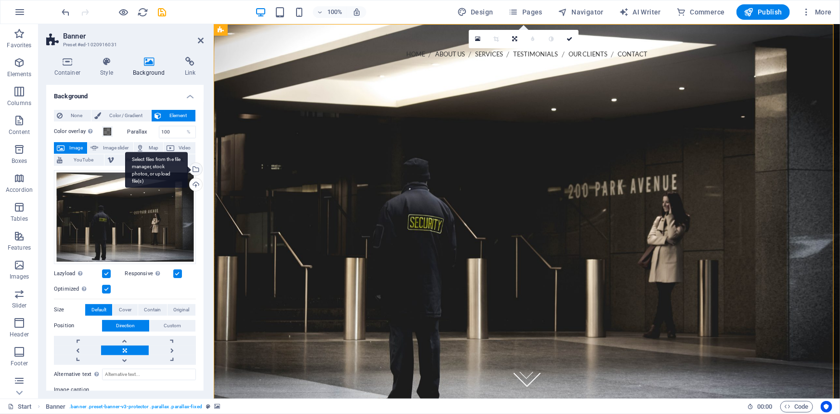
click at [196, 171] on div "Select files from the file manager, stock photos, or upload file(s)" at bounding box center [195, 170] width 14 height 14
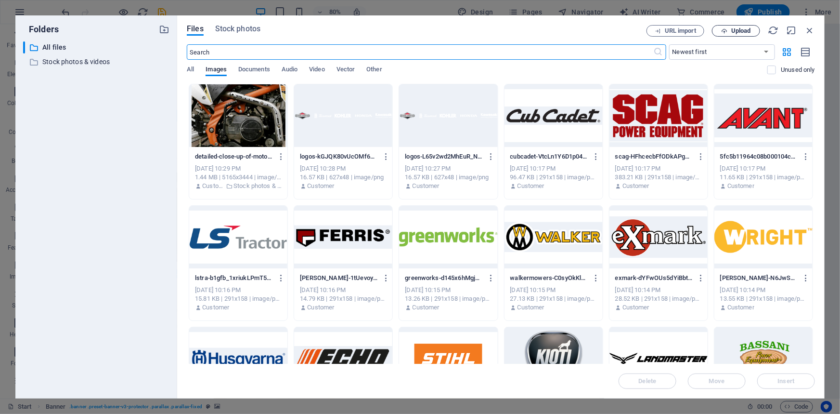
click at [739, 29] on span "Upload" at bounding box center [741, 31] width 20 height 6
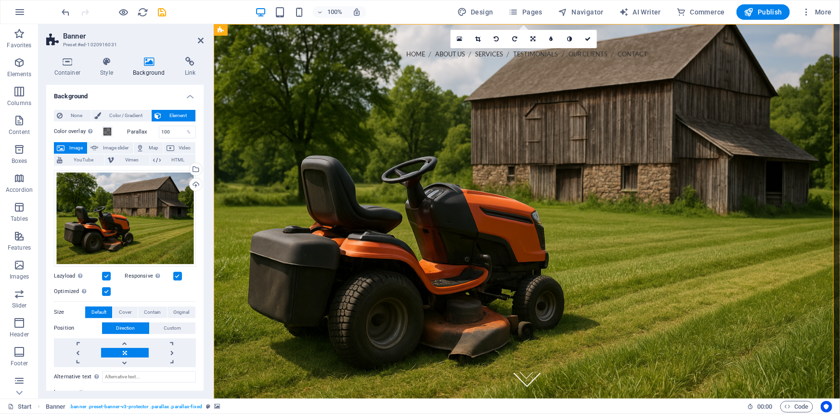
click at [788, 147] on div at bounding box center [526, 317] width 539 height 356
click at [201, 39] on icon at bounding box center [201, 41] width 6 height 8
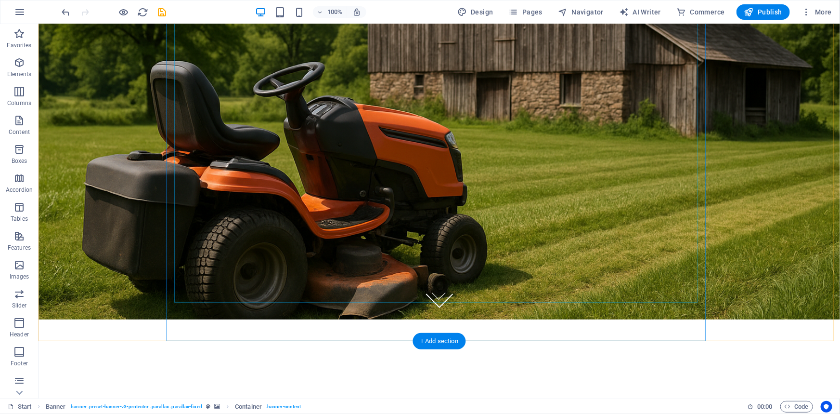
scroll to position [87, 0]
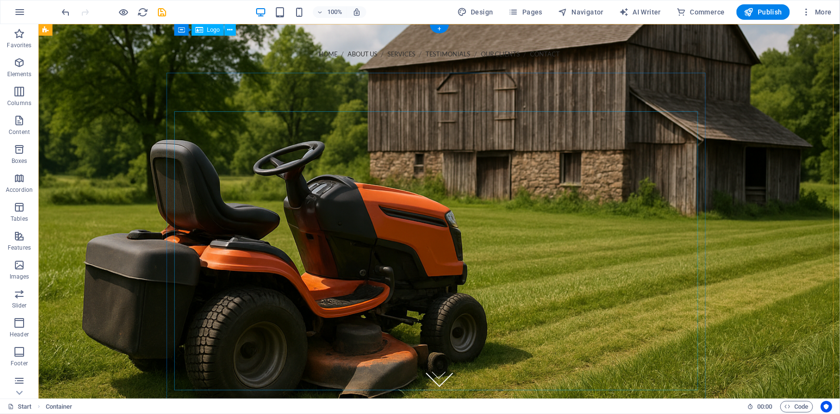
scroll to position [0, 0]
click at [159, 13] on icon "save" at bounding box center [162, 12] width 11 height 11
checkbox input "false"
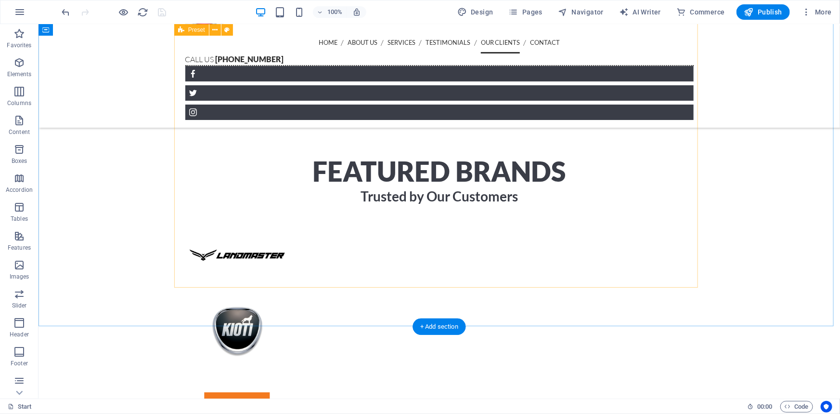
scroll to position [1269, 0]
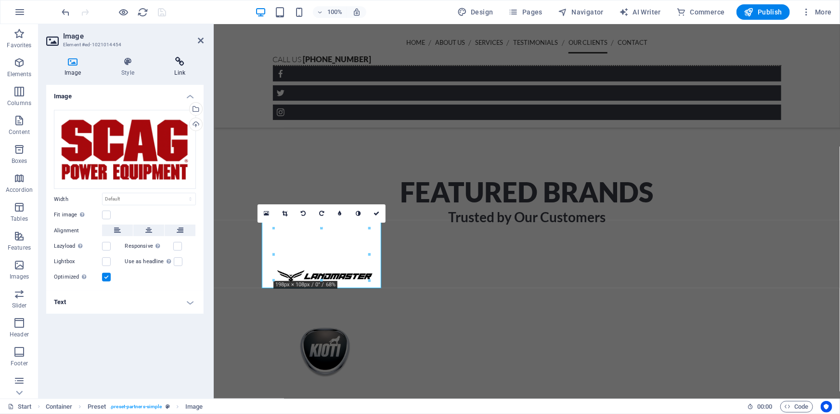
click at [182, 61] on icon at bounding box center [179, 62] width 47 height 10
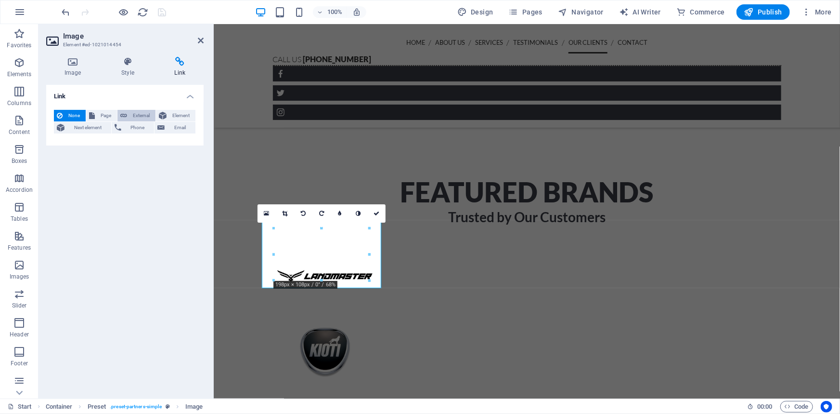
click at [129, 116] on button "External" at bounding box center [136, 116] width 38 height 12
select select "blank"
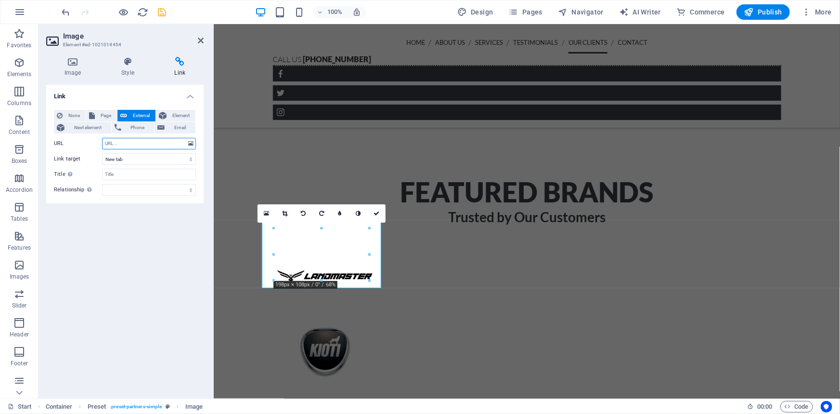
paste input "https://www.scag.com/"
type input "https://www.scag.com/"
click at [165, 12] on icon "save" at bounding box center [162, 12] width 11 height 11
checkbox input "false"
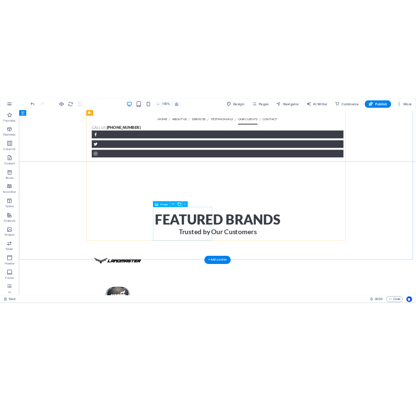
scroll to position [1094, 0]
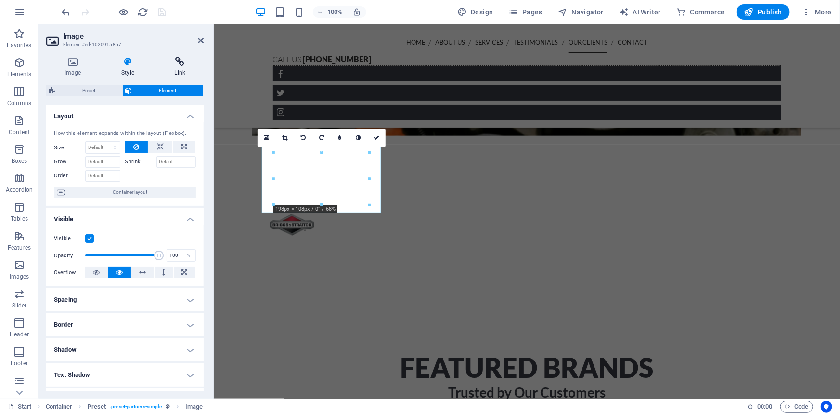
click at [167, 63] on icon at bounding box center [179, 62] width 47 height 10
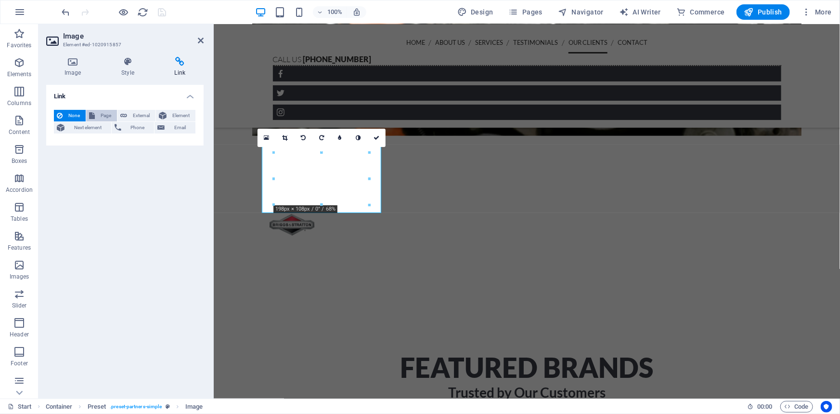
click at [98, 113] on span "Page" at bounding box center [106, 116] width 16 height 12
select select
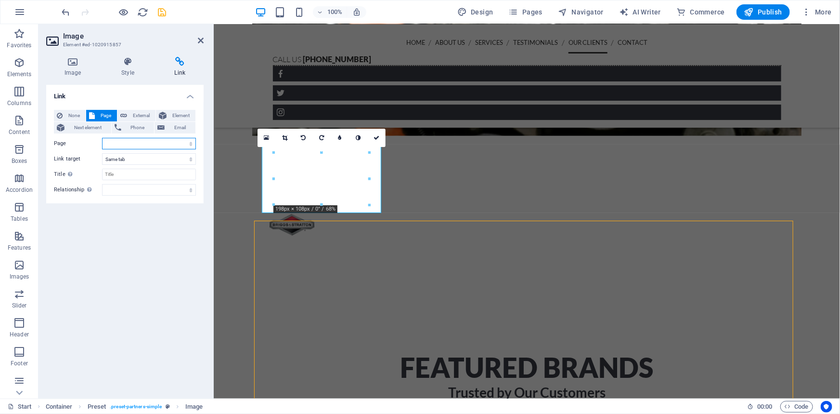
click at [127, 142] on select "Start Subpage Legal Notice Privacy" at bounding box center [149, 144] width 94 height 12
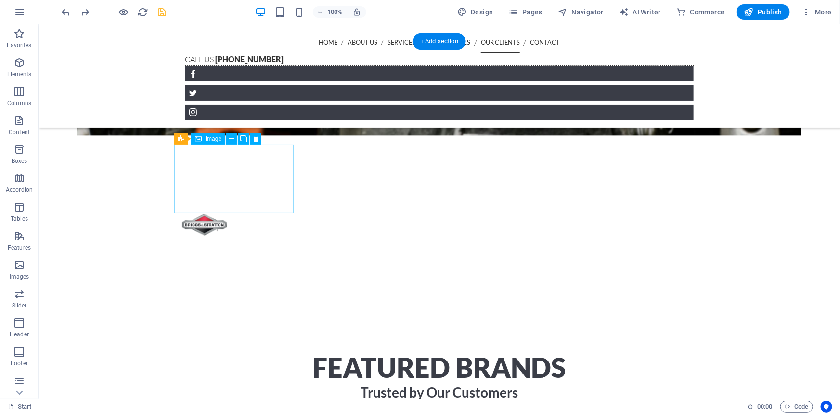
select select
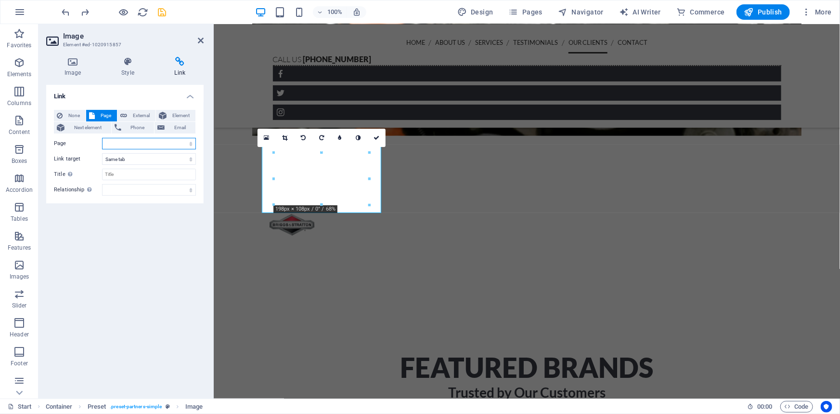
click at [125, 145] on select "Start Subpage Legal Notice Privacy" at bounding box center [149, 144] width 94 height 12
click at [138, 111] on span "External" at bounding box center [141, 116] width 23 height 12
select select "blank"
paste input "https://landmaster.com/"
type input "https://landmaster.com/"
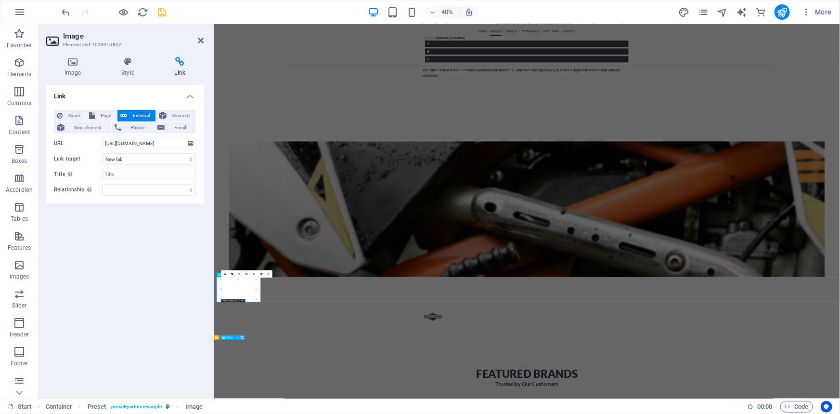
scroll to position [1061, 0]
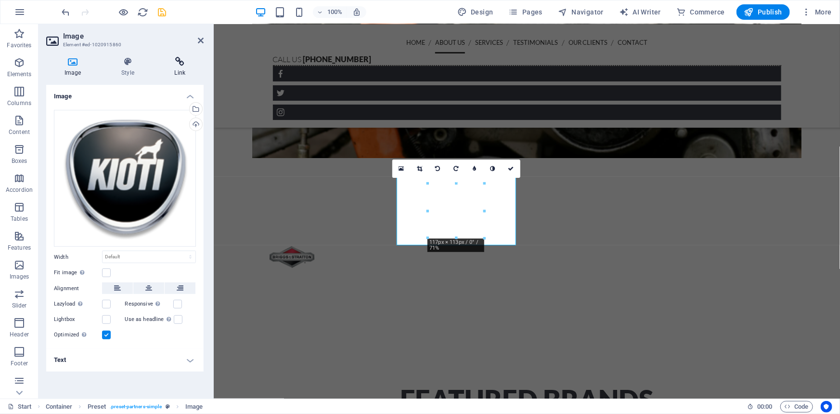
click at [178, 67] on h4 "Link" at bounding box center [179, 67] width 47 height 20
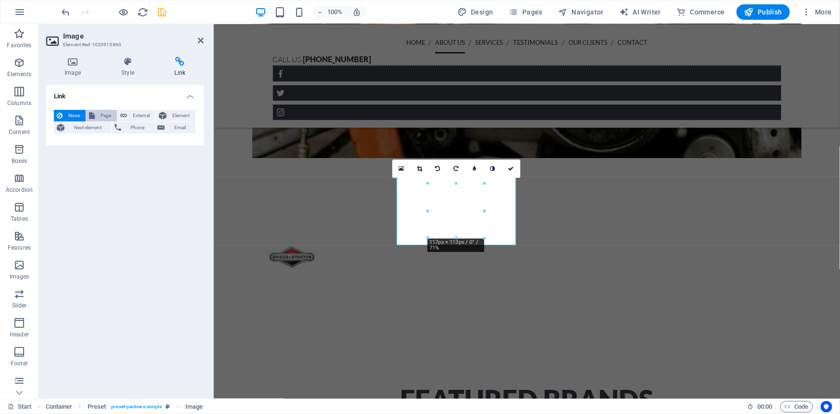
click at [106, 115] on span "Page" at bounding box center [106, 116] width 16 height 12
select select
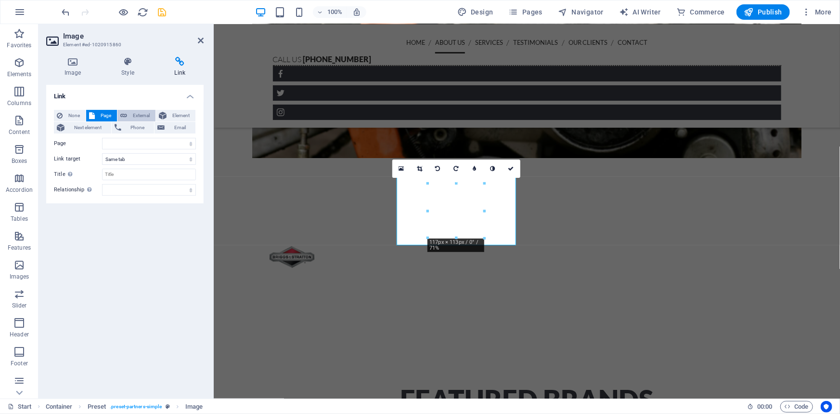
click at [132, 114] on span "External" at bounding box center [141, 116] width 23 height 12
select select "blank"
paste input "https://www.kioti.com/"
type input "https://www.kioti.com/"
click at [165, 13] on icon "save" at bounding box center [162, 12] width 11 height 11
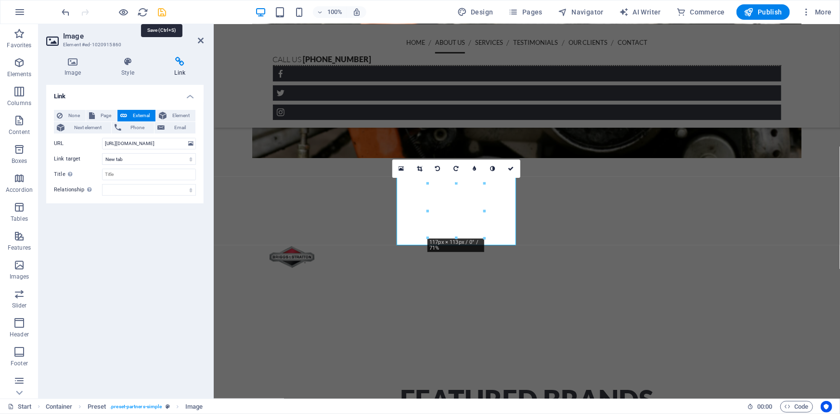
checkbox input "false"
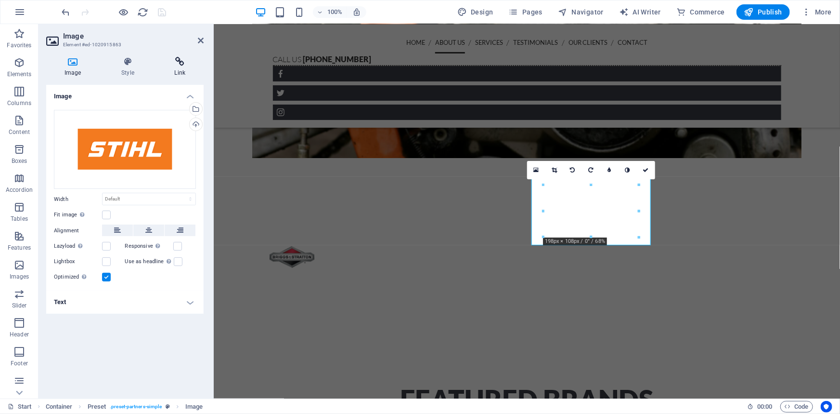
drag, startPoint x: 202, startPoint y: 66, endPoint x: 194, endPoint y: 65, distance: 8.3
click at [202, 66] on icon at bounding box center [179, 62] width 47 height 10
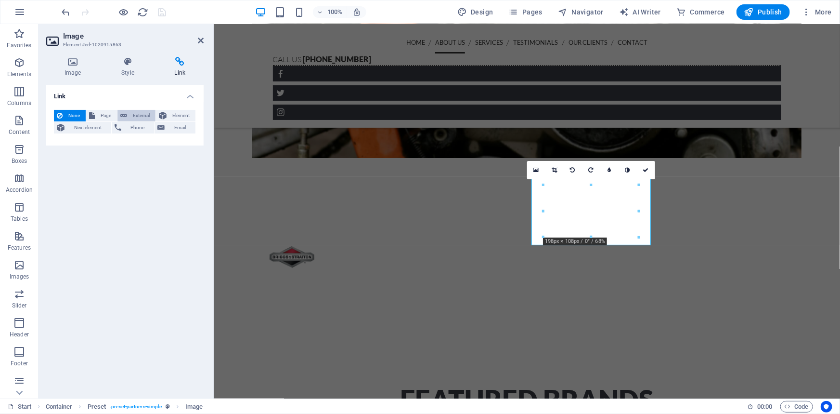
click at [142, 116] on span "External" at bounding box center [141, 116] width 23 height 12
select select "blank"
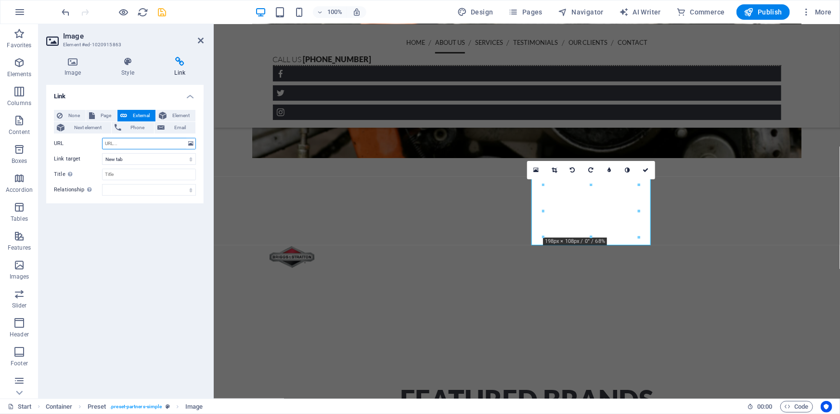
paste input "https://www.stihlusa.com/"
type input "https://www.stihlusa.com/"
click at [162, 14] on icon "save" at bounding box center [162, 12] width 11 height 11
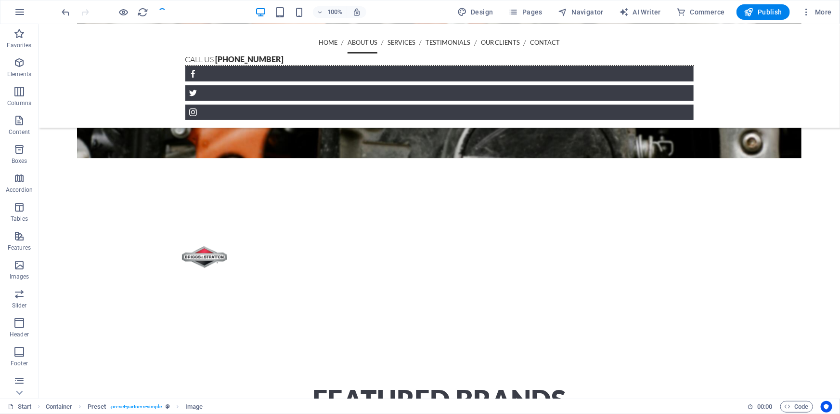
checkbox input "false"
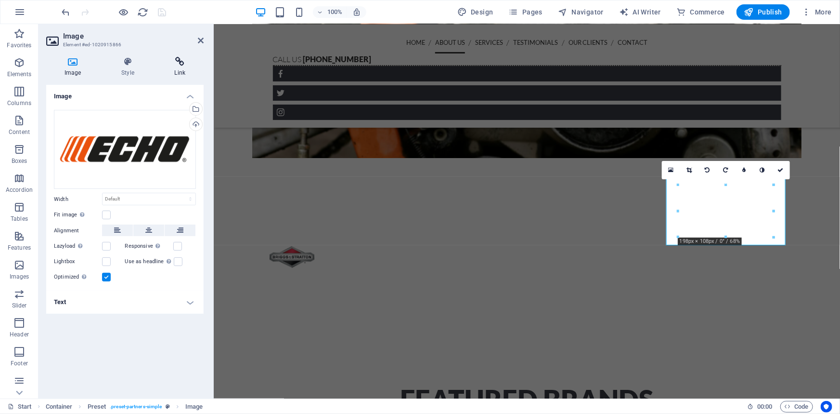
click at [184, 64] on icon at bounding box center [179, 62] width 47 height 10
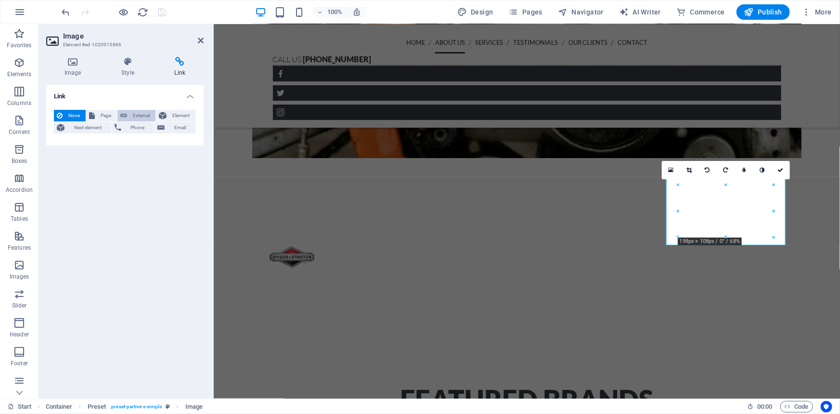
click at [136, 113] on span "External" at bounding box center [141, 116] width 23 height 12
select select "blank"
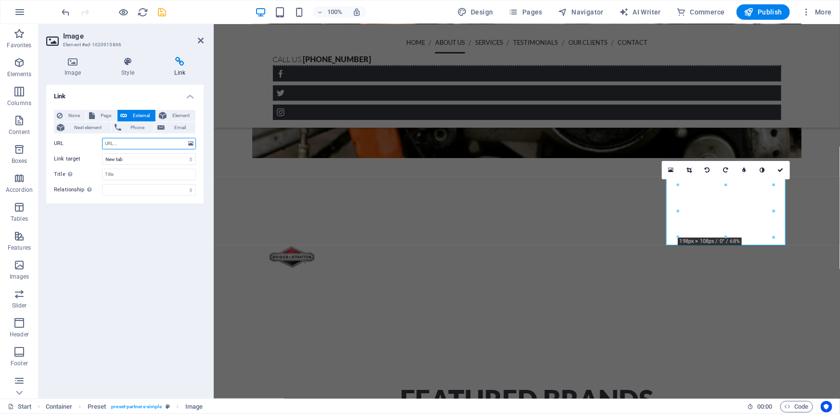
paste input "https://www.echo-usa.com/home"
type input "https://www.echo-usa.com/home"
click at [161, 13] on icon "save" at bounding box center [162, 12] width 11 height 11
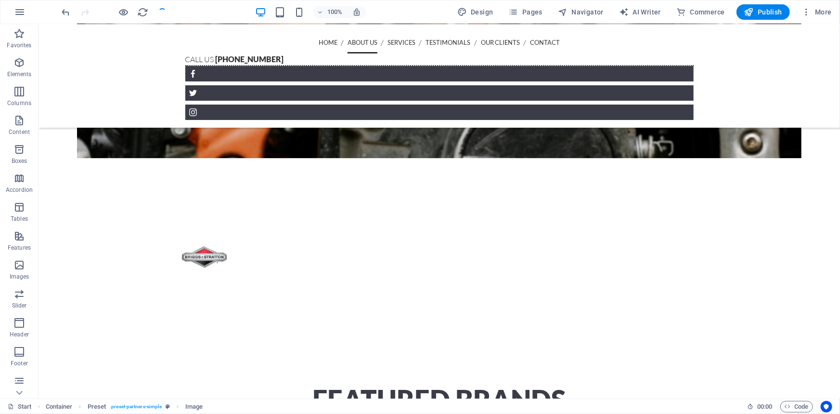
checkbox input "false"
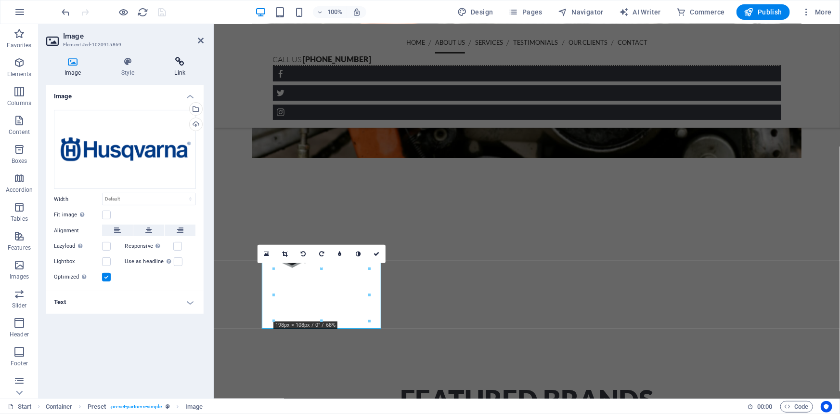
click at [180, 57] on icon at bounding box center [179, 62] width 47 height 10
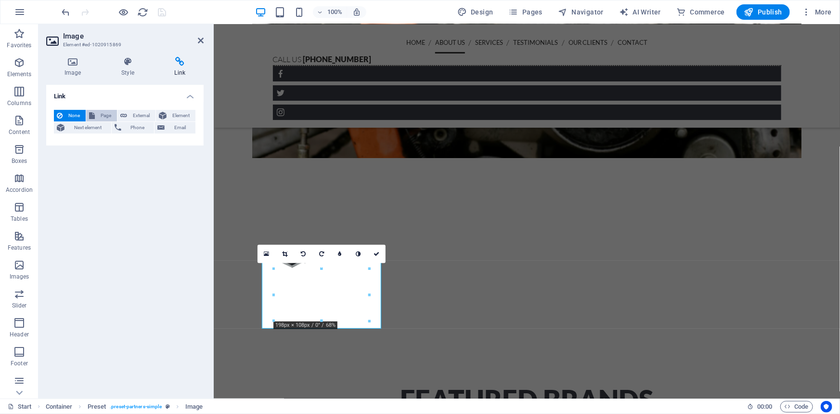
click at [108, 112] on span "Page" at bounding box center [106, 116] width 16 height 12
select select
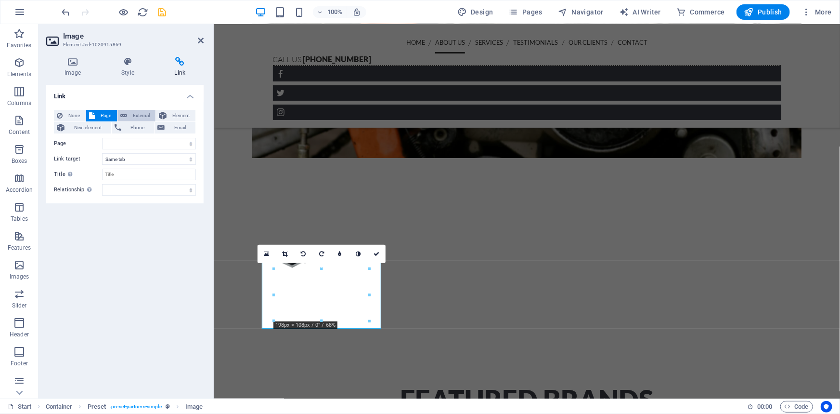
click at [132, 114] on span "External" at bounding box center [141, 116] width 23 height 12
select select "blank"
paste input "https://www.husqvarna.com/us/?srsltid=AfmBOoqOon57Kwnqmr1tEmkHNvzN4K2zaEJGUWG_n…"
type input "https://www.husqvarna.com/us/?srsltid=AfmBOoqOon57Kwnqmr1tEmkHNvzN4K2zaEJGUWG_n…"
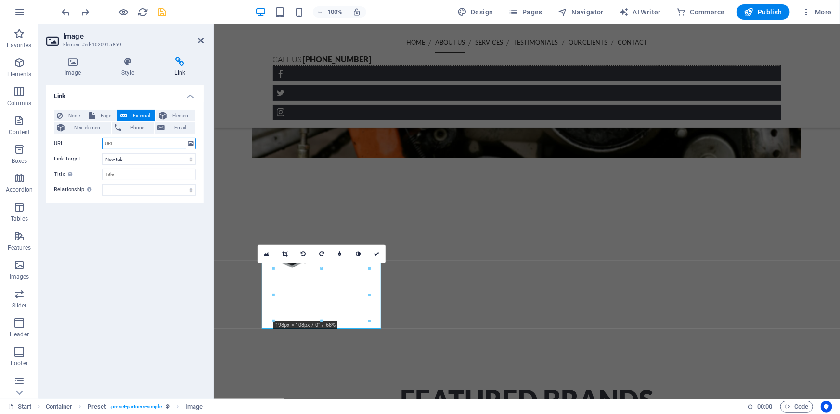
click at [138, 145] on input "URL" at bounding box center [149, 144] width 94 height 12
paste input "https://www.husqvarna.com/us/?srsltid=AfmBOoqOon57Kwnqmr1tEmkHNvzN4K2zaEJGUWG_n…"
type input "https://www.husqvarna.com/us/?srsltid=AfmBOoqOon57Kwnqmr1tEmkHNvzN4K2zaEJGUWG_n…"
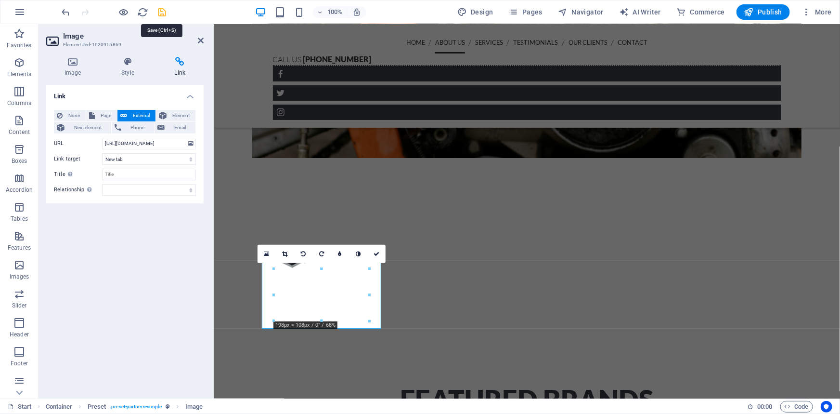
click at [161, 12] on icon "save" at bounding box center [162, 12] width 11 height 11
checkbox input "false"
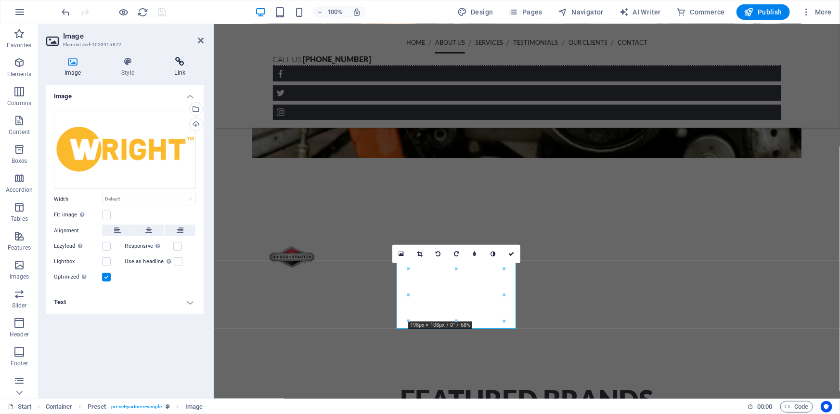
click at [183, 73] on h4 "Link" at bounding box center [179, 67] width 47 height 20
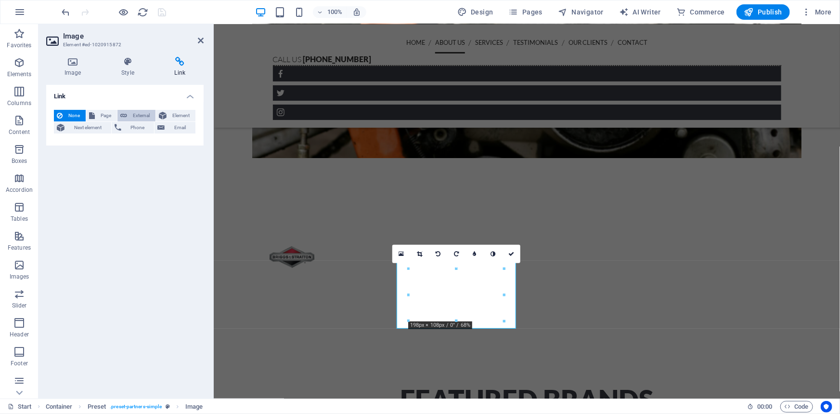
click at [141, 110] on span "External" at bounding box center [141, 116] width 23 height 12
select select "blank"
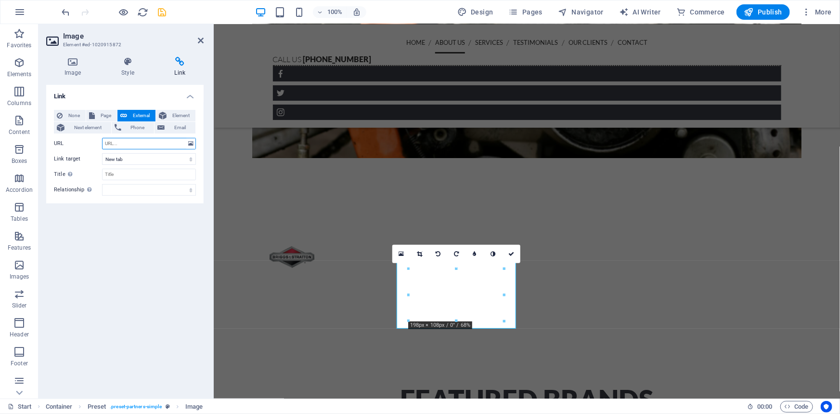
paste input "https://www.wrightmfg.com/"
type input "https://www.wrightmfg.com/"
click at [161, 18] on div at bounding box center [114, 11] width 108 height 15
click at [162, 10] on icon "save" at bounding box center [162, 12] width 11 height 11
checkbox input "false"
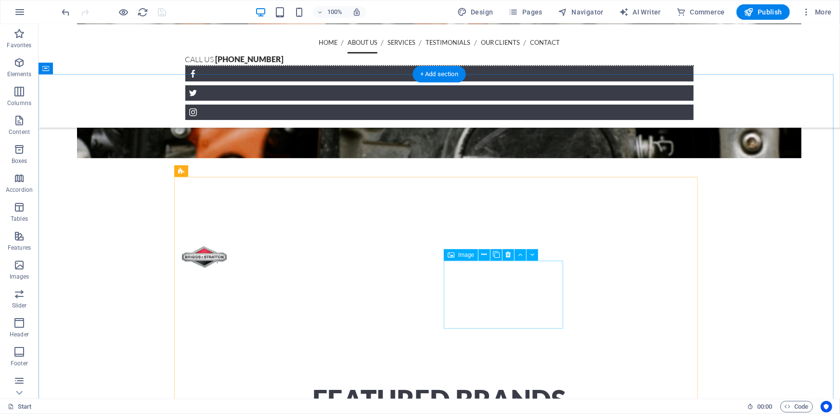
select select
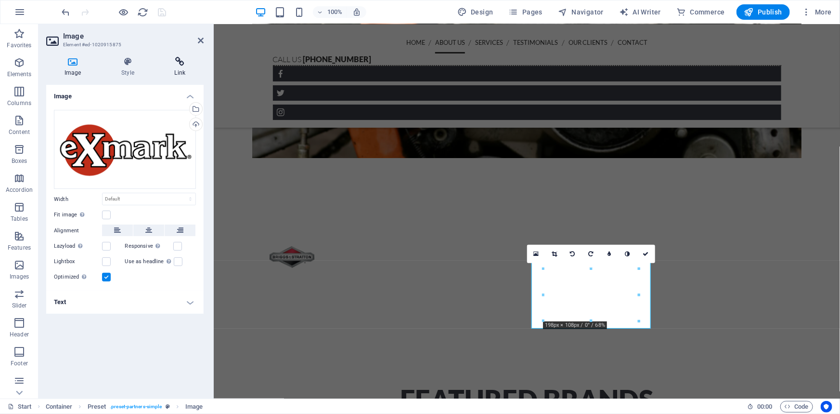
click at [187, 67] on h4 "Link" at bounding box center [179, 67] width 47 height 20
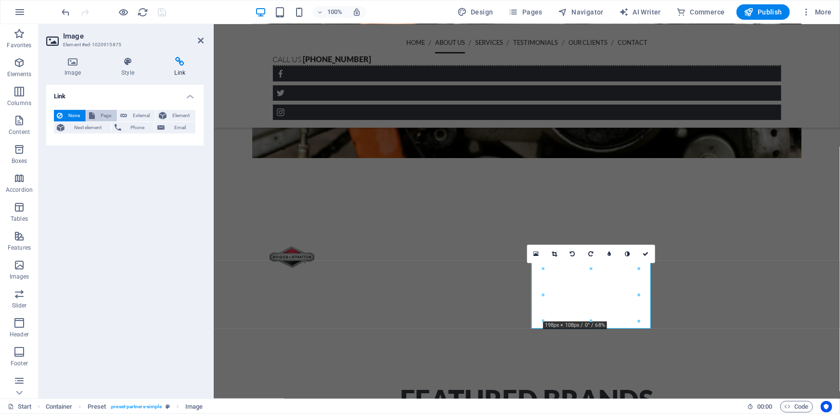
click at [104, 112] on span "Page" at bounding box center [106, 116] width 16 height 12
select select
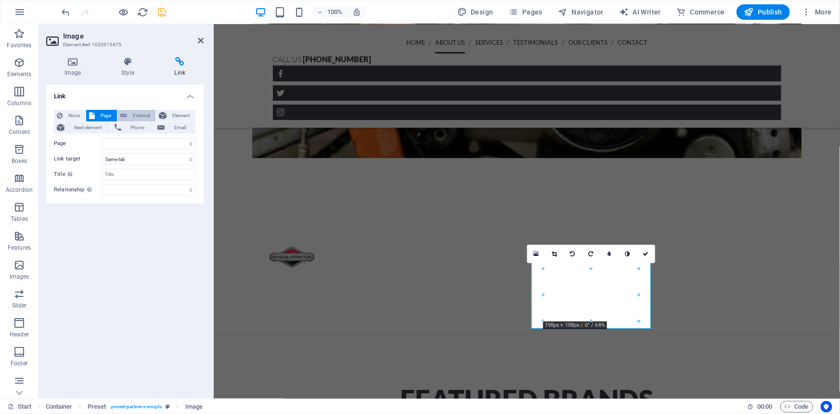
click at [139, 116] on span "External" at bounding box center [141, 116] width 23 height 12
select select "blank"
click at [126, 145] on input "URL" at bounding box center [149, 144] width 94 height 12
paste input "https://www.exmark.com/"
type input "https://www.exmark.com/"
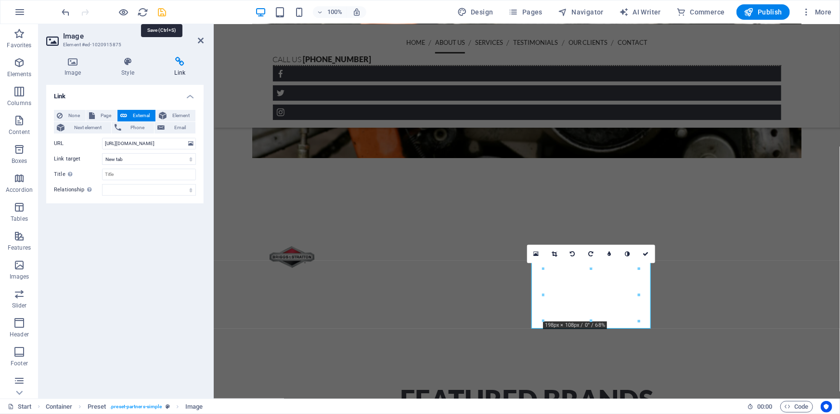
click at [162, 11] on icon "save" at bounding box center [162, 12] width 11 height 11
checkbox input "false"
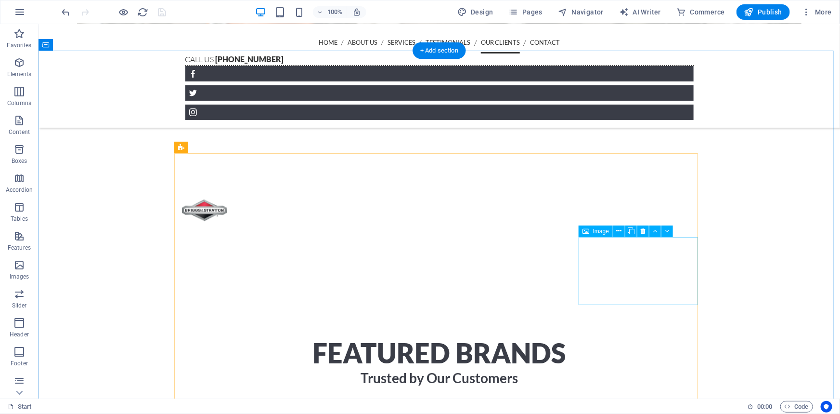
scroll to position [1149, 0]
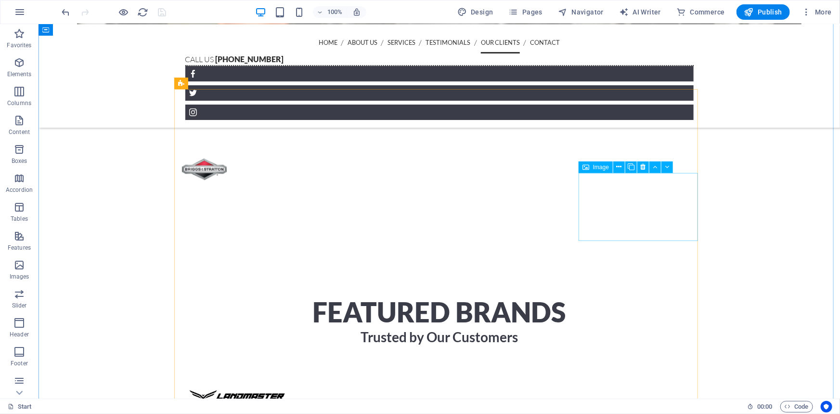
drag, startPoint x: 693, startPoint y: 270, endPoint x: 655, endPoint y: 213, distance: 68.2
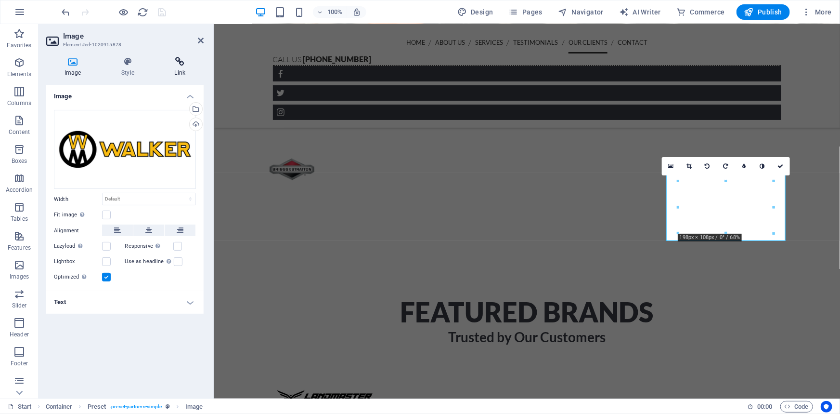
click at [184, 74] on h4 "Link" at bounding box center [179, 67] width 47 height 20
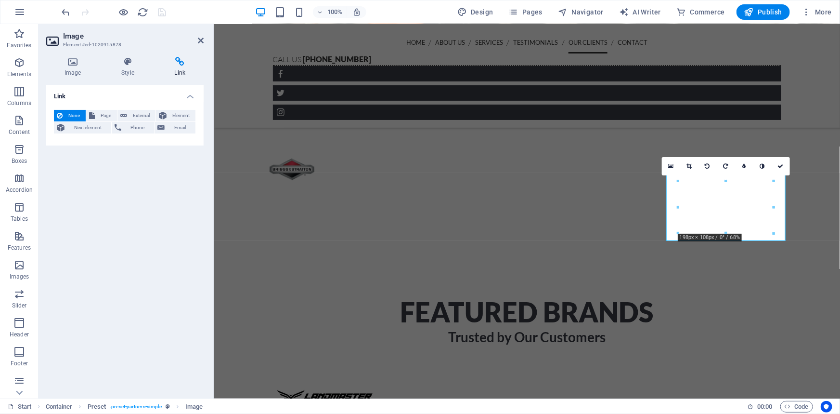
click at [141, 108] on div "None Page External Element Next element Phone Email Page Start Subpage Legal No…" at bounding box center [124, 123] width 157 height 43
click at [141, 112] on span "External" at bounding box center [141, 116] width 23 height 12
select select "blank"
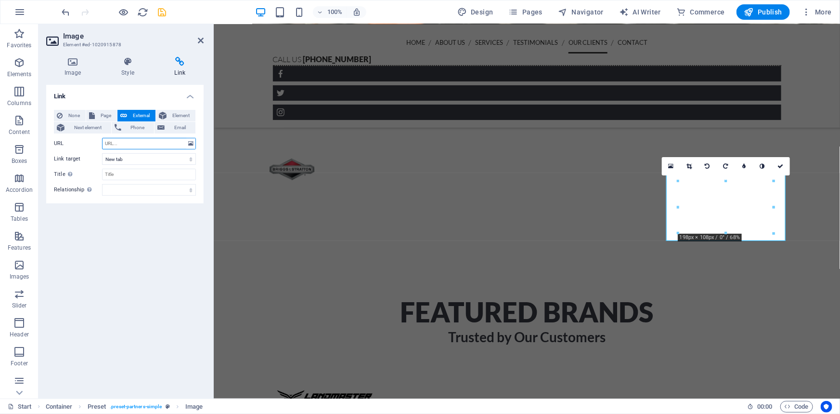
paste input "https://www.walker.com/"
type input "https://www.walker.com/"
click at [162, 15] on icon "save" at bounding box center [162, 12] width 11 height 11
checkbox input "false"
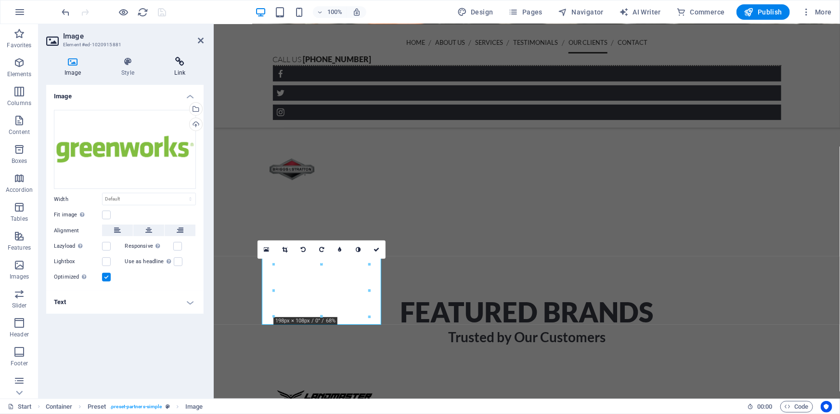
click at [178, 59] on icon at bounding box center [179, 62] width 47 height 10
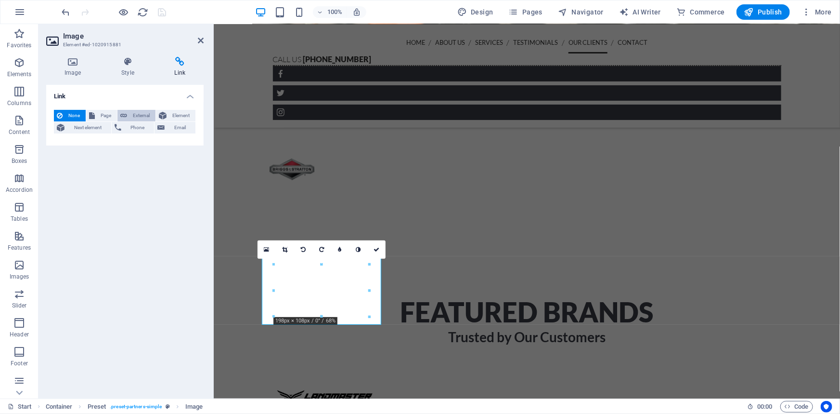
click at [127, 111] on button "External" at bounding box center [136, 116] width 38 height 12
select select "blank"
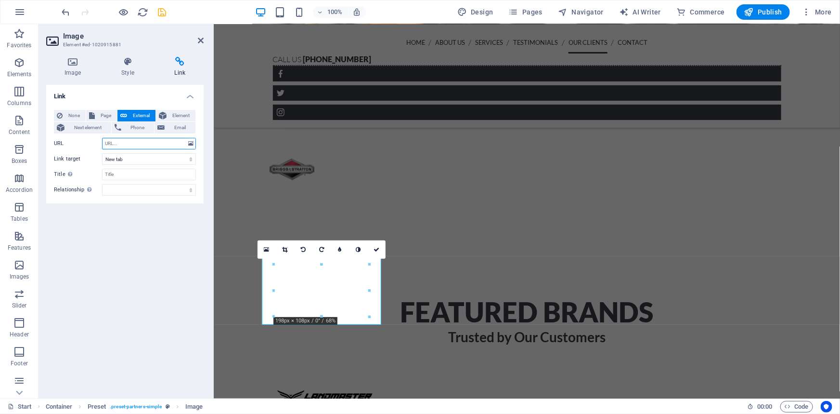
click at [124, 144] on input "URL" at bounding box center [149, 144] width 94 height 12
paste input "https://www.greenworkstools.com/?srsltid=AfmBOorltH5ygT8qQX8uJ3jsvSjnbe2q4Kq2QT…"
type input "https://www.greenworkstools.com/?srsltid=AfmBOorltH5ygT8qQX8uJ3jsvSjnbe2q4Kq2QT…"
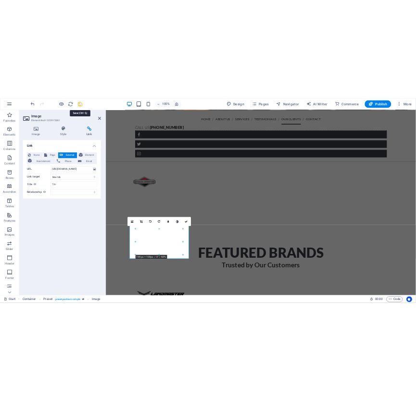
scroll to position [0, 0]
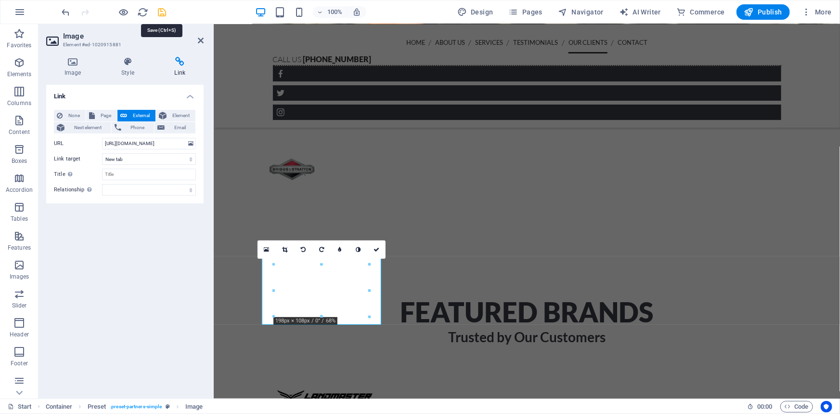
click at [160, 12] on icon "save" at bounding box center [162, 12] width 11 height 11
checkbox input "false"
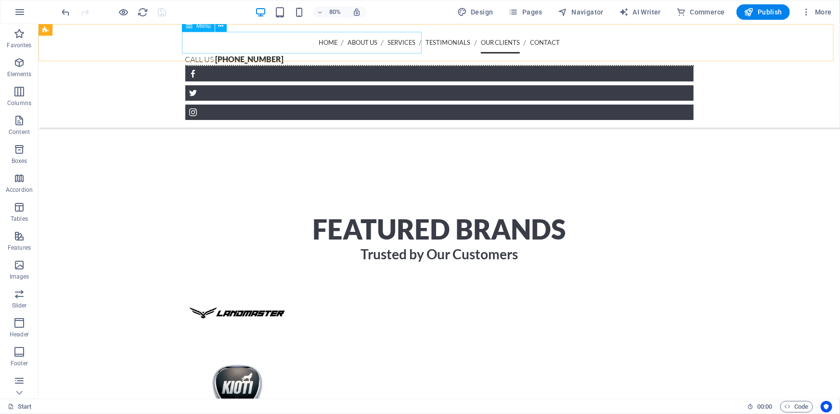
scroll to position [1149, 0]
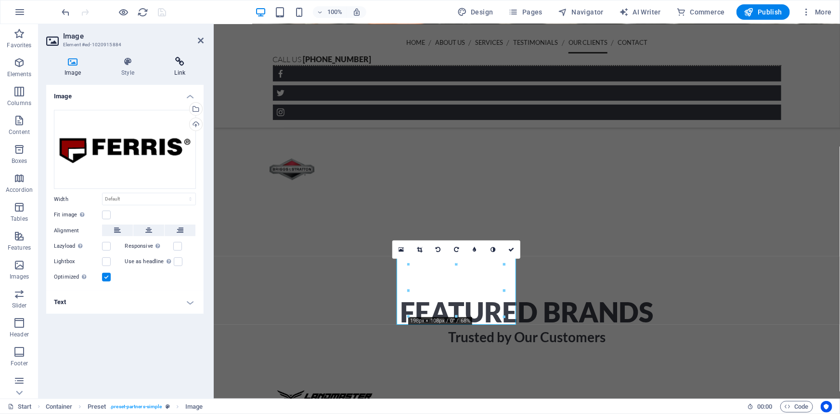
click at [182, 67] on h4 "Link" at bounding box center [179, 67] width 47 height 20
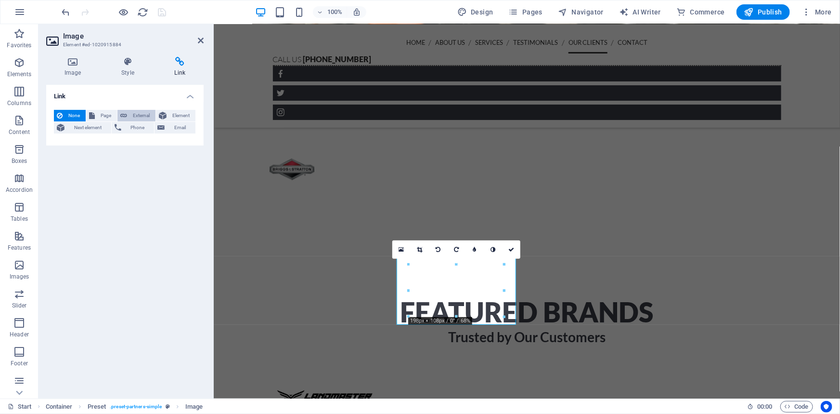
click at [142, 113] on span "External" at bounding box center [141, 116] width 23 height 12
select select "blank"
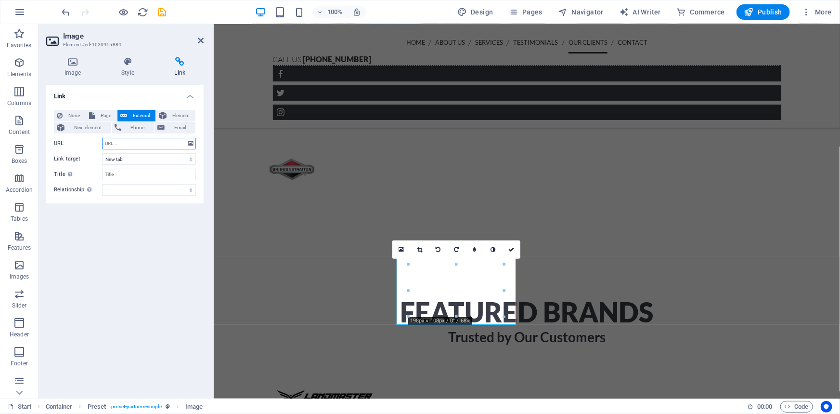
click at [124, 143] on input "URL" at bounding box center [149, 144] width 94 height 12
paste input "https://www.ferrismowers.com/na/en_us/home.html"
type input "https://www.ferrismowers.com/na/en_us/home.html"
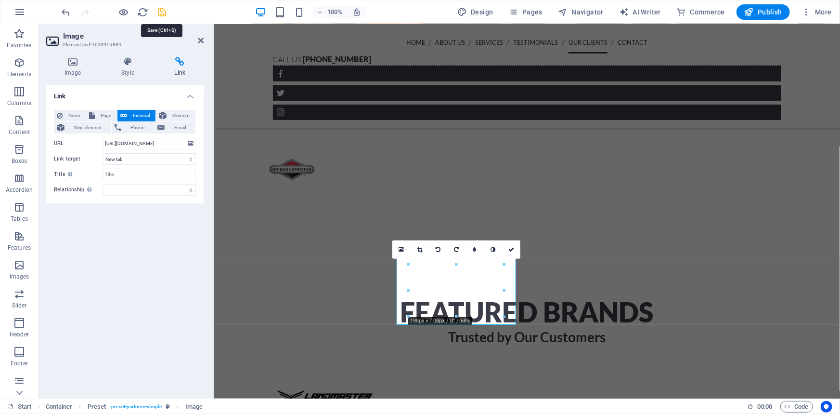
click at [160, 11] on icon "save" at bounding box center [162, 12] width 11 height 11
checkbox input "false"
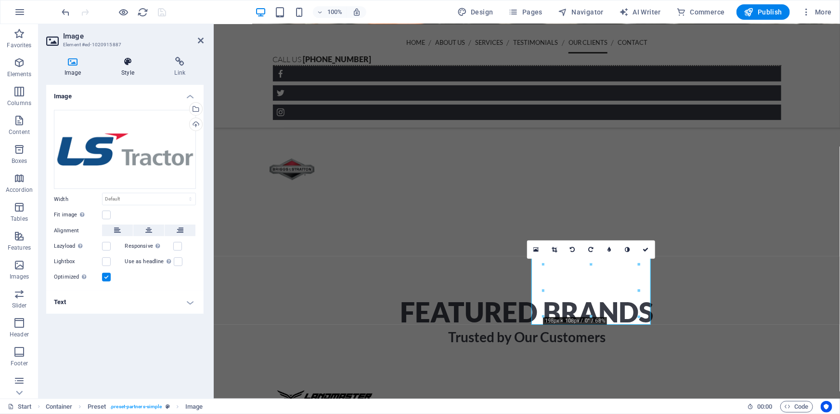
click at [133, 67] on h4 "Style" at bounding box center [129, 67] width 53 height 20
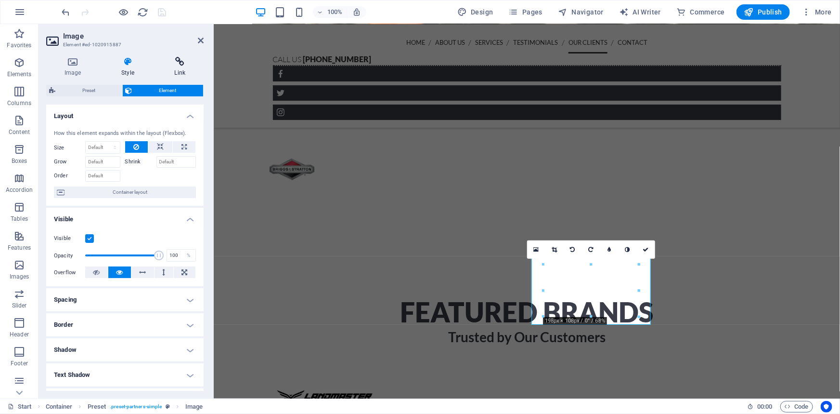
click at [176, 61] on icon at bounding box center [179, 62] width 47 height 10
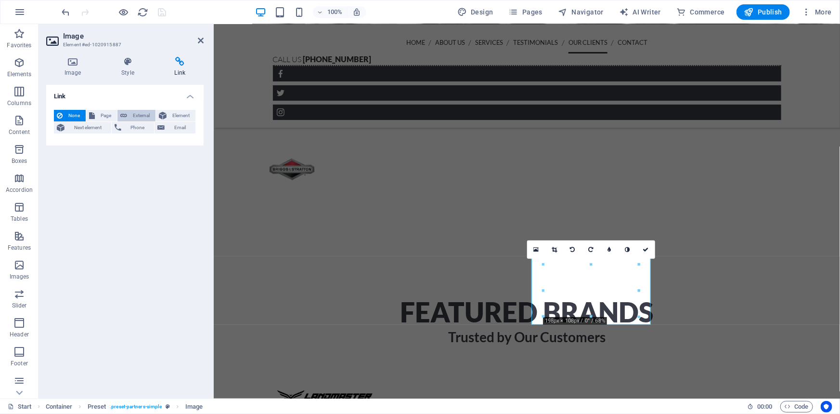
click at [139, 117] on span "External" at bounding box center [141, 116] width 23 height 12
select select "blank"
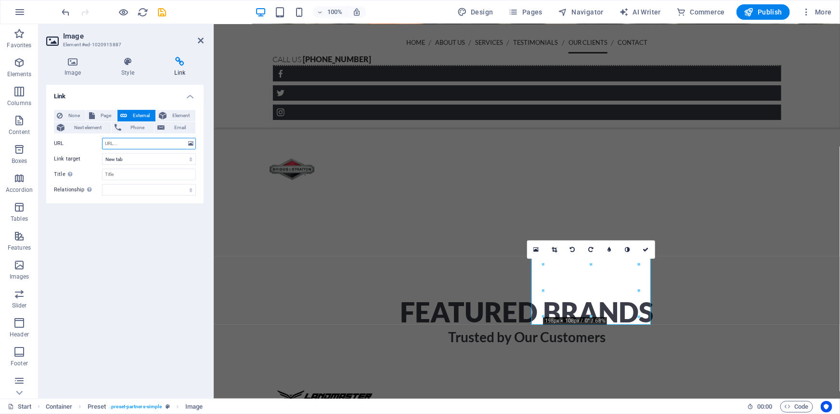
paste input "[URL][DOMAIN_NAME]"
type input "[URL][DOMAIN_NAME]"
click at [162, 11] on icon "save" at bounding box center [162, 12] width 11 height 11
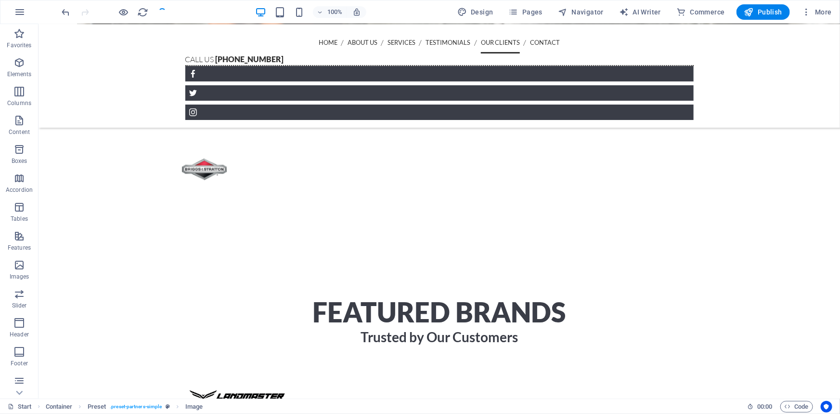
checkbox input "false"
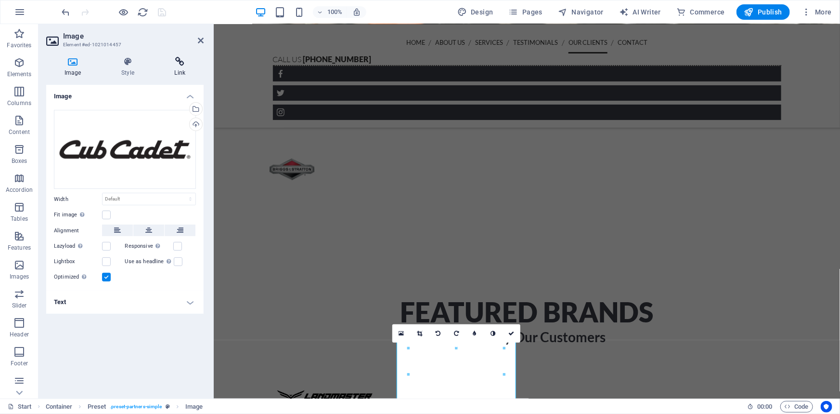
click at [186, 68] on h4 "Link" at bounding box center [179, 67] width 47 height 20
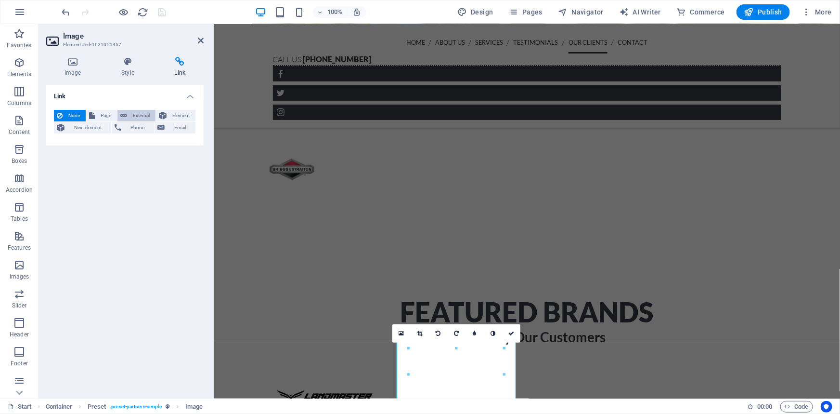
click at [142, 111] on span "External" at bounding box center [141, 116] width 23 height 12
select select "blank"
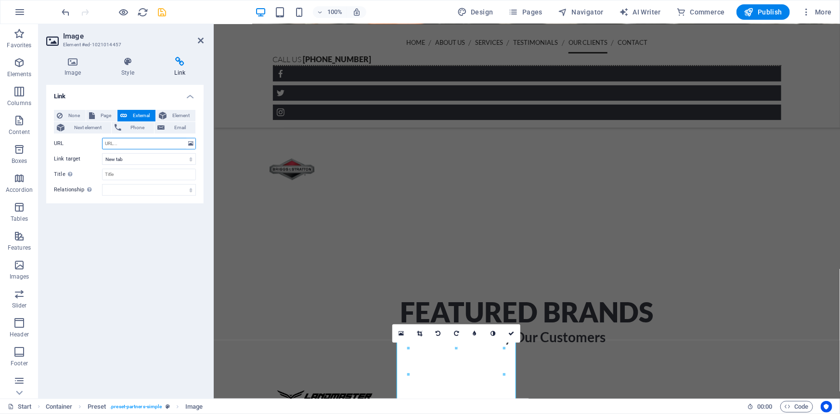
paste input "https://www.cubcadet.com/"
type input "https://www.cubcadet.com/"
click at [164, 5] on div at bounding box center [114, 11] width 108 height 15
click at [161, 15] on icon "save" at bounding box center [162, 12] width 11 height 11
checkbox input "false"
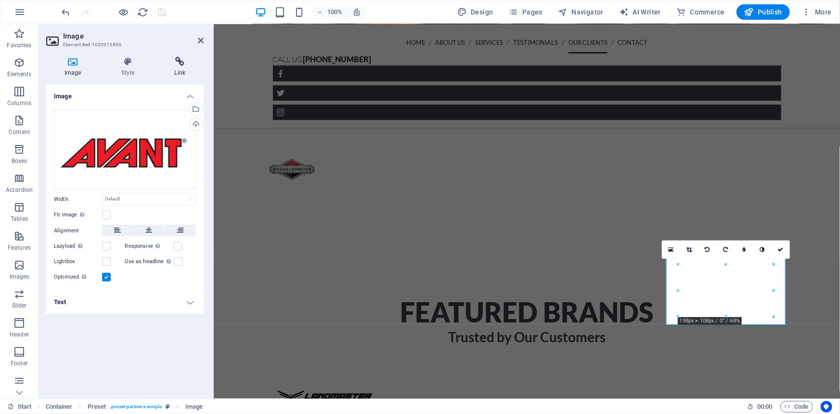
click at [183, 68] on h4 "Link" at bounding box center [179, 67] width 47 height 20
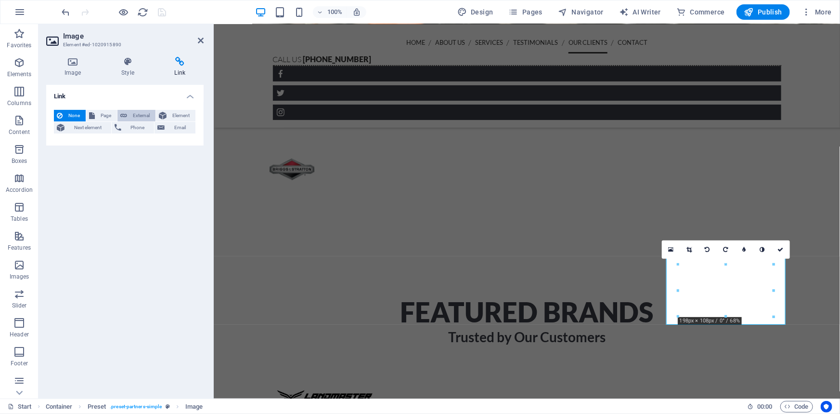
click at [129, 116] on button "External" at bounding box center [136, 116] width 38 height 12
select select "blank"
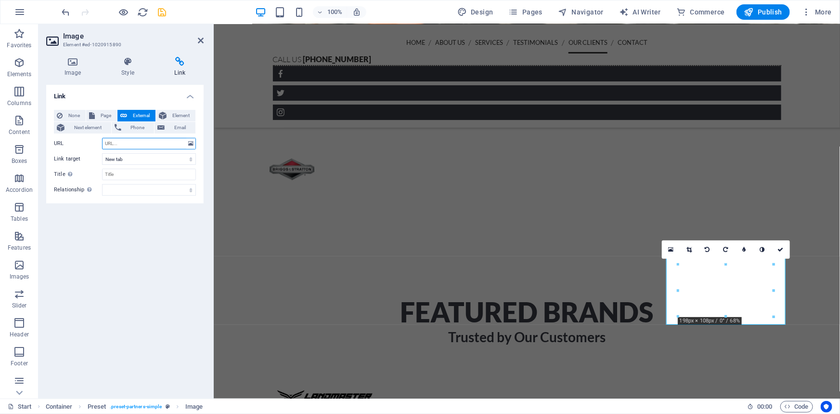
paste input "[URL][DOMAIN_NAME]"
type input "[URL][DOMAIN_NAME]"
drag, startPoint x: 203, startPoint y: 39, endPoint x: 170, endPoint y: 17, distance: 39.8
click at [203, 40] on icon at bounding box center [201, 41] width 6 height 8
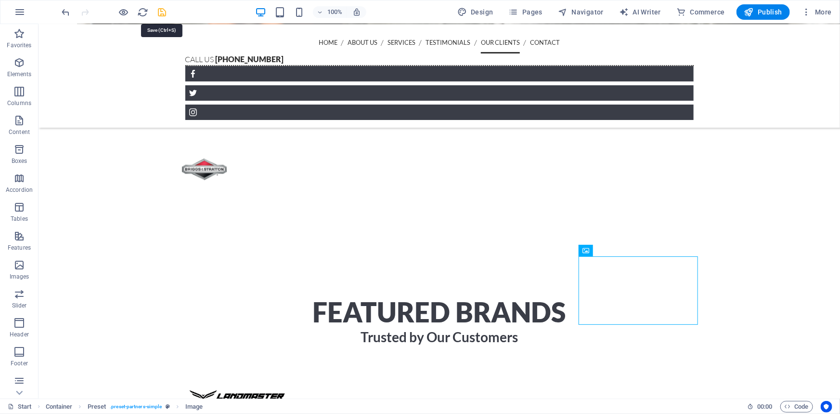
click at [158, 11] on icon "save" at bounding box center [162, 12] width 11 height 11
checkbox input "false"
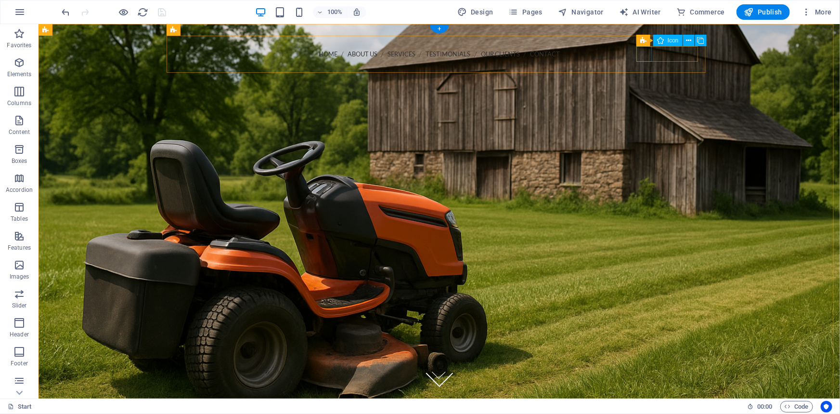
click at [640, 77] on figure at bounding box center [439, 84] width 524 height 15
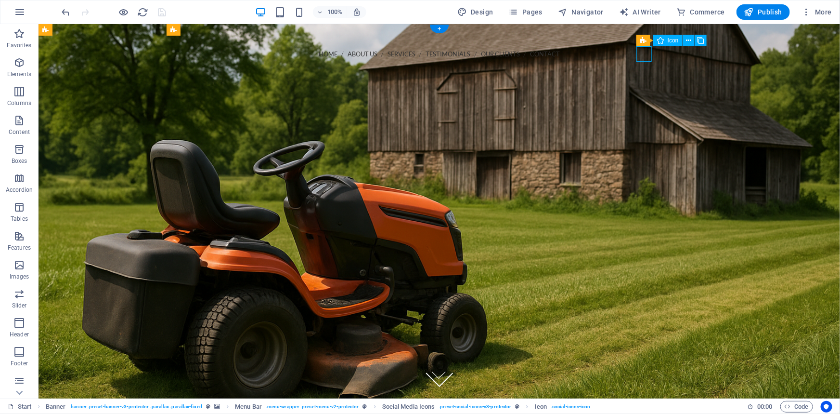
click at [640, 77] on figure at bounding box center [439, 84] width 524 height 15
select select "xMidYMid"
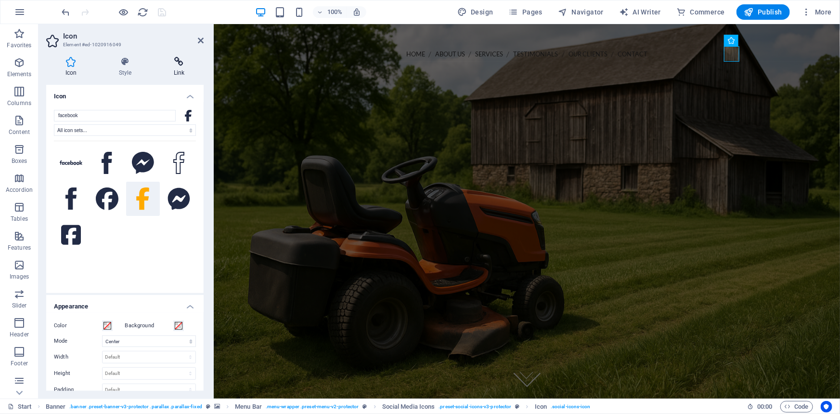
click at [187, 60] on icon at bounding box center [179, 62] width 49 height 10
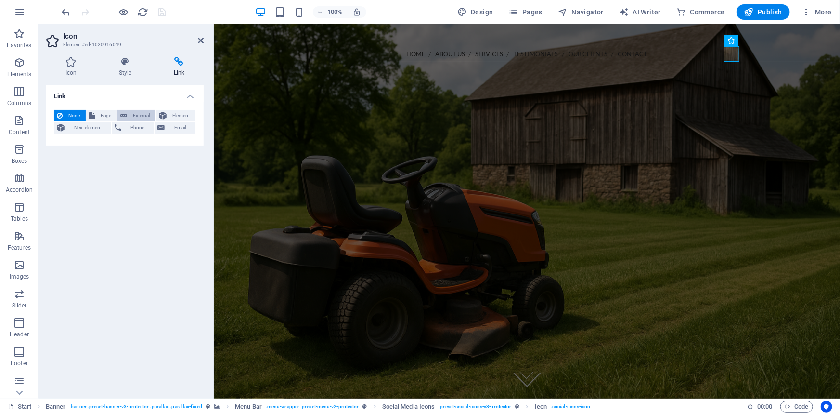
click at [123, 119] on icon at bounding box center [123, 116] width 7 height 12
select select "blank"
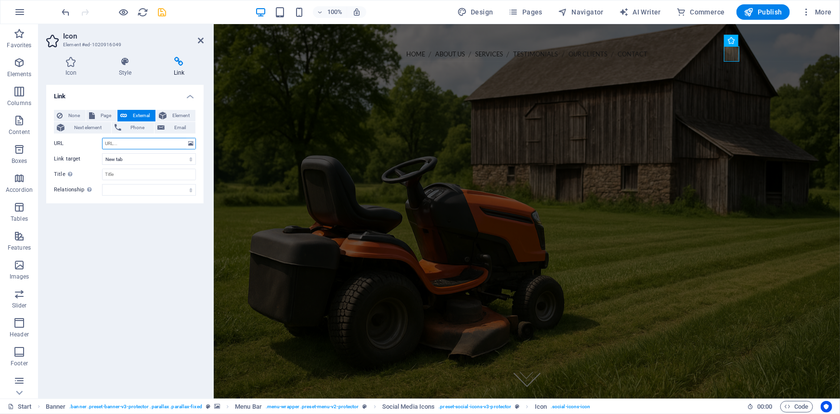
click at [128, 145] on input "URL" at bounding box center [149, 144] width 94 height 12
paste input "https://www.facebook.com/people/Bassani-Power-Equipment/100046026586509"
type input "https://www.facebook.com/people/Bassani-Power-Equipment/100046026586509"
click at [162, 10] on icon "save" at bounding box center [162, 12] width 11 height 11
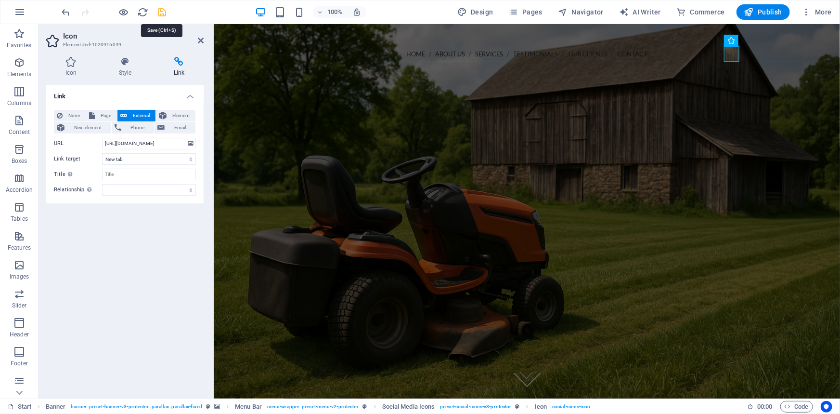
scroll to position [0, 0]
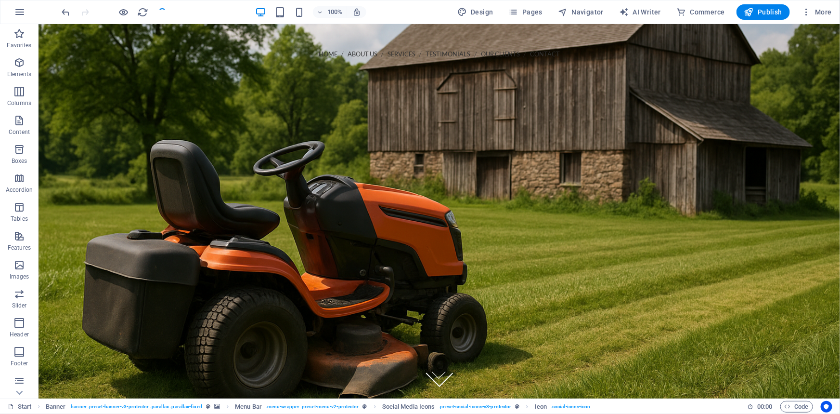
checkbox input "false"
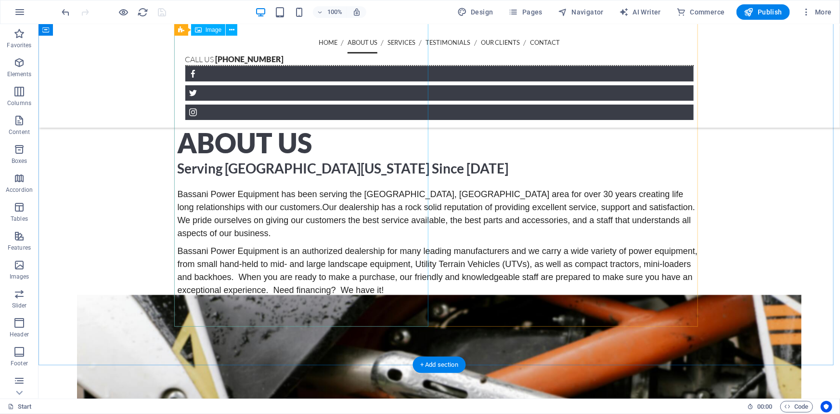
scroll to position [394, 0]
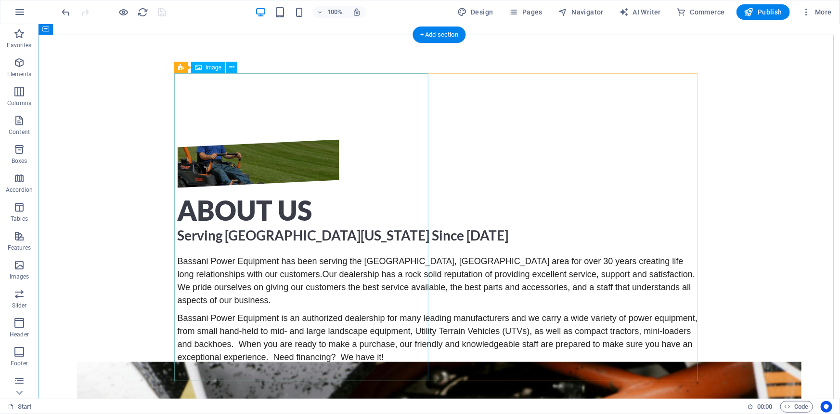
click at [292, 187] on figure at bounding box center [258, 163] width 162 height 48
select select "%"
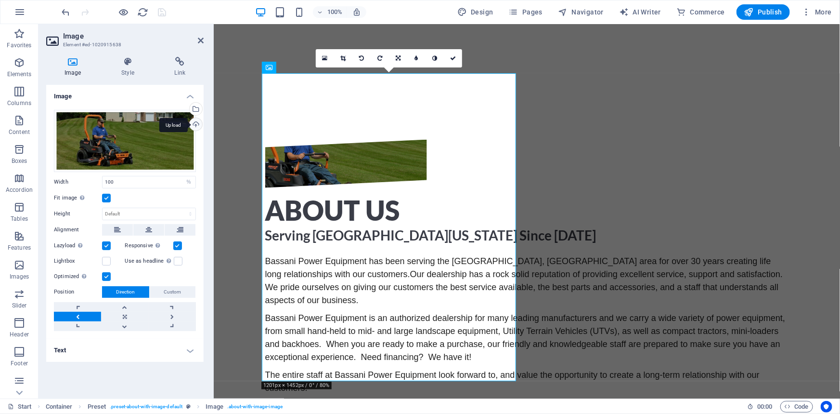
click at [196, 123] on div "Upload" at bounding box center [195, 125] width 14 height 14
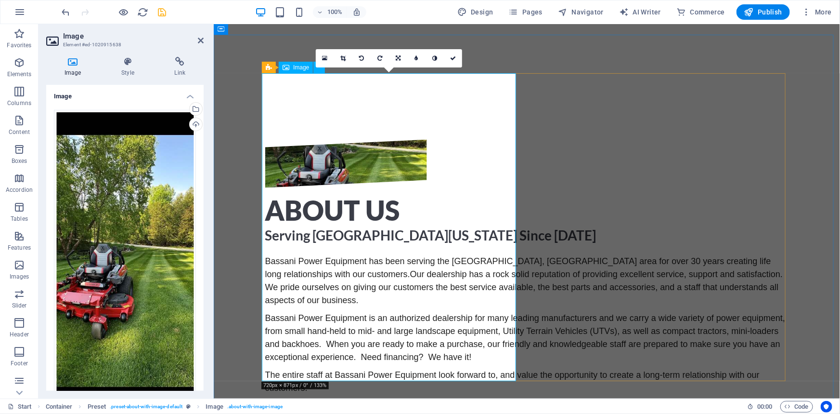
click at [391, 187] on figure at bounding box center [346, 163] width 162 height 48
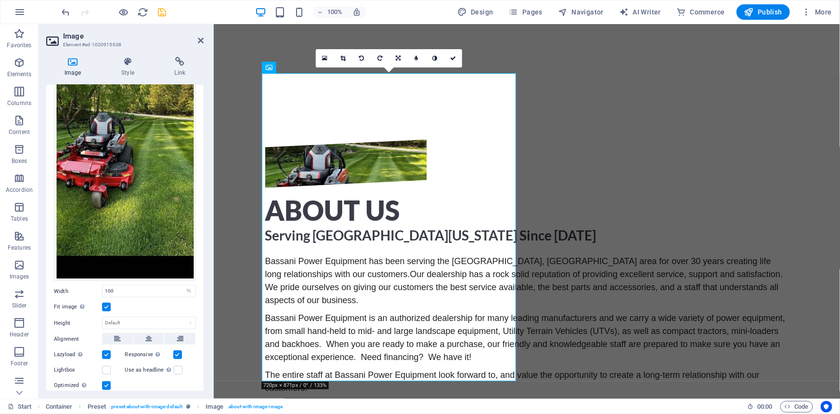
scroll to position [207, 0]
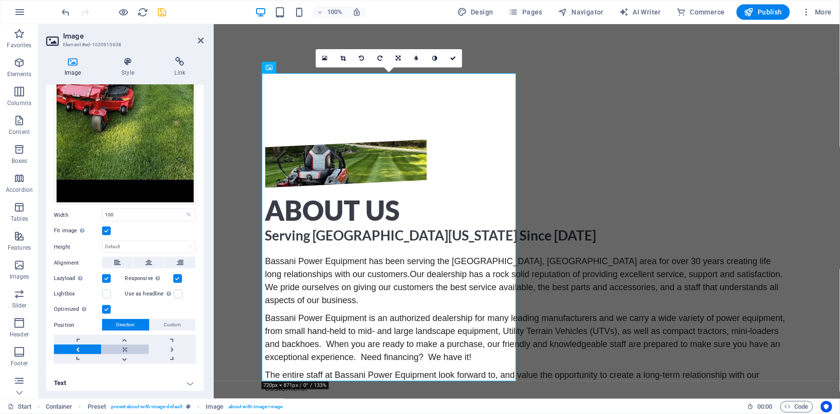
click at [125, 344] on link at bounding box center [124, 349] width 47 height 10
click at [645, 254] on div "Bassani Power Equipment has been serving the Sussex County, NJ area for over 30…" at bounding box center [527, 324] width 524 height 140
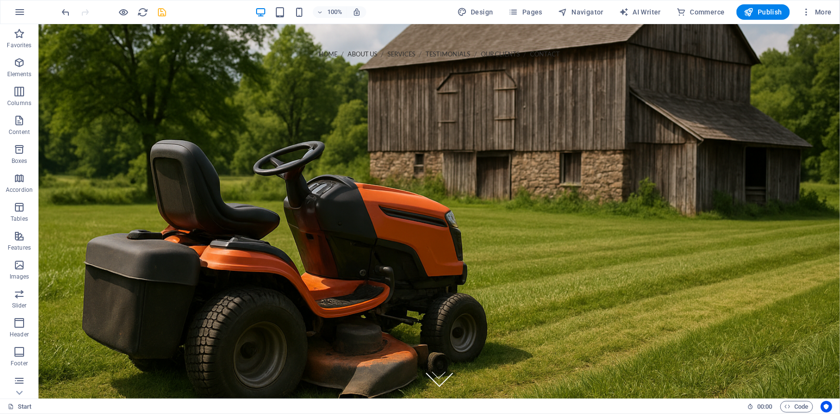
scroll to position [262, 0]
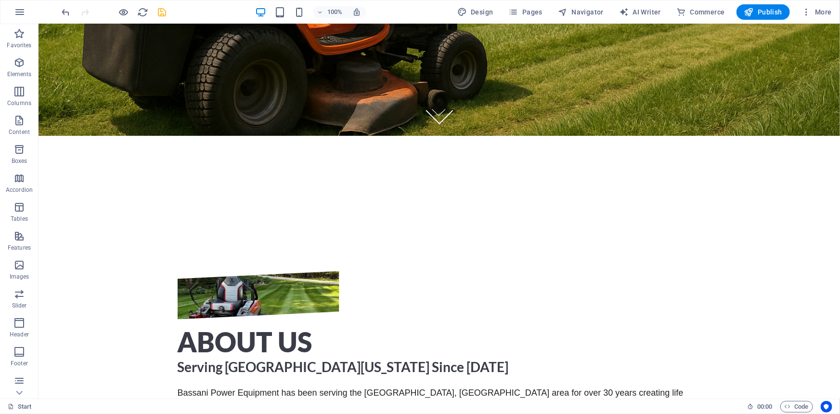
click at [168, 10] on div "100% Design Pages Navigator AI Writer Commerce Publish More" at bounding box center [448, 11] width 776 height 15
click at [165, 11] on icon "save" at bounding box center [162, 12] width 11 height 11
checkbox input "false"
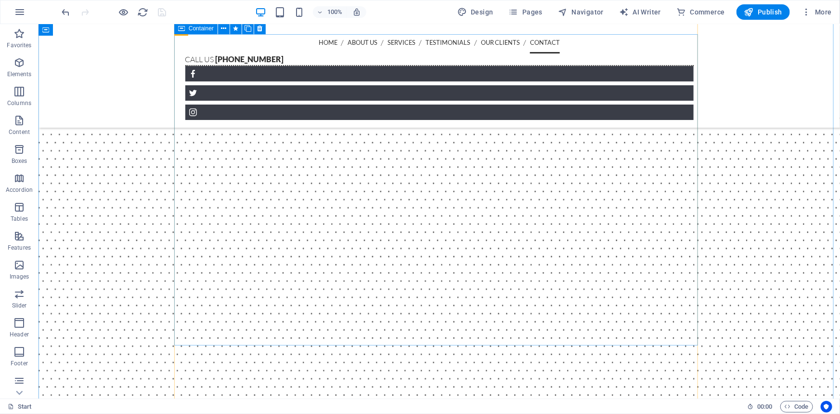
scroll to position [2582, 0]
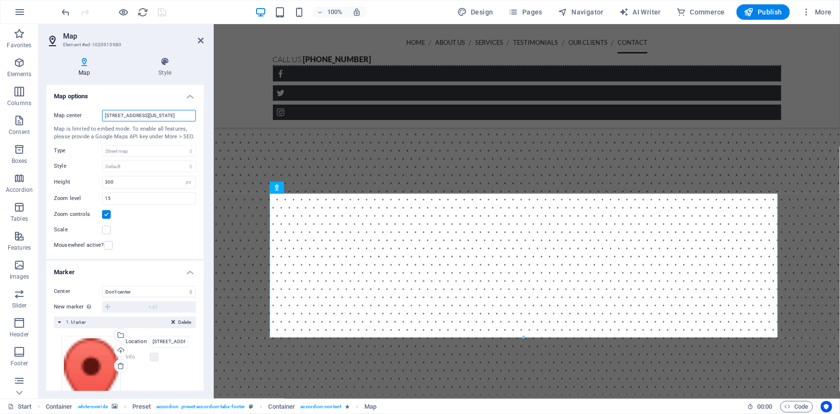
click at [142, 116] on input "1601 Broadway, 10019 New York, NY" at bounding box center [149, 116] width 94 height 12
click at [164, 116] on input "1601 Broadway, 10019 New York, NY" at bounding box center [149, 116] width 94 height 12
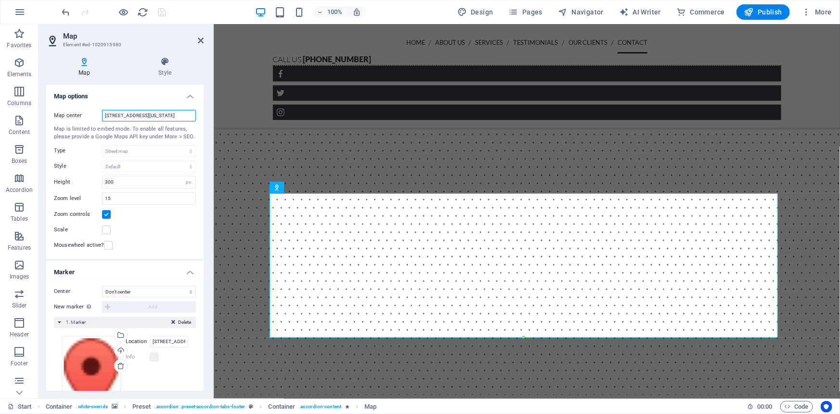
click at [164, 116] on input "1601 Broadway, 10019 New York, NY" at bounding box center [149, 116] width 94 height 12
click at [155, 111] on input "103" at bounding box center [149, 116] width 94 height 12
type input "103 State Route 23 Hamburg NJ 07419"
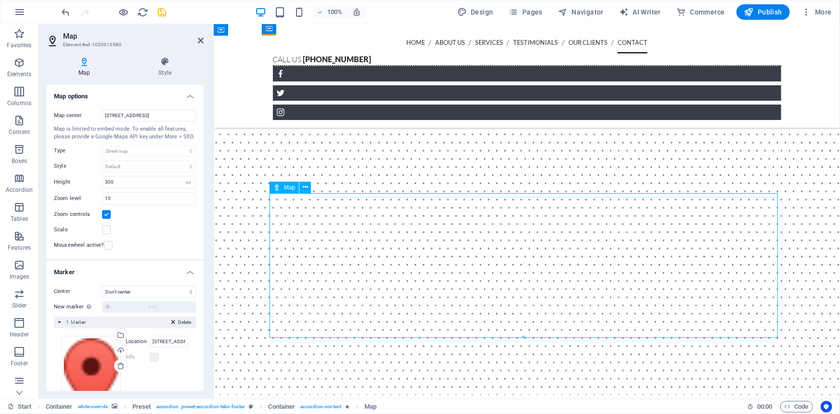
drag, startPoint x: 531, startPoint y: 265, endPoint x: 492, endPoint y: 234, distance: 49.7
drag, startPoint x: 504, startPoint y: 255, endPoint x: 486, endPoint y: 220, distance: 39.4
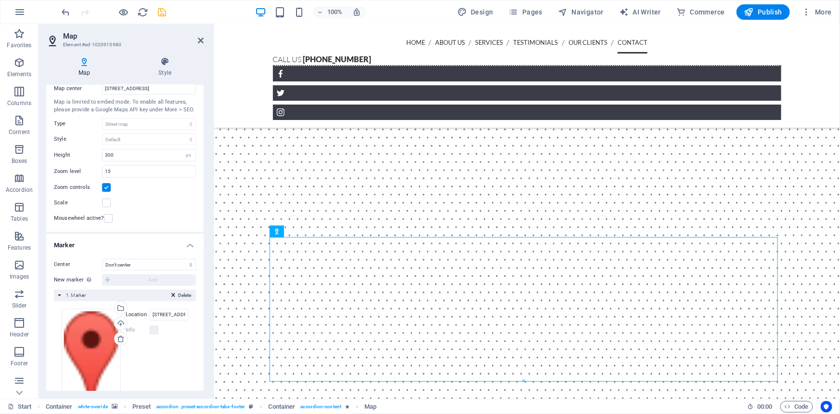
scroll to position [0, 0]
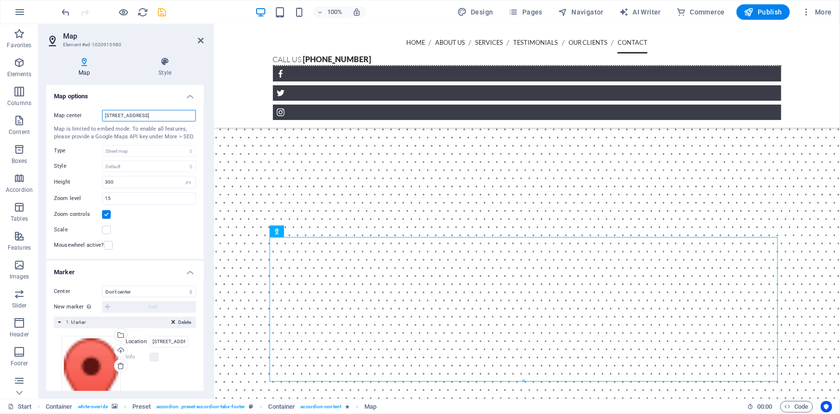
click at [145, 114] on input "103 State Route 23 Hamburg NJ 07419" at bounding box center [149, 116] width 94 height 12
click at [167, 342] on input "1601 Broadway, New York, NY 10019" at bounding box center [169, 342] width 39 height 12
paste input "03 State Route 23 Hamburg NJ 074"
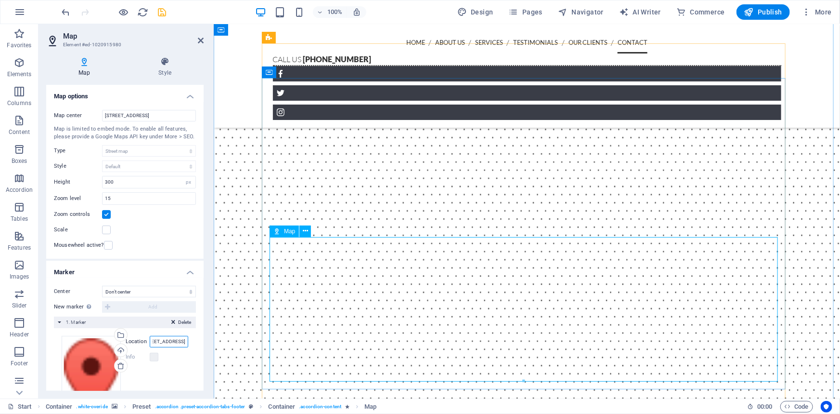
type input "103 State Route 23 Hamburg NJ 07419"
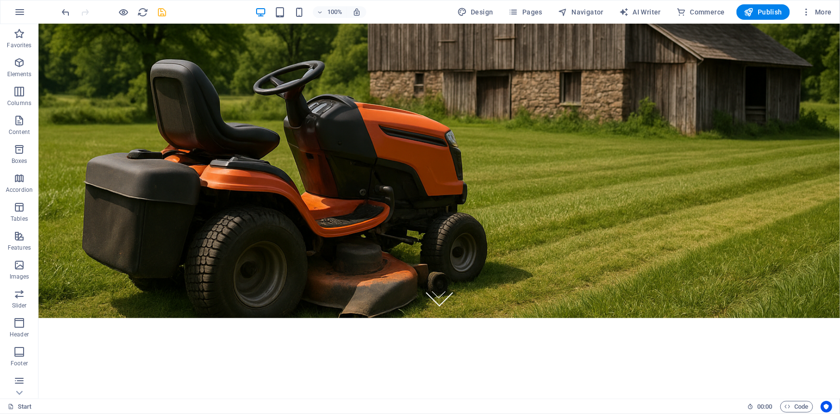
scroll to position [0, 0]
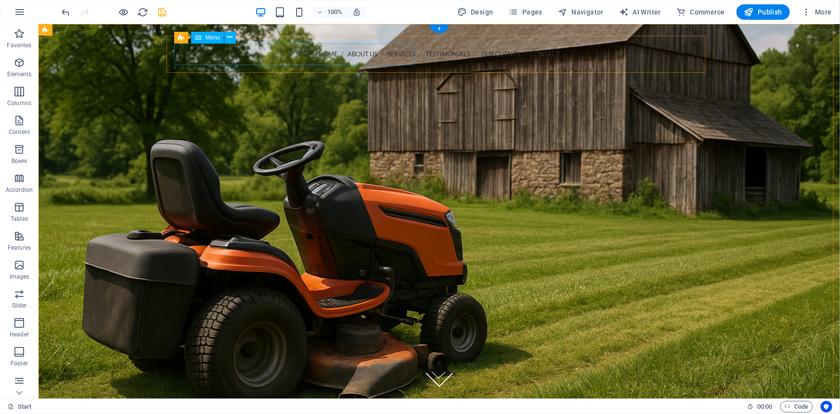
click at [375, 52] on nav "Home About us Services Testimonials Our Clients Contact" at bounding box center [439, 54] width 524 height 22
select select
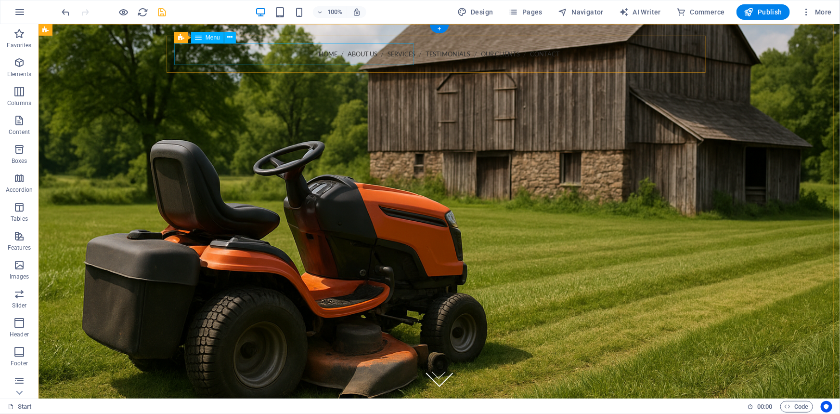
select select
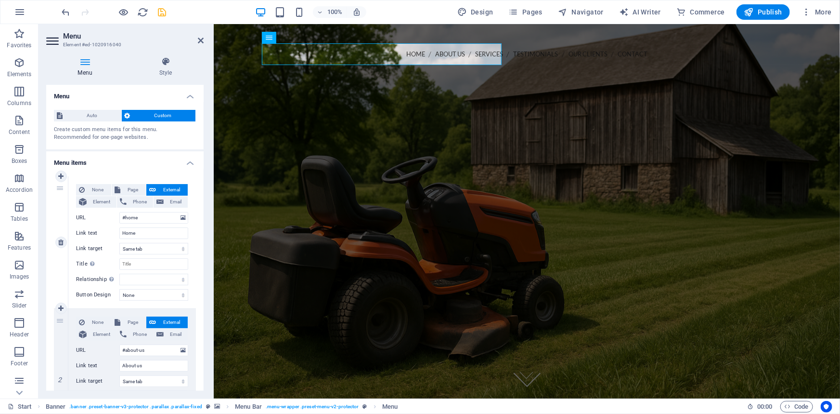
scroll to position [87, 0]
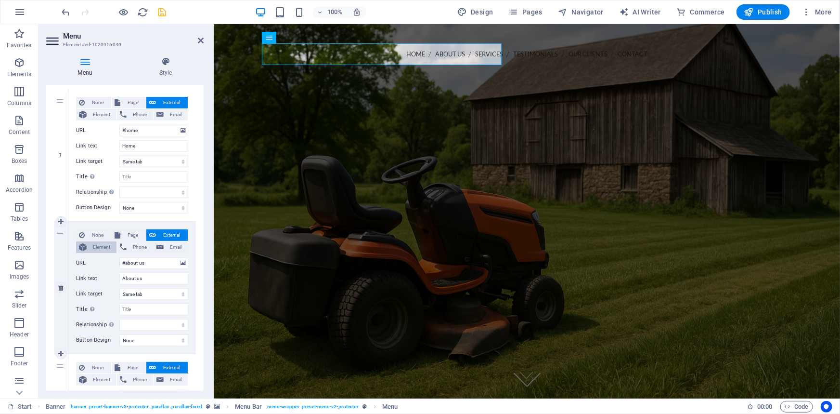
click at [83, 250] on icon at bounding box center [83, 247] width 8 height 12
select select
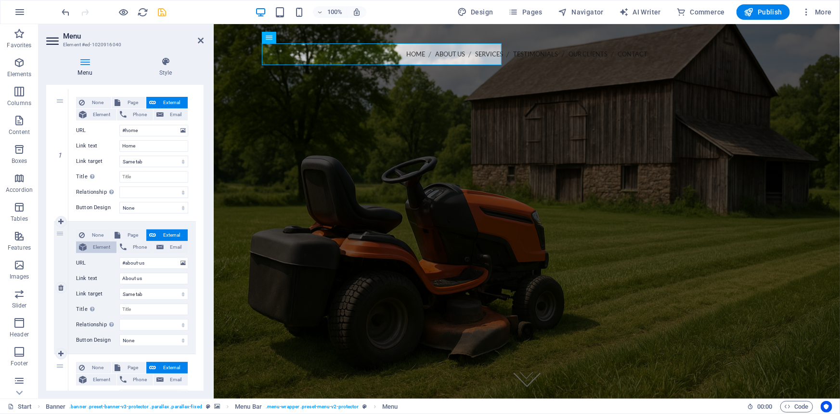
select select
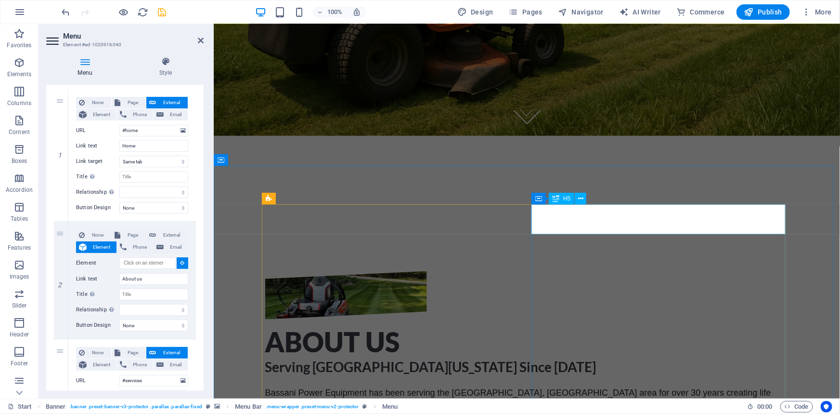
scroll to position [306, 0]
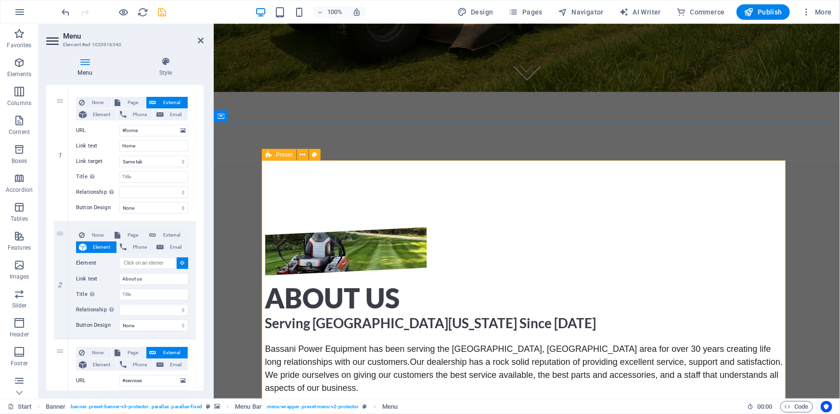
click at [324, 227] on div "About Us Serving Northern New Jersey Since 1986 Bassani Power Equipment has bee…" at bounding box center [527, 354] width 524 height 255
select select
type input "#ed-1020915635"
select select
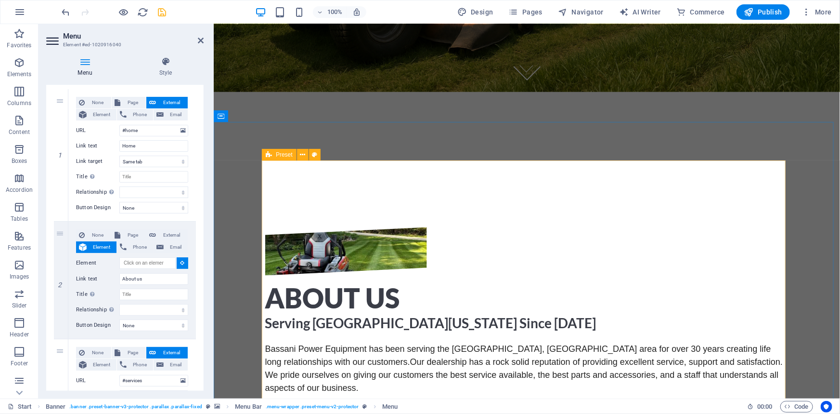
select select
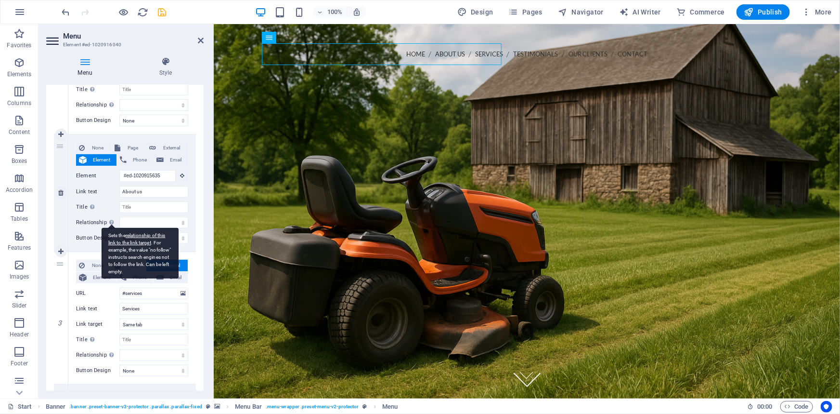
scroll to position [175, 0]
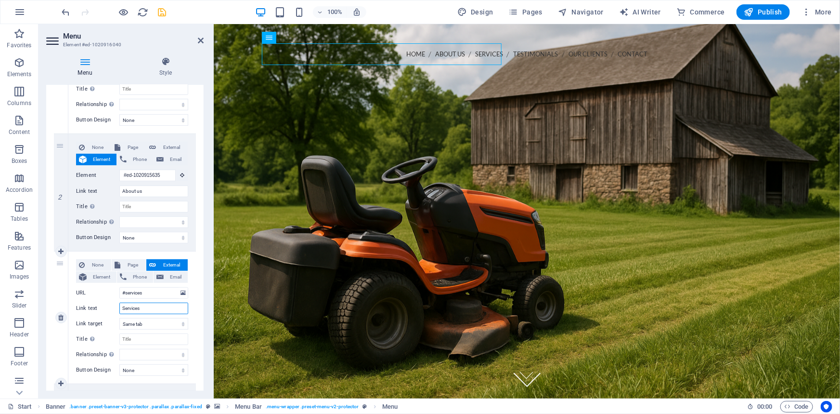
click at [150, 303] on input "Services" at bounding box center [153, 308] width 69 height 12
type input "Trusted Brands"
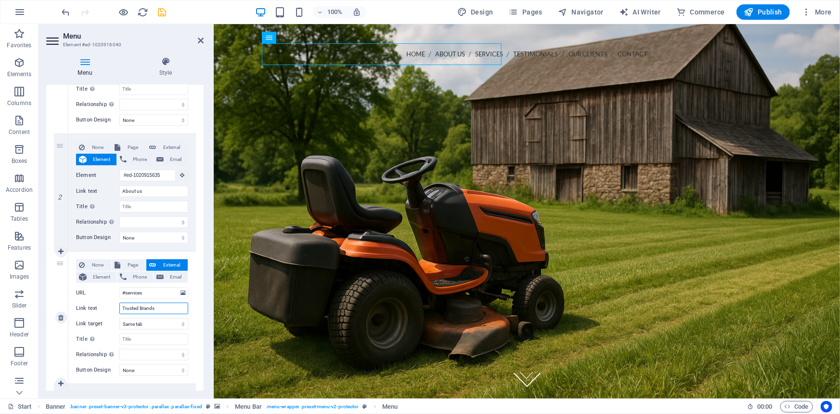
select select
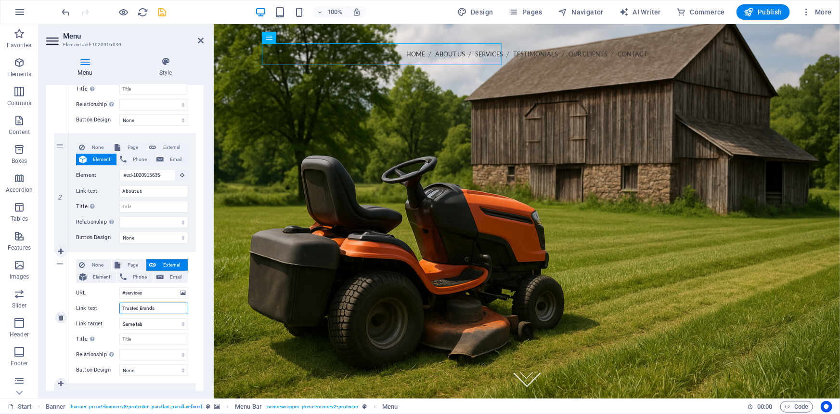
select select
type input "Trusted Brands"
click at [150, 292] on input "#services" at bounding box center [153, 293] width 69 height 12
click at [94, 275] on span "Element" at bounding box center [102, 277] width 24 height 12
select select
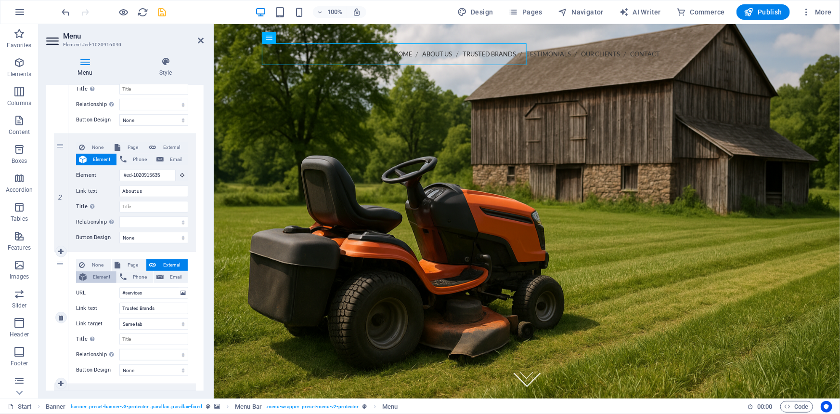
select select
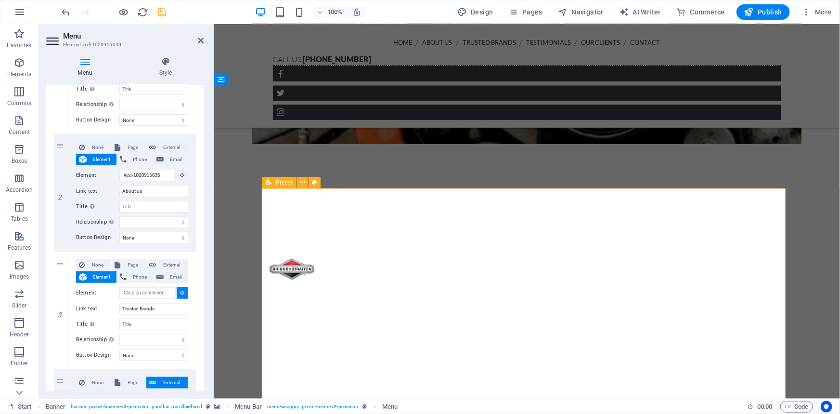
scroll to position [1050, 0]
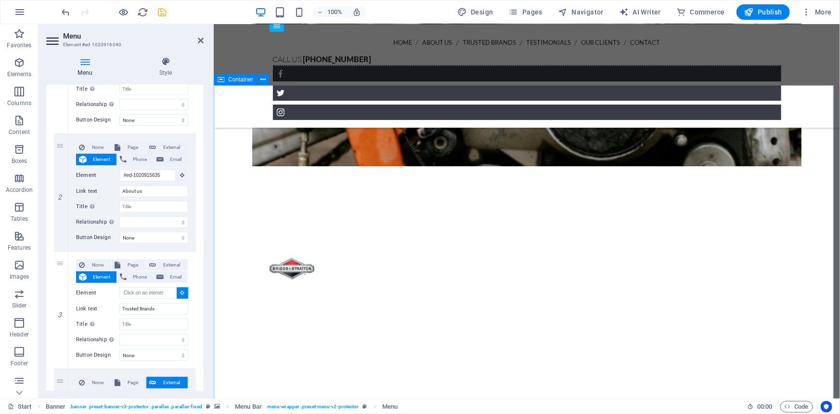
select select
type input "#ed-1020915842"
select select
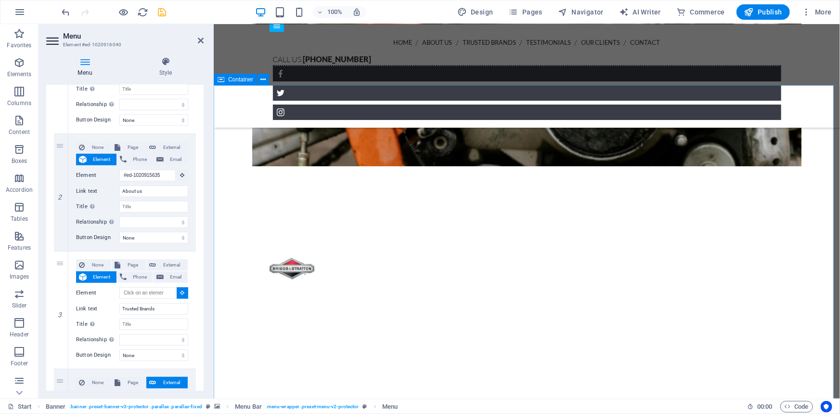
select select
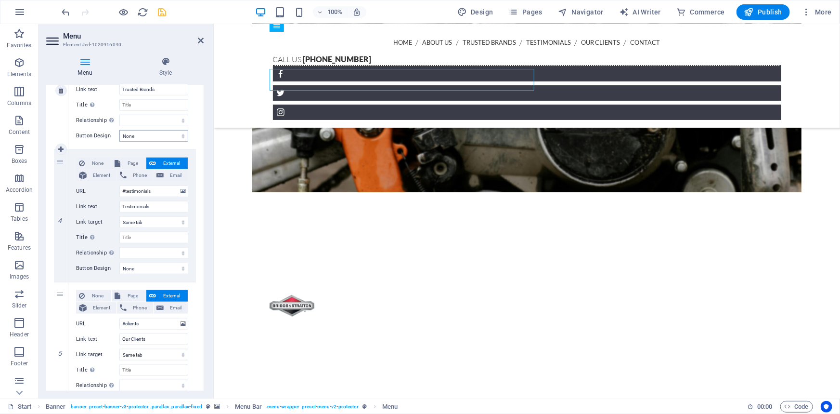
scroll to position [525, 0]
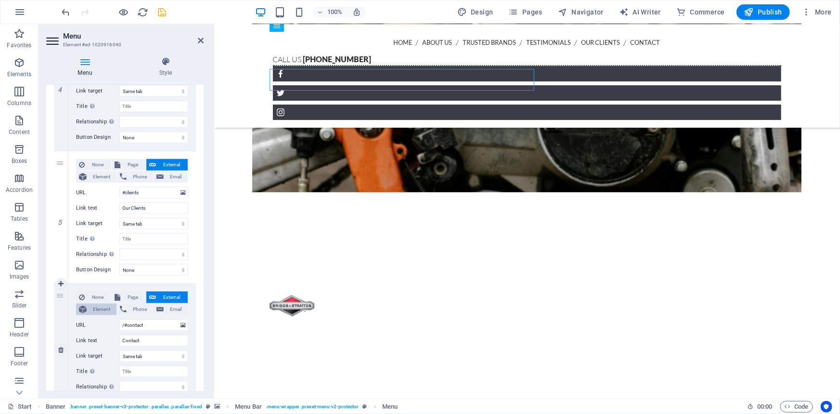
click at [104, 306] on span "Element" at bounding box center [102, 309] width 24 height 12
select select
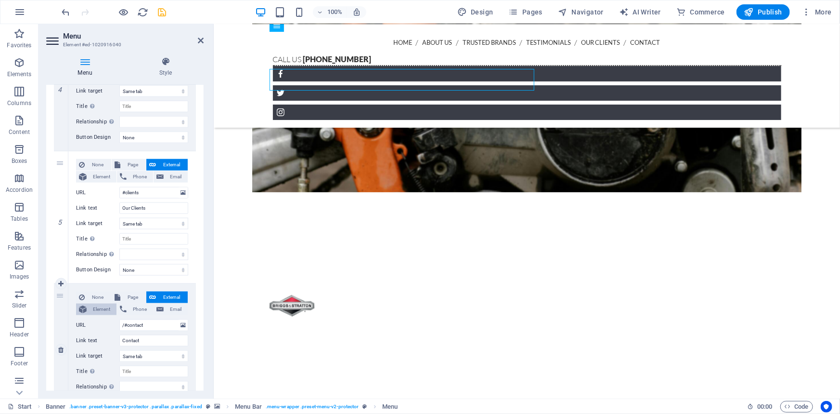
select select
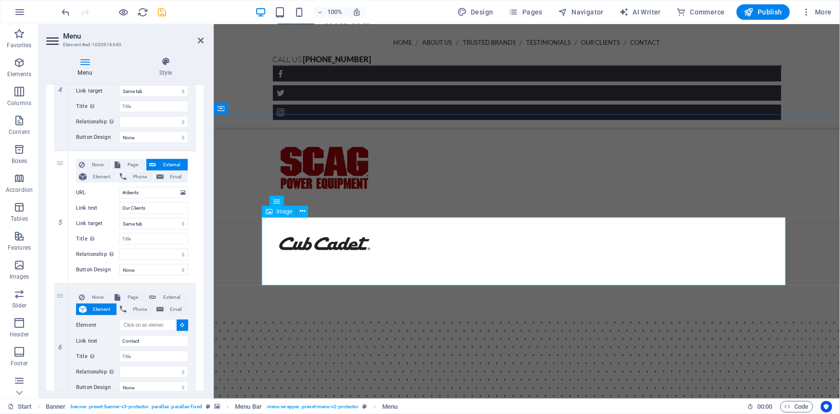
scroll to position [2282, 0]
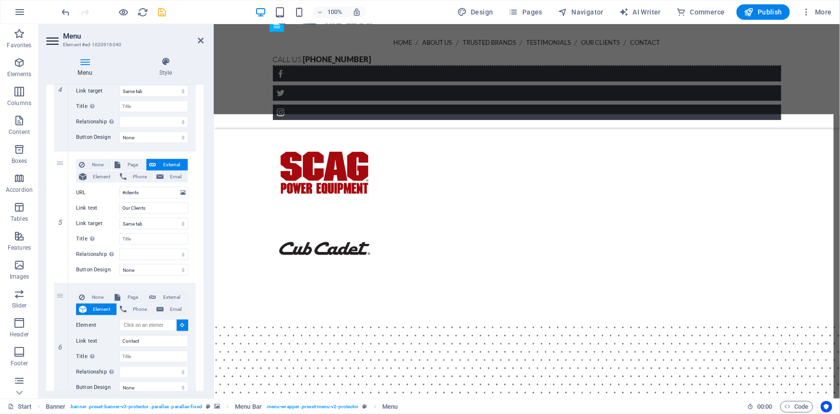
select select
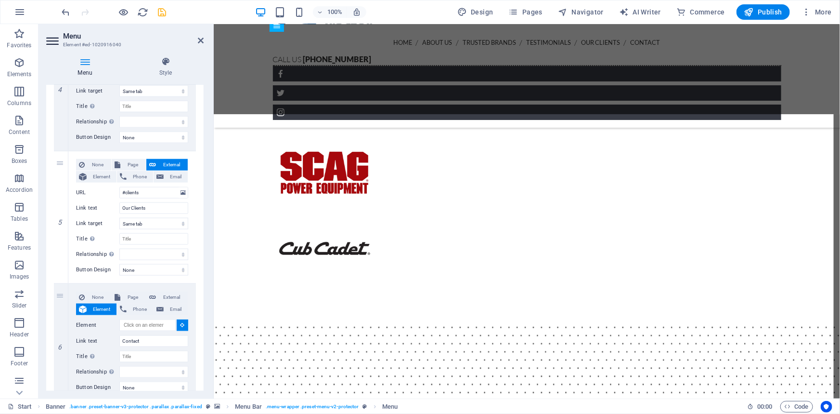
select select
type input "#ed-1020915893"
select select
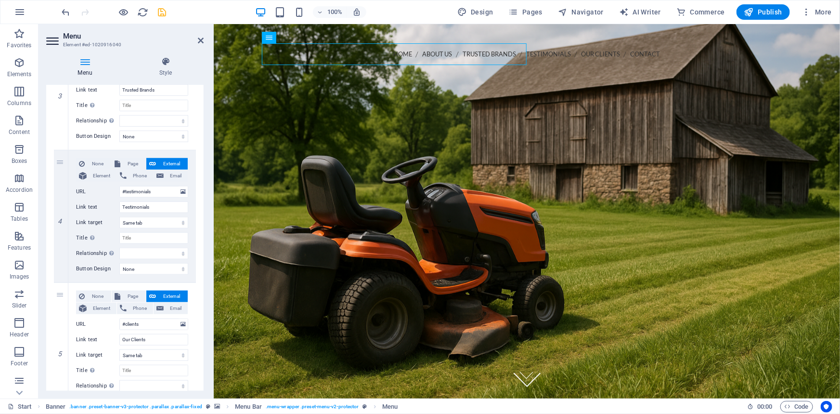
scroll to position [394, 0]
click at [61, 214] on icon at bounding box center [60, 215] width 5 height 7
select select
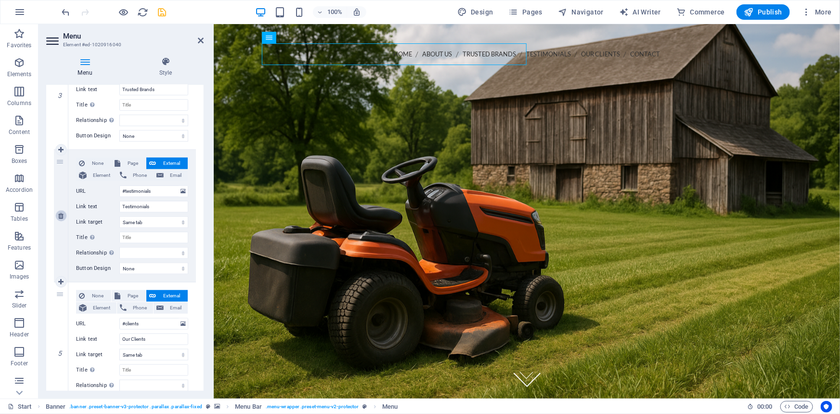
type input "#clients"
type input "Our Clients"
select select
type input "#ed-1020915893"
type input "Contact"
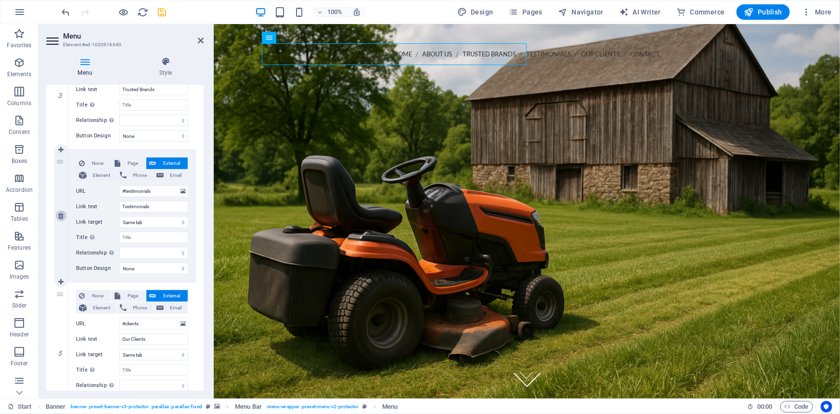
select select
click at [61, 214] on icon at bounding box center [60, 215] width 5 height 7
select select
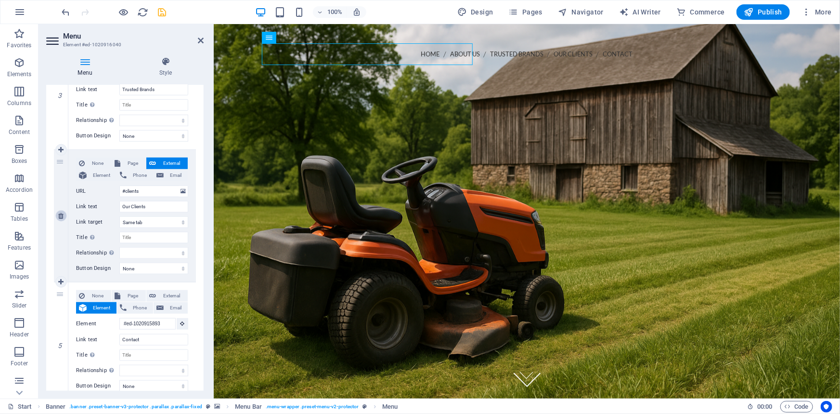
type input "#ed-1020915893"
type input "Contact"
select select
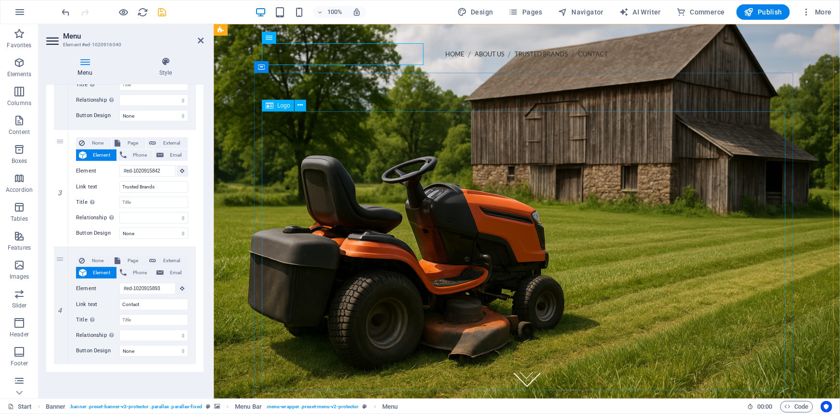
click at [307, 177] on div at bounding box center [527, 316] width 524 height 279
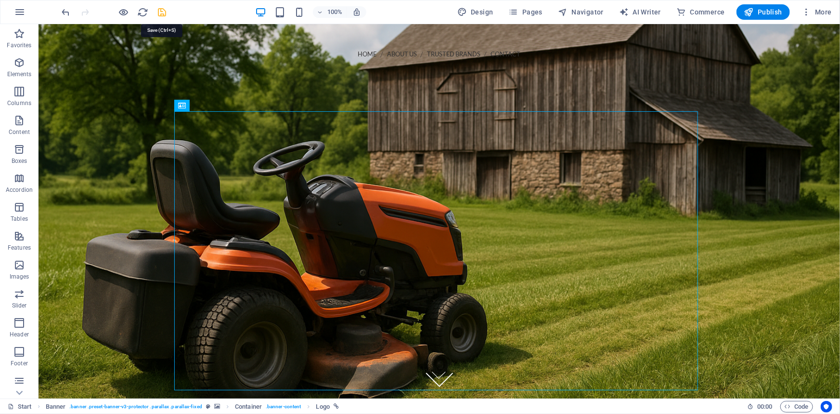
click at [163, 9] on icon "save" at bounding box center [162, 12] width 11 height 11
checkbox input "false"
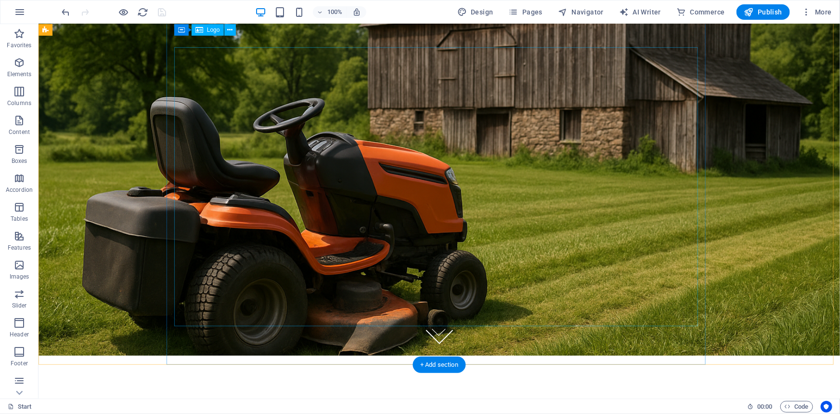
scroll to position [0, 0]
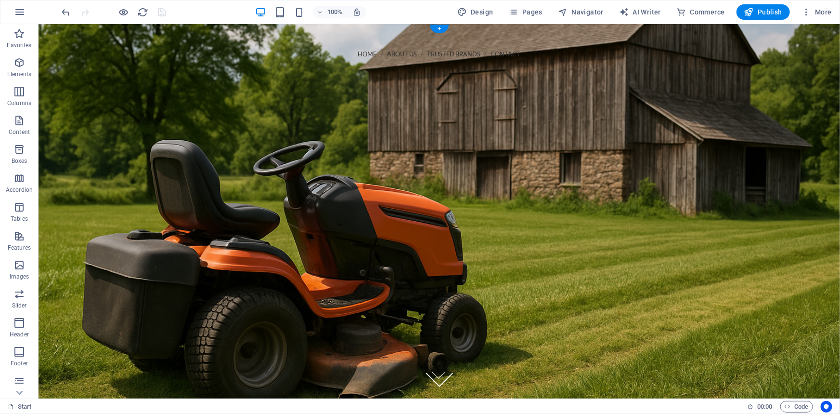
click at [84, 52] on figure at bounding box center [439, 211] width 802 height 374
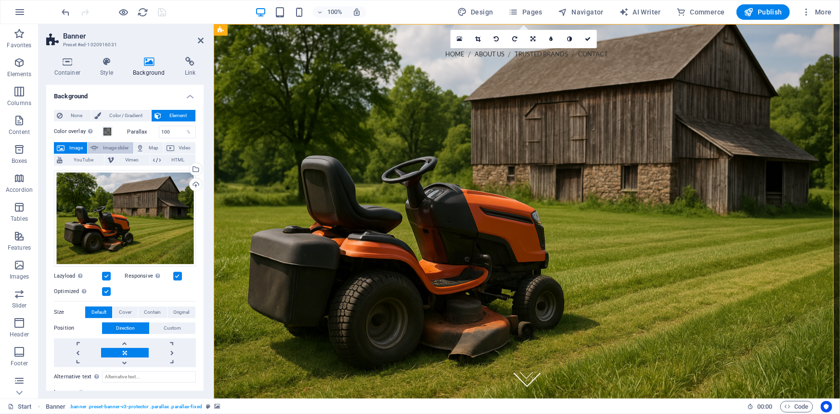
click at [115, 146] on span "Image slider" at bounding box center [115, 148] width 29 height 12
select select "ms"
select select "s"
select select "progressive"
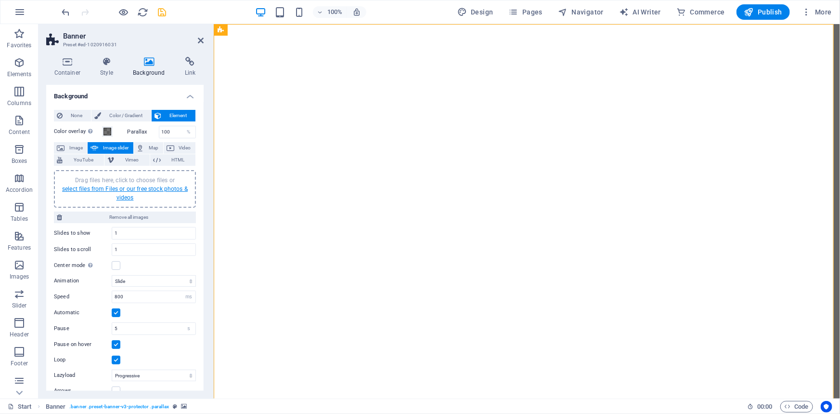
click at [116, 185] on link "select files from Files or our free stock photos & videos" at bounding box center [125, 192] width 126 height 15
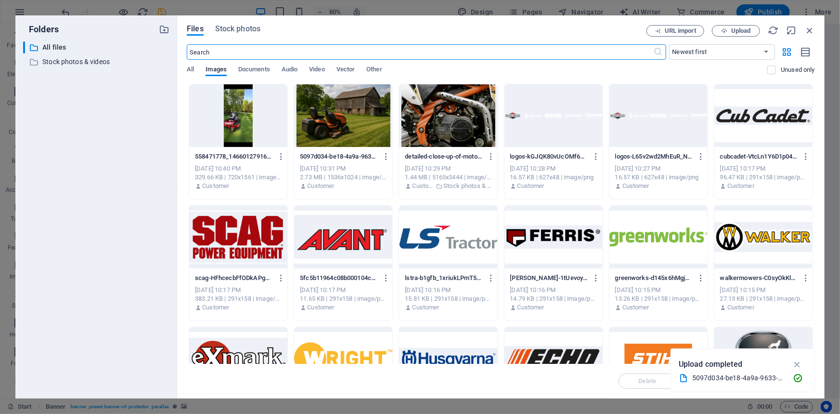
click at [356, 101] on div at bounding box center [343, 115] width 98 height 63
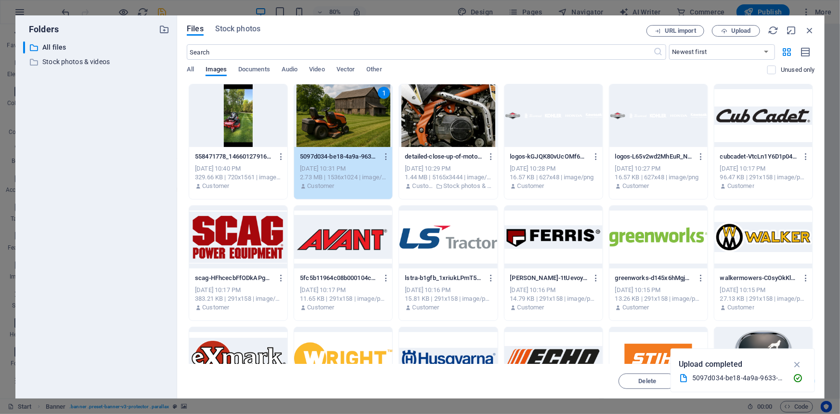
click at [356, 101] on div "1" at bounding box center [343, 115] width 98 height 63
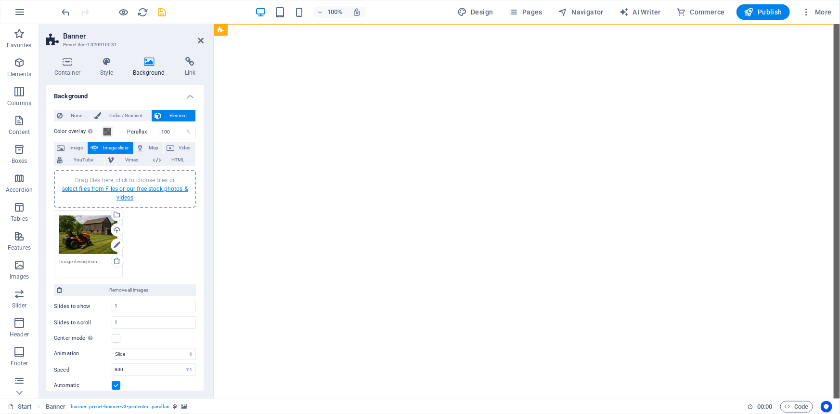
click at [132, 190] on link "select files from Files or our free stock photos & videos" at bounding box center [125, 192] width 126 height 15
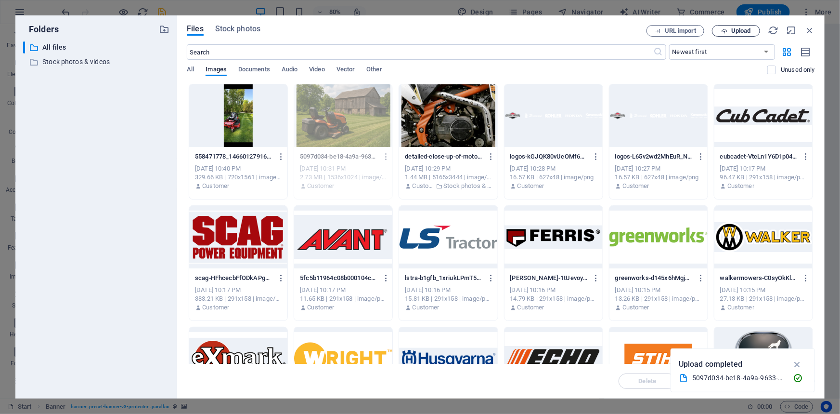
click at [731, 29] on span "Upload" at bounding box center [735, 31] width 39 height 6
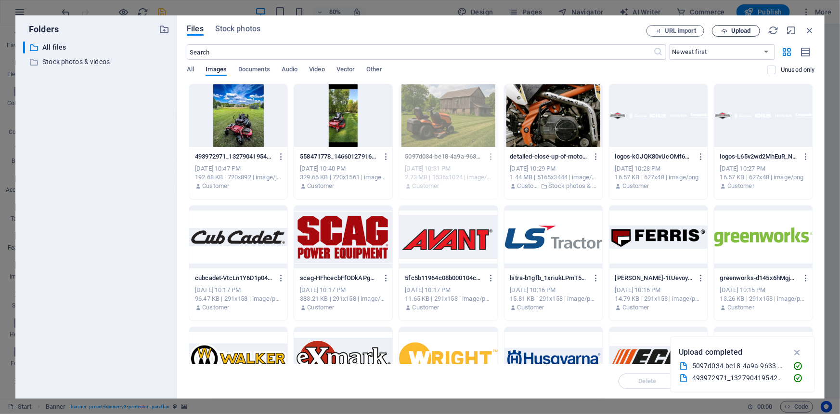
click at [750, 26] on button "Upload" at bounding box center [736, 31] width 48 height 12
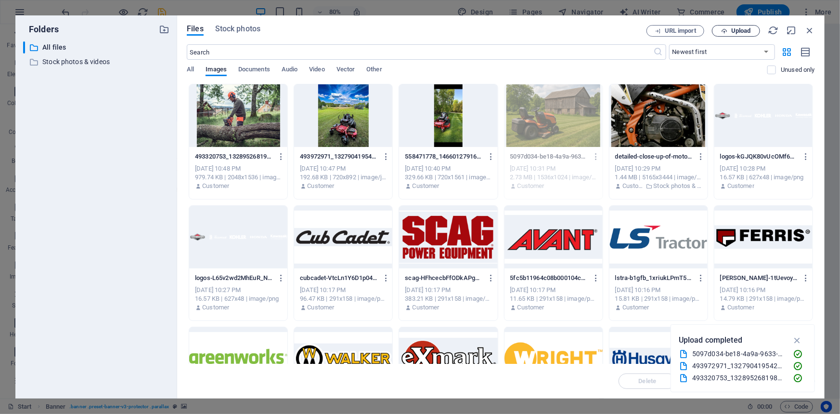
click at [746, 33] on span "Upload" at bounding box center [741, 31] width 20 height 6
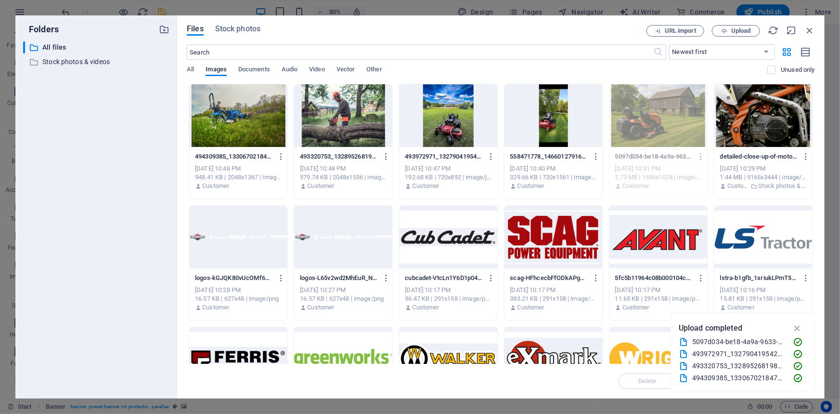
click at [256, 121] on div at bounding box center [238, 115] width 98 height 63
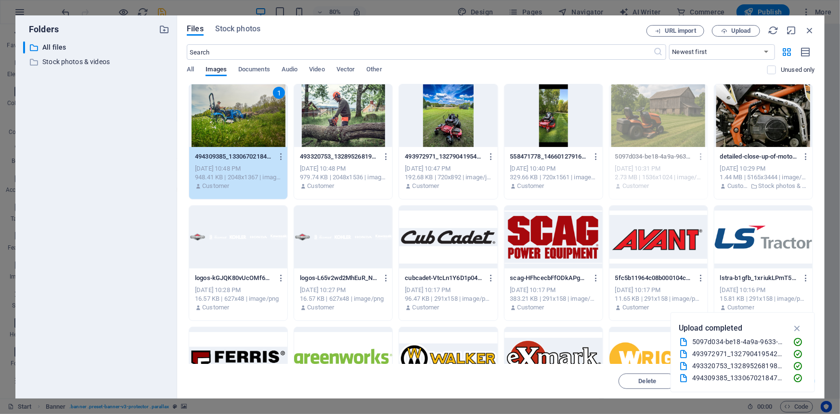
click at [256, 121] on div "1" at bounding box center [238, 115] width 98 height 63
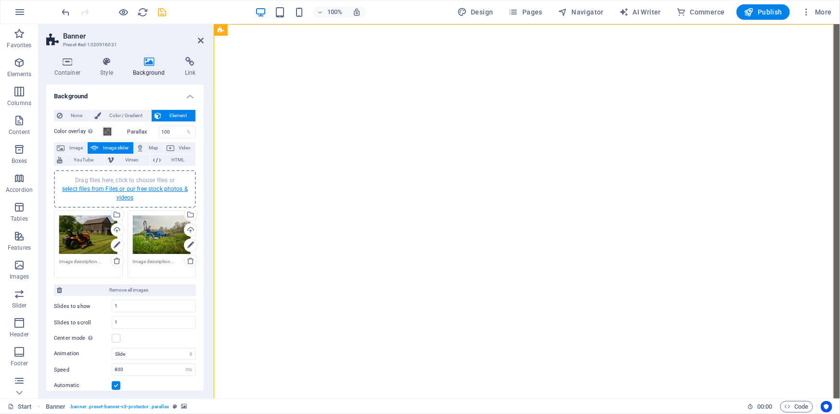
click at [147, 188] on link "select files from Files or our free stock photos & videos" at bounding box center [125, 192] width 126 height 15
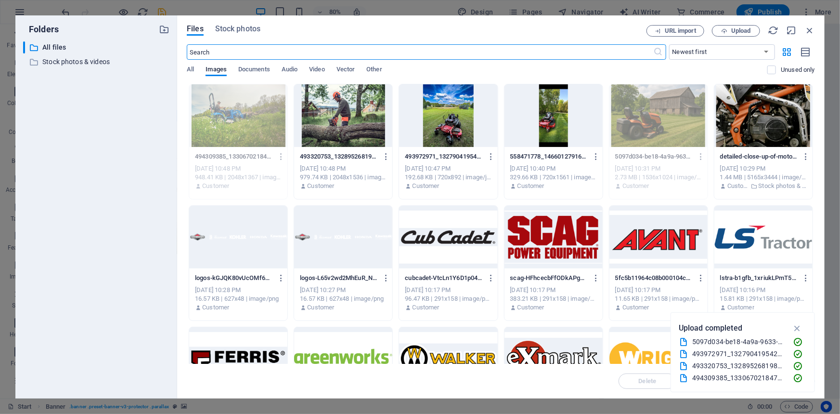
click at [371, 105] on div at bounding box center [343, 115] width 98 height 63
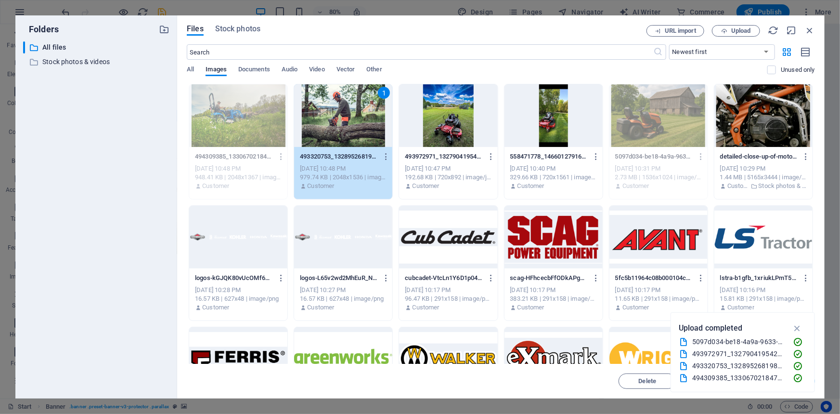
click at [371, 105] on div "1" at bounding box center [343, 115] width 98 height 63
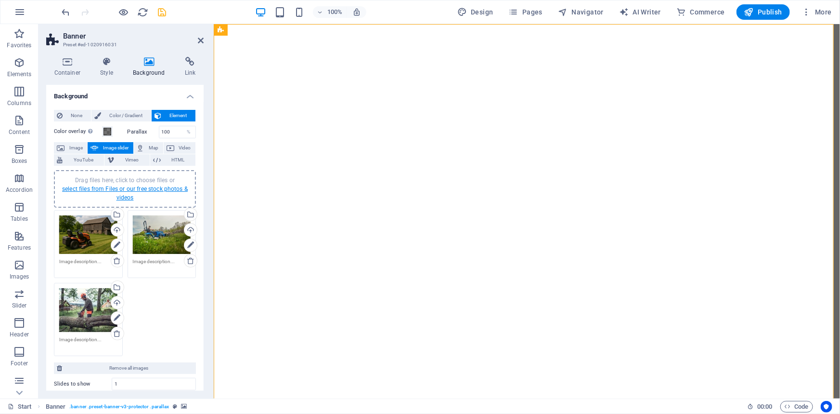
click at [126, 188] on link "select files from Files or our free stock photos & videos" at bounding box center [125, 192] width 126 height 15
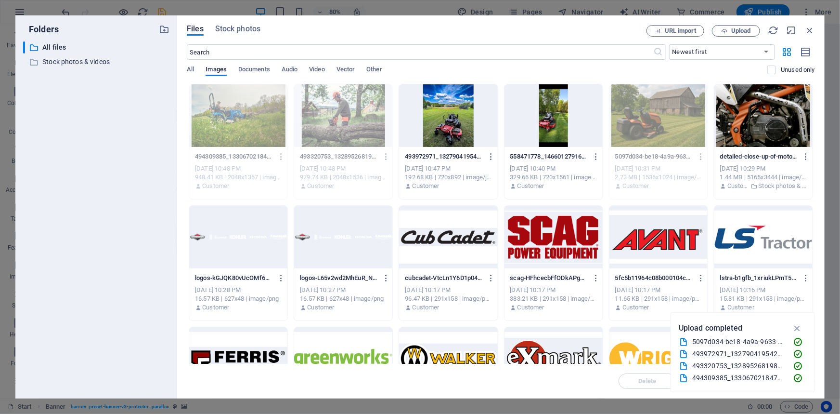
click at [447, 104] on div at bounding box center [448, 115] width 98 height 63
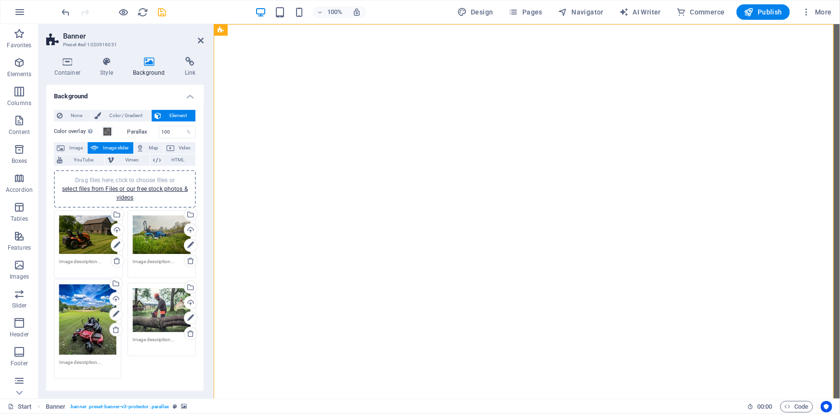
drag, startPoint x: 159, startPoint y: 318, endPoint x: 84, endPoint y: 314, distance: 75.7
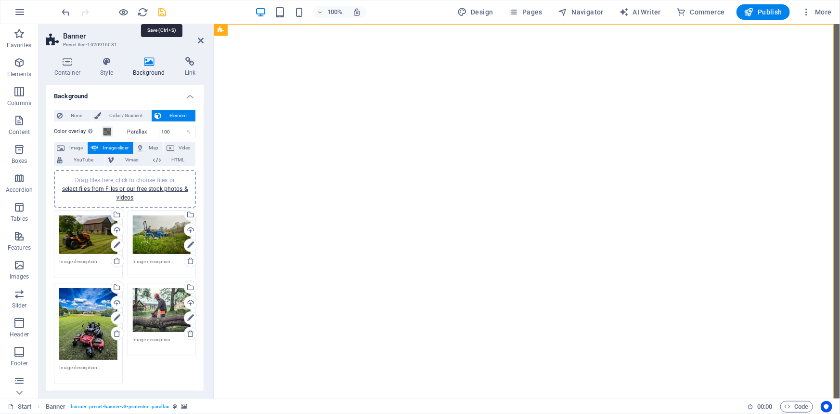
click at [162, 14] on icon "save" at bounding box center [162, 12] width 11 height 11
checkbox input "false"
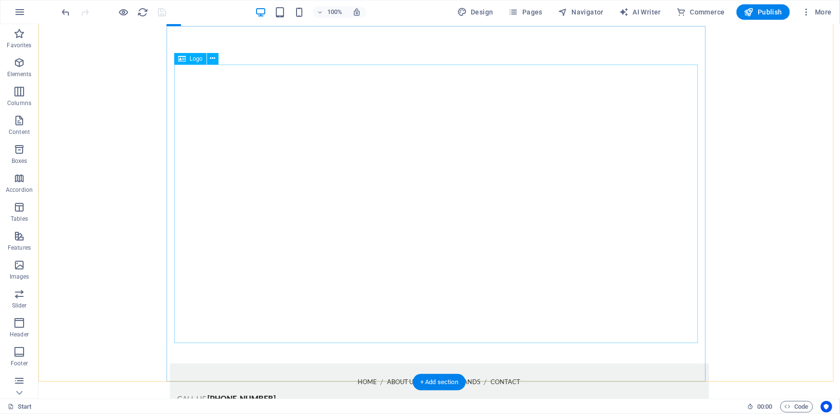
scroll to position [87, 0]
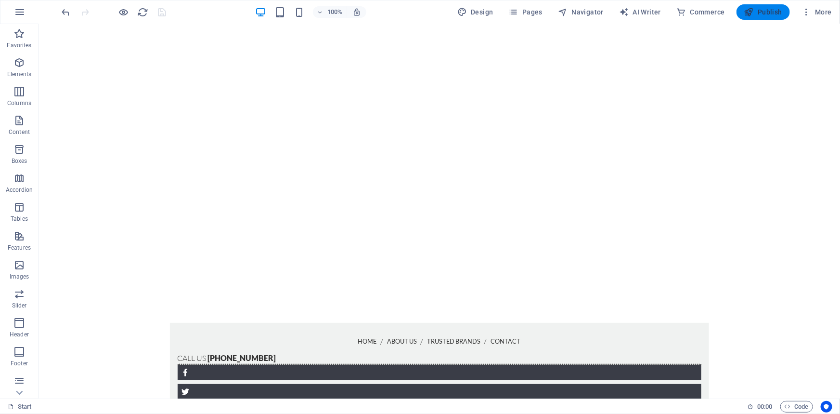
click at [761, 12] on span "Publish" at bounding box center [763, 12] width 38 height 10
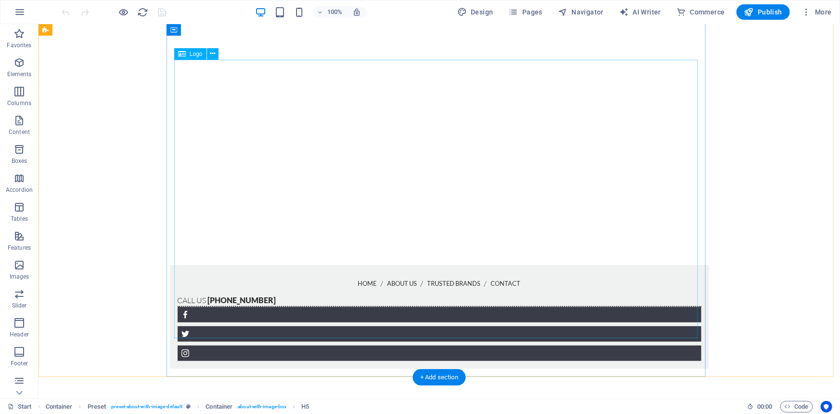
scroll to position [52, 0]
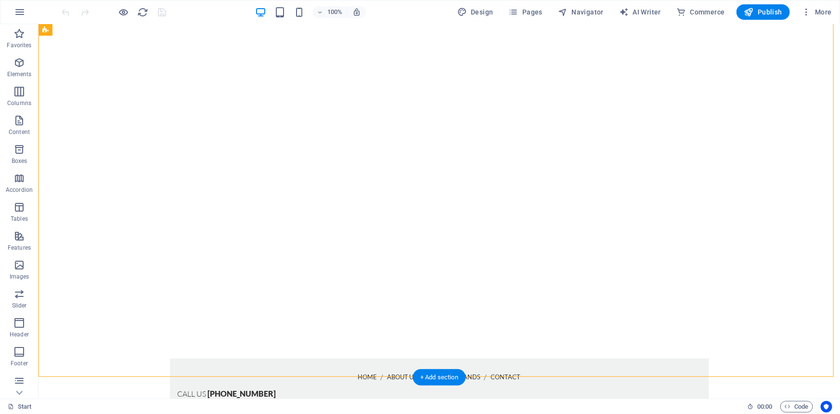
select select "vh"
select select "header"
select select "ms"
select select "s"
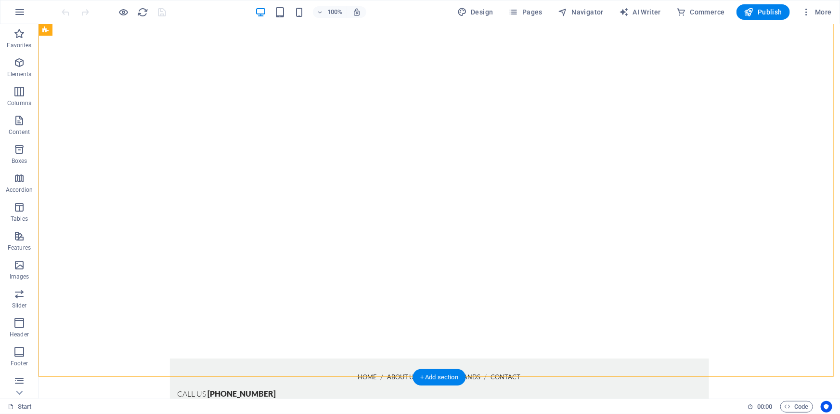
select select "progressive"
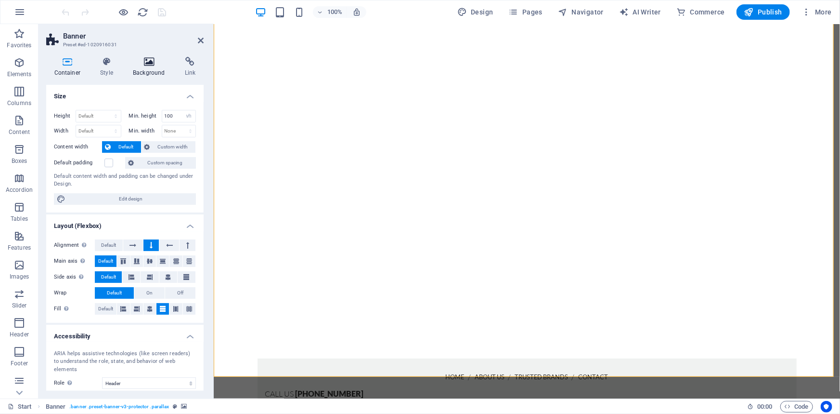
click at [142, 66] on h4 "Background" at bounding box center [151, 67] width 52 height 20
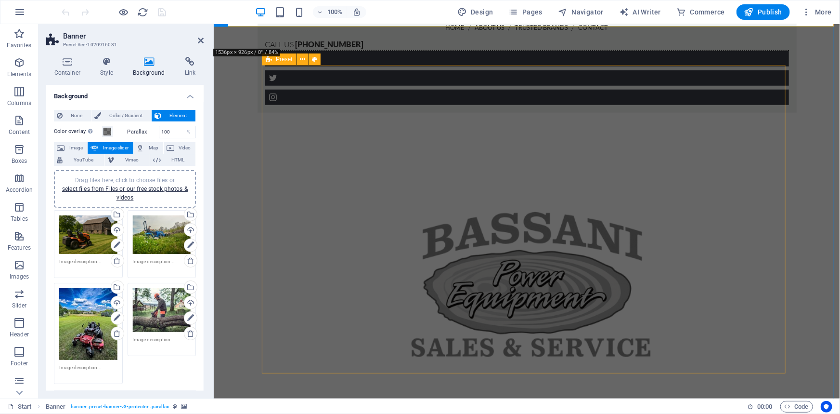
scroll to position [401, 0]
click at [202, 39] on icon at bounding box center [201, 41] width 6 height 8
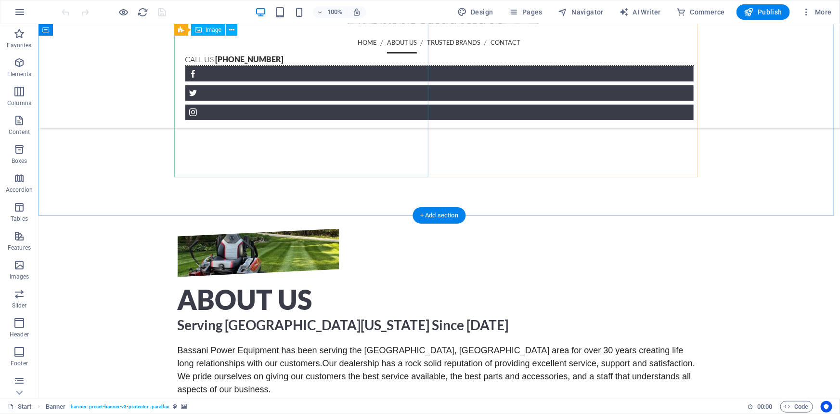
scroll to position [788, 0]
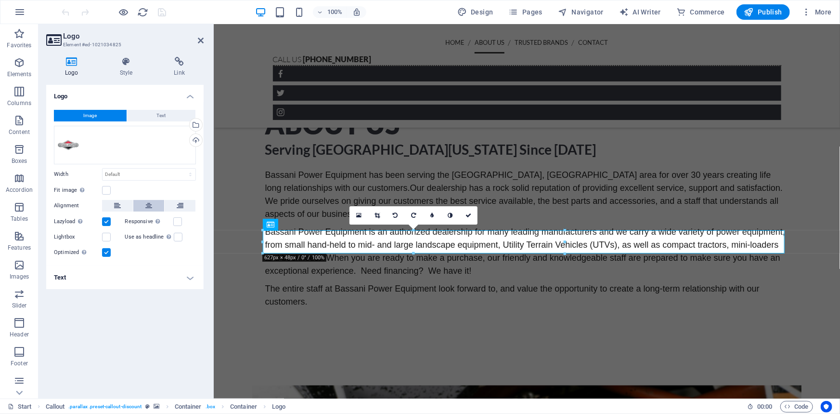
click at [147, 206] on icon at bounding box center [148, 206] width 7 height 12
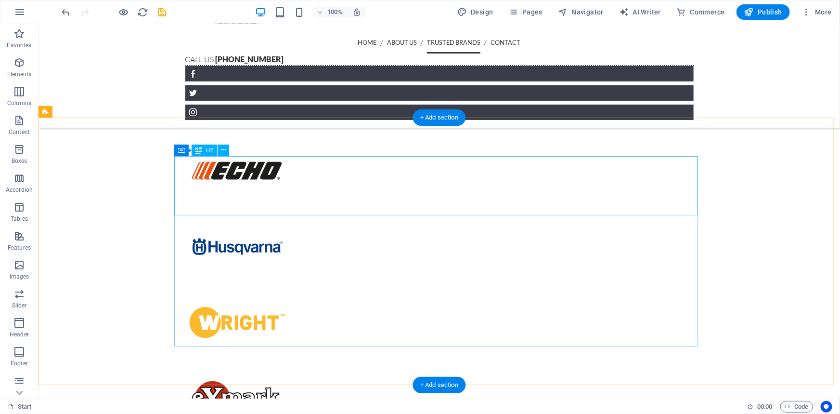
scroll to position [2013, 0]
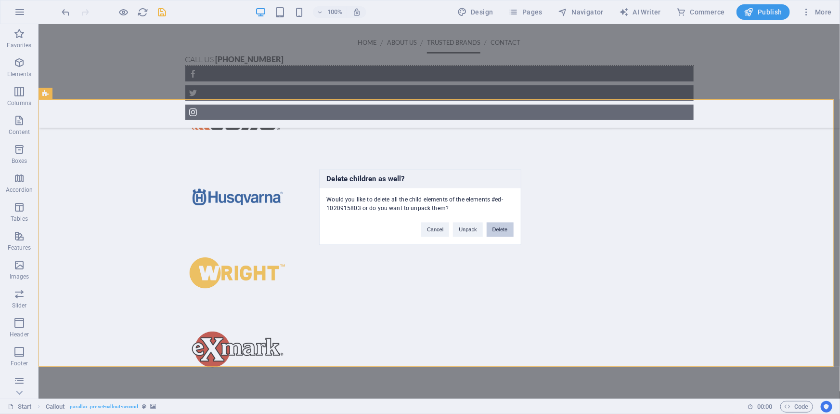
click at [497, 231] on button "Delete" at bounding box center [500, 229] width 27 height 14
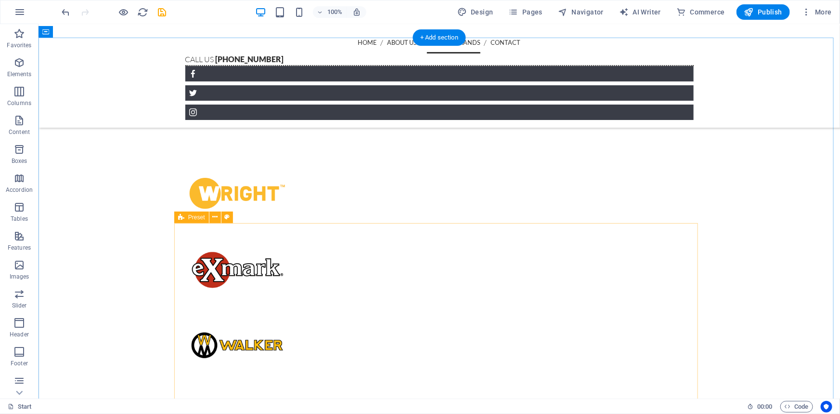
scroll to position [2100, 0]
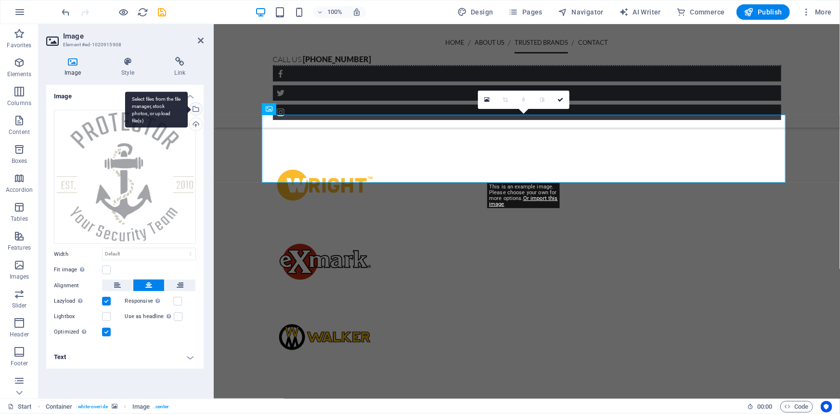
click at [196, 111] on div "Select files from the file manager, stock photos, or upload file(s)" at bounding box center [195, 110] width 14 height 14
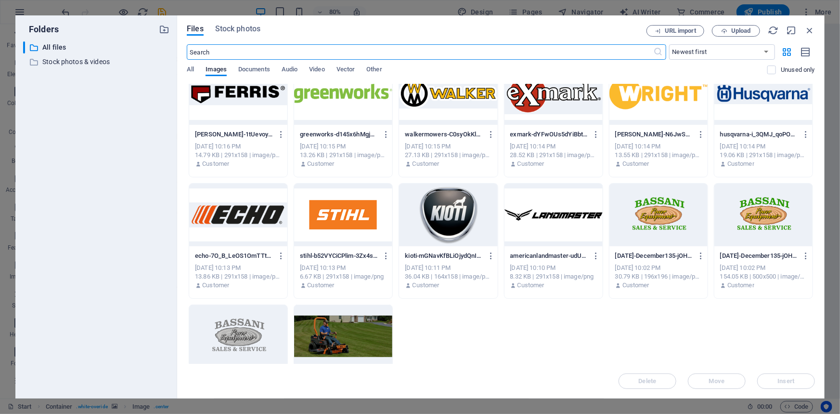
scroll to position [321, 0]
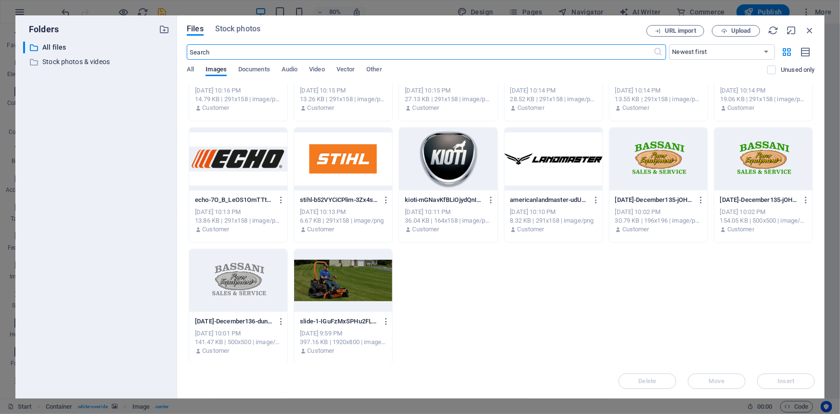
click at [220, 293] on div at bounding box center [238, 280] width 98 height 63
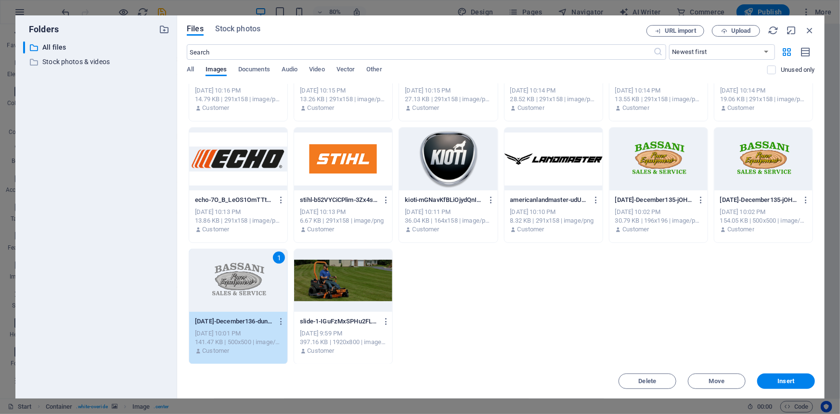
click at [220, 293] on div "1" at bounding box center [238, 280] width 98 height 63
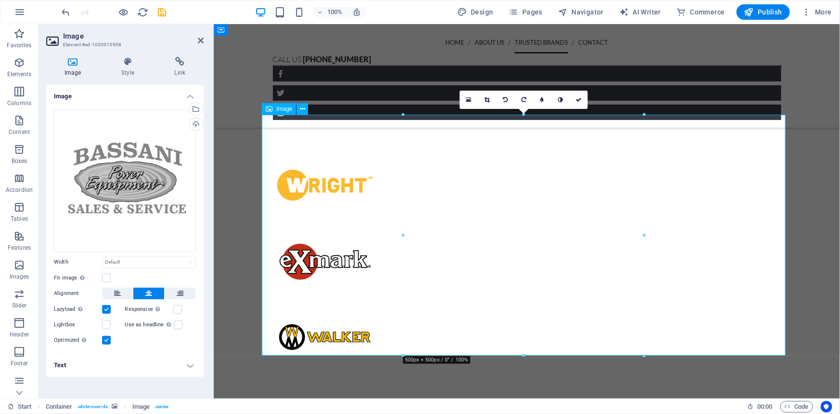
drag, startPoint x: 857, startPoint y: 377, endPoint x: 549, endPoint y: 236, distance: 338.4
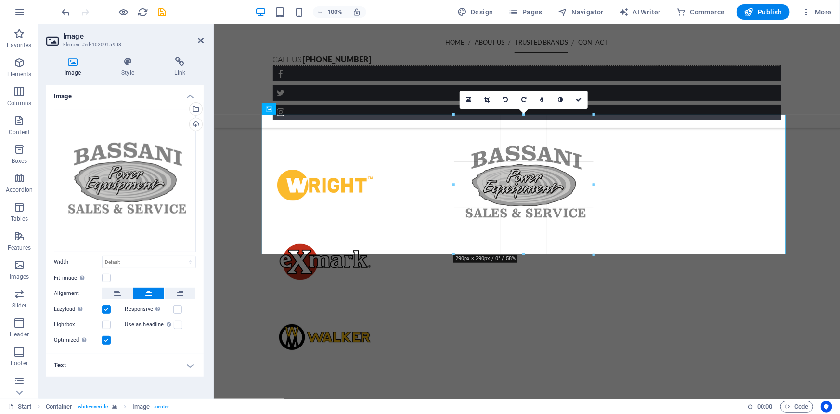
type input "290"
select select "px"
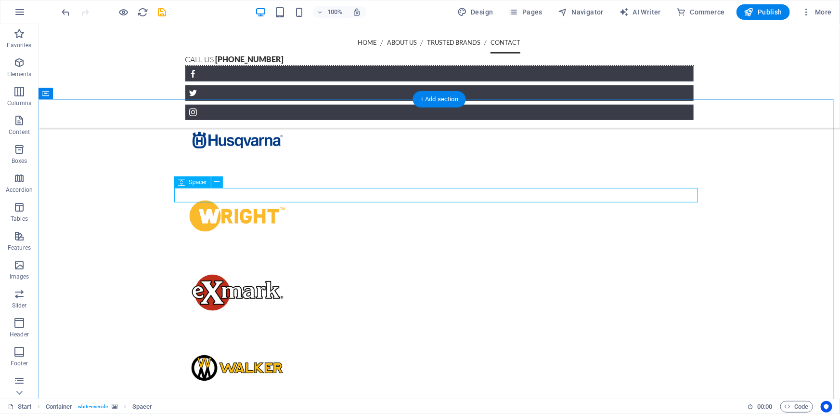
scroll to position [2100, 0]
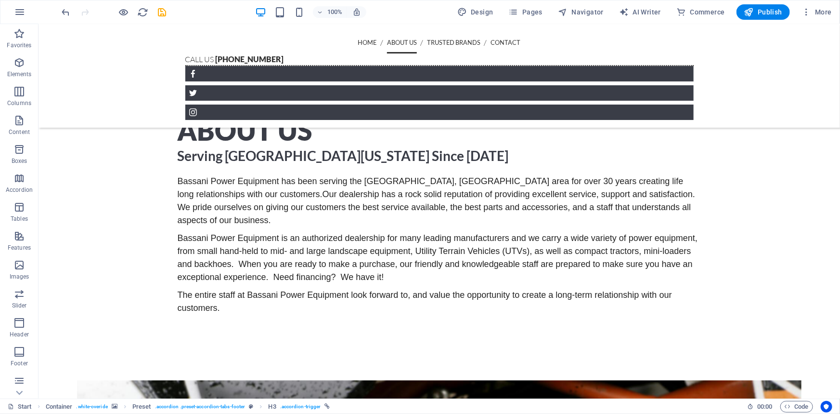
scroll to position [744, 0]
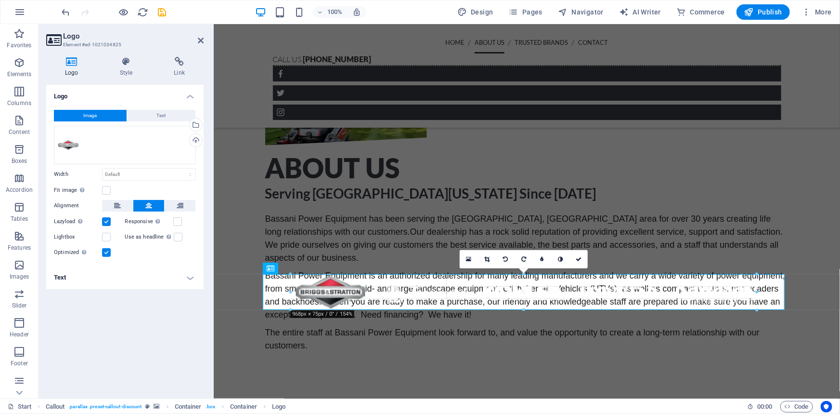
drag, startPoint x: 373, startPoint y: 273, endPoint x: 96, endPoint y: 235, distance: 279.9
type input "968"
select select "px"
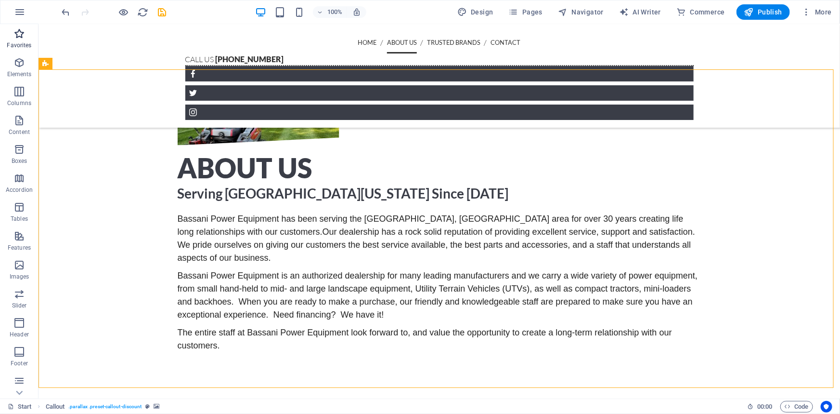
click at [16, 29] on icon "button" at bounding box center [19, 34] width 12 height 12
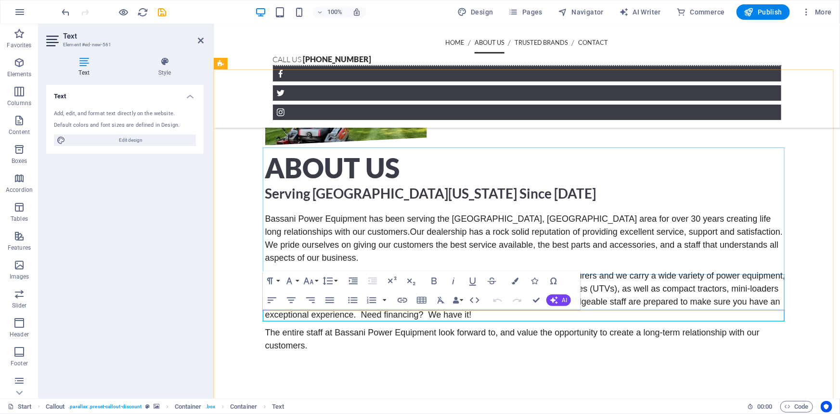
click at [293, 303] on icon "button" at bounding box center [291, 300] width 12 height 12
click at [313, 281] on icon "button" at bounding box center [309, 281] width 12 height 12
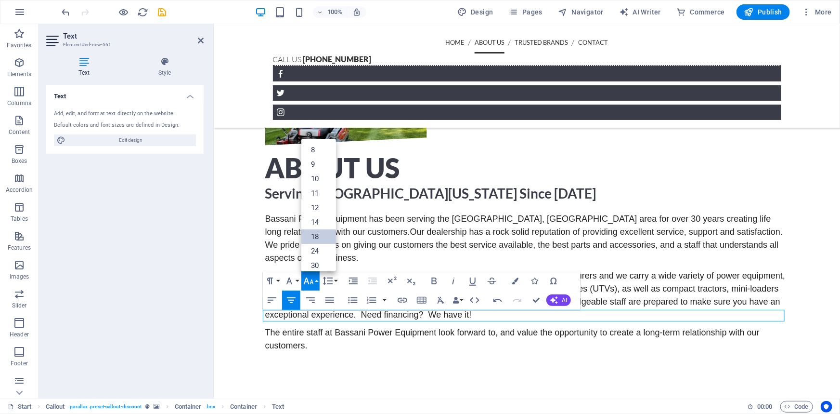
click at [319, 230] on link "18" at bounding box center [318, 236] width 35 height 14
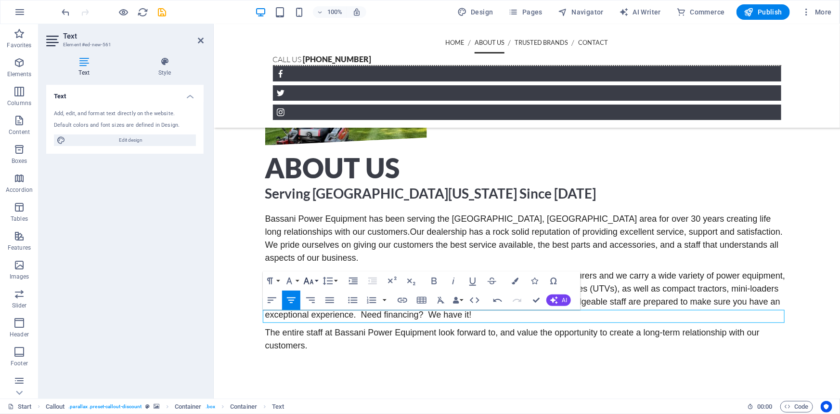
click at [308, 277] on icon "button" at bounding box center [309, 281] width 12 height 12
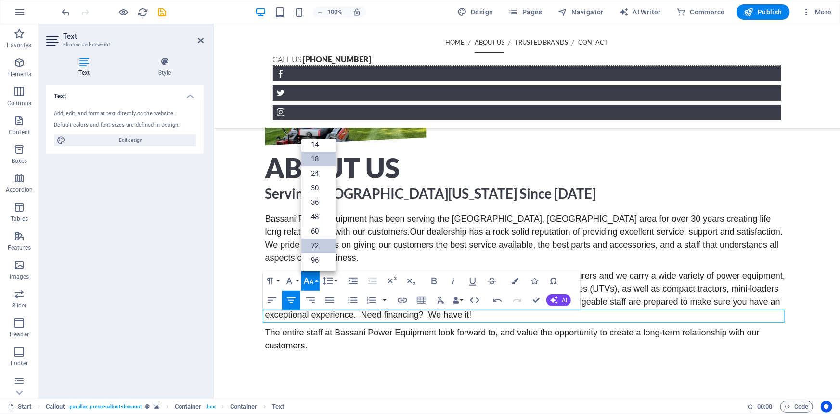
scroll to position [77, 0]
drag, startPoint x: 318, startPoint y: 176, endPoint x: 107, endPoint y: 172, distance: 210.9
click at [318, 176] on link "24" at bounding box center [318, 174] width 35 height 14
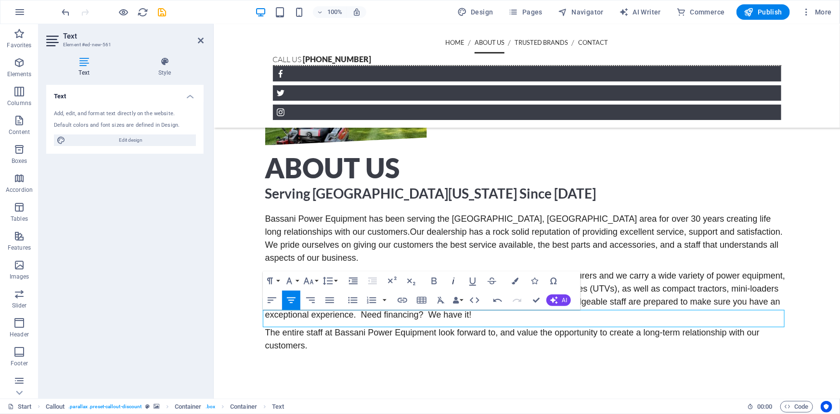
click at [453, 280] on icon "button" at bounding box center [454, 281] width 12 height 12
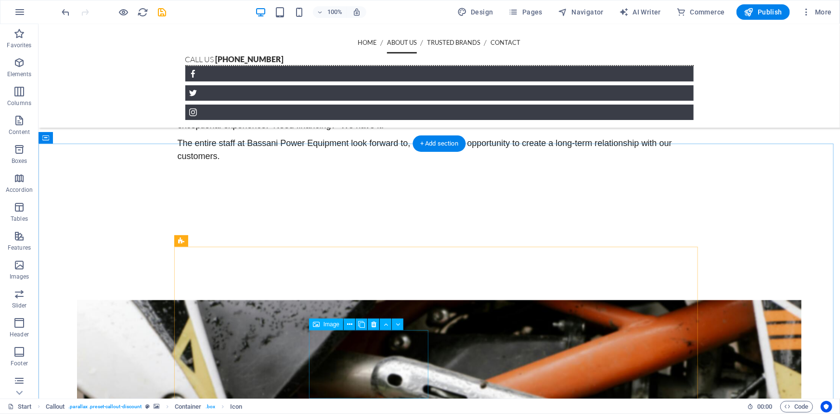
scroll to position [1006, 0]
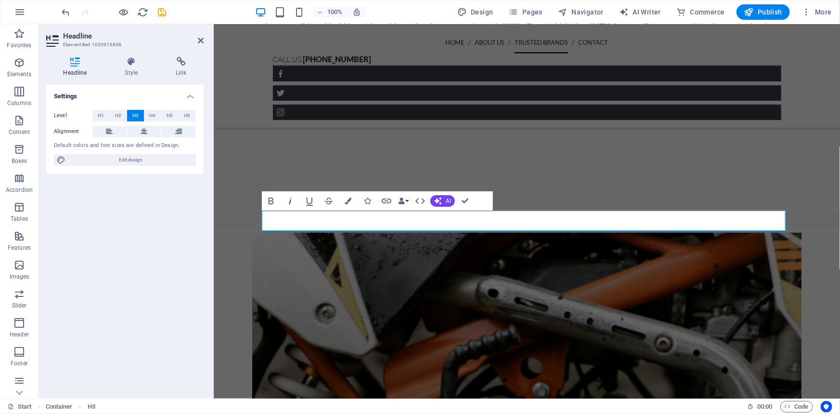
click at [291, 204] on icon "button" at bounding box center [290, 201] width 12 height 12
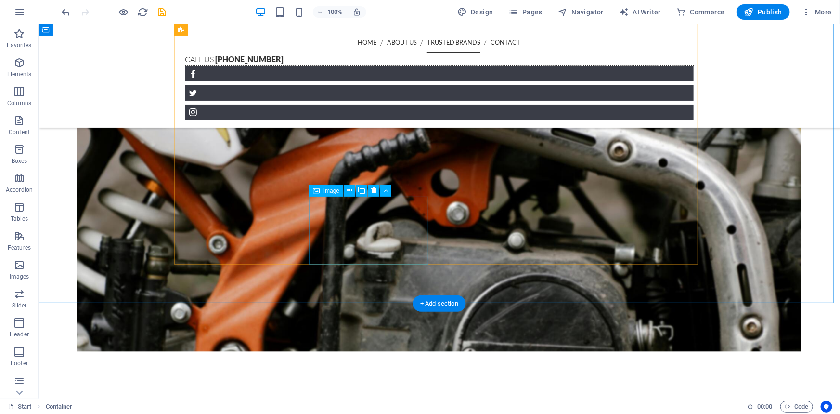
scroll to position [1138, 0]
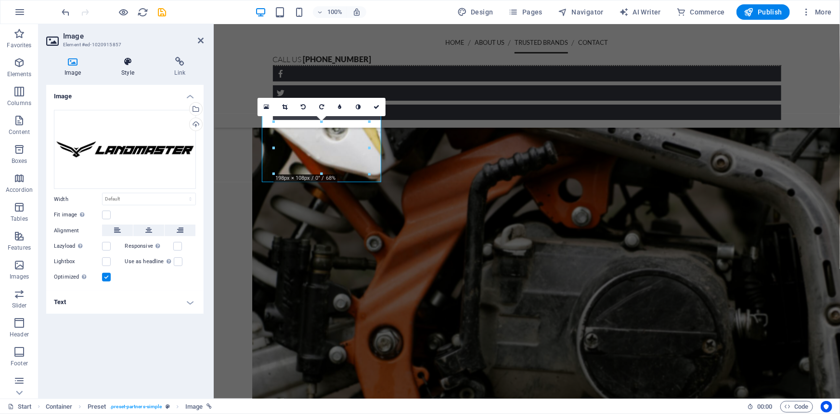
click at [126, 64] on icon at bounding box center [127, 62] width 49 height 10
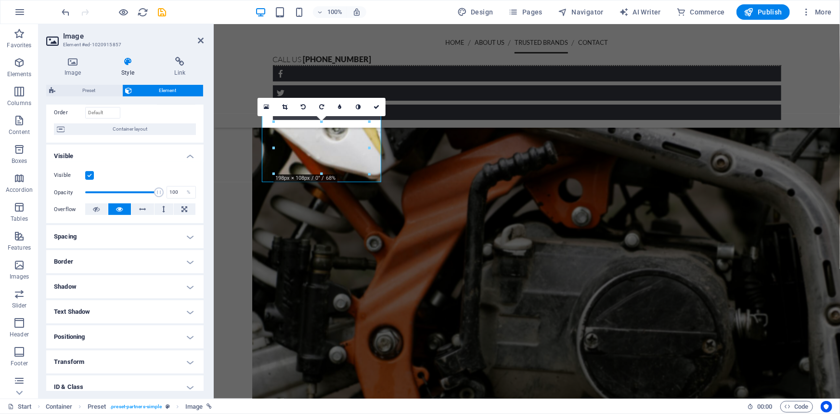
scroll to position [120, 0]
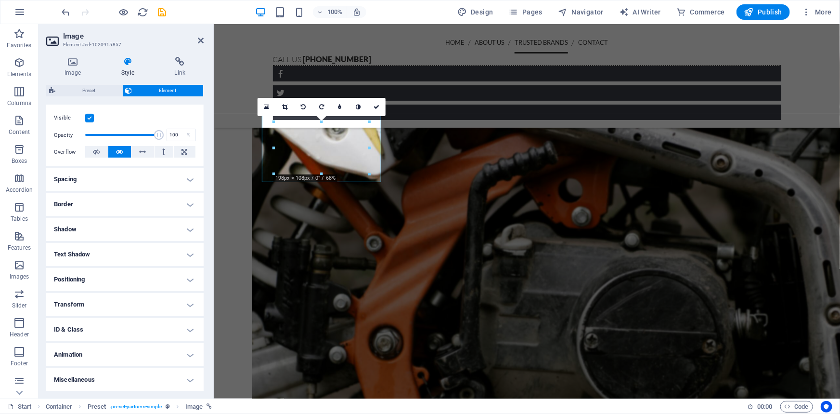
click at [79, 357] on h4 "Animation" at bounding box center [124, 354] width 157 height 23
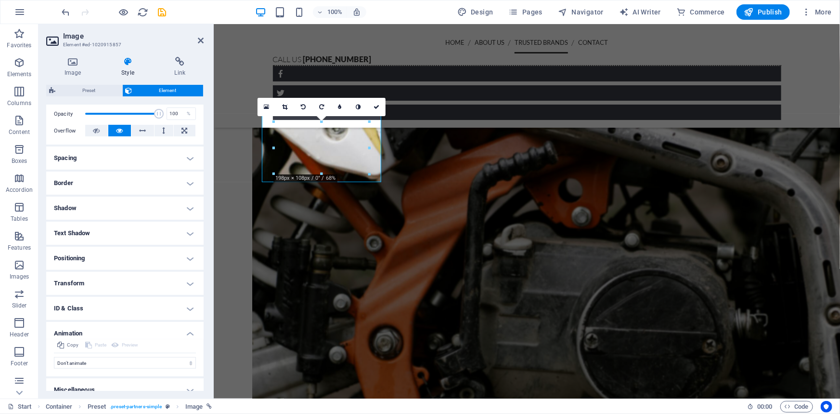
scroll to position [152, 0]
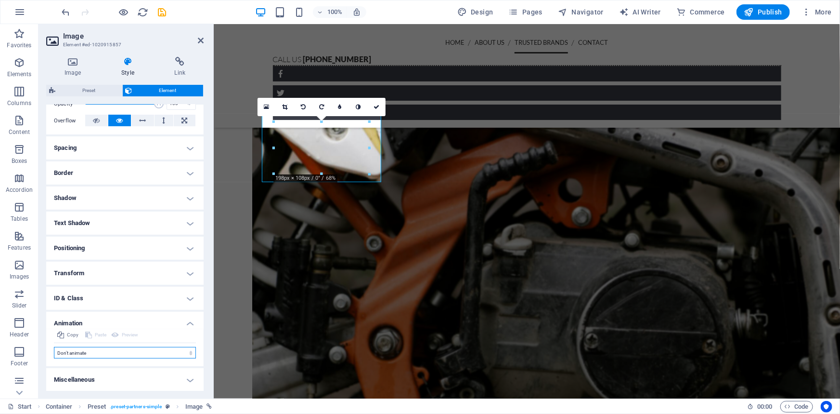
click at [98, 354] on select "Don't animate Show / Hide Slide up/down Zoom in/out Slide left to right Slide r…" at bounding box center [125, 353] width 142 height 12
select select "slide"
click at [54, 347] on select "Don't animate Show / Hide Slide up/down Zoom in/out Slide left to right Slide r…" at bounding box center [125, 353] width 142 height 12
select select "scroll"
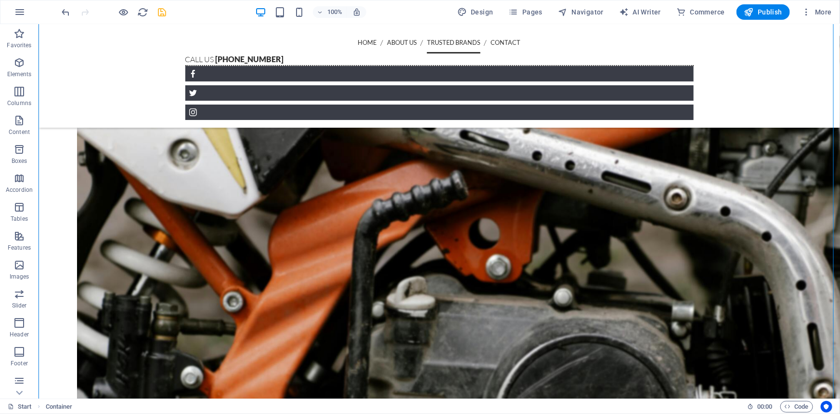
drag, startPoint x: 167, startPoint y: 19, endPoint x: 164, endPoint y: 15, distance: 5.2
click at [167, 19] on div at bounding box center [114, 11] width 108 height 15
click at [164, 15] on icon "save" at bounding box center [162, 12] width 11 height 11
checkbox input "false"
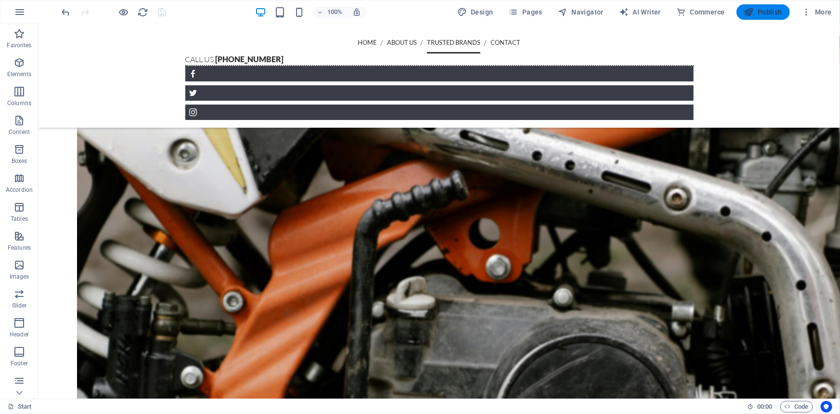
click at [768, 17] on button "Publish" at bounding box center [763, 11] width 53 height 15
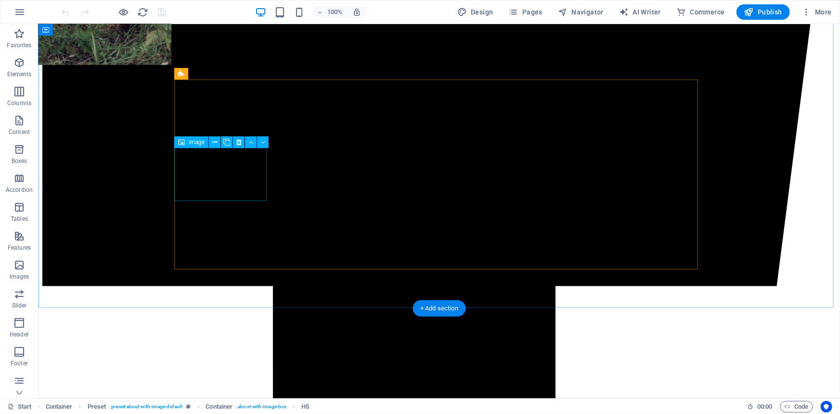
scroll to position [1189, 0]
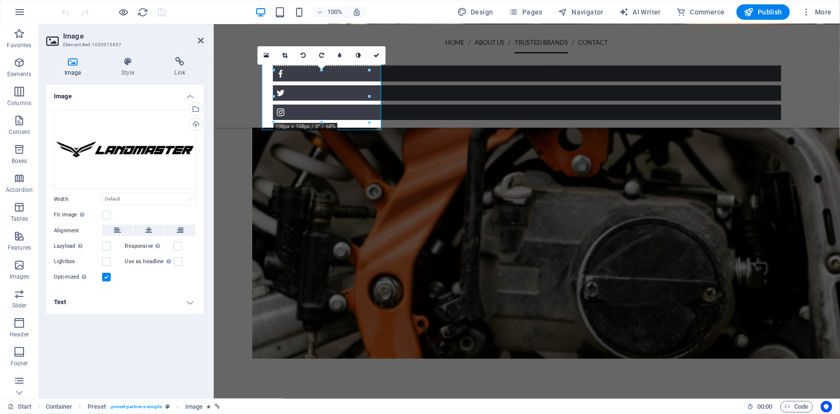
click at [127, 50] on div "Image Style Link Image Drag files here, click to choose files or select files f…" at bounding box center [125, 223] width 173 height 349
click at [127, 57] on icon at bounding box center [127, 62] width 49 height 10
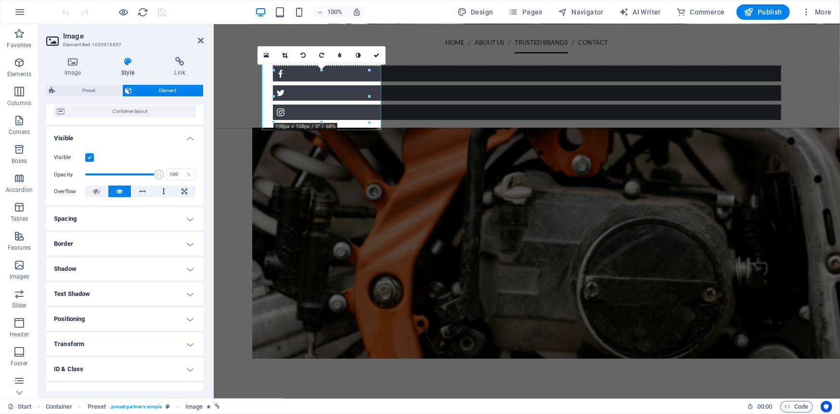
scroll to position [120, 0]
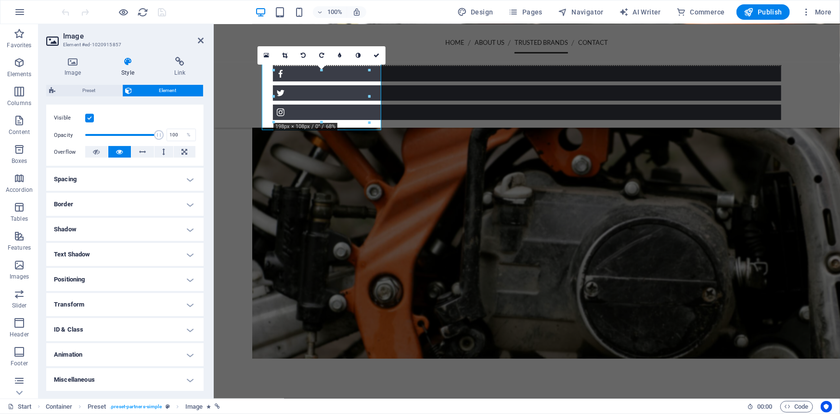
click at [113, 347] on h4 "Animation" at bounding box center [124, 354] width 157 height 23
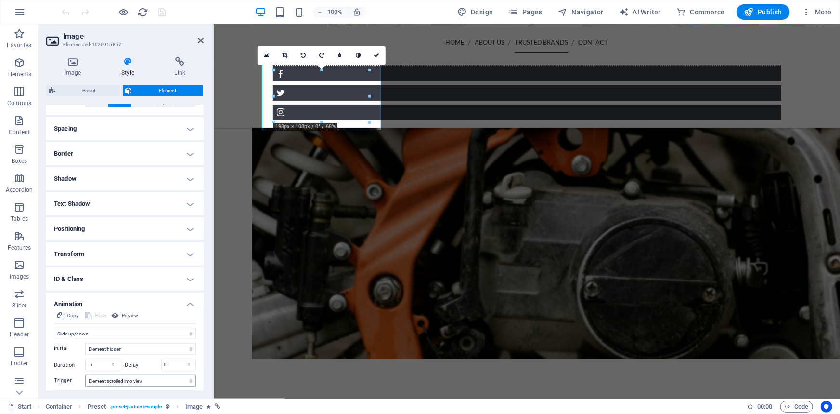
scroll to position [220, 0]
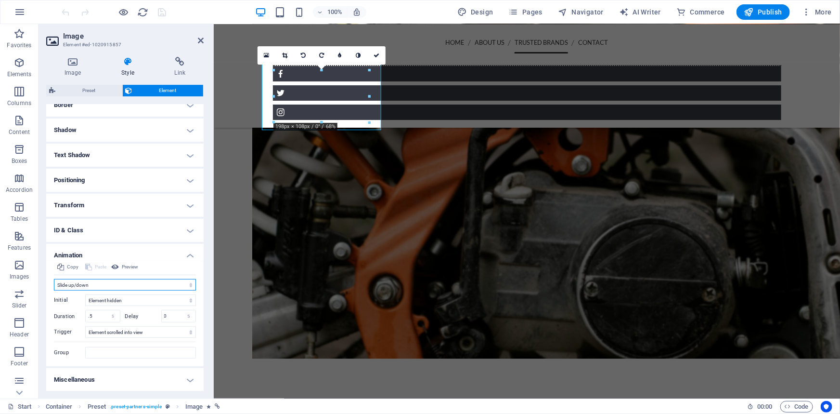
click at [119, 285] on select "Don't animate Show / Hide Slide up/down Zoom in/out Slide left to right Slide r…" at bounding box center [125, 285] width 142 height 12
select select "none"
click at [54, 290] on select "Don't animate Show / Hide Slide up/down Zoom in/out Slide left to right Slide r…" at bounding box center [125, 285] width 142 height 12
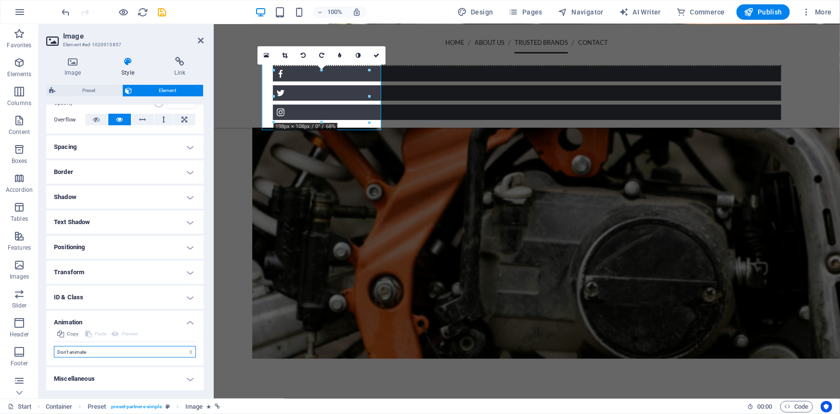
scroll to position [152, 0]
click at [166, 7] on icon "save" at bounding box center [162, 12] width 11 height 11
checkbox input "false"
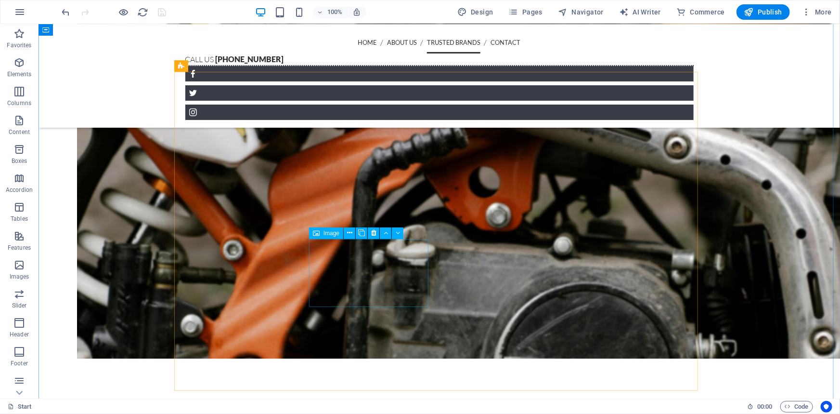
scroll to position [970, 0]
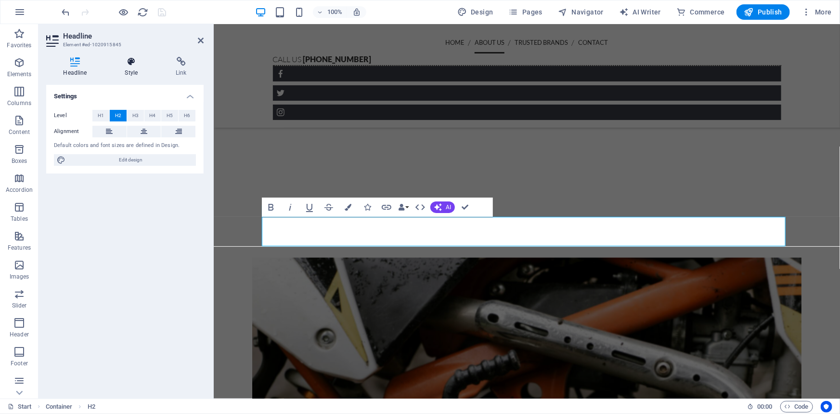
click at [125, 68] on h4 "Style" at bounding box center [133, 67] width 51 height 20
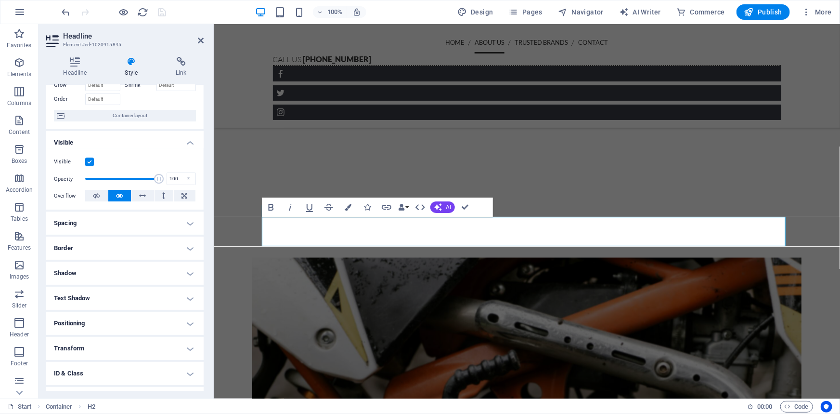
scroll to position [101, 0]
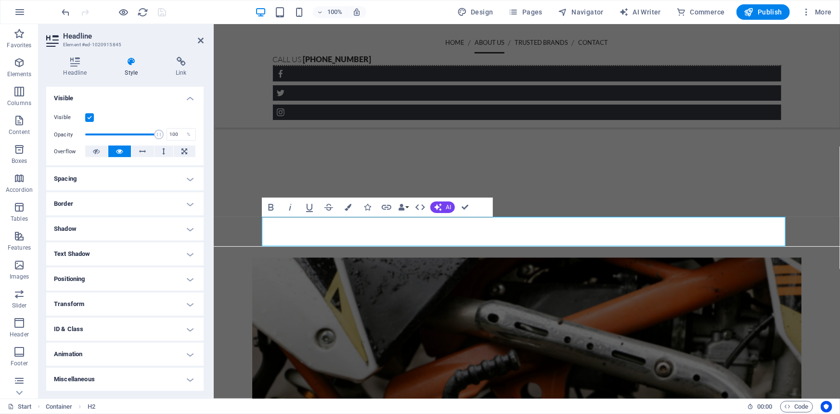
click at [94, 361] on h4 "Animation" at bounding box center [124, 353] width 157 height 23
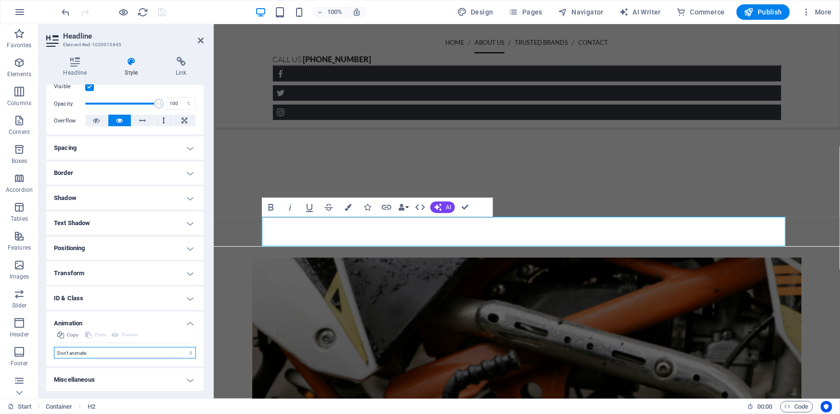
click at [100, 352] on select "Don't animate Show / Hide Slide up/down Zoom in/out Slide left to right Slide r…" at bounding box center [125, 353] width 142 height 12
select select "move-left-to-right"
click at [54, 347] on select "Don't animate Show / Hide Slide up/down Zoom in/out Slide left to right Slide r…" at bounding box center [125, 353] width 142 height 12
select select "scroll"
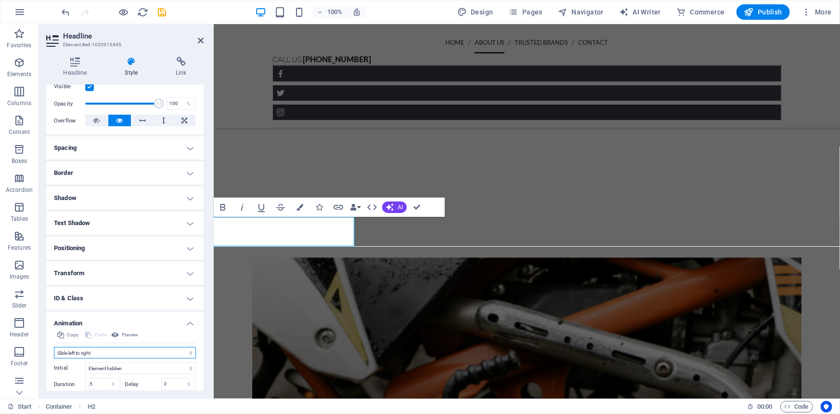
click at [99, 349] on select "Don't animate Show / Hide Slide up/down Zoom in/out Slide left to right Slide r…" at bounding box center [125, 353] width 142 height 12
select select "shrink"
click at [54, 347] on select "Don't animate Show / Hide Slide up/down Zoom in/out Slide left to right Slide r…" at bounding box center [125, 353] width 142 height 12
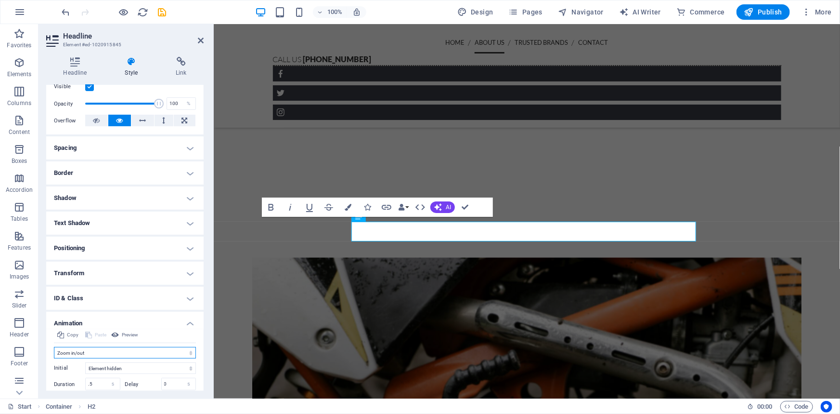
scroll to position [200, 0]
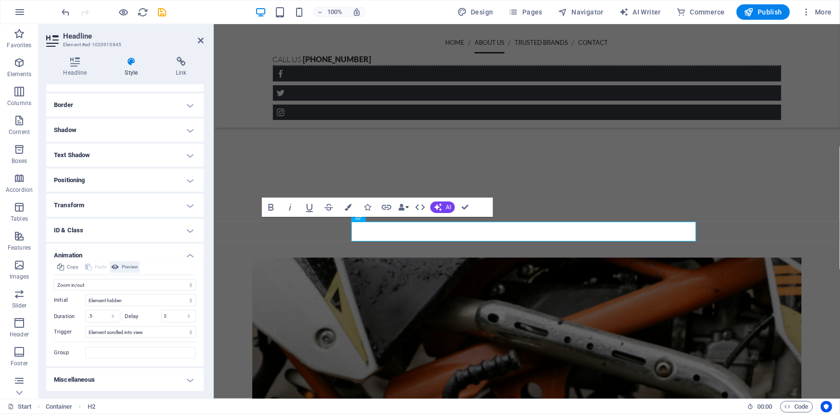
click at [116, 264] on icon at bounding box center [115, 267] width 8 height 12
drag, startPoint x: 100, startPoint y: 315, endPoint x: 90, endPoint y: 314, distance: 10.2
click at [90, 314] on input ".5" at bounding box center [103, 316] width 34 height 12
click at [125, 265] on span "Preview" at bounding box center [130, 267] width 16 height 12
drag, startPoint x: 72, startPoint y: 315, endPoint x: 57, endPoint y: 315, distance: 14.9
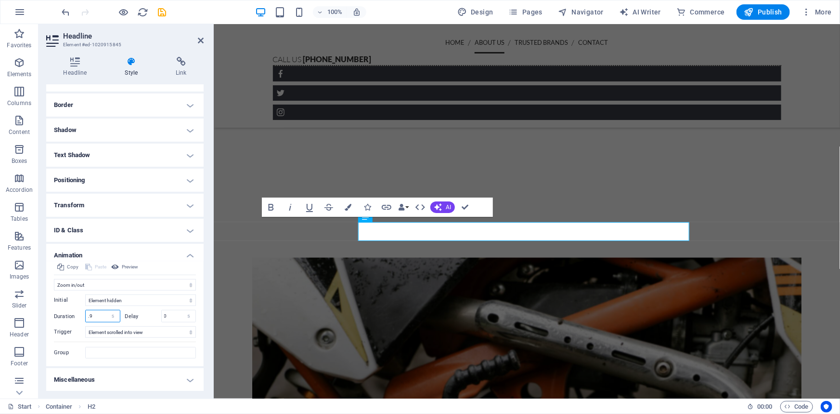
click at [57, 315] on div "Duration .9 s ms" at bounding box center [87, 316] width 66 height 13
click at [129, 265] on span "Preview" at bounding box center [130, 267] width 16 height 12
drag, startPoint x: 102, startPoint y: 313, endPoint x: 80, endPoint y: 313, distance: 21.7
click at [80, 313] on div "Duration 1 s ms" at bounding box center [87, 316] width 66 height 13
type input "2"
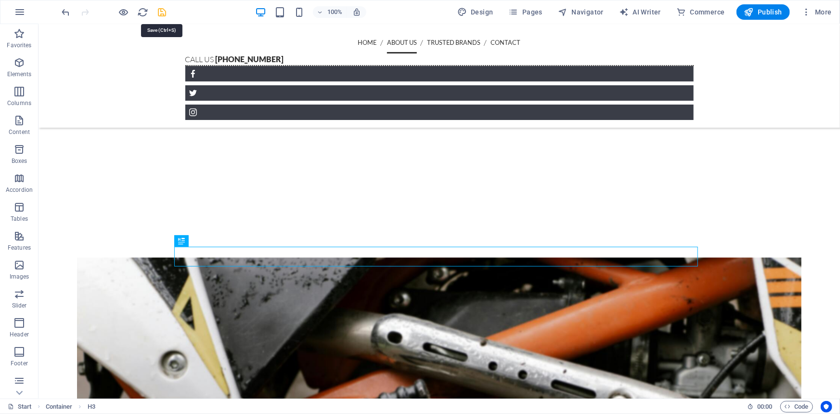
click at [158, 15] on icon "save" at bounding box center [162, 12] width 11 height 11
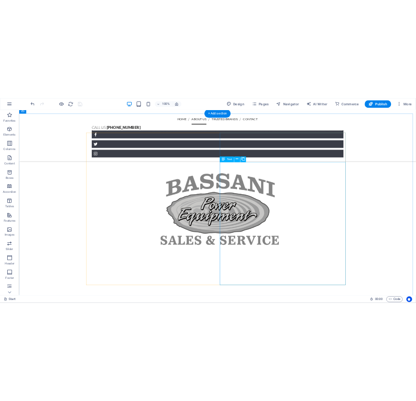
scroll to position [438, 0]
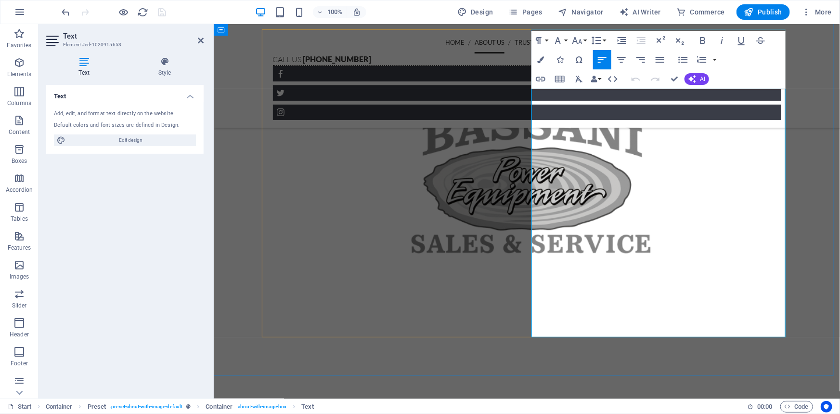
copy div "Bassani Power Equipment has been serving the [GEOGRAPHIC_DATA], [GEOGRAPHIC_DAT…"
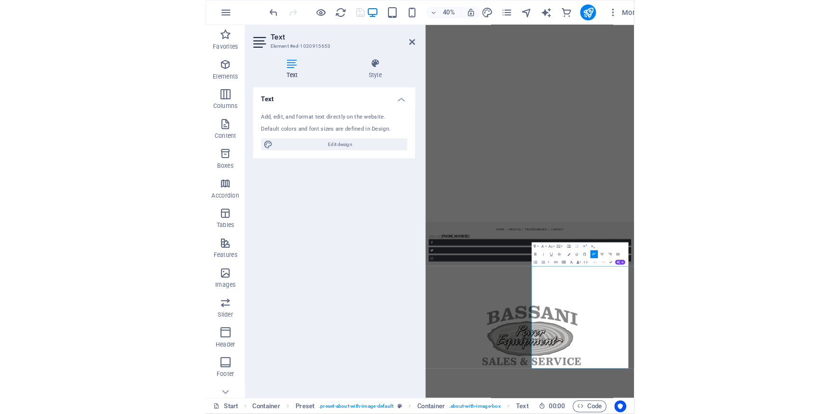
scroll to position [439, 0]
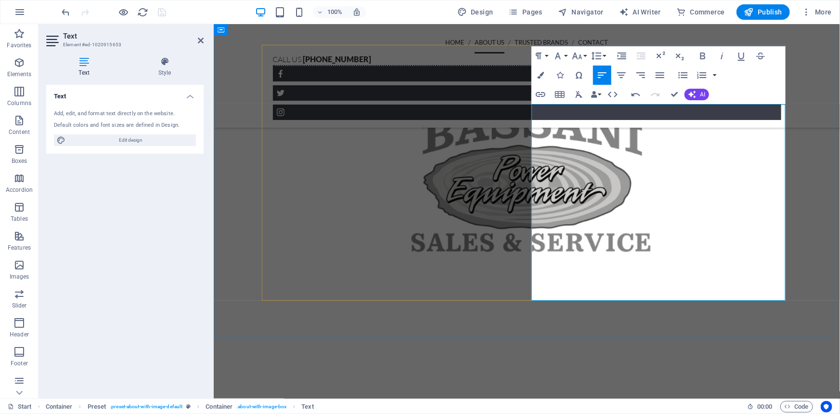
scroll to position [395, 0]
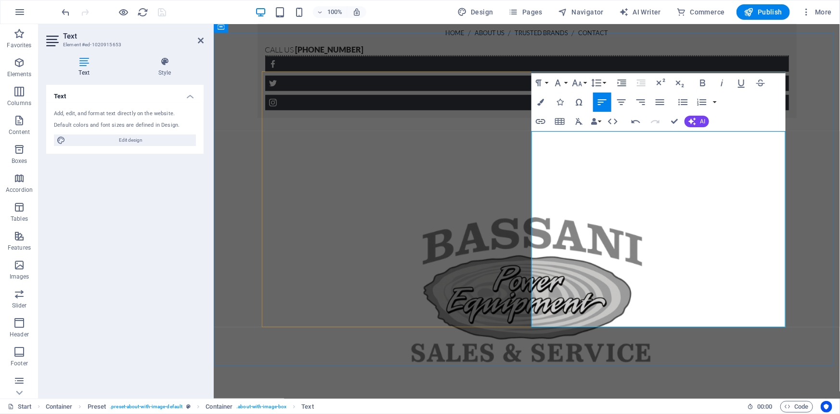
drag, startPoint x: 680, startPoint y: 135, endPoint x: 591, endPoint y: 134, distance: 89.5
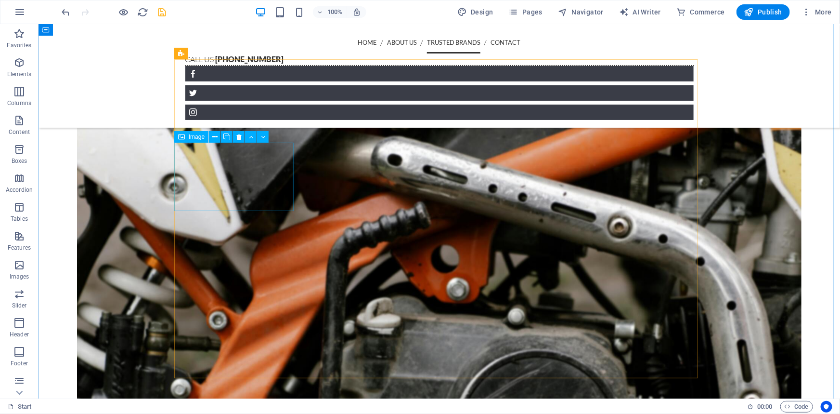
scroll to position [1227, 0]
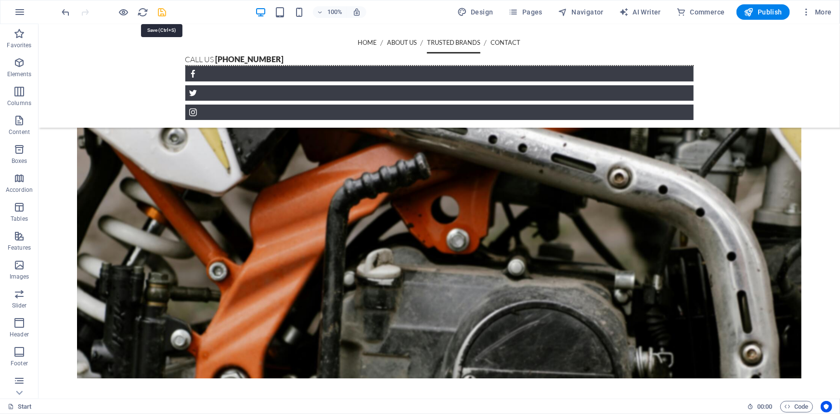
click at [162, 16] on icon "save" at bounding box center [162, 12] width 11 height 11
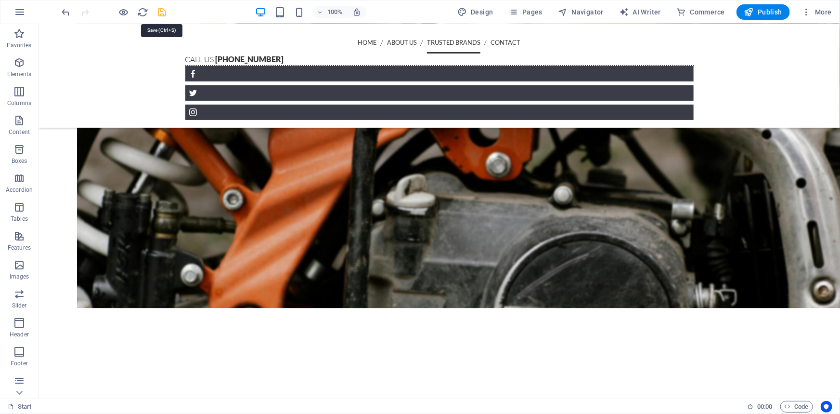
checkbox input "false"
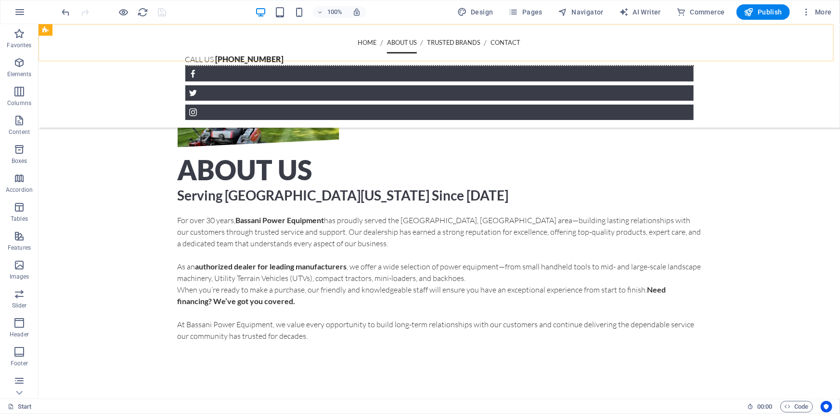
scroll to position [742, 0]
click at [753, 18] on button "Publish" at bounding box center [763, 11] width 53 height 15
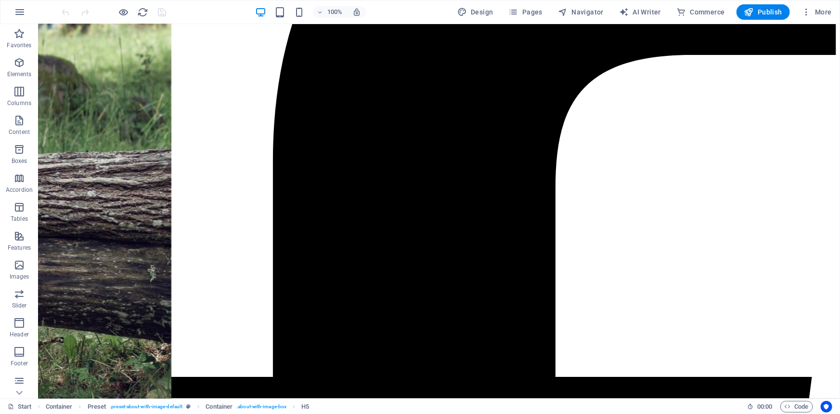
scroll to position [795, 0]
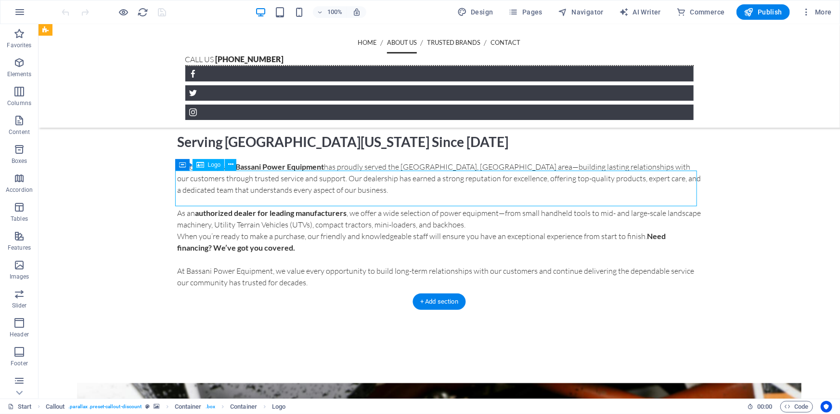
select select "px"
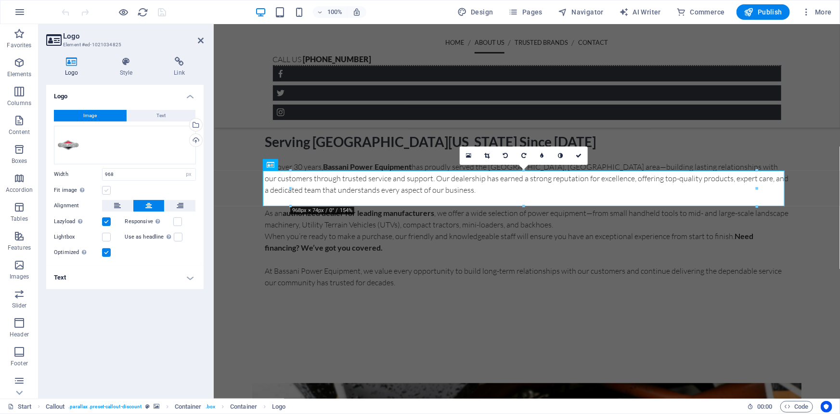
click at [108, 191] on label at bounding box center [106, 190] width 9 height 9
click at [0, 0] on input "Fit image Automatically fit image to a fixed width and height" at bounding box center [0, 0] width 0 height 0
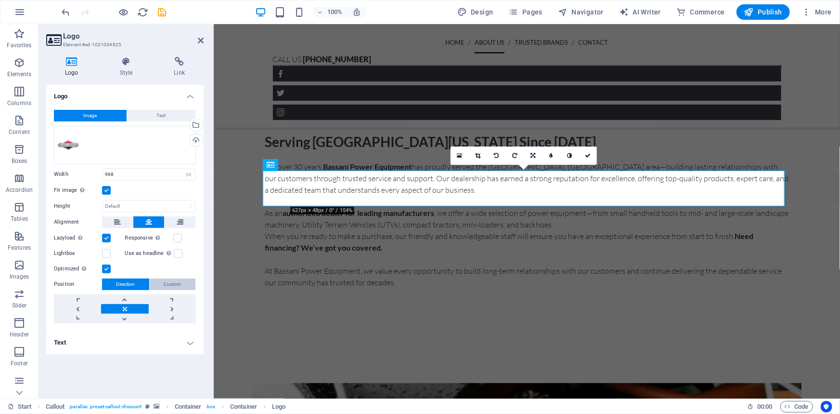
click at [174, 286] on span "Custom" at bounding box center [172, 284] width 17 height 12
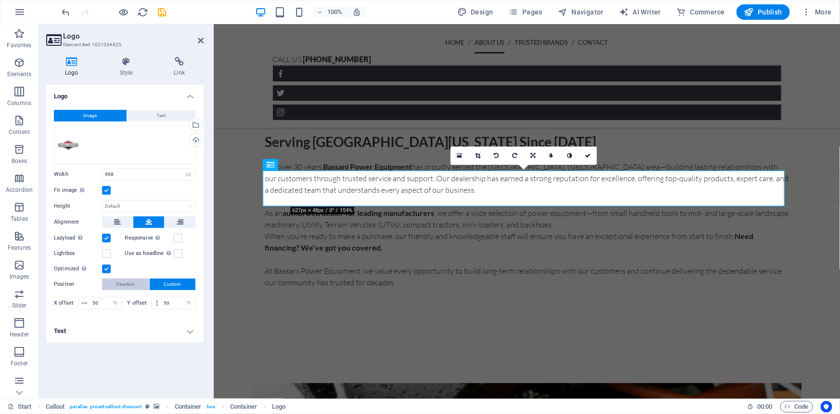
click at [125, 286] on span "Direction" at bounding box center [125, 284] width 19 height 12
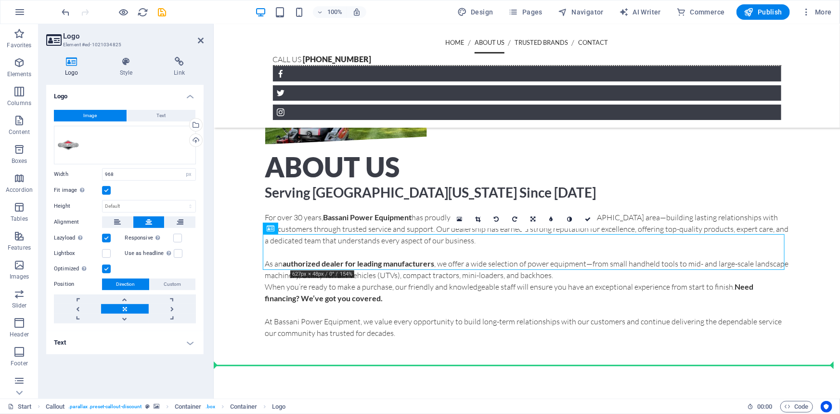
scroll to position [746, 0]
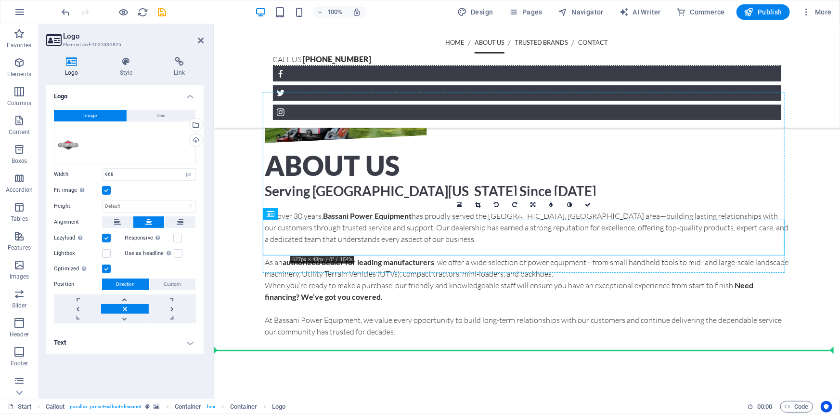
drag, startPoint x: 392, startPoint y: 320, endPoint x: 401, endPoint y: 207, distance: 112.5
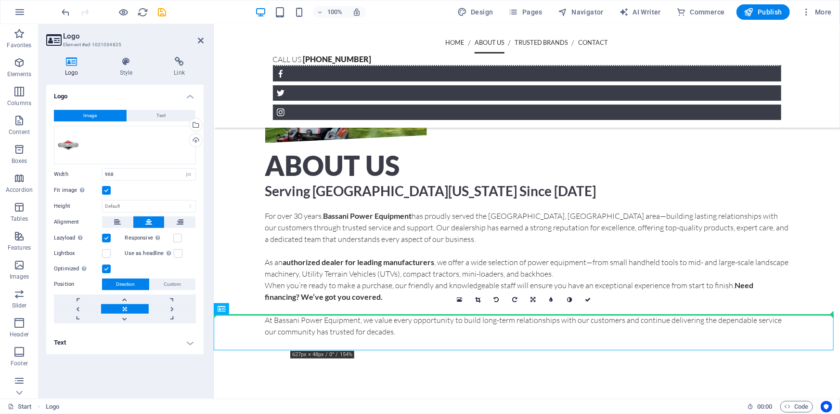
drag, startPoint x: 378, startPoint y: 341, endPoint x: 387, endPoint y: 236, distance: 105.3
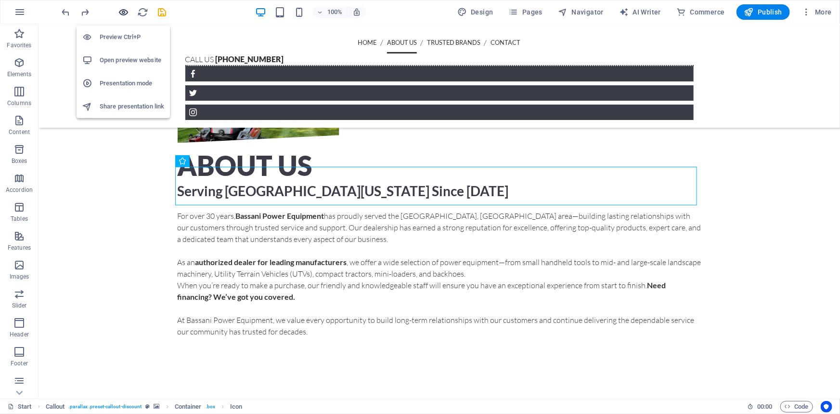
click at [125, 13] on icon "button" at bounding box center [123, 12] width 11 height 11
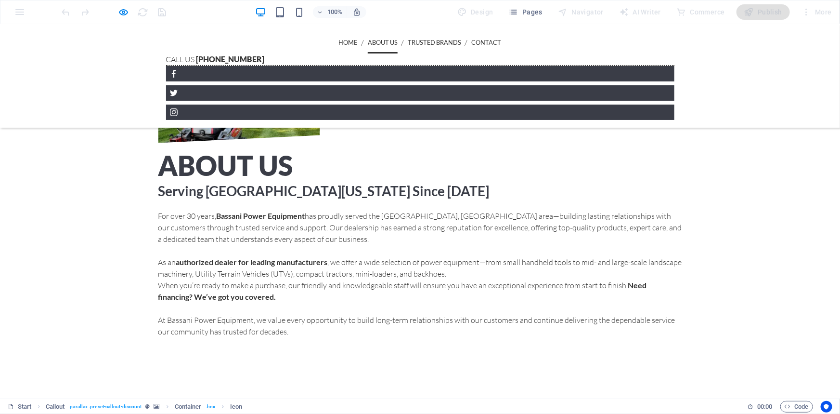
click at [170, 15] on div "100% Design Pages Navigator AI Writer Commerce Publish More" at bounding box center [448, 11] width 776 height 15
click at [126, 13] on icon "button" at bounding box center [123, 12] width 11 height 11
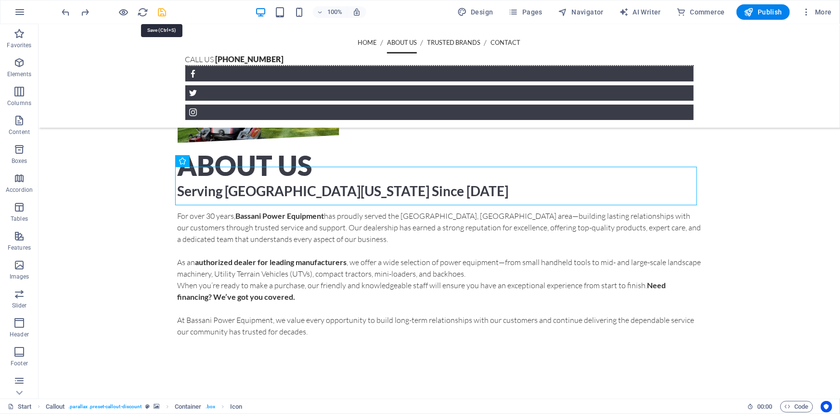
click at [161, 13] on icon "save" at bounding box center [162, 12] width 11 height 11
checkbox input "false"
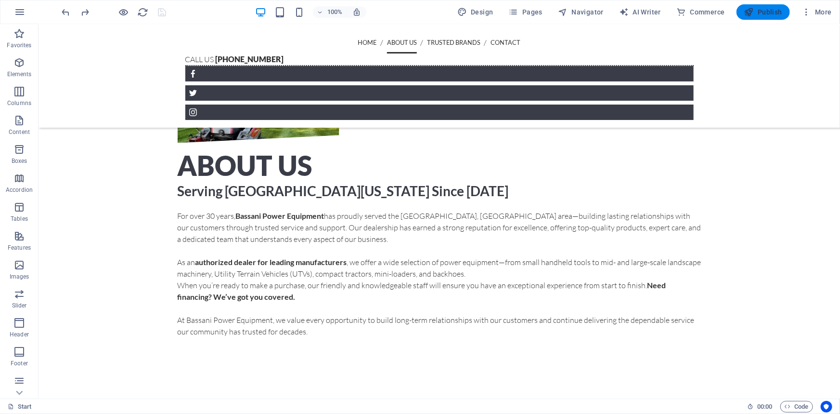
click at [758, 10] on span "Publish" at bounding box center [763, 12] width 38 height 10
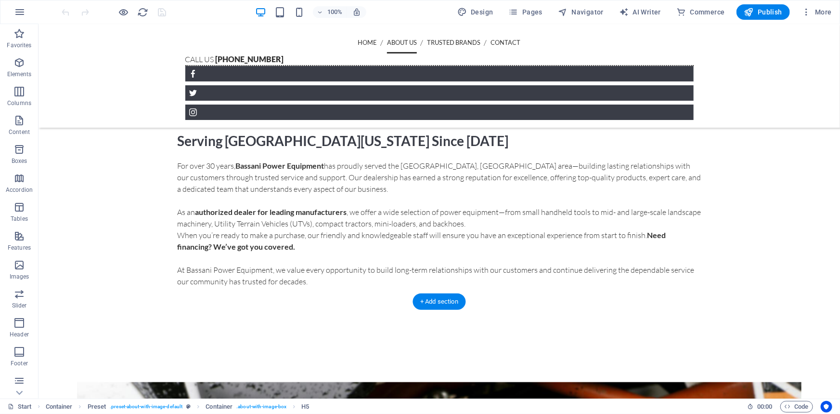
scroll to position [795, 0]
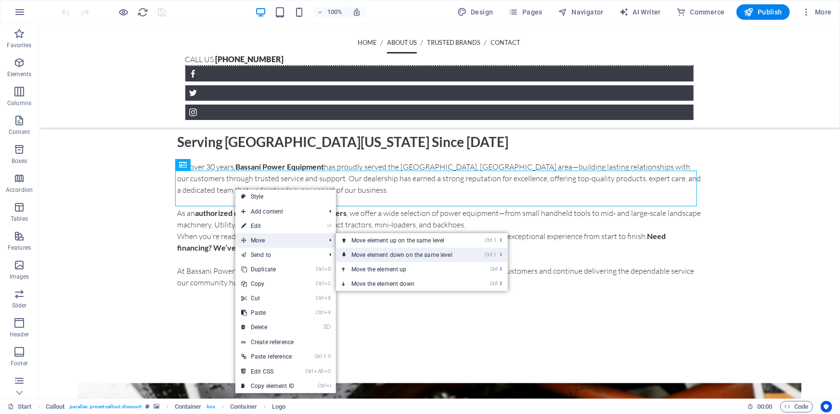
click at [363, 253] on link "Ctrl ⇧ ⬇ Move element down on the same level" at bounding box center [404, 254] width 136 height 14
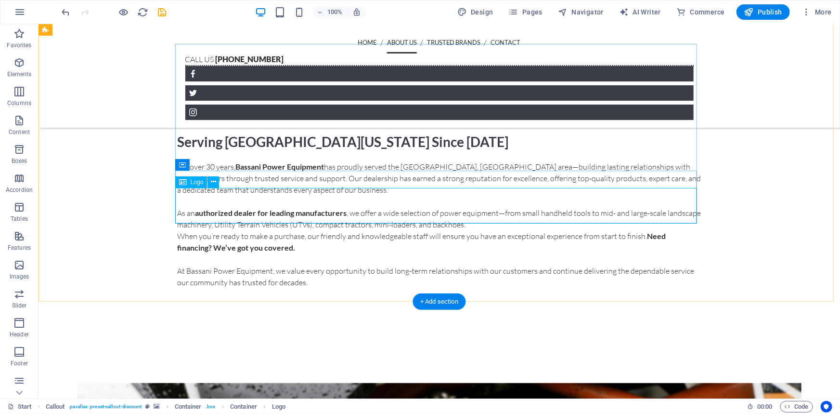
select select "px"
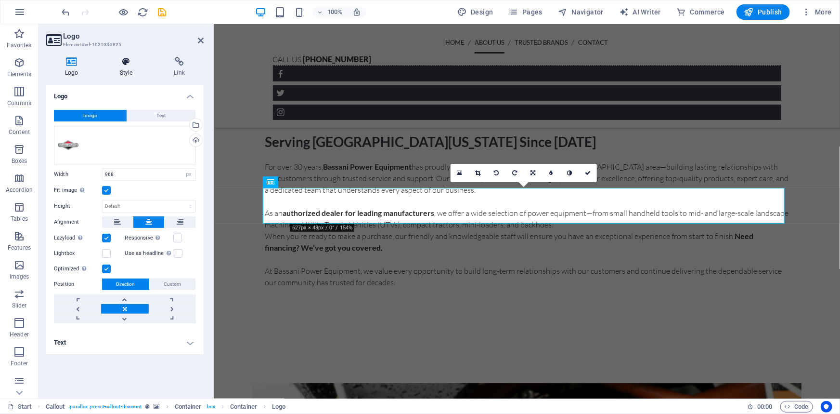
click at [125, 64] on icon at bounding box center [126, 62] width 51 height 10
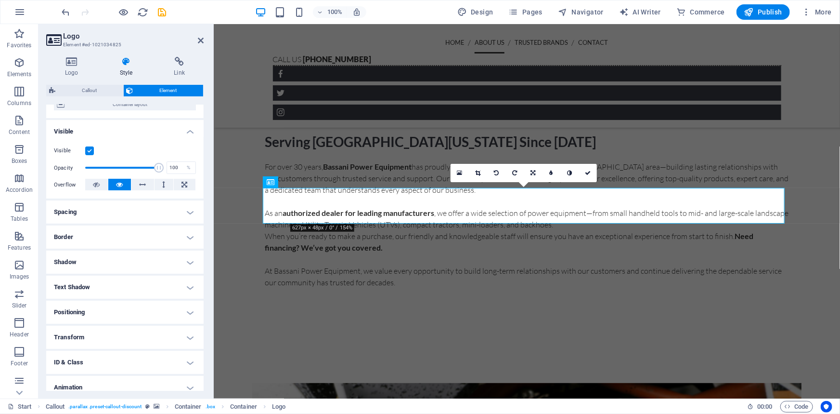
scroll to position [120, 0]
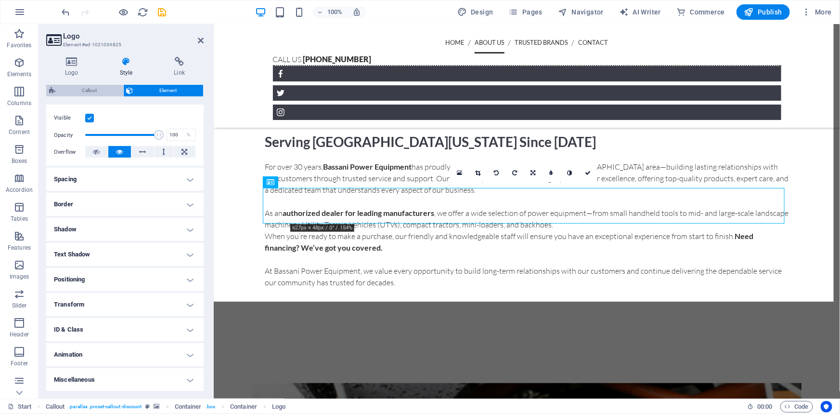
click at [97, 89] on span "Callout" at bounding box center [89, 91] width 62 height 12
select select "%"
select select "center"
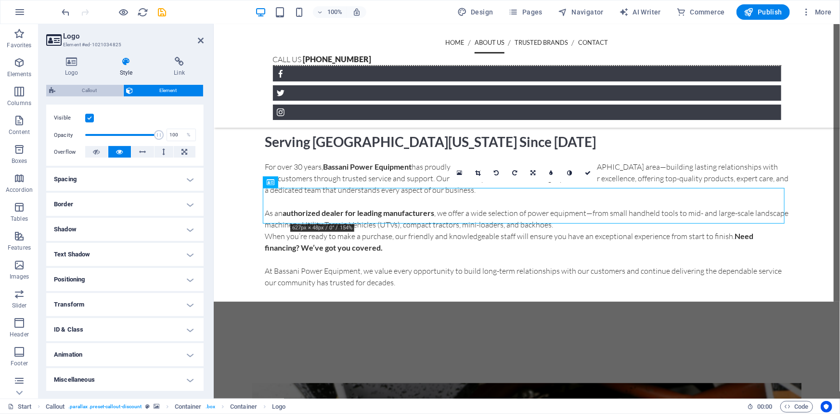
select select "rem"
select select "px"
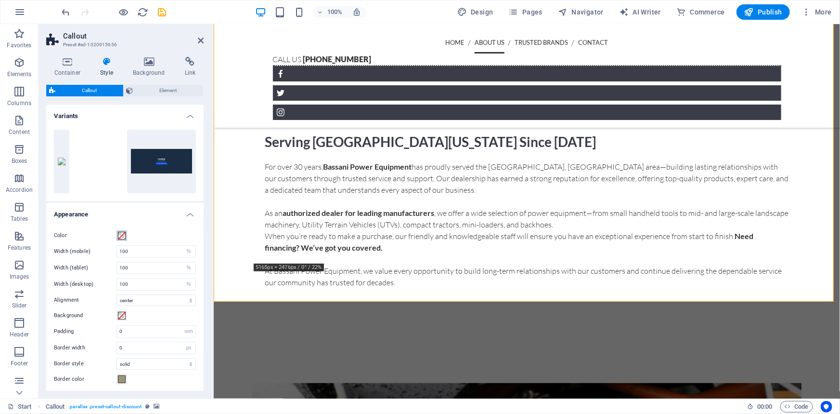
click at [121, 238] on span at bounding box center [122, 236] width 8 height 8
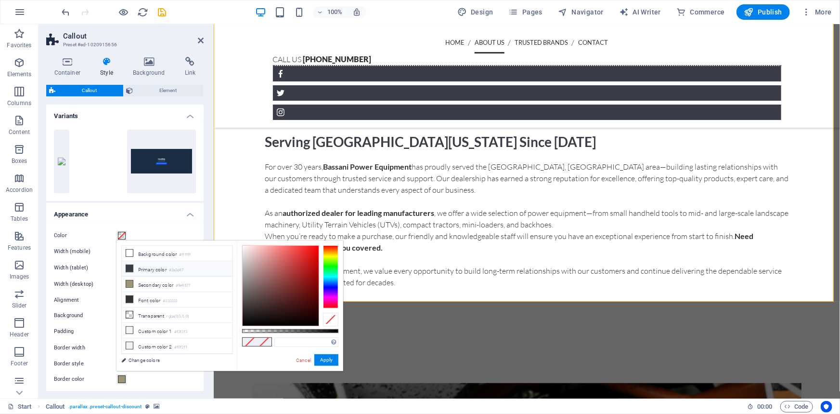
click at [137, 270] on li "Primary color #3a3d47" at bounding box center [177, 268] width 111 height 15
type input "#3a3d47"
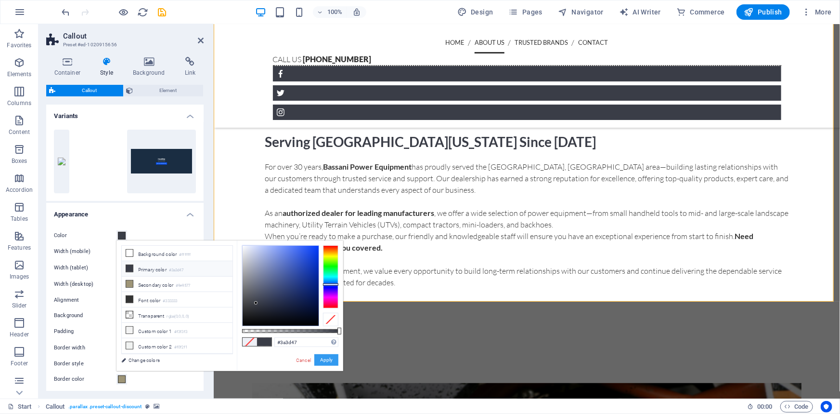
click at [323, 358] on button "Apply" at bounding box center [326, 360] width 24 height 12
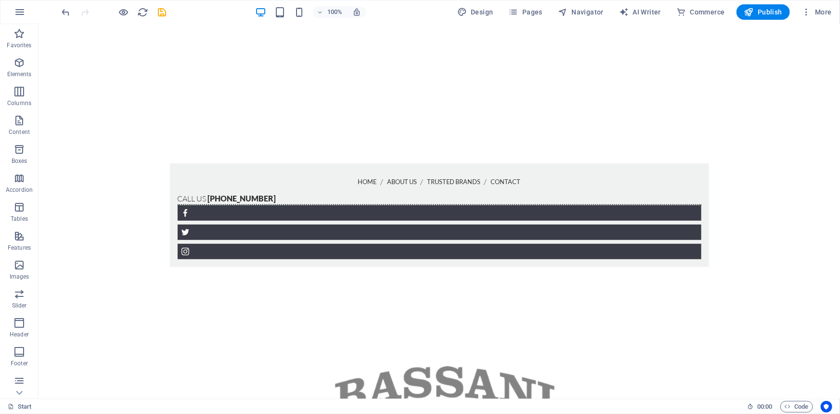
scroll to position [241, 0]
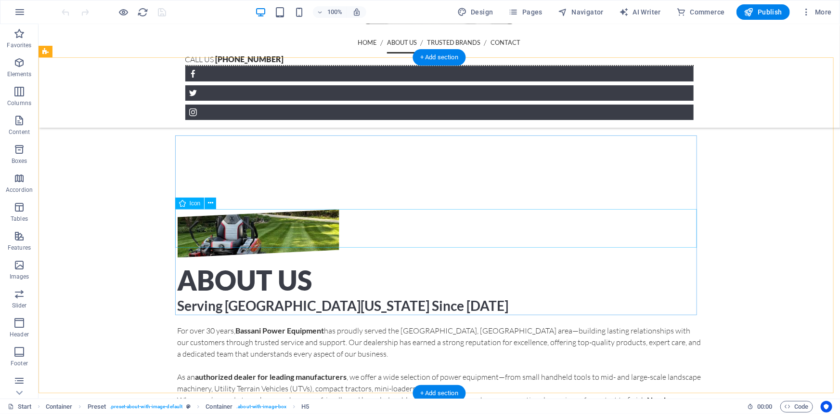
scroll to position [751, 0]
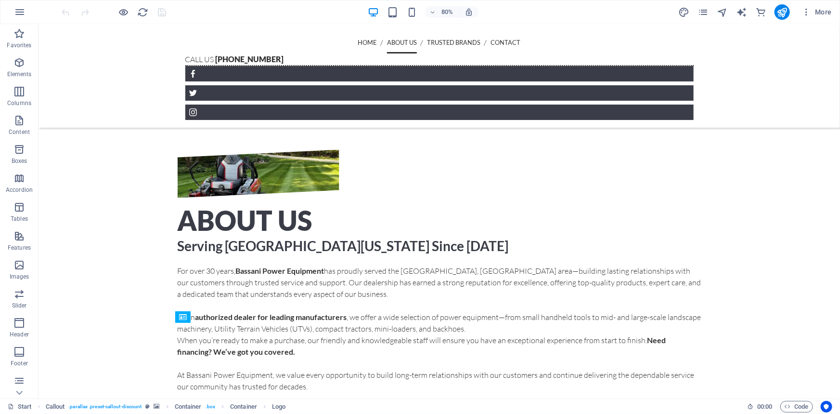
scroll to position [643, 0]
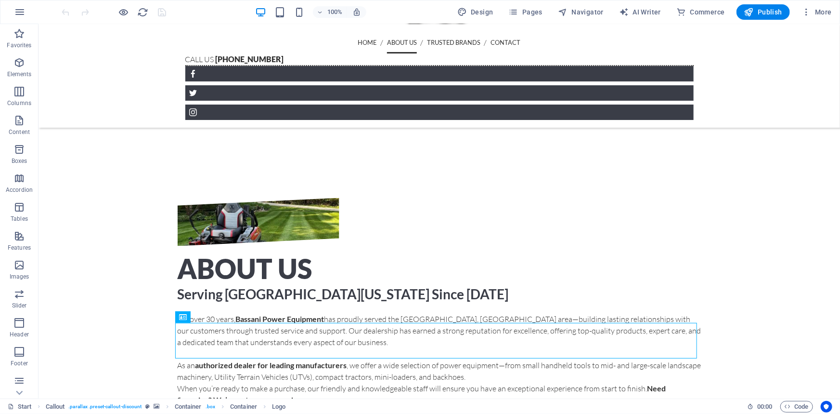
click at [659, 85] on figure at bounding box center [439, 92] width 508 height 15
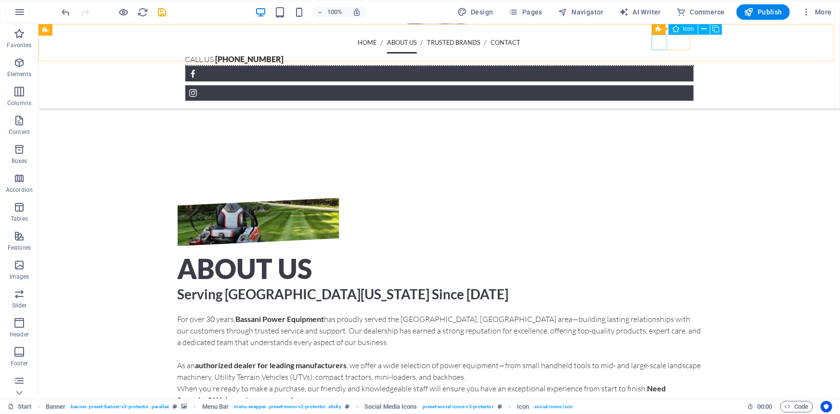
click at [685, 85] on figure at bounding box center [439, 92] width 508 height 15
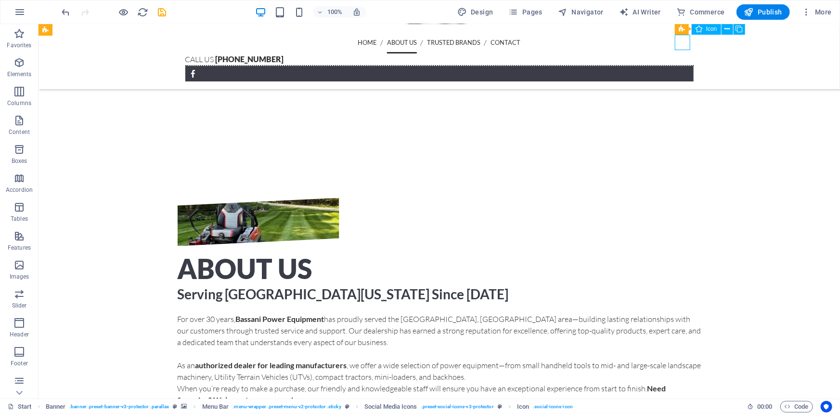
click at [737, 159] on div "About Us Serving [GEOGRAPHIC_DATA][US_STATE] Since [DATE] For over 30 years, Ba…" at bounding box center [439, 319] width 802 height 320
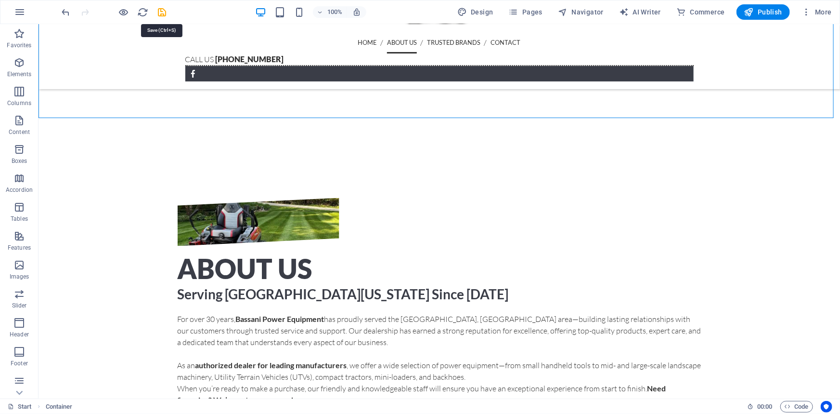
click at [167, 15] on icon "save" at bounding box center [162, 12] width 11 height 11
checkbox input "false"
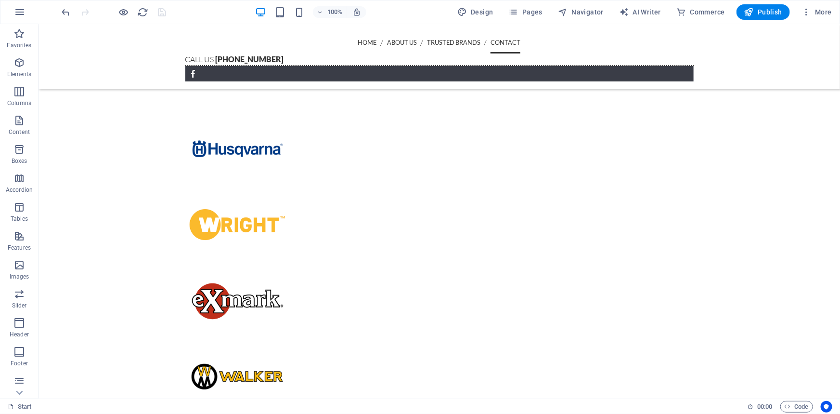
scroll to position [1968, 0]
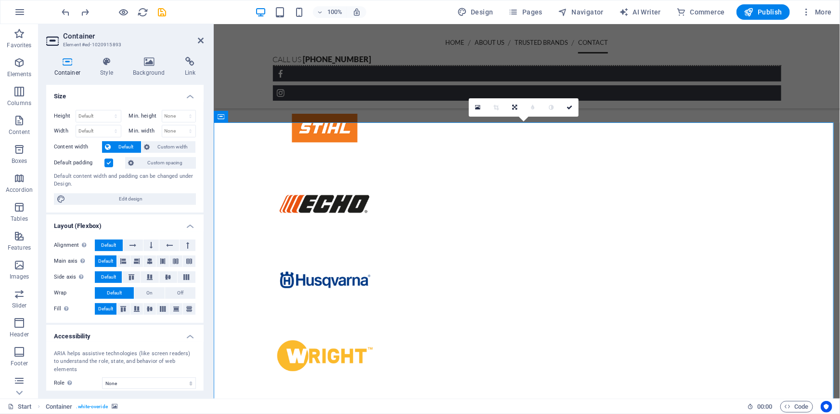
click at [136, 62] on icon at bounding box center [149, 62] width 48 height 10
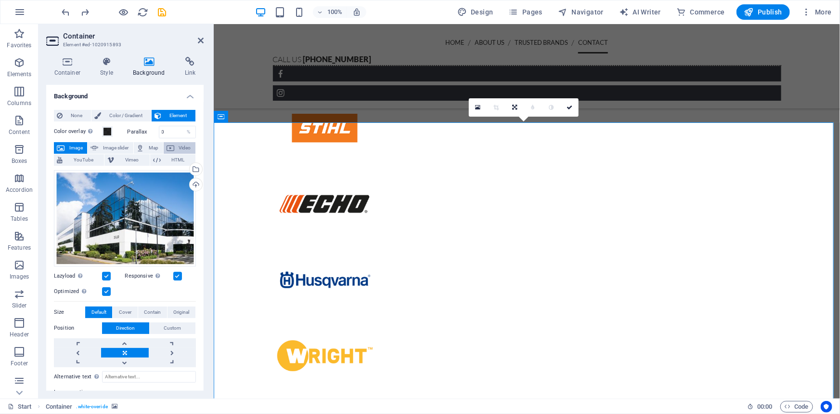
click at [181, 148] on span "Video" at bounding box center [184, 148] width 15 height 12
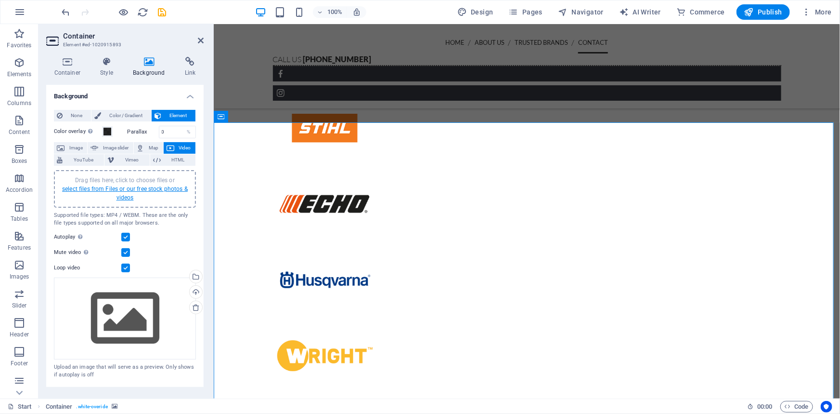
click at [154, 188] on link "select files from Files or our free stock photos & videos" at bounding box center [125, 192] width 126 height 15
click at [155, 190] on link "select files from Files or our free stock photos & videos" at bounding box center [125, 192] width 126 height 15
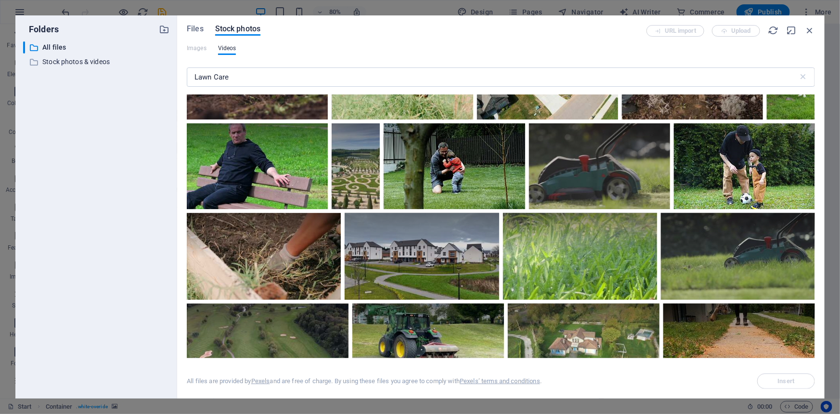
scroll to position [788, 0]
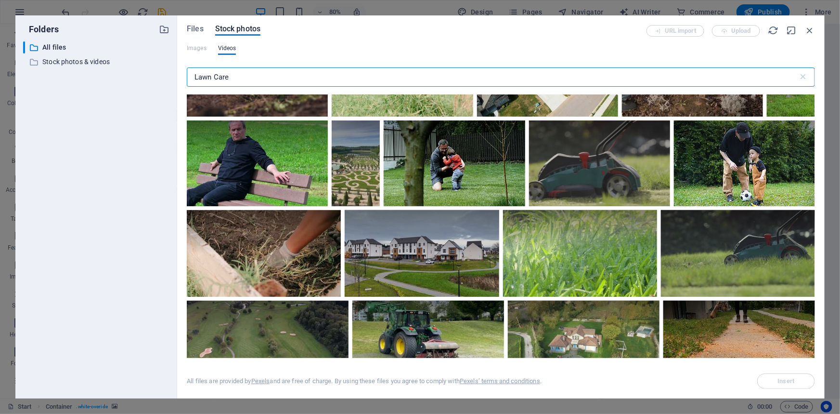
drag, startPoint x: 245, startPoint y: 81, endPoint x: 157, endPoint y: 83, distance: 87.6
click at [157, 83] on div "Folders ​ All files All files ​ Stock photos & videos Stock photos & videos Fil…" at bounding box center [419, 206] width 809 height 383
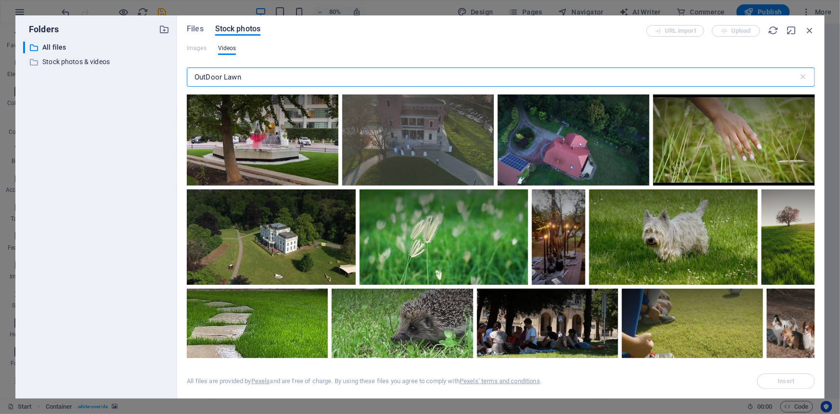
drag, startPoint x: 260, startPoint y: 80, endPoint x: 115, endPoint y: 84, distance: 145.0
click at [115, 84] on div "Folders ​ All files All files ​ Stock photos & videos Stock photos & videos Fil…" at bounding box center [419, 206] width 809 height 383
paste input "door Power Equipment"
type input "Outdoor Power Equipment"
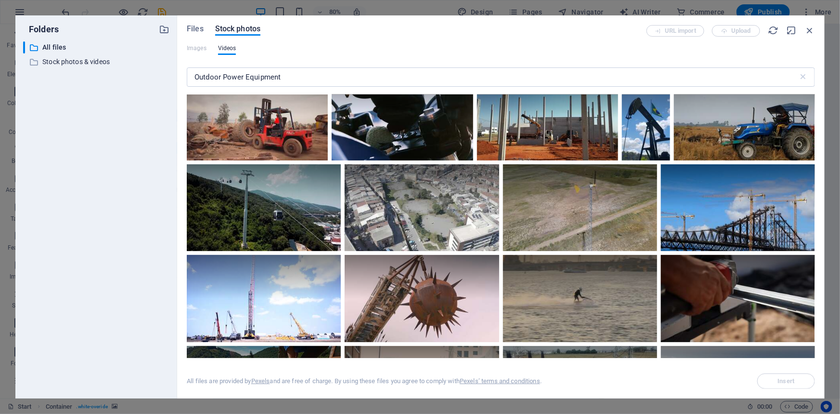
scroll to position [1607, 0]
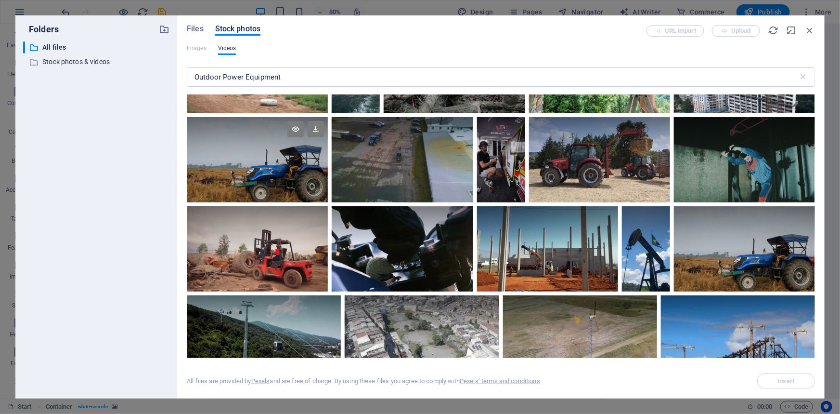
click at [274, 145] on div at bounding box center [257, 138] width 141 height 43
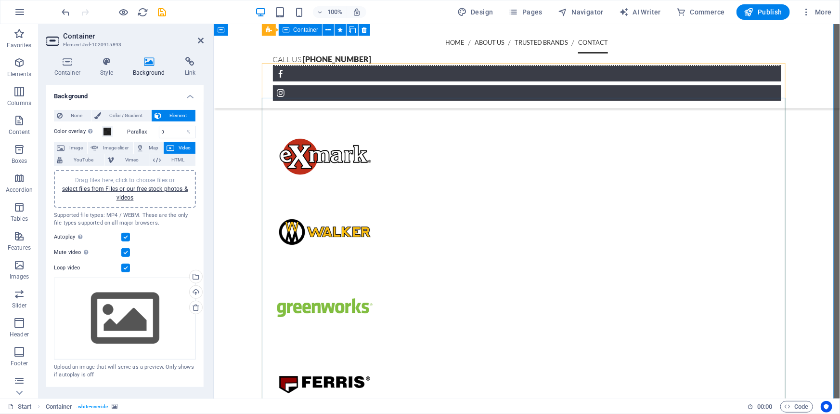
scroll to position [2237, 0]
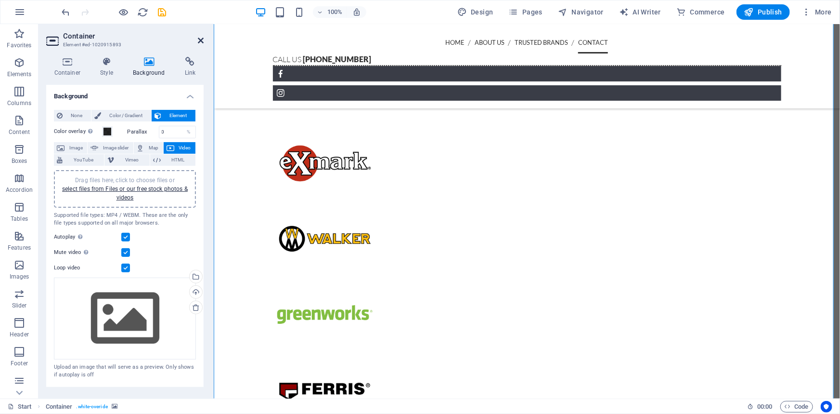
click at [201, 37] on icon at bounding box center [201, 41] width 6 height 8
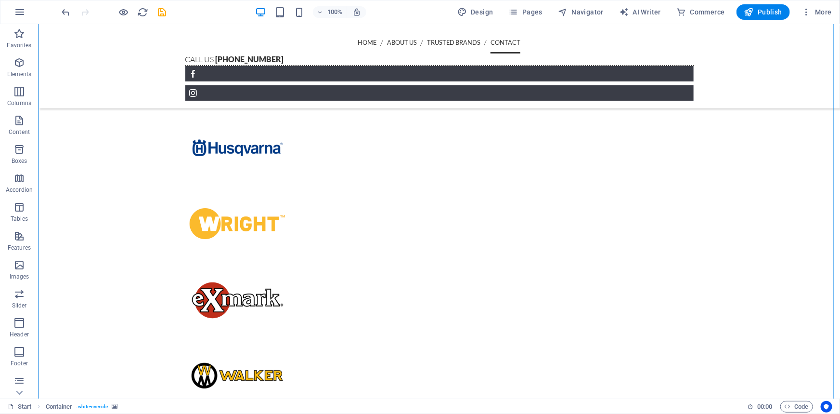
scroll to position [2012, 0]
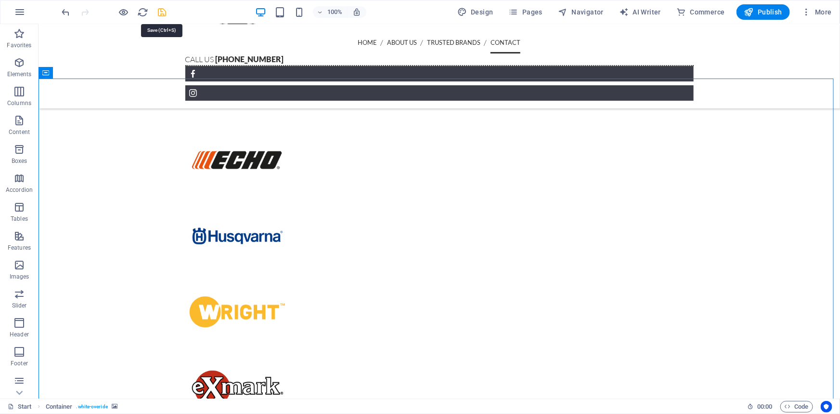
click at [165, 8] on icon "save" at bounding box center [162, 12] width 11 height 11
checkbox input "false"
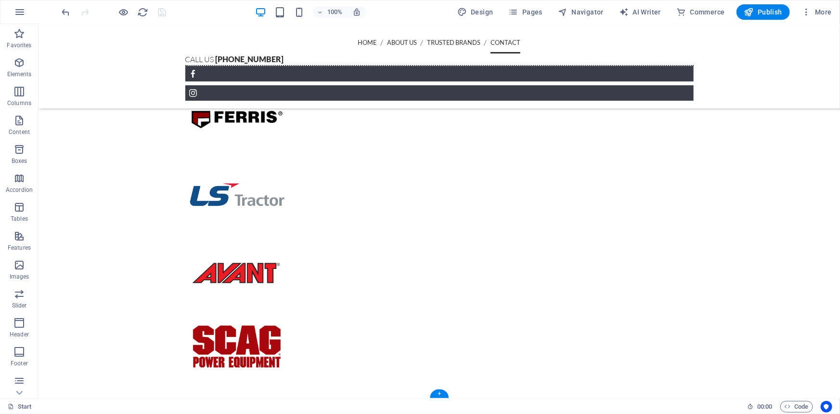
scroll to position [2624, 0]
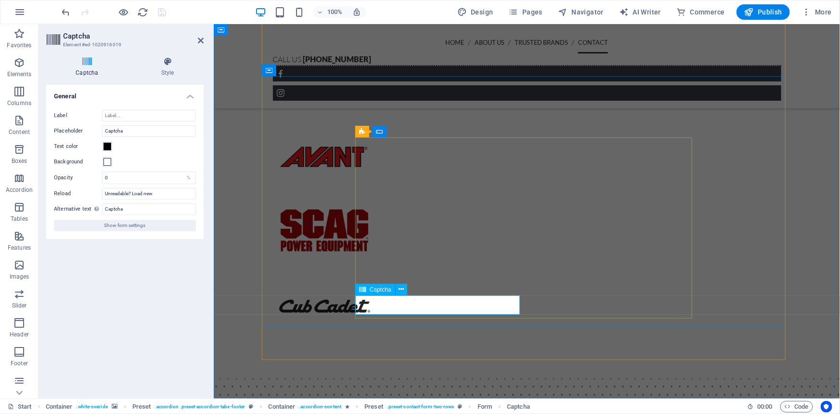
click at [112, 145] on button "Text color" at bounding box center [107, 146] width 11 height 11
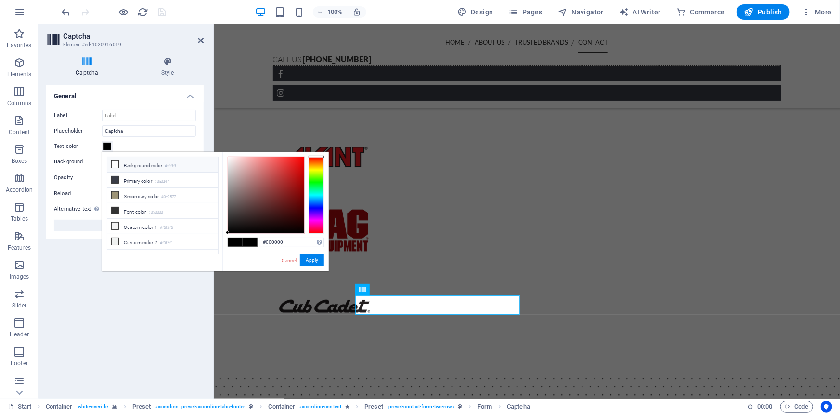
click at [113, 163] on icon at bounding box center [115, 164] width 7 height 7
type input "#ffffff"
click at [306, 254] on button "Apply" at bounding box center [312, 260] width 24 height 12
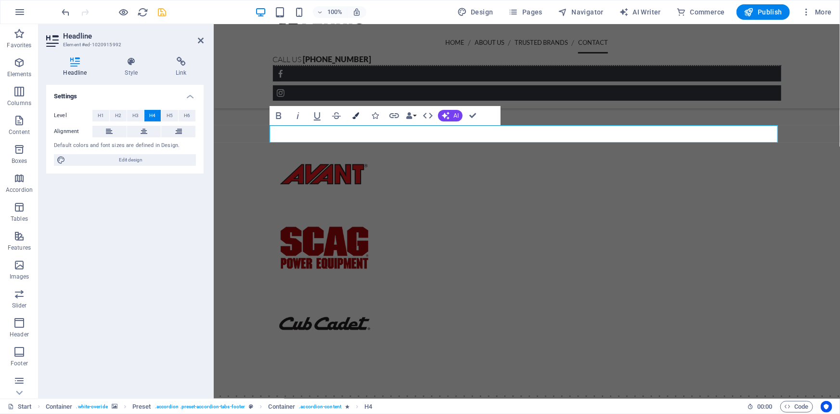
click at [355, 118] on icon "button" at bounding box center [355, 115] width 7 height 7
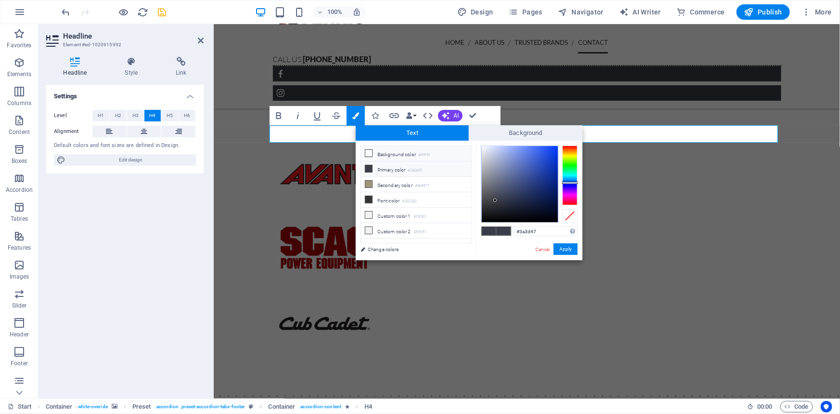
click at [371, 154] on icon at bounding box center [368, 153] width 7 height 7
type input "#ffffff"
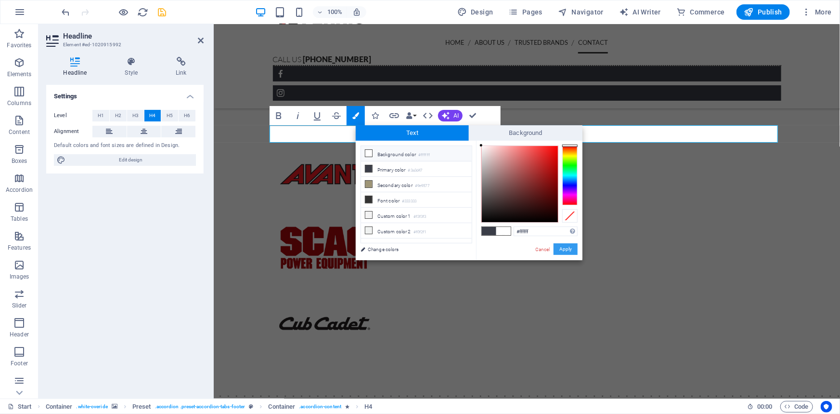
drag, startPoint x: 575, startPoint y: 255, endPoint x: 571, endPoint y: 252, distance: 5.1
click at [575, 255] on div "Cancel Apply" at bounding box center [555, 249] width 43 height 12
click at [571, 252] on button "Apply" at bounding box center [566, 249] width 24 height 12
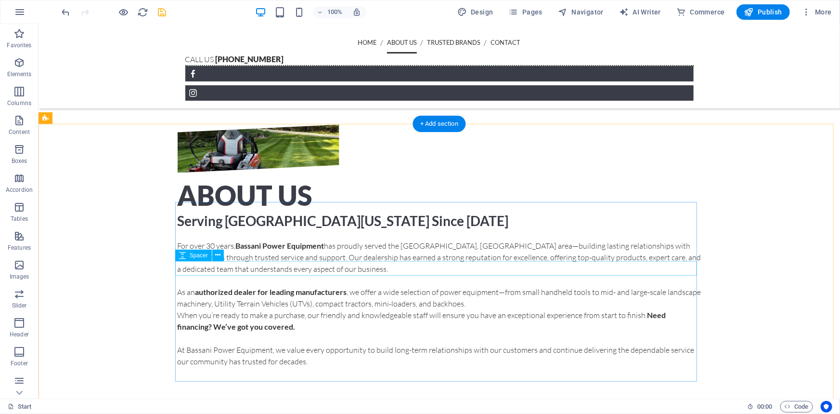
scroll to position [725, 0]
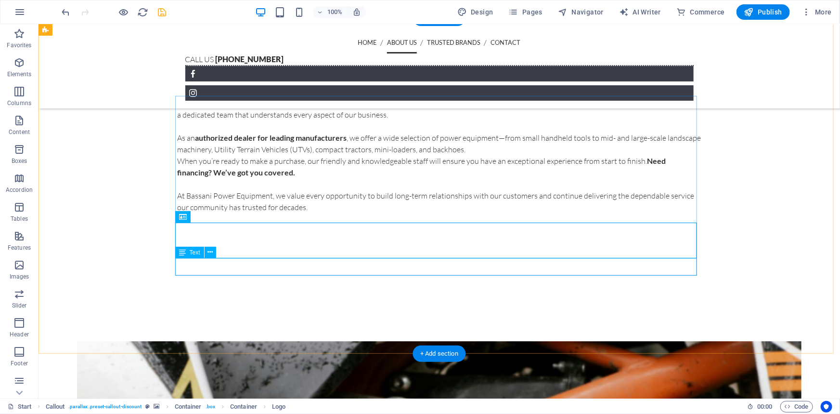
scroll to position [944, 0]
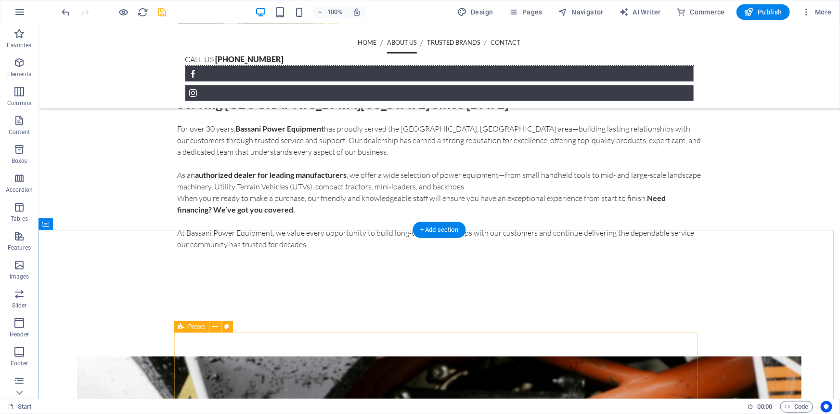
scroll to position [810, 0]
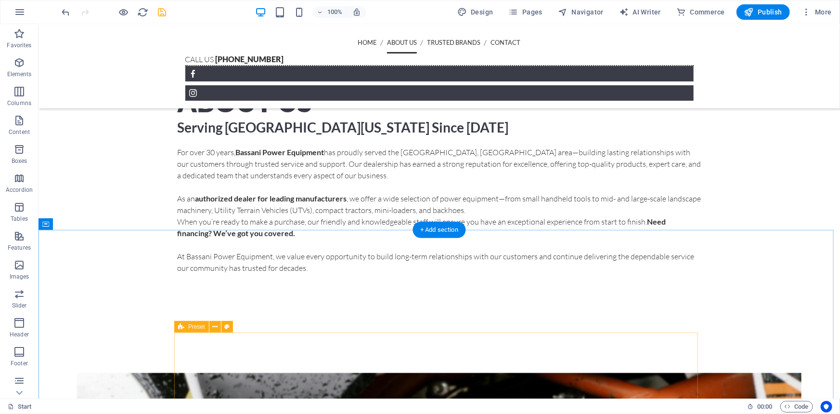
drag, startPoint x: 303, startPoint y: 301, endPoint x: 312, endPoint y: 176, distance: 125.0
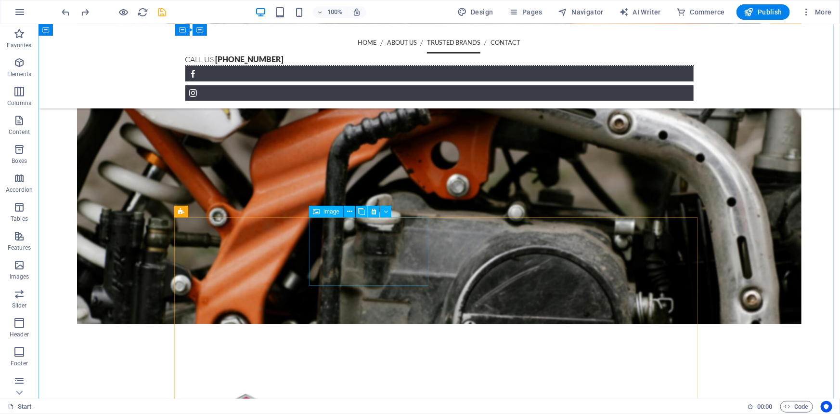
scroll to position [1329, 0]
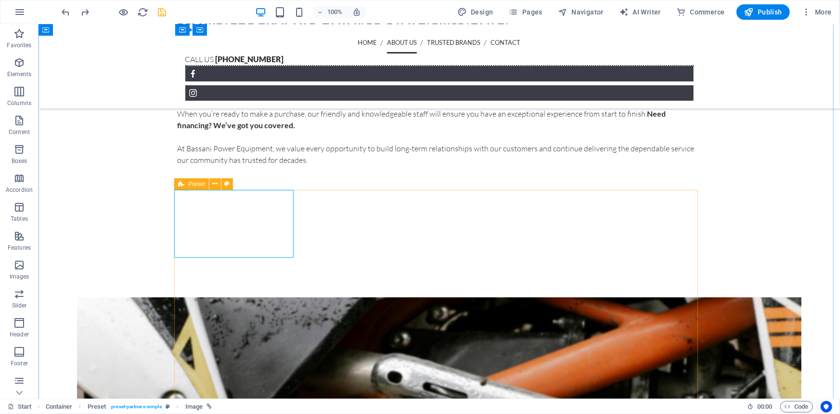
scroll to position [760, 0]
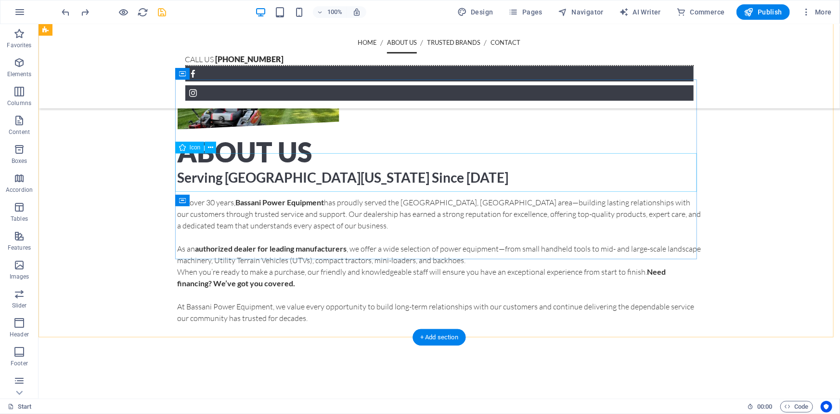
drag, startPoint x: 177, startPoint y: 265, endPoint x: 375, endPoint y: 211, distance: 205.5
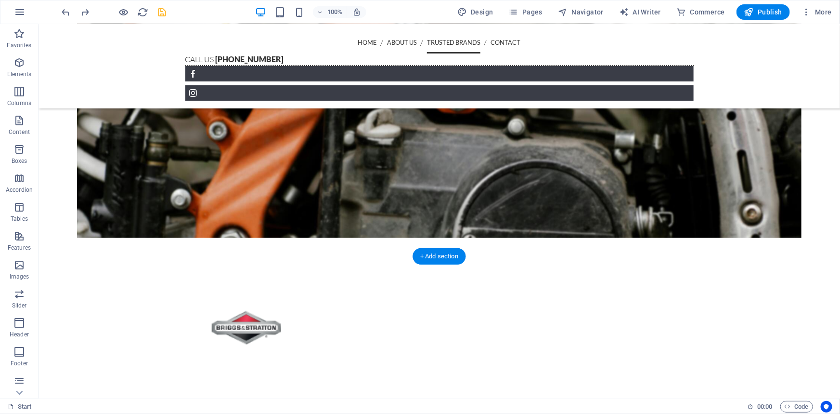
scroll to position [1372, 0]
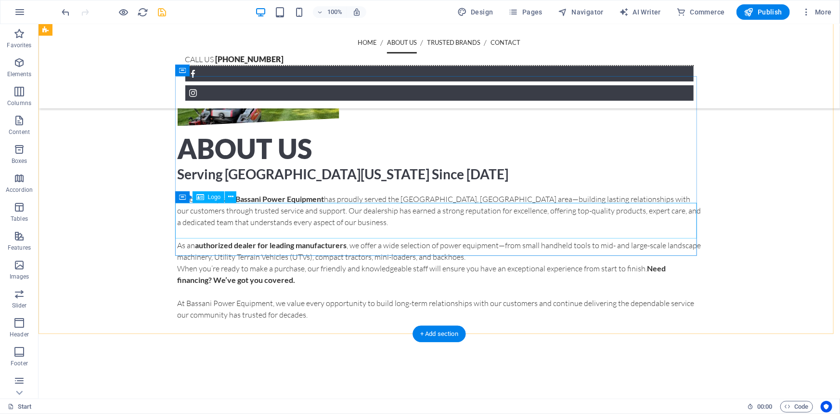
scroll to position [760, 0]
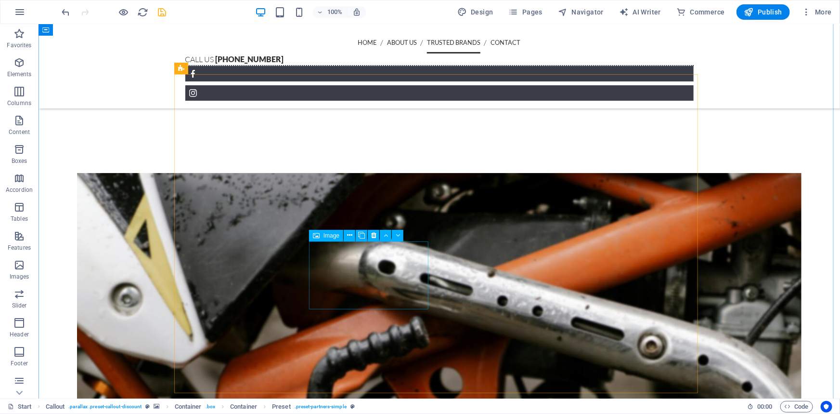
scroll to position [978, 0]
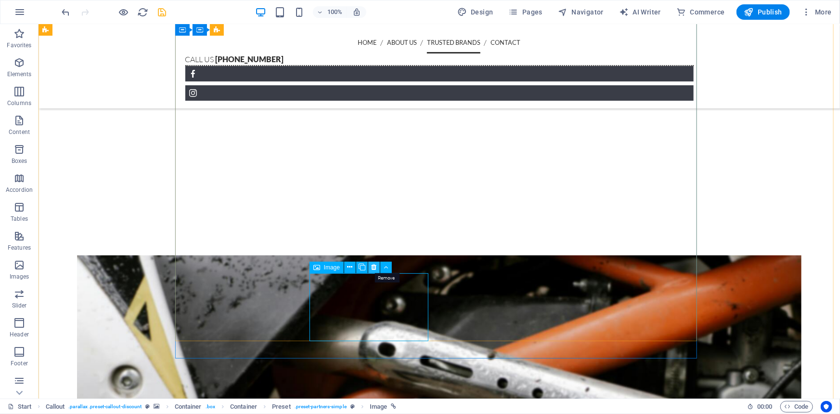
drag, startPoint x: 375, startPoint y: 266, endPoint x: 332, endPoint y: 243, distance: 48.5
click at [375, 266] on icon at bounding box center [374, 267] width 5 height 10
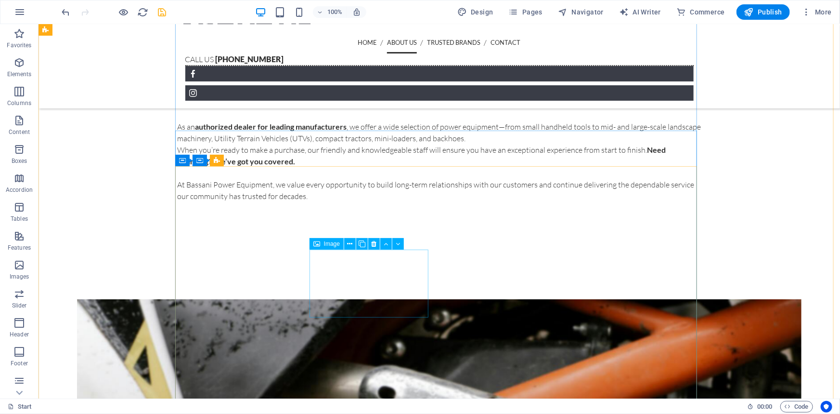
scroll to position [803, 0]
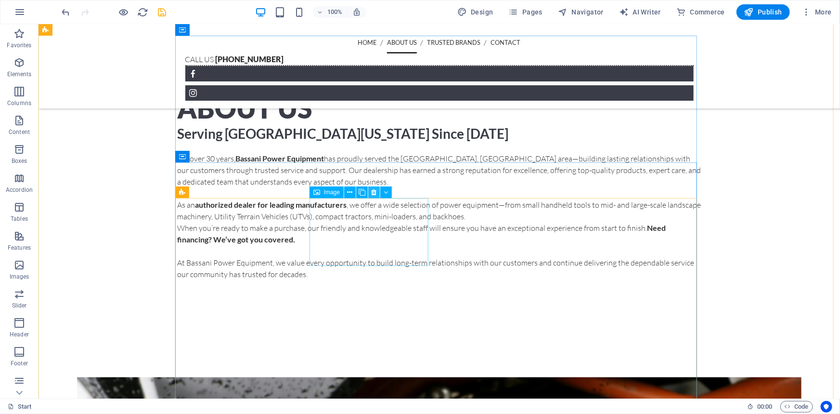
click at [372, 194] on icon at bounding box center [374, 192] width 5 height 10
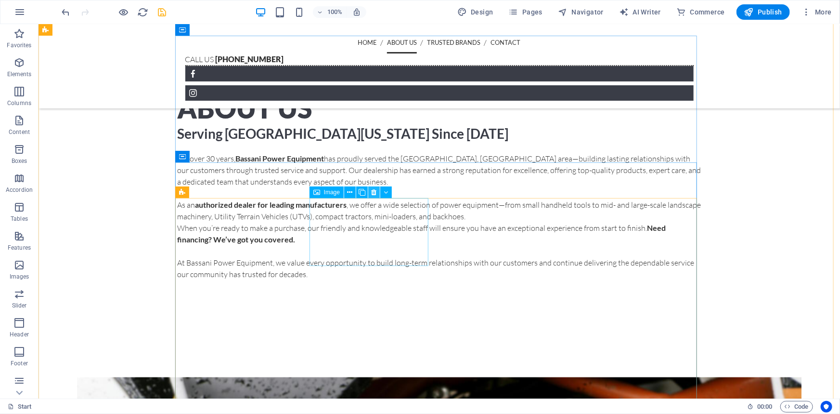
drag, startPoint x: 372, startPoint y: 194, endPoint x: 337, endPoint y: 175, distance: 39.4
click at [372, 194] on icon at bounding box center [374, 192] width 5 height 10
click at [375, 197] on button at bounding box center [374, 192] width 12 height 12
drag, startPoint x: 374, startPoint y: 197, endPoint x: 336, endPoint y: 174, distance: 43.8
click at [374, 197] on icon at bounding box center [374, 192] width 5 height 10
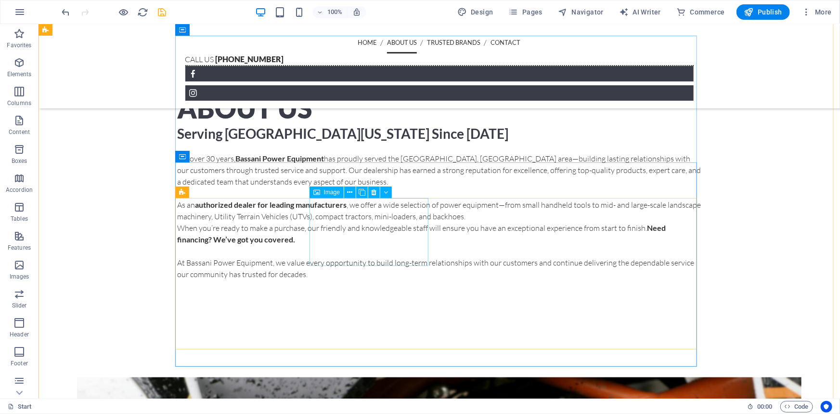
click at [374, 194] on icon at bounding box center [374, 192] width 5 height 10
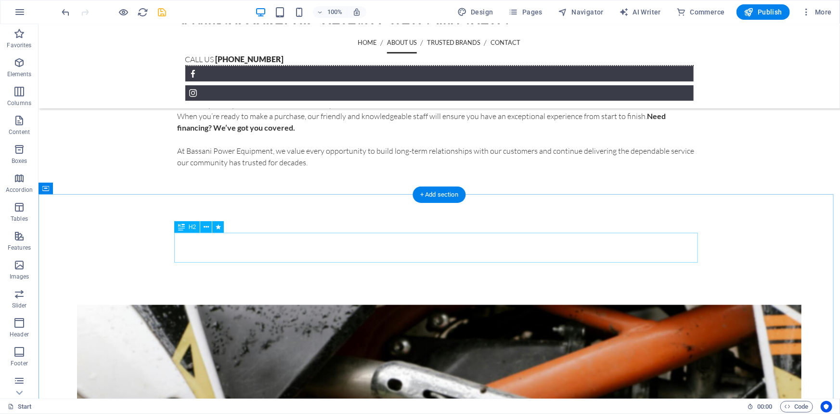
scroll to position [716, 0]
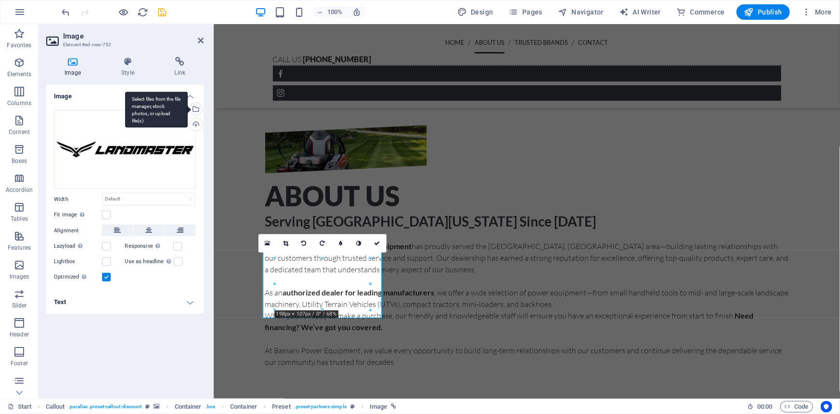
click at [188, 108] on div "Select files from the file manager, stock photos, or upload file(s)" at bounding box center [156, 109] width 63 height 36
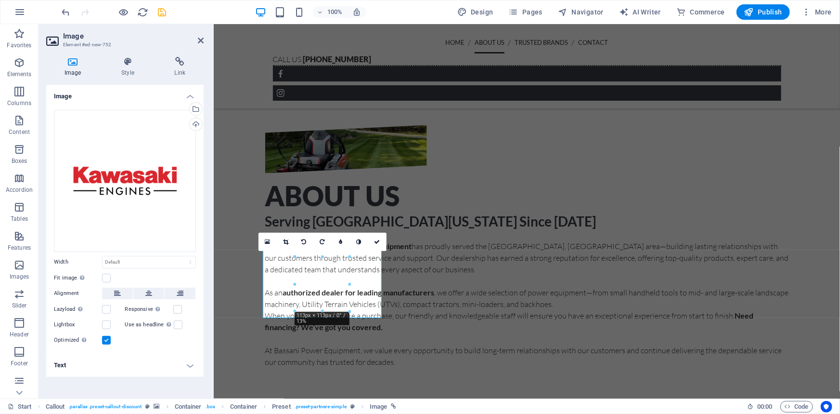
drag, startPoint x: 565, startPoint y: 309, endPoint x: 361, endPoint y: 285, distance: 205.0
drag, startPoint x: 393, startPoint y: 325, endPoint x: 152, endPoint y: 240, distance: 255.3
click at [393, 325] on div at bounding box center [524, 326] width 522 height 17
type input "198"
select select "px"
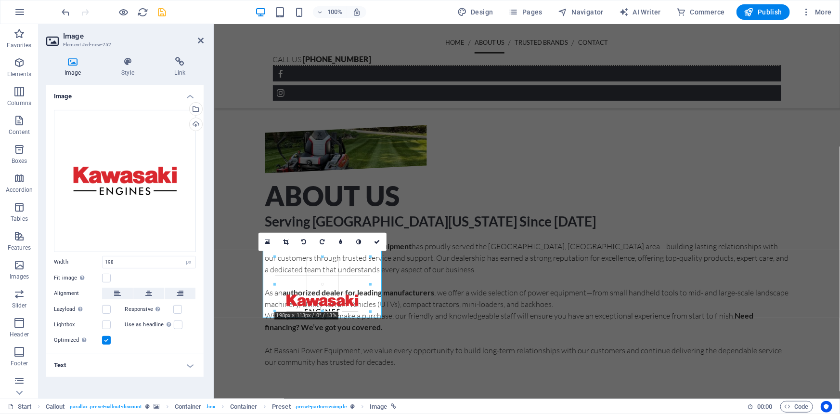
drag, startPoint x: 369, startPoint y: 311, endPoint x: 384, endPoint y: 322, distance: 18.6
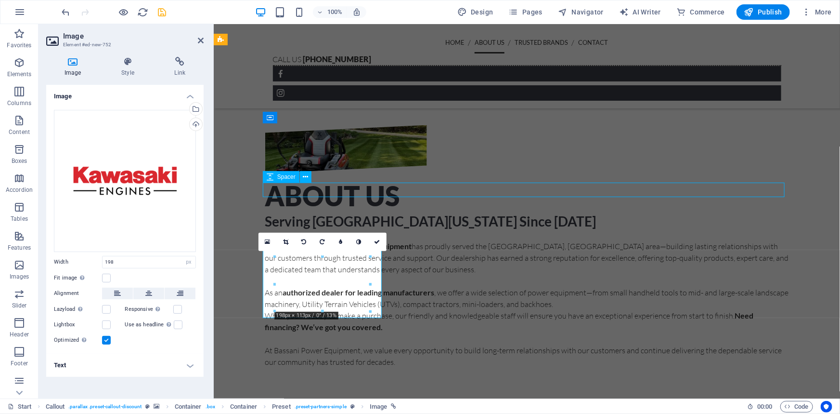
select select "px"
click at [121, 65] on icon at bounding box center [127, 62] width 49 height 10
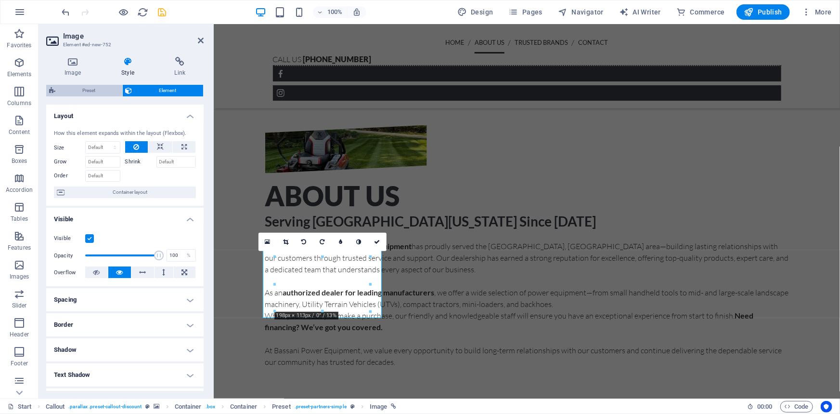
click at [84, 88] on span "Preset" at bounding box center [88, 91] width 61 height 12
select select "16/9"
select select "rem"
select select "px"
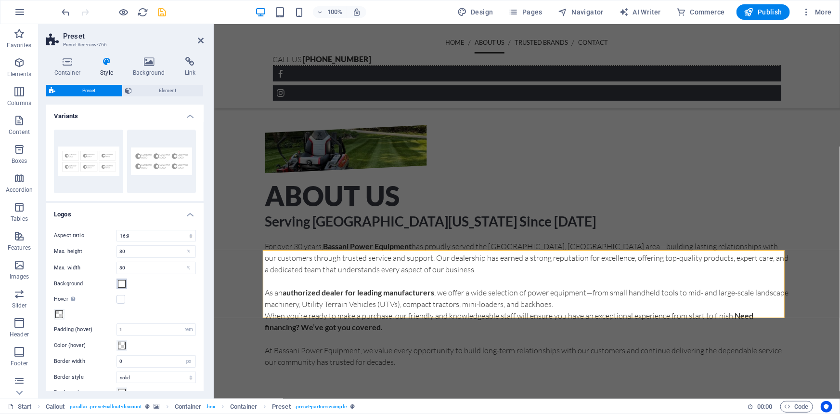
click at [123, 284] on span at bounding box center [122, 284] width 8 height 8
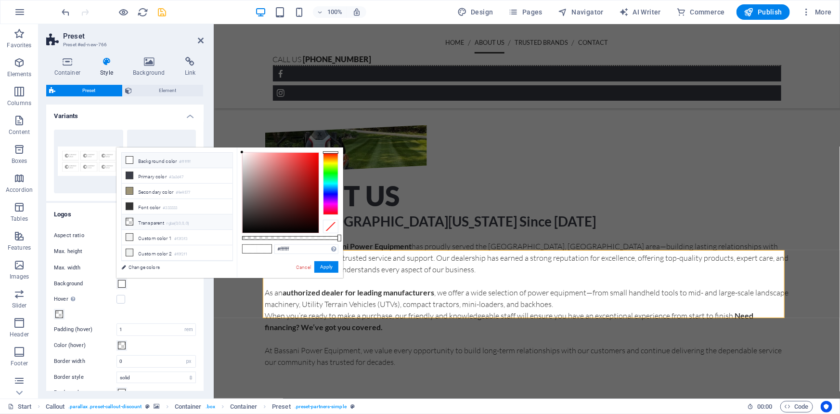
click at [143, 220] on li "Transparent rgba(0,0,0,.0)" at bounding box center [177, 221] width 111 height 15
type input "rgba(0, 0, 0, 0)"
drag, startPoint x: 324, startPoint y: 266, endPoint x: 101, endPoint y: 237, distance: 224.7
click at [324, 266] on button "Apply" at bounding box center [326, 267] width 24 height 12
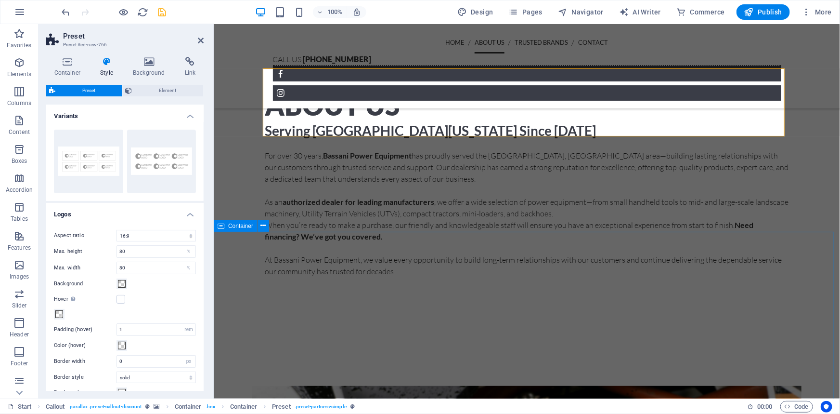
scroll to position [803, 0]
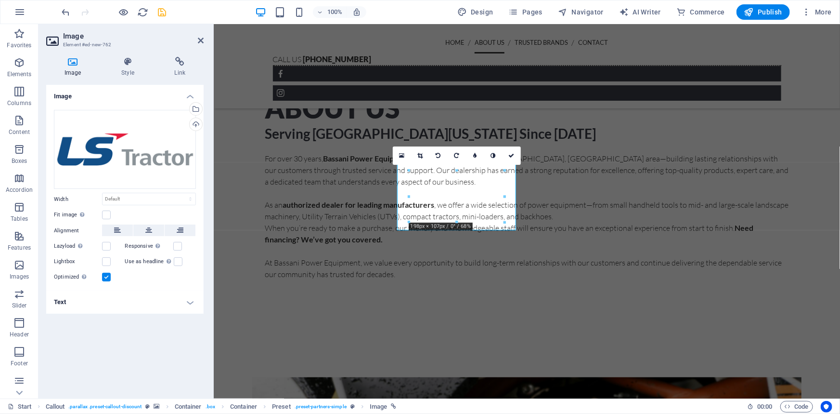
click at [197, 112] on div "Select files from the file manager, stock photos, or upload file(s)" at bounding box center [195, 110] width 14 height 14
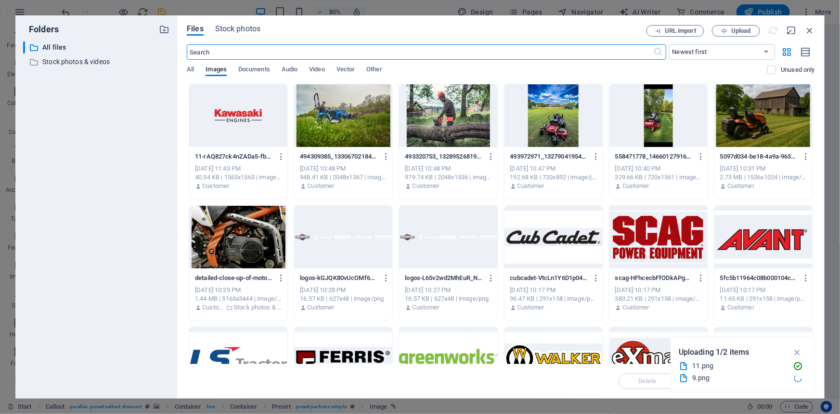
scroll to position [740, 0]
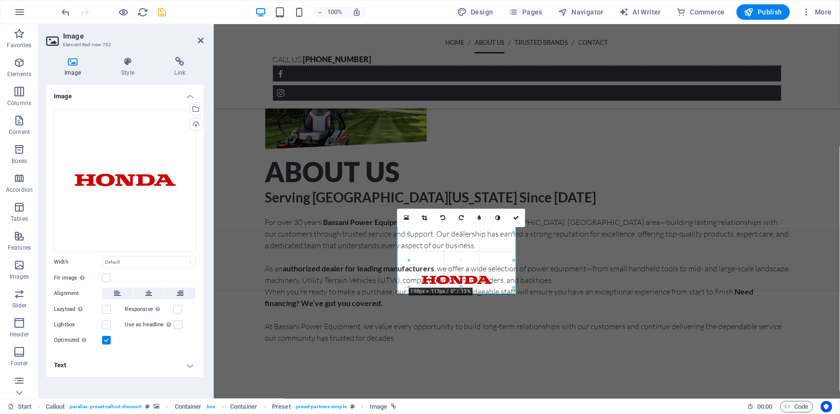
drag, startPoint x: 430, startPoint y: 289, endPoint x: 159, endPoint y: 159, distance: 300.4
type input "198"
select select "px"
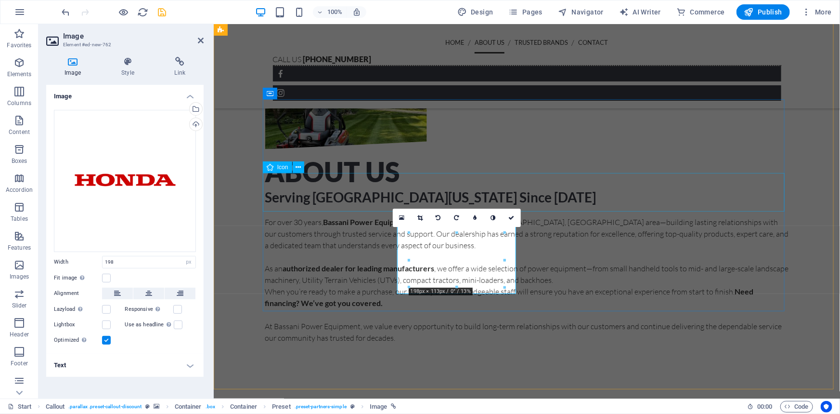
select select "px"
click at [503, 227] on div "16:10 16:9 4:3 1:1 1:2 0" at bounding box center [457, 217] width 128 height 18
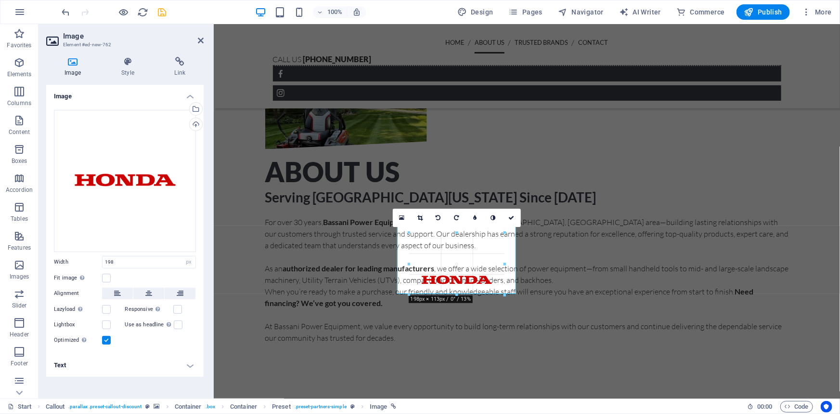
drag, startPoint x: 505, startPoint y: 234, endPoint x: 520, endPoint y: 227, distance: 16.4
click at [504, 233] on div "180 170 160 150 140 130 120 110 100 90 80 70 60 50 40 30 20 10 0 -10 -20 -30 -4…" at bounding box center [456, 264] width 95 height 62
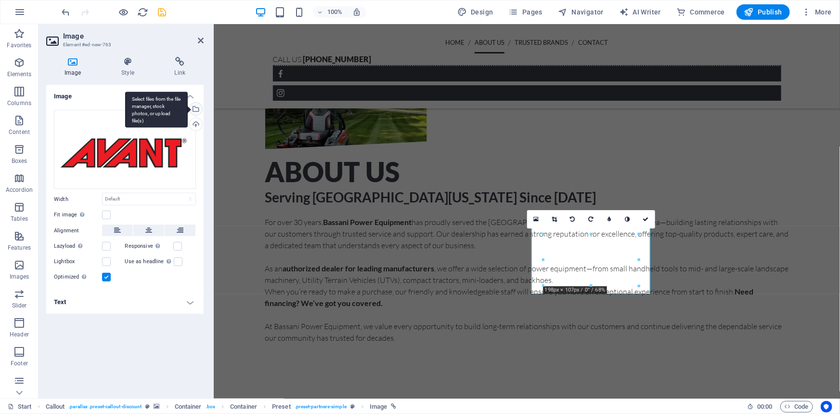
click at [197, 105] on div "Select files from the file manager, stock photos, or upload file(s)" at bounding box center [195, 110] width 14 height 14
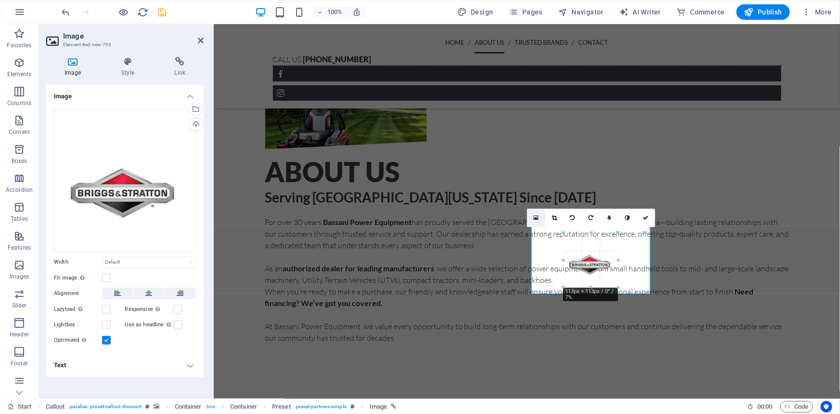
drag, startPoint x: 563, startPoint y: 234, endPoint x: 546, endPoint y: 224, distance: 19.6
type input "198"
select select "px"
drag, startPoint x: 592, startPoint y: 288, endPoint x: 592, endPoint y: 299, distance: 11.6
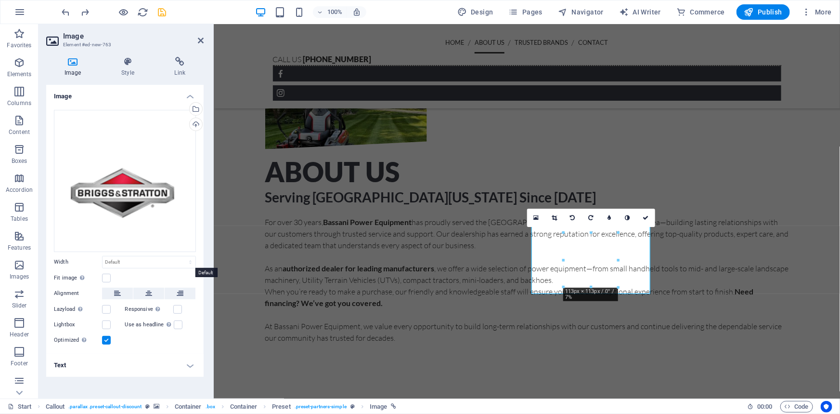
click at [101, 279] on label "Fit image Automatically fit image to a fixed width and height" at bounding box center [78, 278] width 48 height 12
click at [0, 0] on input "Fit image Automatically fit image to a fixed width and height" at bounding box center [0, 0] width 0 height 0
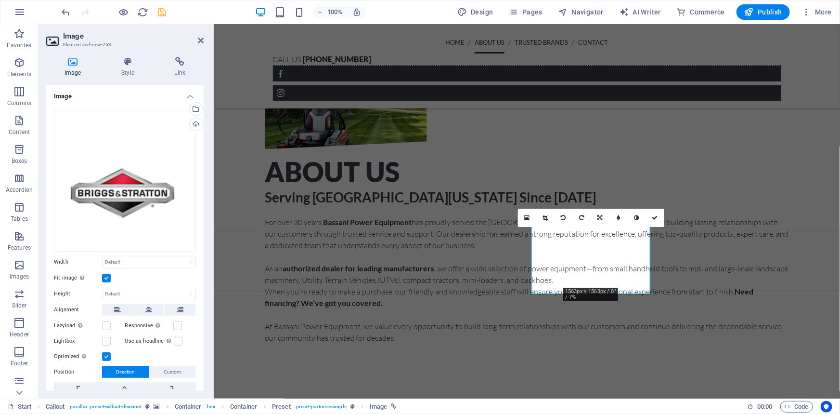
select select "px"
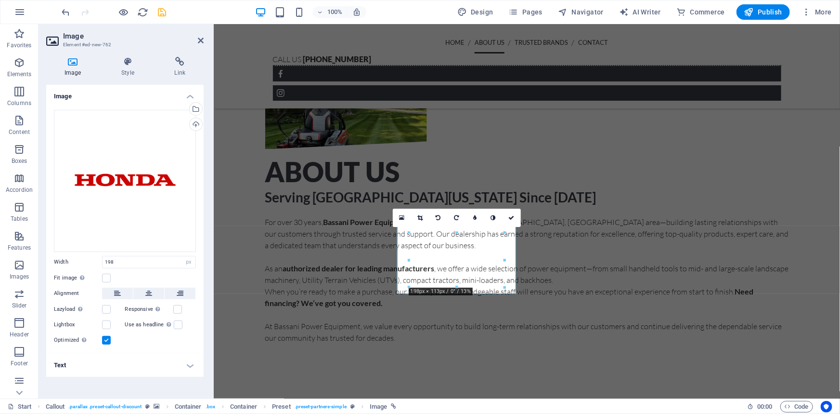
click at [105, 273] on label at bounding box center [106, 277] width 9 height 9
click at [0, 0] on input "Fit image Automatically fit image to a fixed width and height" at bounding box center [0, 0] width 0 height 0
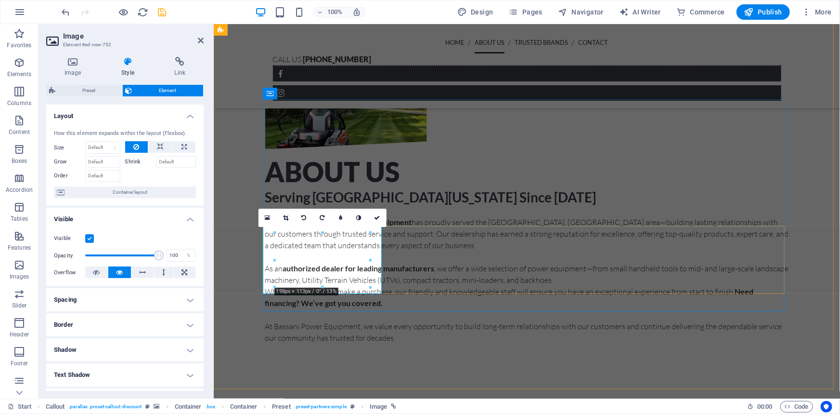
drag, startPoint x: 323, startPoint y: 258, endPoint x: 426, endPoint y: 268, distance: 103.0
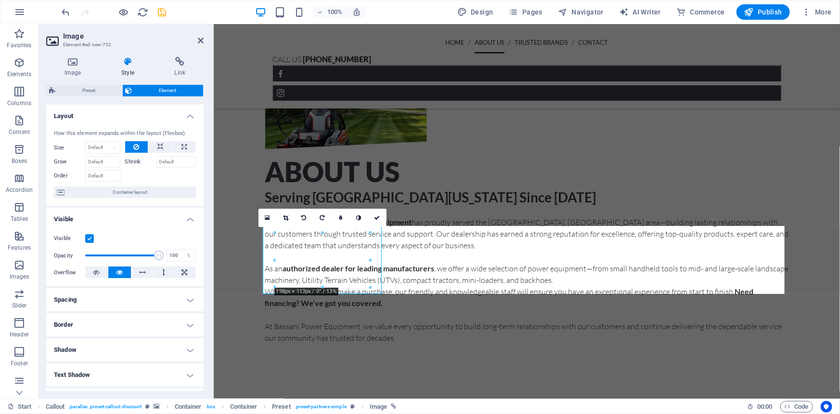
click at [84, 80] on div "Image Style Link Image Drag files here, click to choose files or select files f…" at bounding box center [124, 224] width 157 height 334
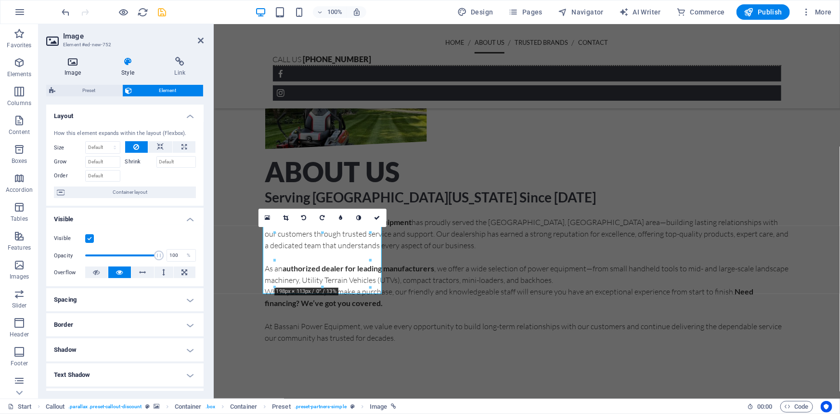
click at [80, 75] on h4 "Image" at bounding box center [74, 67] width 57 height 20
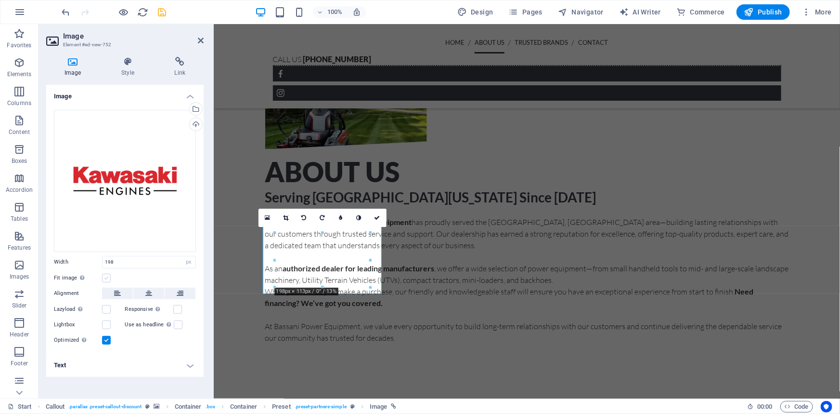
click at [107, 277] on label at bounding box center [106, 277] width 9 height 9
click at [0, 0] on input "Fit image Automatically fit image to a fixed width and height" at bounding box center [0, 0] width 0 height 0
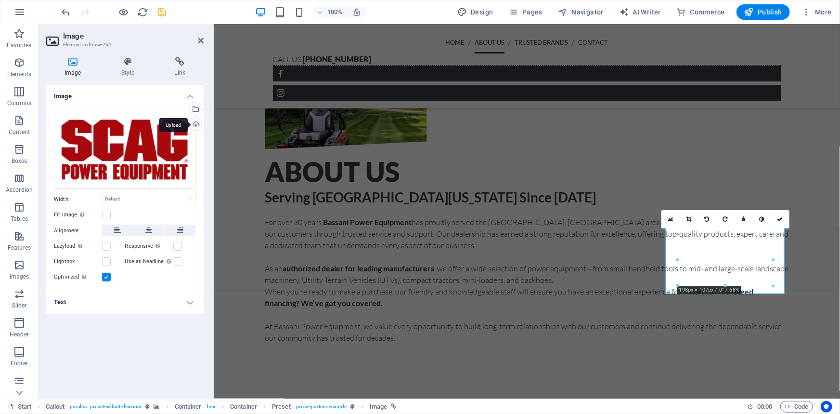
click at [198, 125] on div "Upload" at bounding box center [195, 125] width 14 height 14
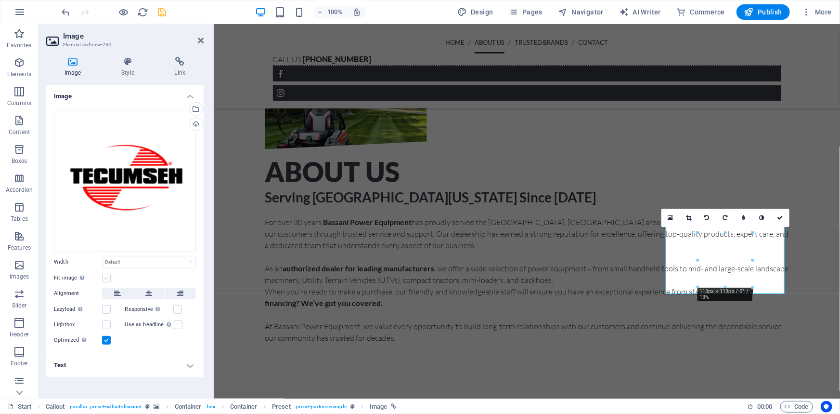
click at [105, 279] on label at bounding box center [106, 277] width 9 height 9
click at [0, 0] on input "Fit image Automatically fit image to a fixed width and height" at bounding box center [0, 0] width 0 height 0
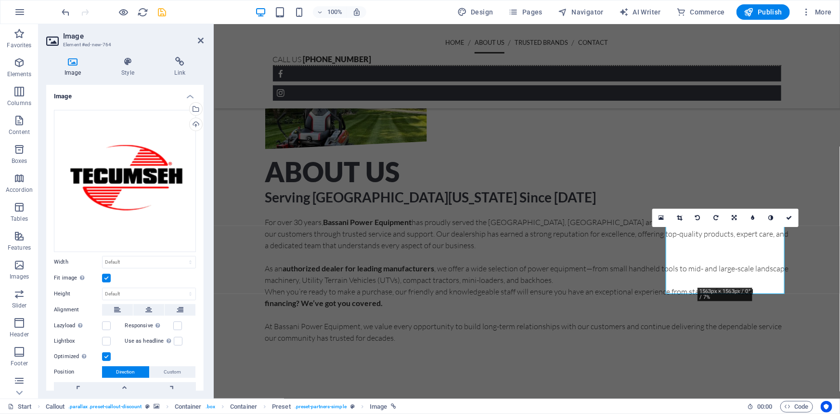
click at [197, 41] on header "Image Element #ed-new-764" at bounding box center [124, 36] width 157 height 25
drag, startPoint x: 201, startPoint y: 41, endPoint x: 183, endPoint y: 105, distance: 66.3
click at [201, 41] on icon at bounding box center [201, 41] width 6 height 8
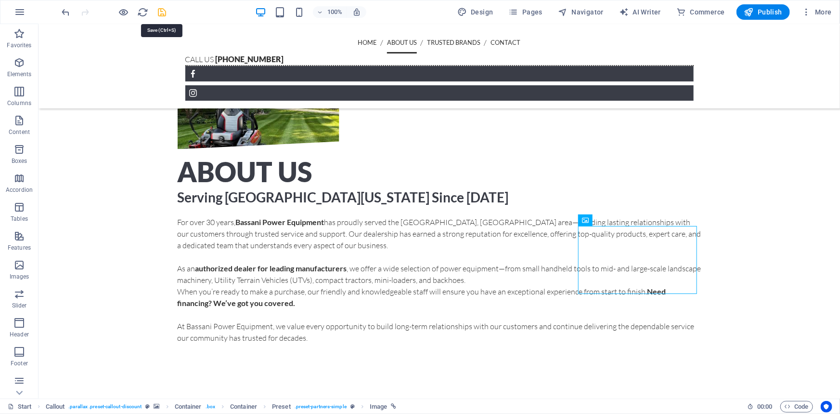
click at [166, 13] on icon "save" at bounding box center [162, 12] width 11 height 11
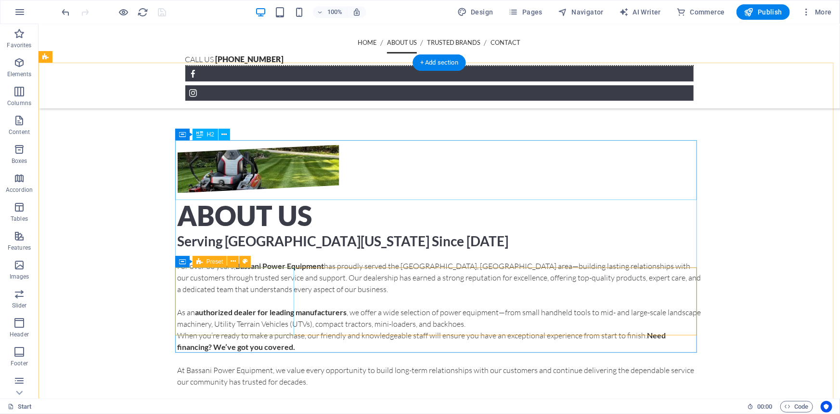
scroll to position [784, 0]
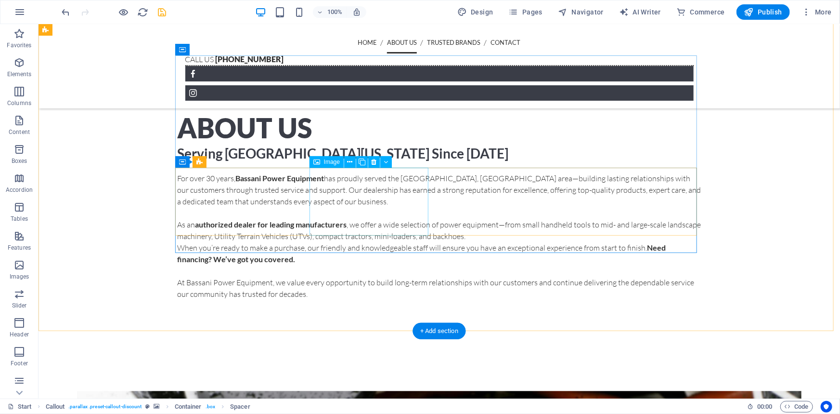
drag, startPoint x: 428, startPoint y: 244, endPoint x: 399, endPoint y: 247, distance: 30.1
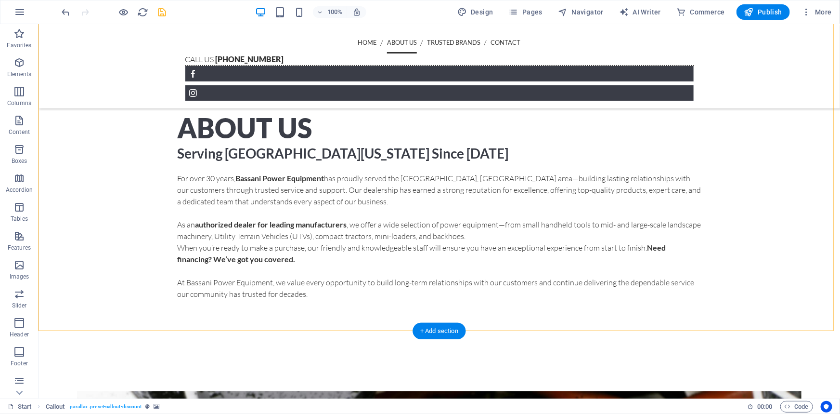
click at [159, 13] on icon "save" at bounding box center [162, 12] width 11 height 11
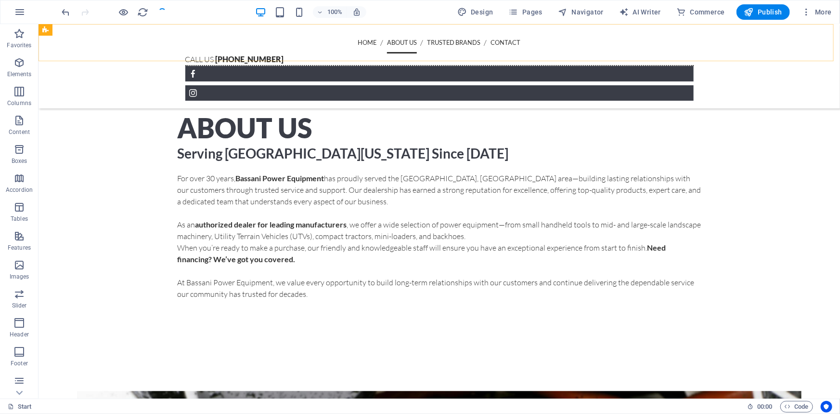
click at [683, 85] on figure at bounding box center [439, 92] width 508 height 15
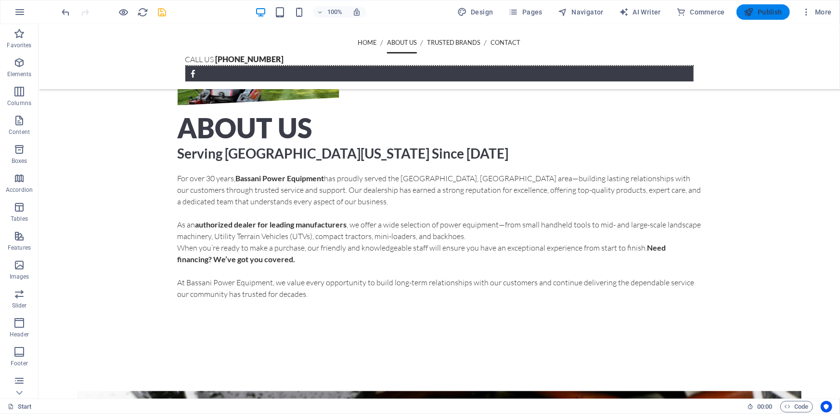
click at [767, 12] on span "Publish" at bounding box center [763, 12] width 38 height 10
checkbox input "false"
